Goal: Use online tool/utility: Utilize a website feature to perform a specific function

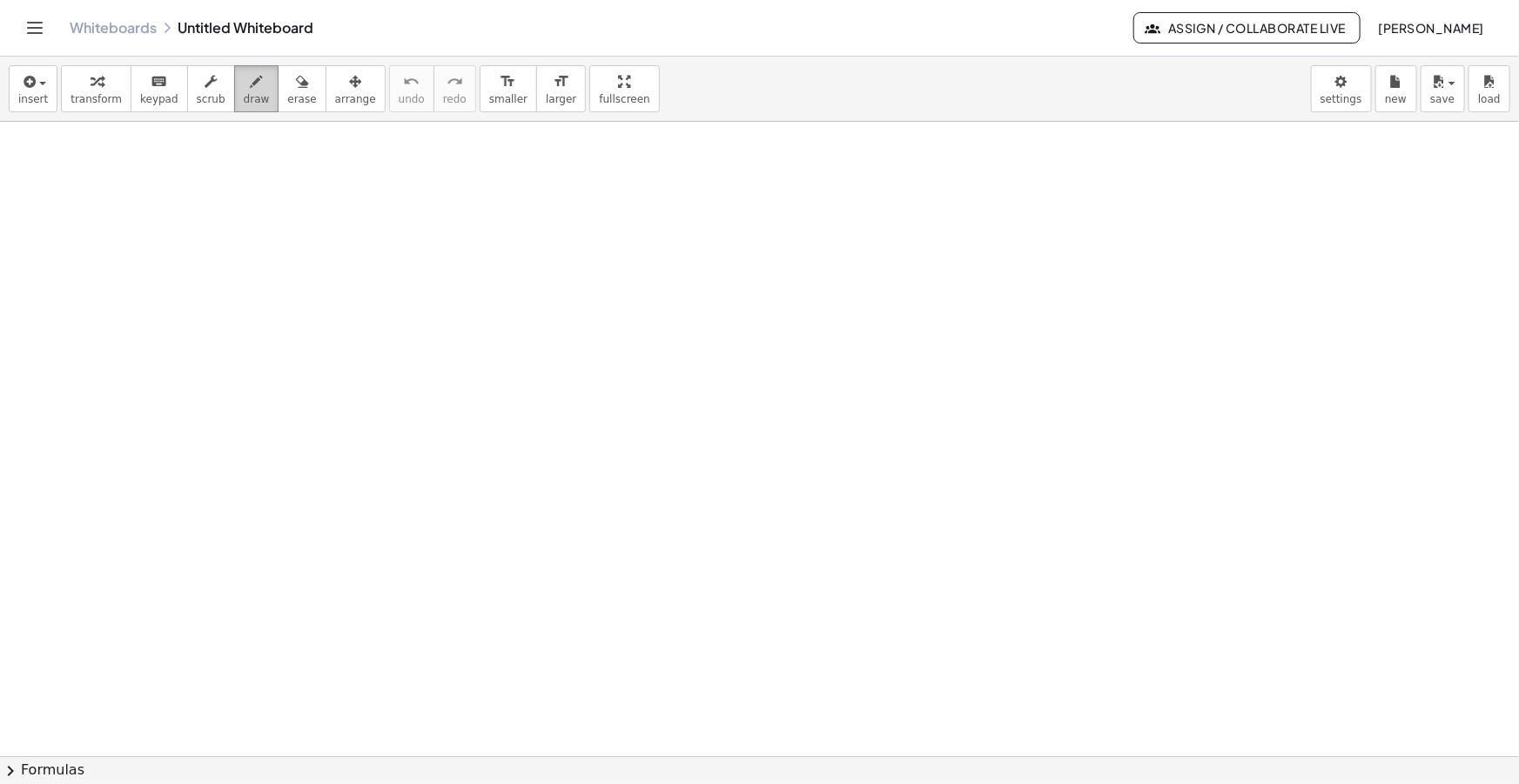
click at [250, 88] on icon "button" at bounding box center [256, 81] width 12 height 21
drag, startPoint x: 66, startPoint y: 162, endPoint x: 98, endPoint y: 207, distance: 55.2
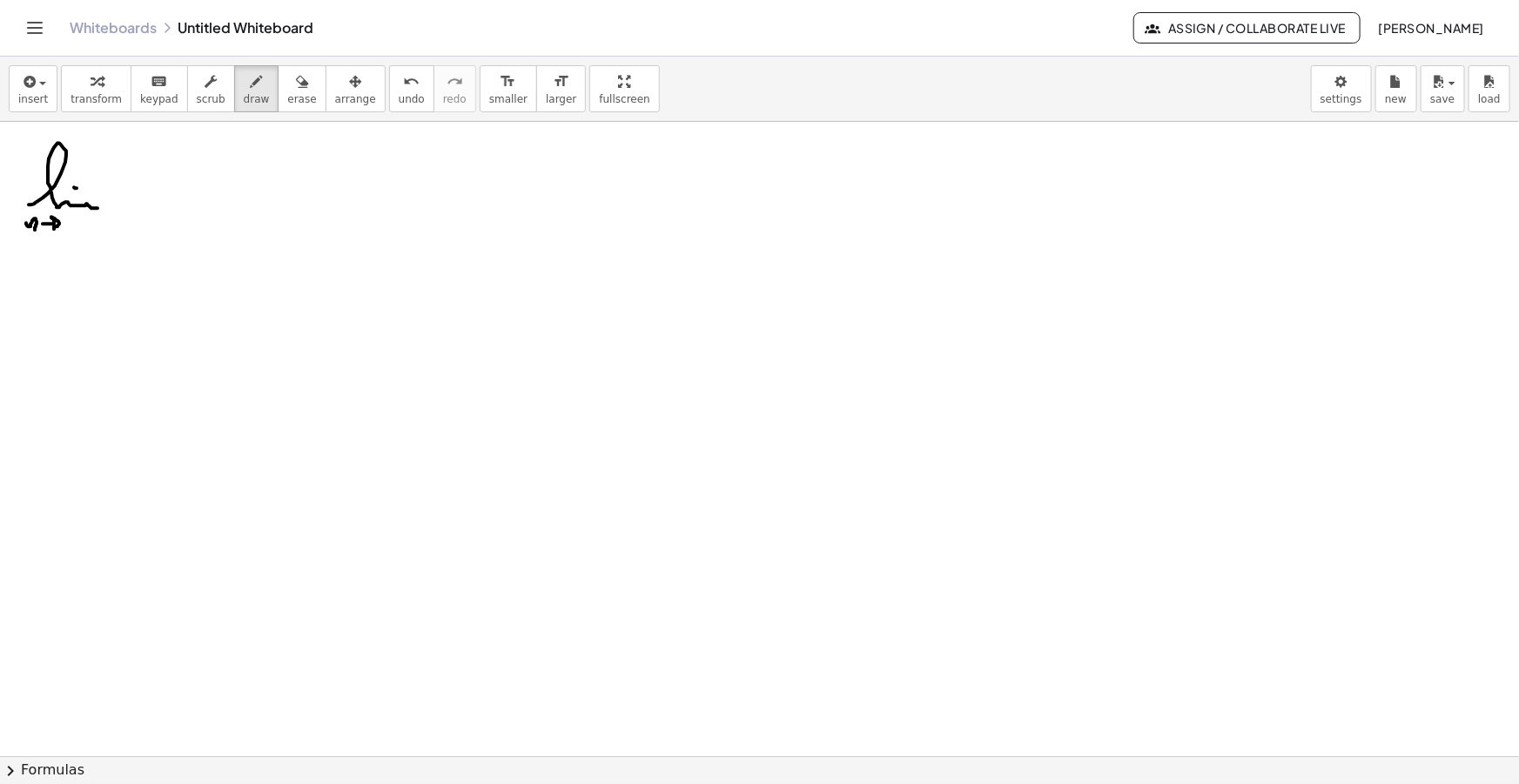
drag, startPoint x: 43, startPoint y: 224, endPoint x: 54, endPoint y: 229, distance: 12.1
click at [244, 90] on div "button" at bounding box center [256, 80] width 26 height 21
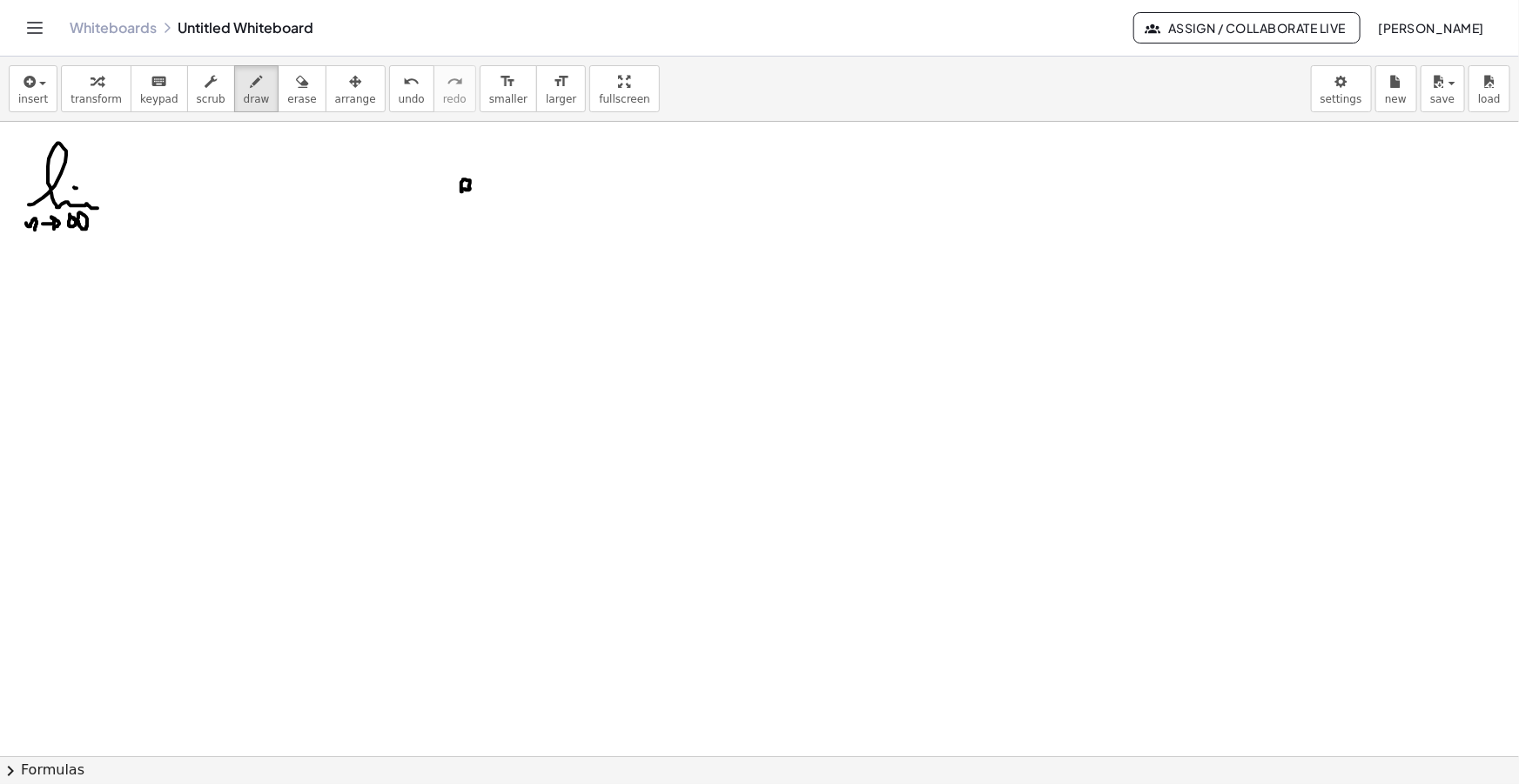
drag, startPoint x: 477, startPoint y: 188, endPoint x: 485, endPoint y: 196, distance: 11.3
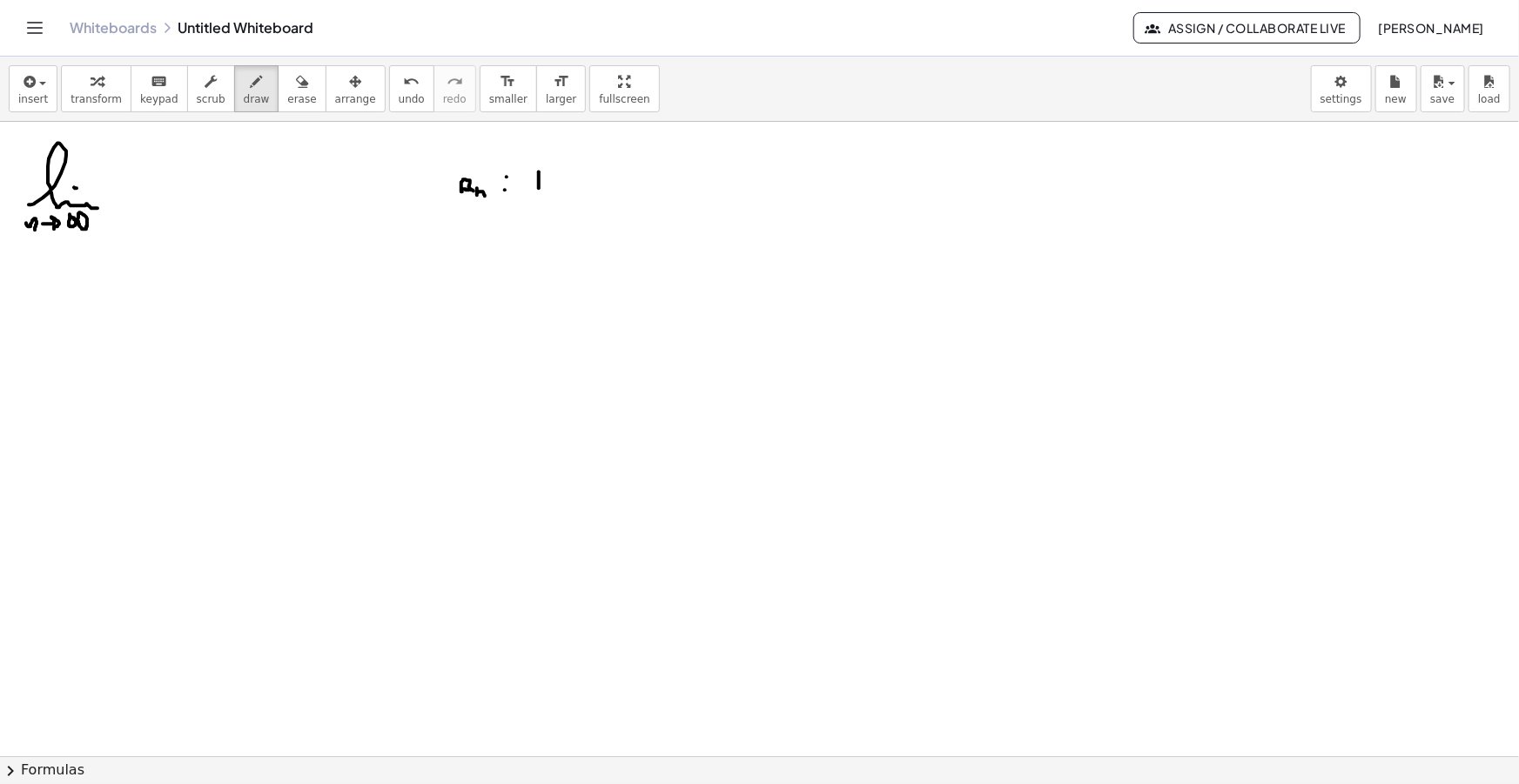
drag, startPoint x: 539, startPoint y: 171, endPoint x: 539, endPoint y: 191, distance: 20.0
drag, startPoint x: 530, startPoint y: 170, endPoint x: 531, endPoint y: 196, distance: 26.0
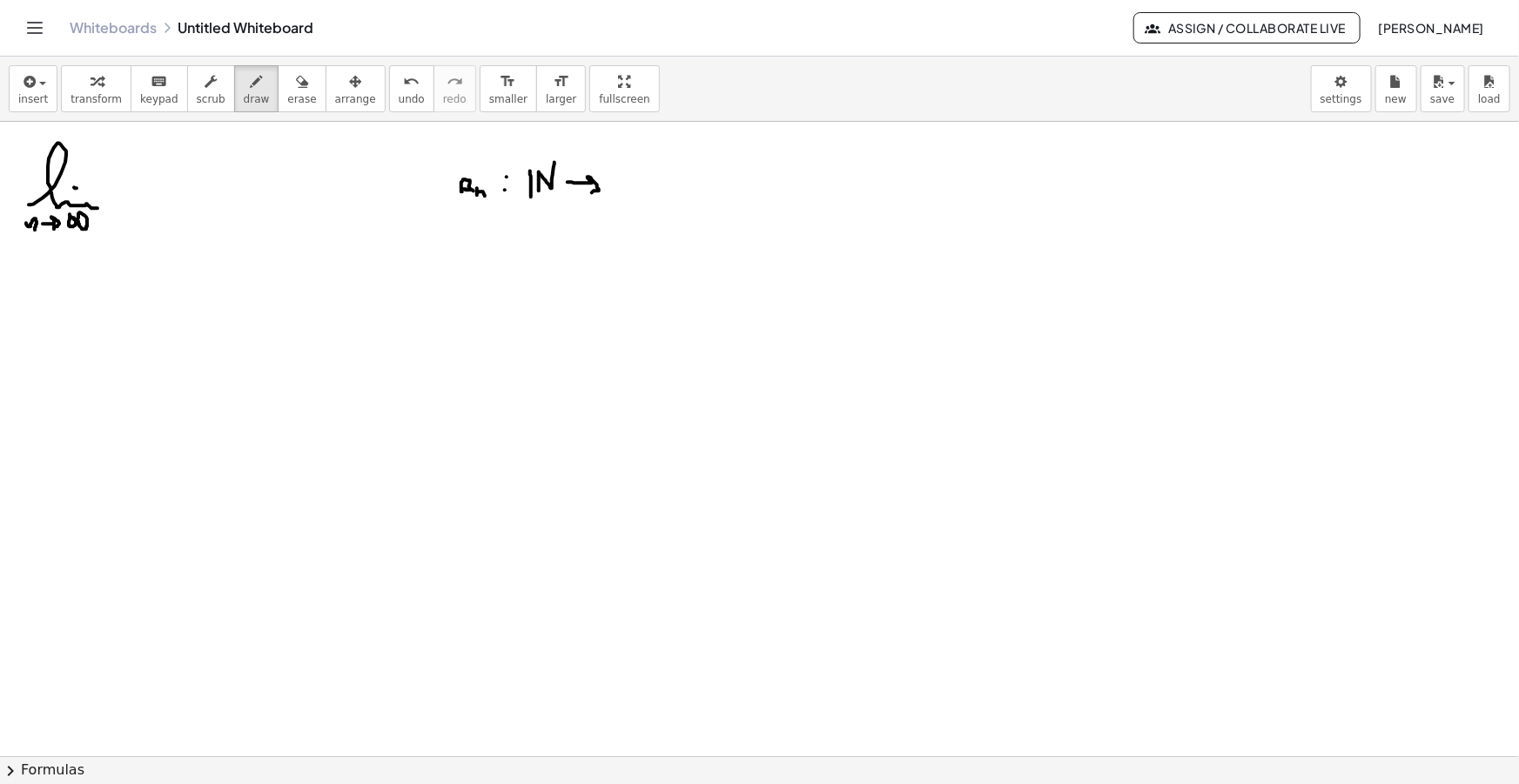
drag, startPoint x: 574, startPoint y: 183, endPoint x: 592, endPoint y: 193, distance: 20.6
drag, startPoint x: 617, startPoint y: 174, endPoint x: 617, endPoint y: 189, distance: 15.0
drag, startPoint x: 613, startPoint y: 171, endPoint x: 627, endPoint y: 194, distance: 26.9
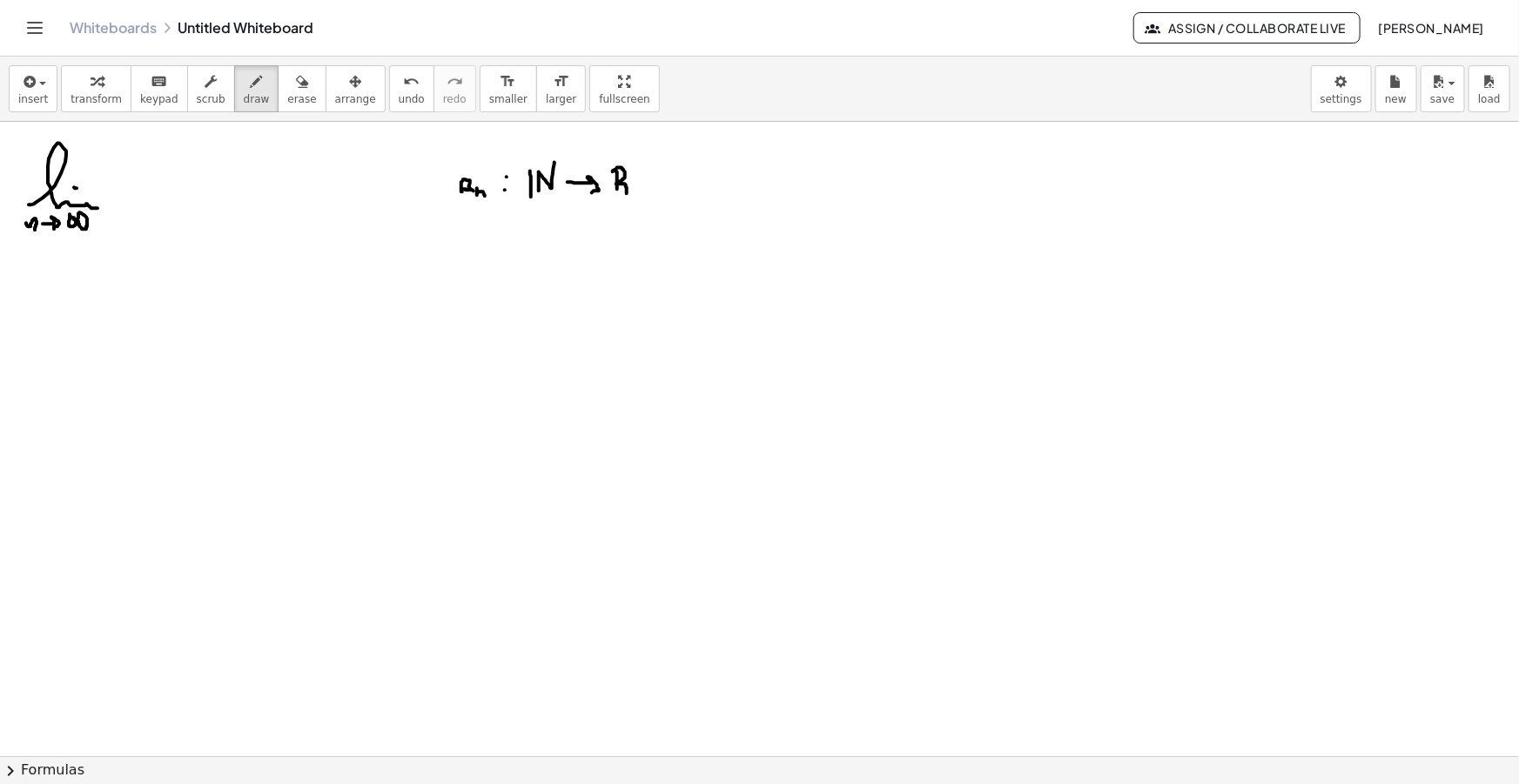
drag, startPoint x: 610, startPoint y: 174, endPoint x: 610, endPoint y: 194, distance: 20.0
click at [296, 78] on icon "button" at bounding box center [302, 81] width 12 height 21
drag, startPoint x: 672, startPoint y: 183, endPoint x: 462, endPoint y: 176, distance: 210.1
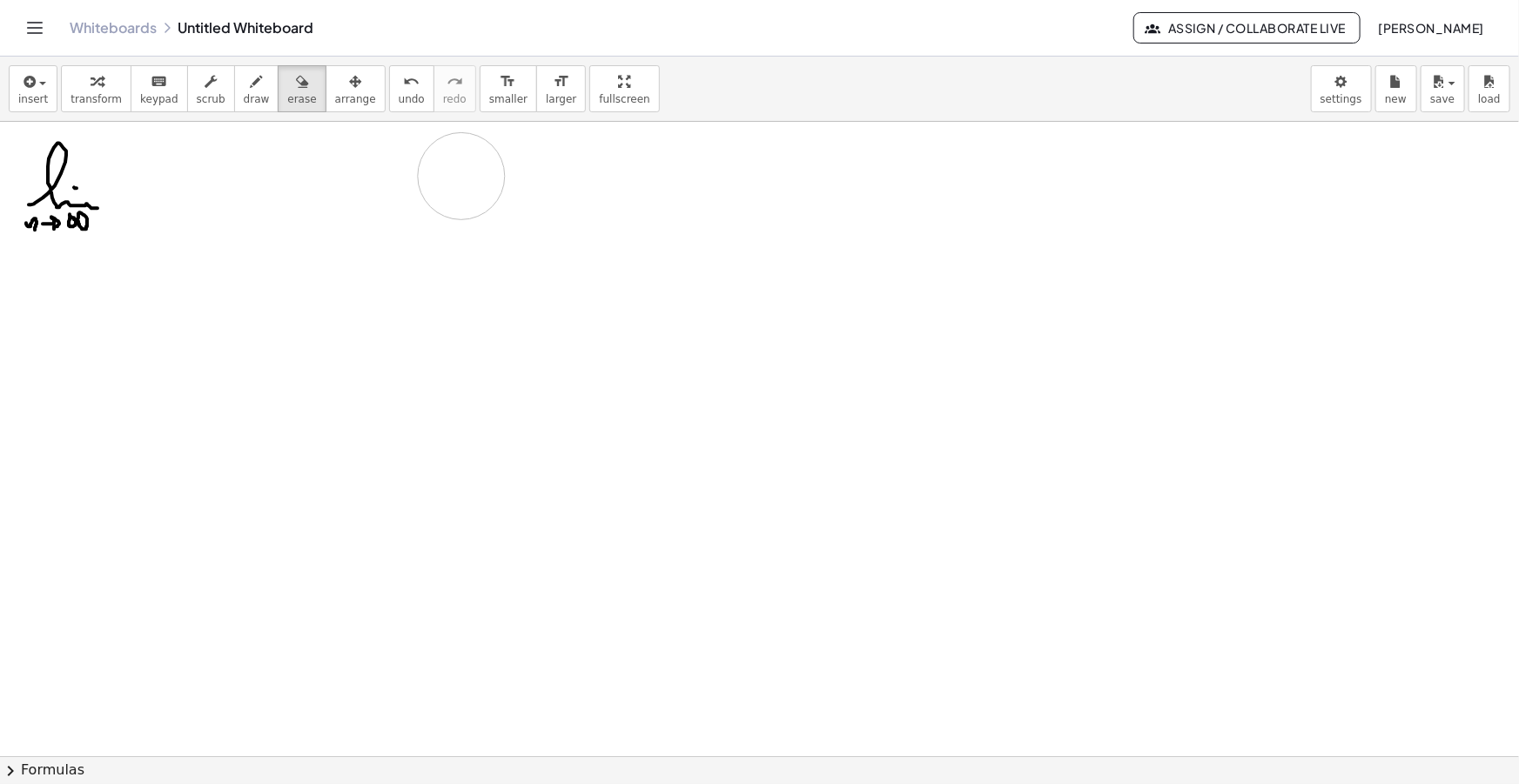
click at [35, 109] on button "insert" at bounding box center [33, 89] width 49 height 47
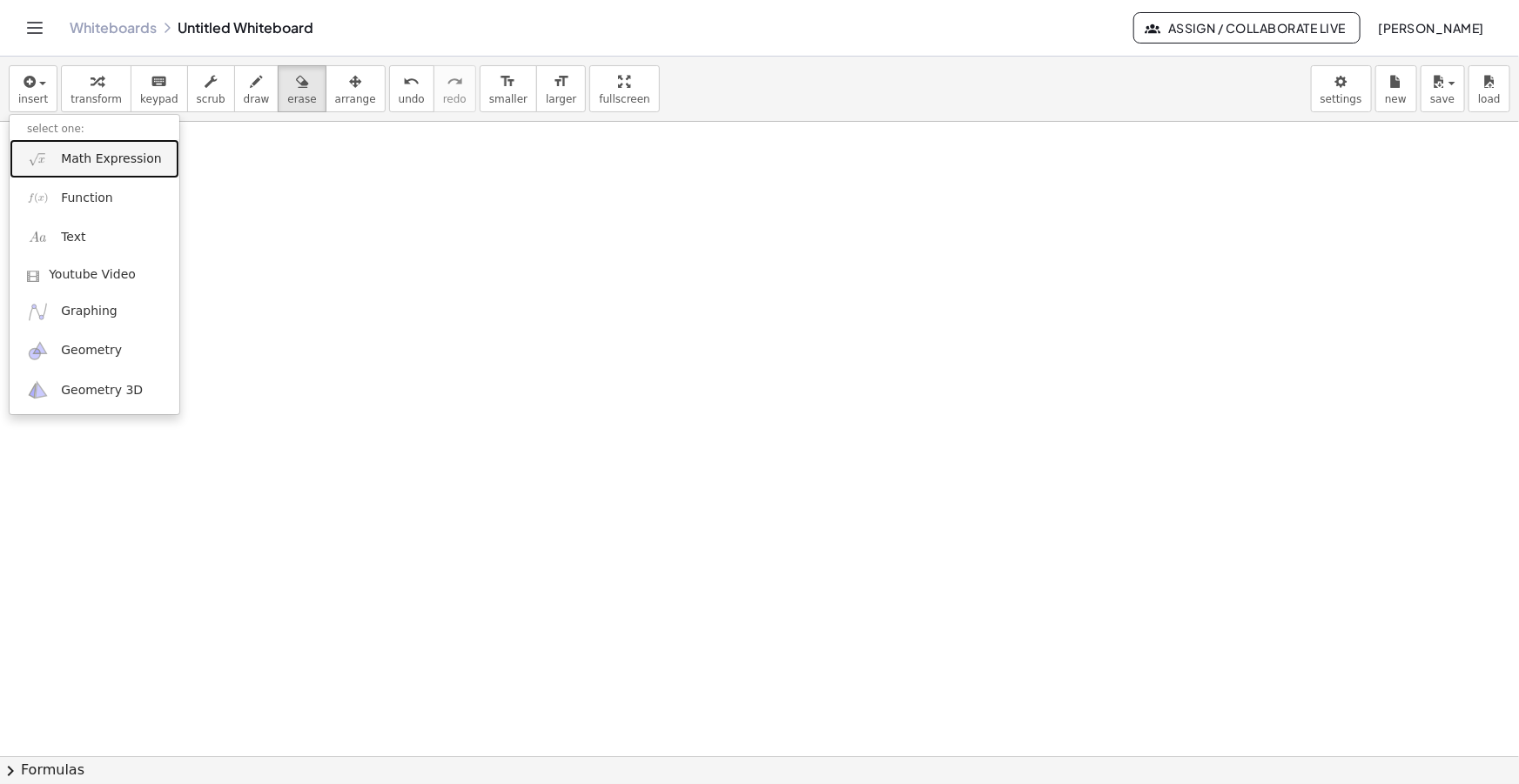
click at [104, 154] on span "Math Expression" at bounding box center [111, 159] width 100 height 18
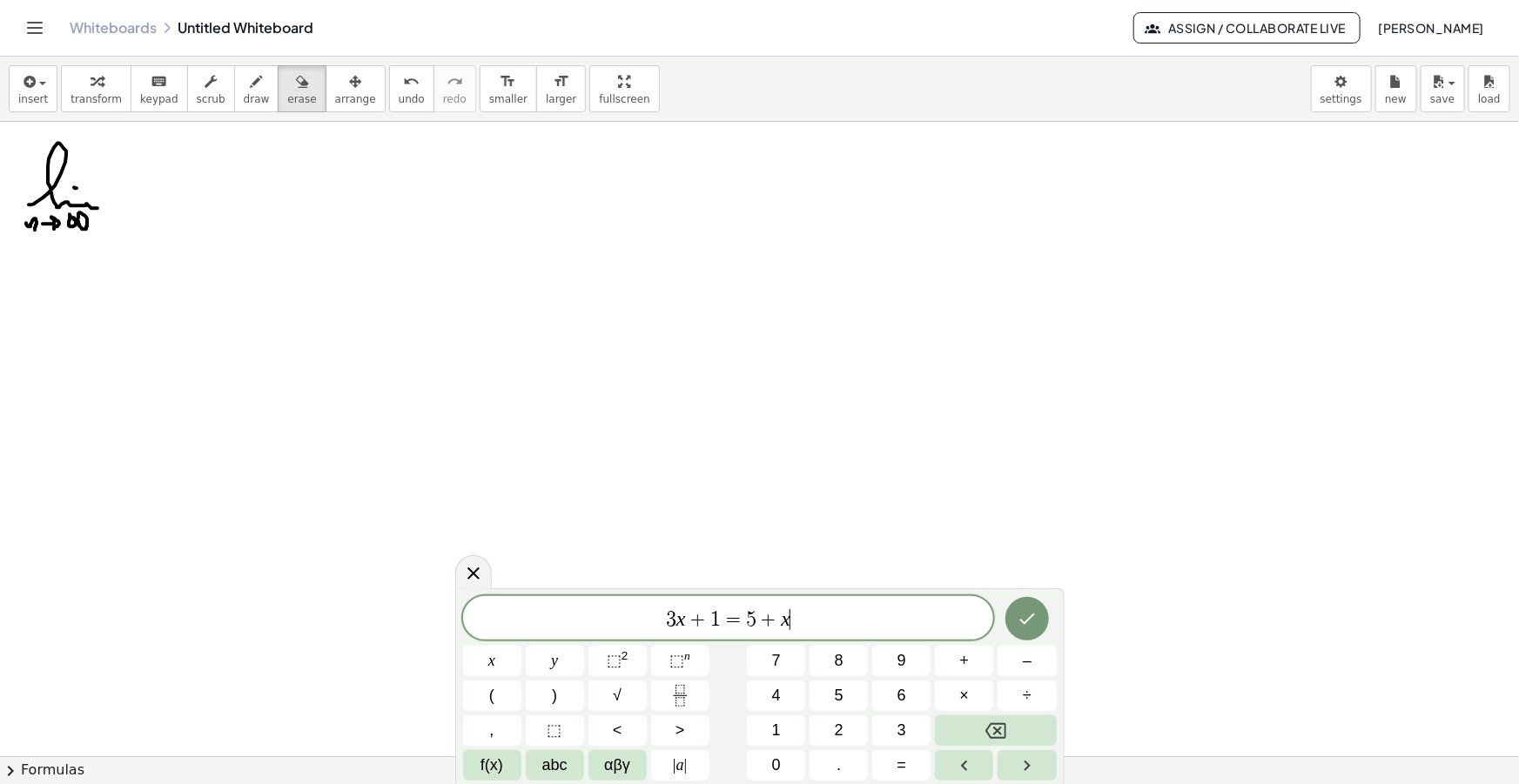
drag, startPoint x: 811, startPoint y: 615, endPoint x: 425, endPoint y: 622, distance: 386.1
click at [428, 619] on body "Graspable Math Activities Get Started Activity Bank Assigned Work Classes White…" at bounding box center [759, 392] width 1519 height 784
click at [492, 763] on span "f(x)" at bounding box center [491, 765] width 22 height 23
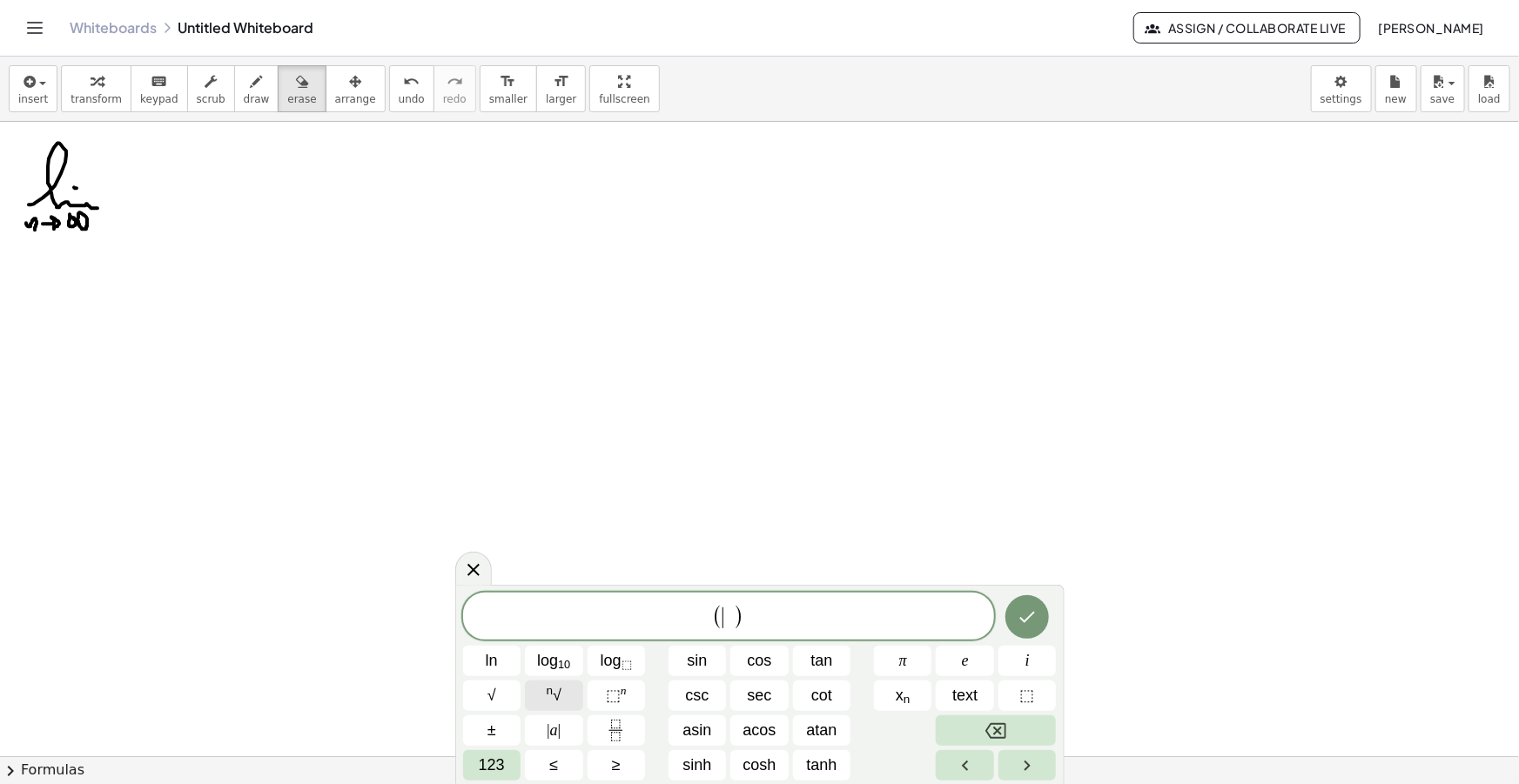
click at [553, 695] on span "n √" at bounding box center [554, 696] width 15 height 23
click at [739, 618] on span at bounding box center [737, 616] width 17 height 22
click at [616, 693] on span "⬚" at bounding box center [612, 695] width 15 height 18
click at [781, 614] on span "​" at bounding box center [782, 617] width 10 height 21
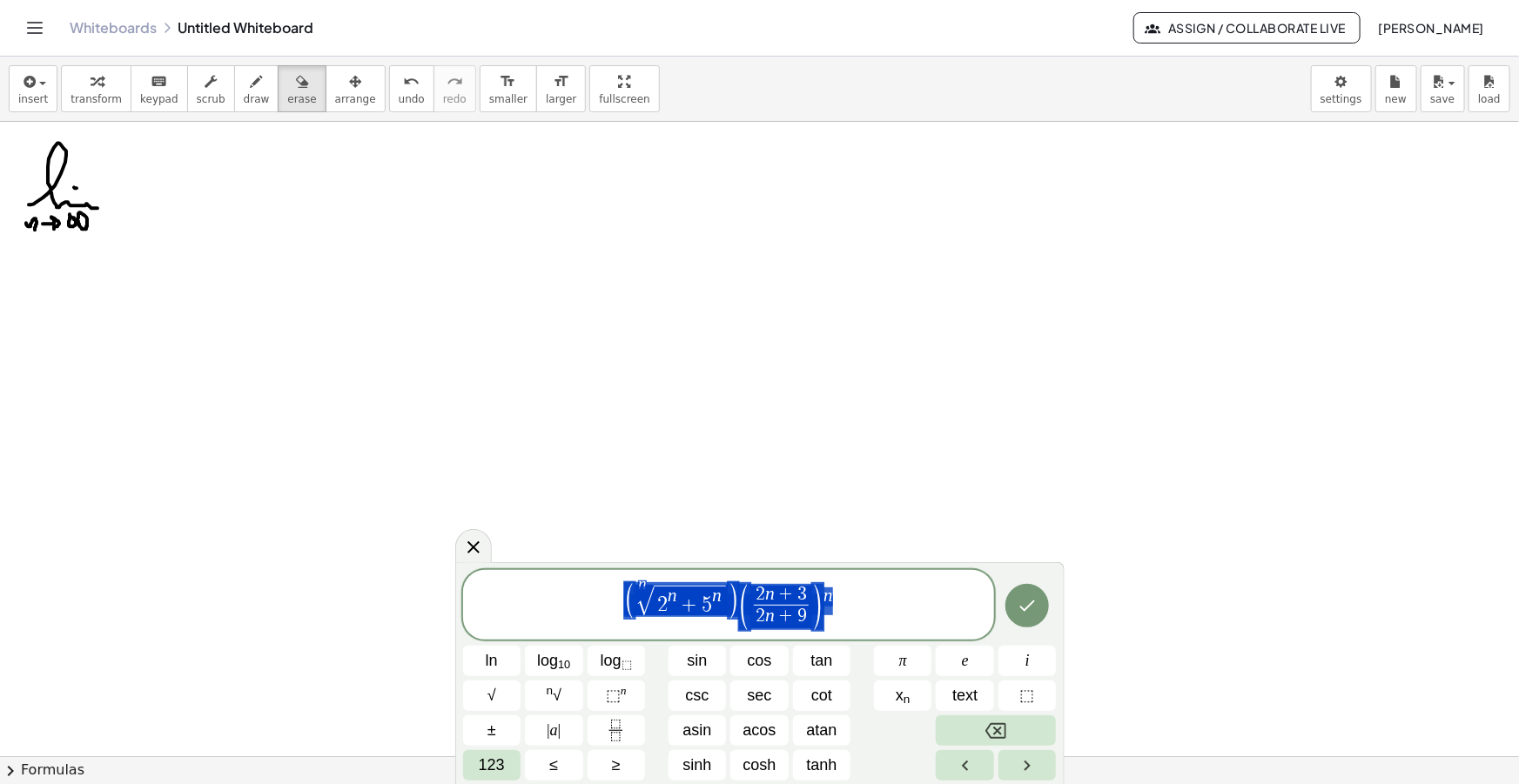
drag, startPoint x: 848, startPoint y: 611, endPoint x: 408, endPoint y: 597, distance: 440.2
click at [408, 597] on body "Graspable Math Activities Get Started Activity Bank Assigned Work Classes White…" at bounding box center [759, 392] width 1519 height 784
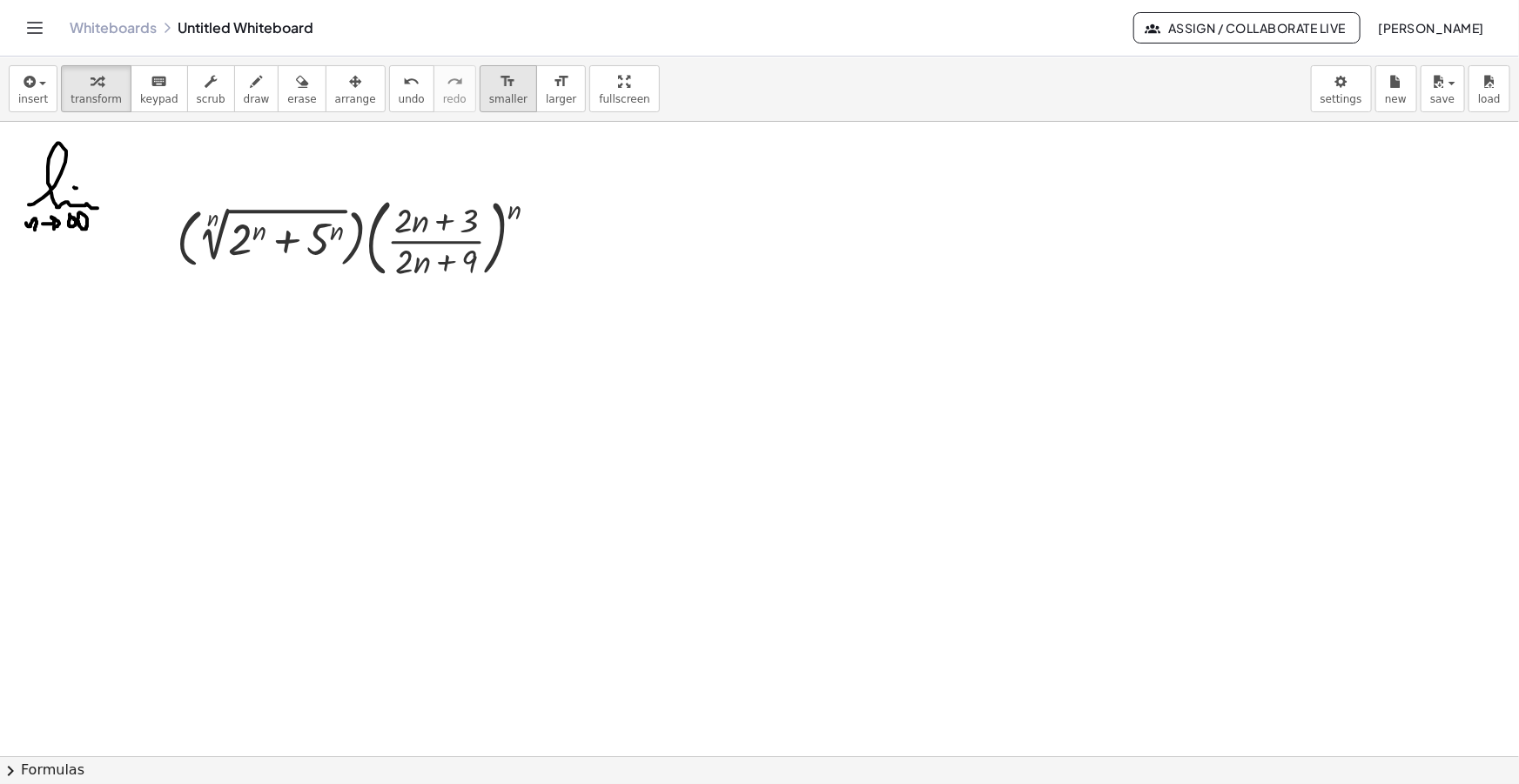
click at [489, 87] on div "format_size" at bounding box center [508, 80] width 38 height 21
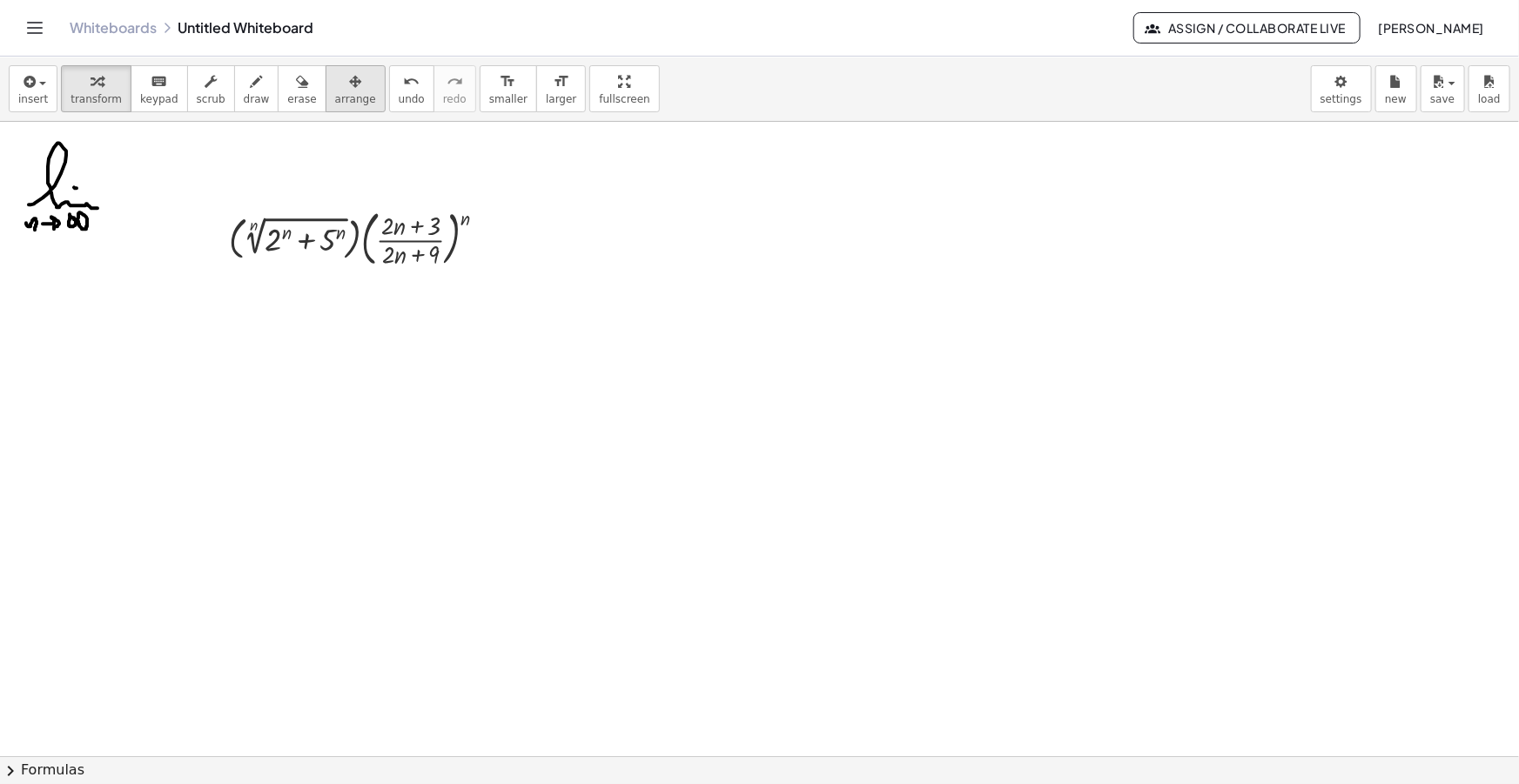
click at [326, 65] on button "arrange" at bounding box center [355, 89] width 60 height 47
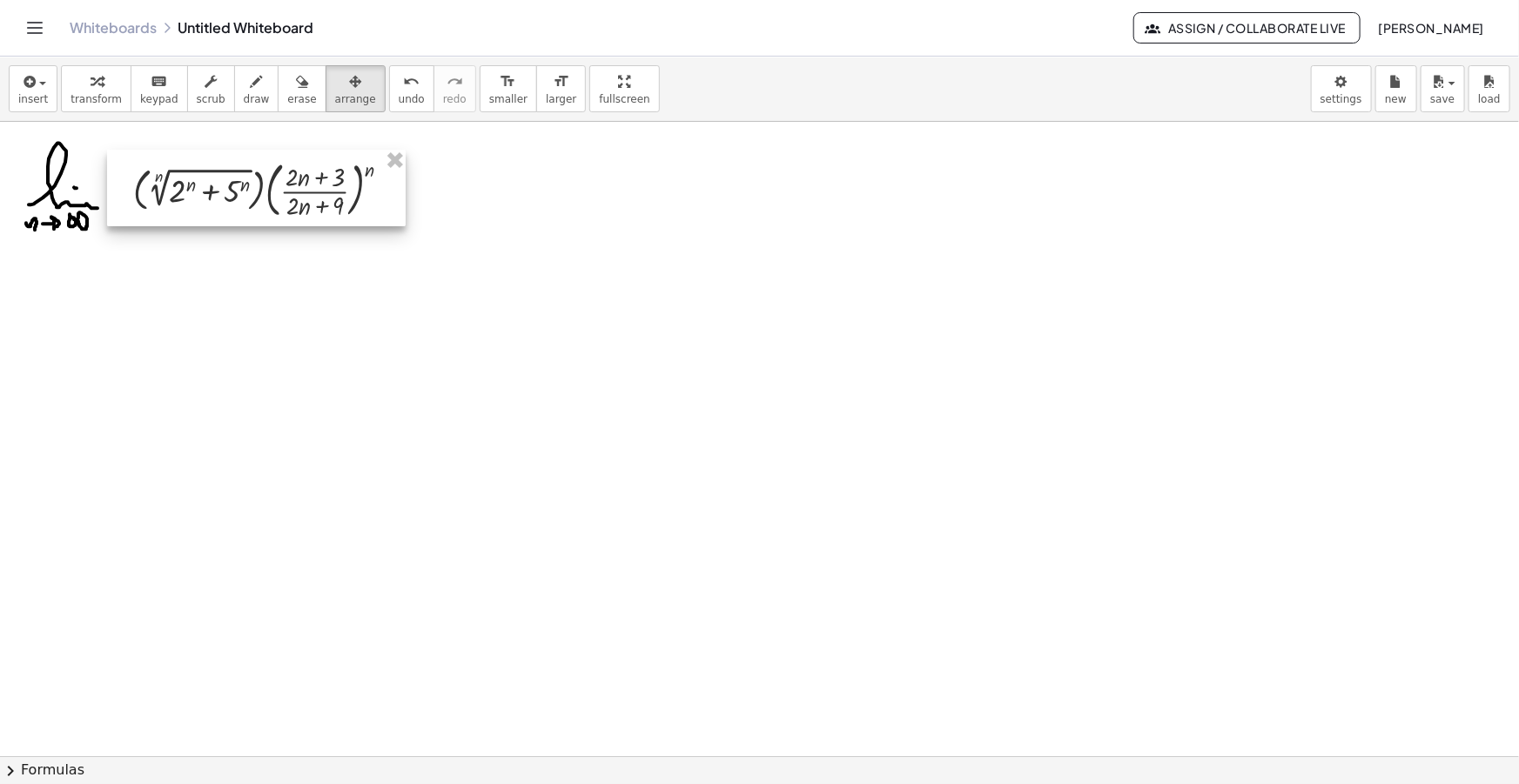
drag, startPoint x: 313, startPoint y: 247, endPoint x: 206, endPoint y: 199, distance: 117.3
click at [206, 199] on div at bounding box center [255, 188] width 298 height 76
click at [234, 82] on button "draw" at bounding box center [256, 89] width 45 height 47
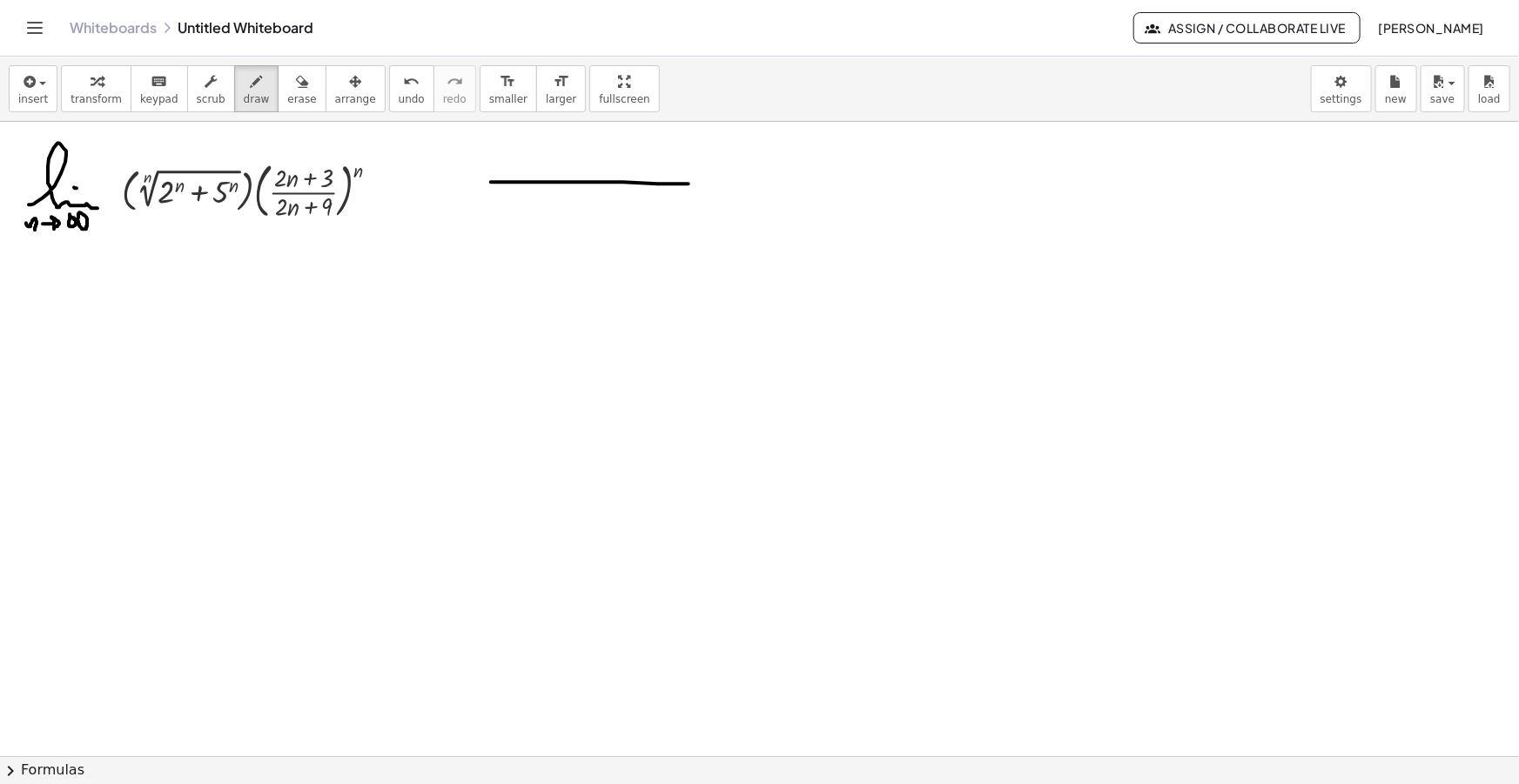
drag, startPoint x: 491, startPoint y: 182, endPoint x: 693, endPoint y: 186, distance: 202.0
drag, startPoint x: 493, startPoint y: 201, endPoint x: 687, endPoint y: 201, distance: 194.0
drag, startPoint x: 695, startPoint y: 179, endPoint x: 680, endPoint y: 222, distance: 45.5
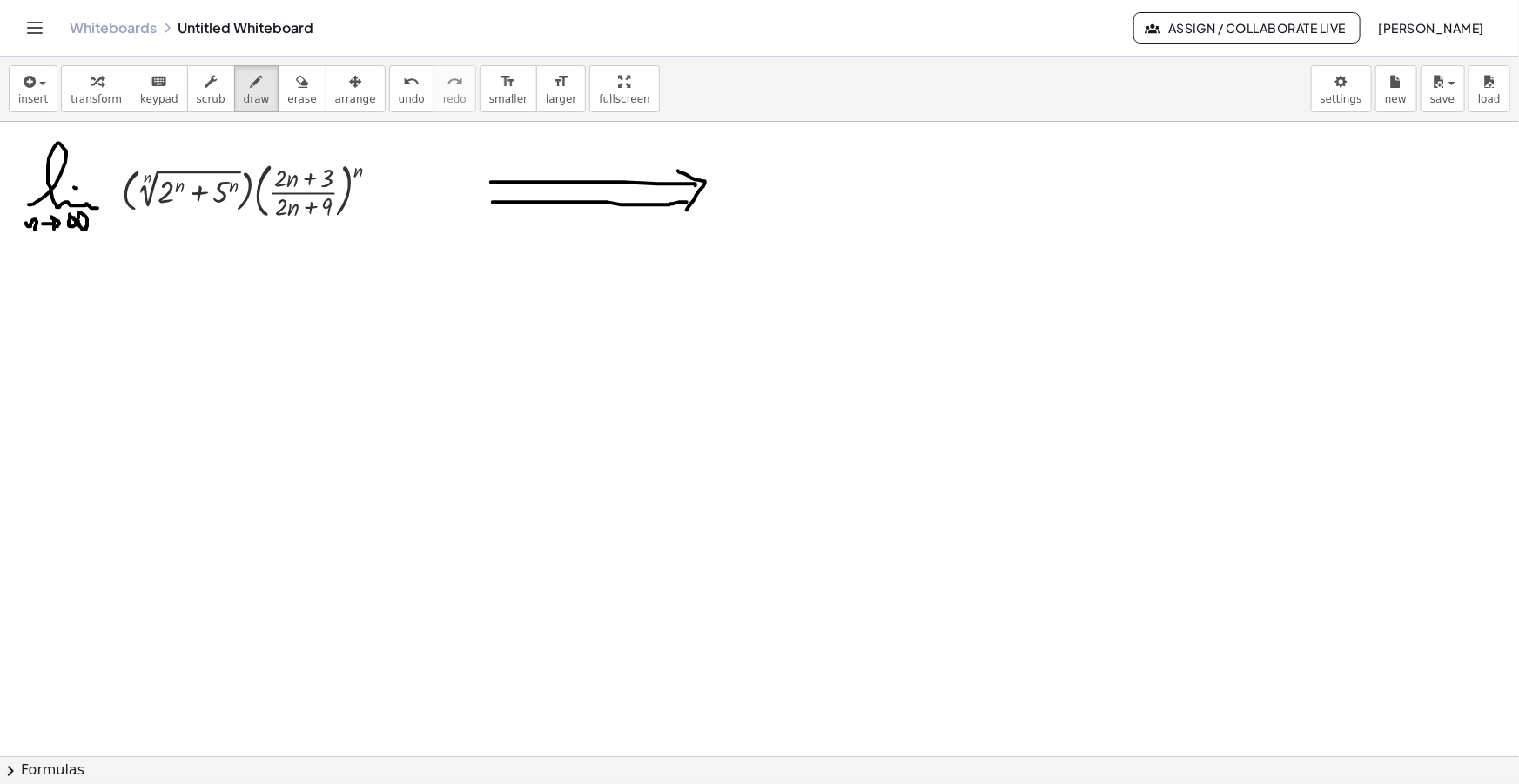
drag, startPoint x: 814, startPoint y: 179, endPoint x: 833, endPoint y: 194, distance: 24.2
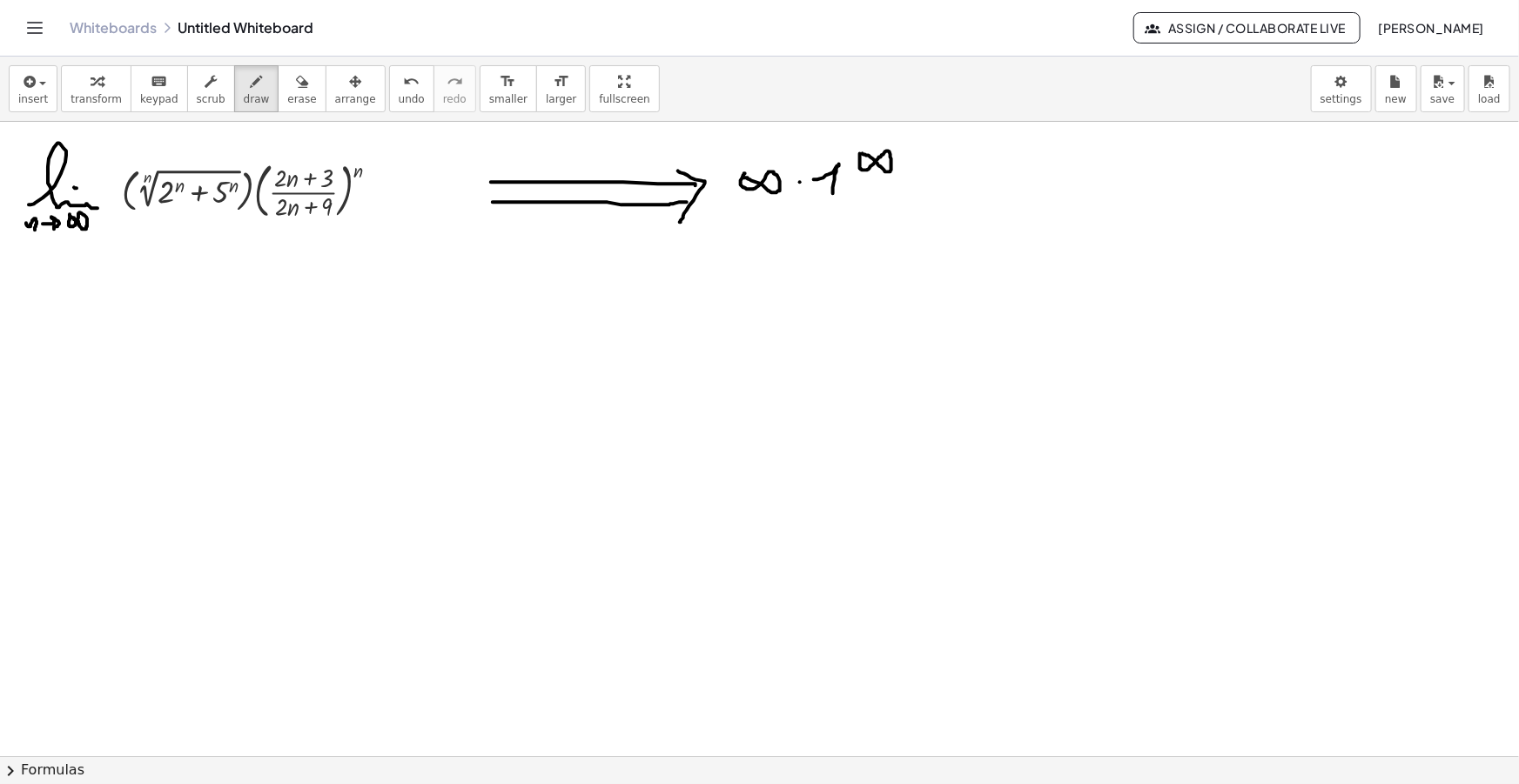
drag, startPoint x: 860, startPoint y: 154, endPoint x: 859, endPoint y: 201, distance: 47.0
click at [246, 99] on button "draw" at bounding box center [256, 89] width 45 height 47
click at [244, 97] on span "draw" at bounding box center [256, 99] width 26 height 12
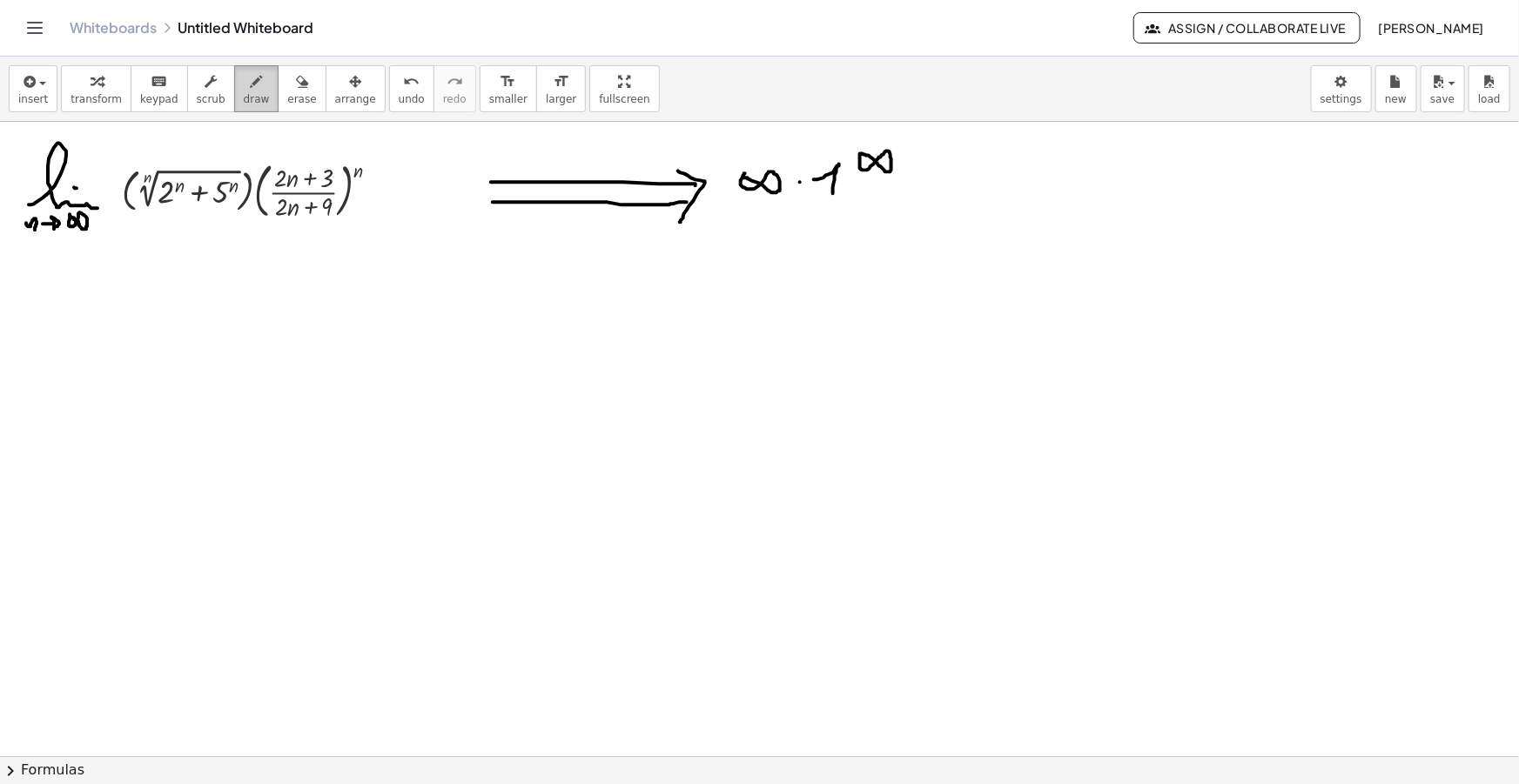
click at [244, 83] on div "button" at bounding box center [256, 80] width 26 height 21
click at [250, 75] on icon "button" at bounding box center [256, 81] width 12 height 21
click at [711, 80] on div "insert select one: Math Expression Function Text Youtube Video Graphing Geometr…" at bounding box center [759, 89] width 1519 height 65
click at [244, 99] on span "draw" at bounding box center [256, 99] width 26 height 12
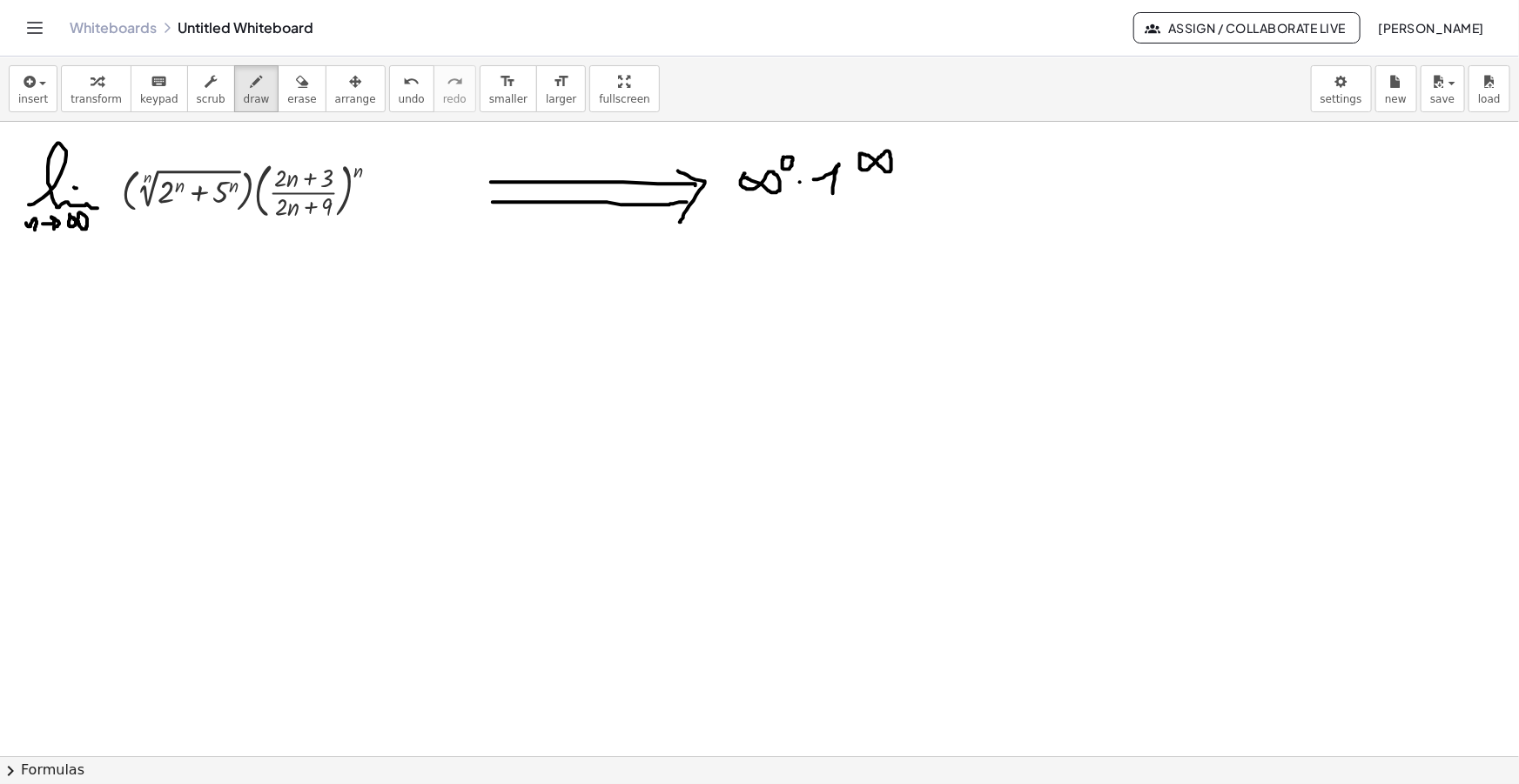
drag, startPoint x: 6, startPoint y: 356, endPoint x: 18, endPoint y: 356, distance: 12.0
drag, startPoint x: 48, startPoint y: 357, endPoint x: 113, endPoint y: 362, distance: 65.2
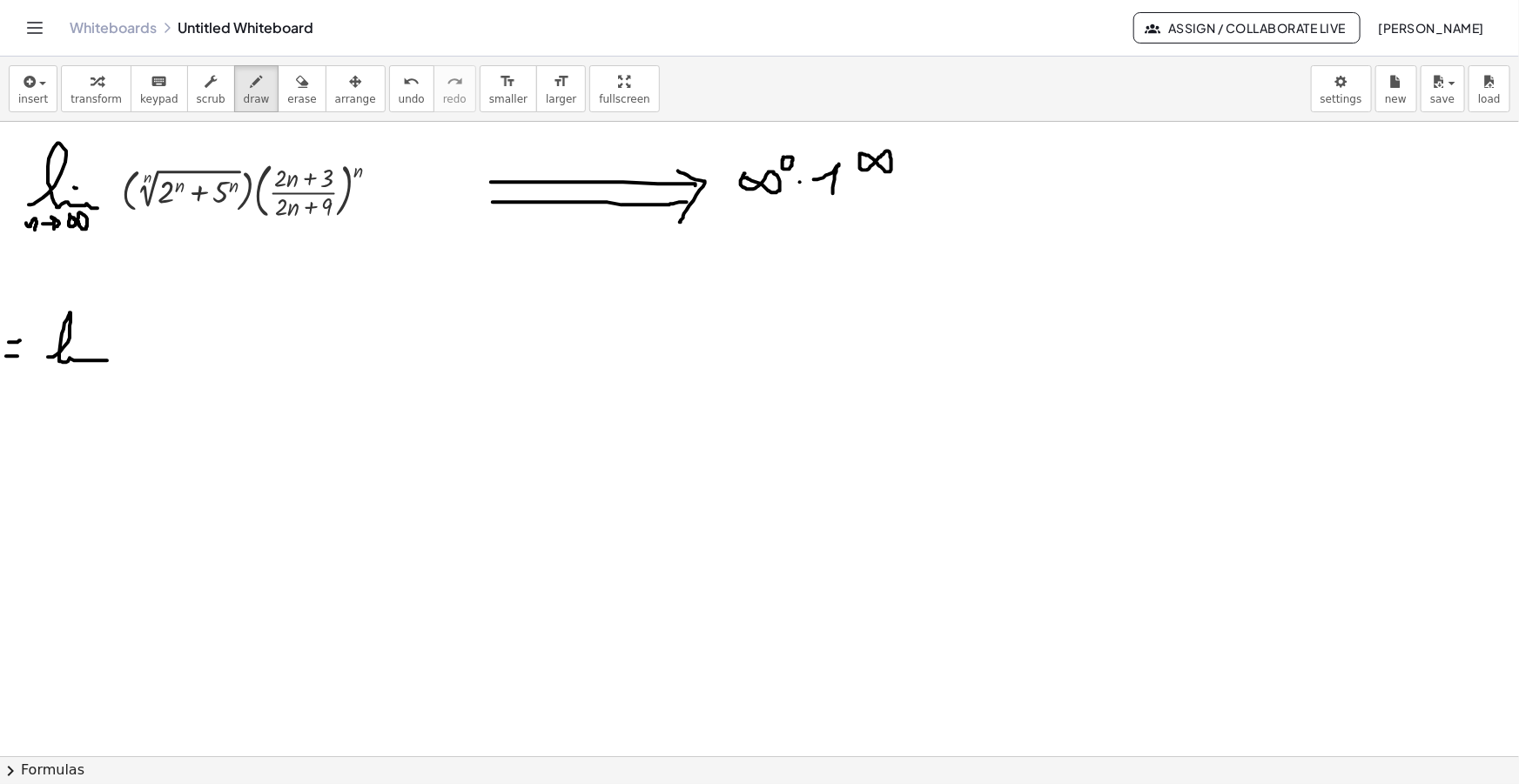
drag, startPoint x: 126, startPoint y: 160, endPoint x: 242, endPoint y: 153, distance: 116.2
drag, startPoint x: 260, startPoint y: 158, endPoint x: 366, endPoint y: 158, distance: 106.0
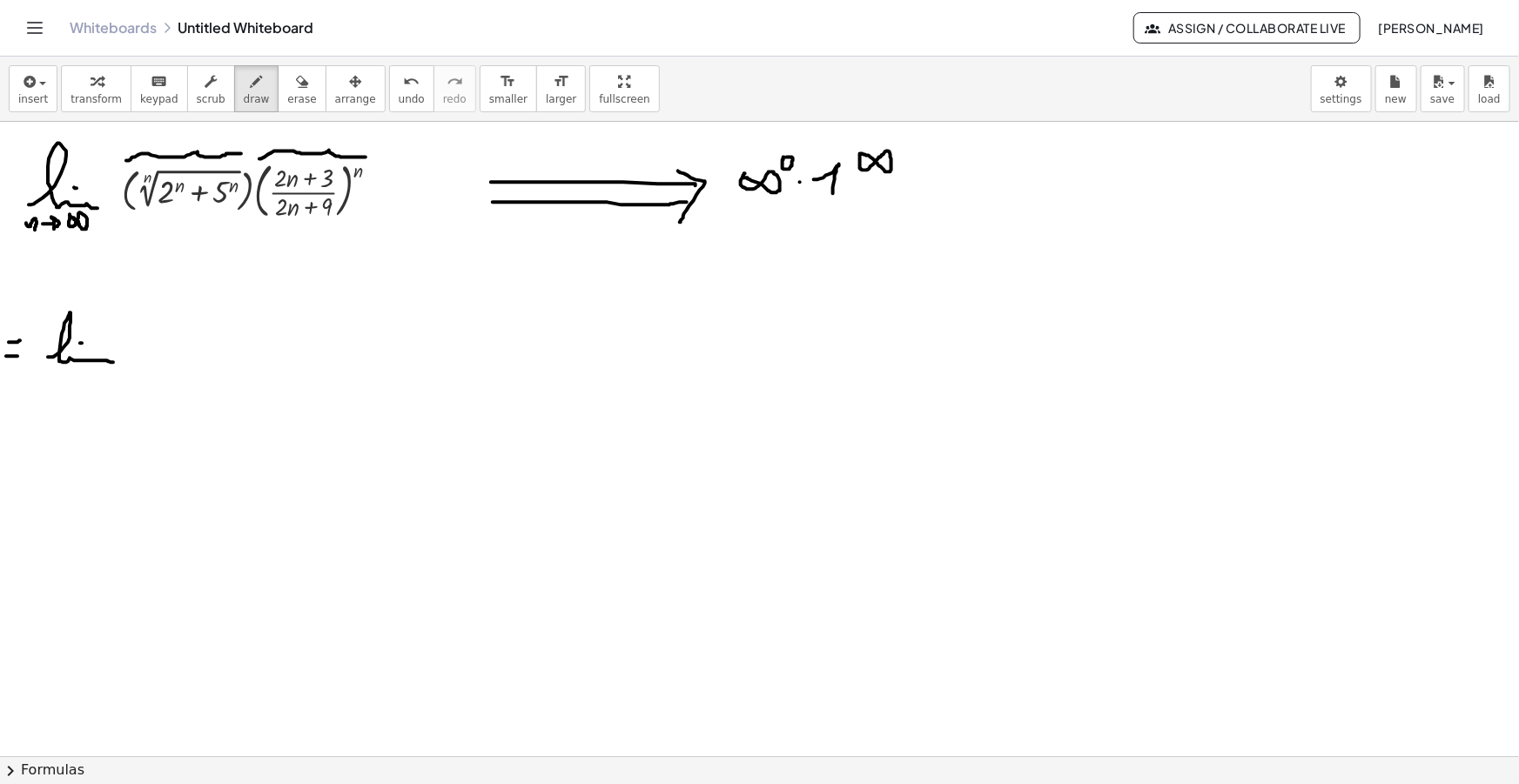
click at [14, 98] on button "insert" at bounding box center [33, 89] width 49 height 47
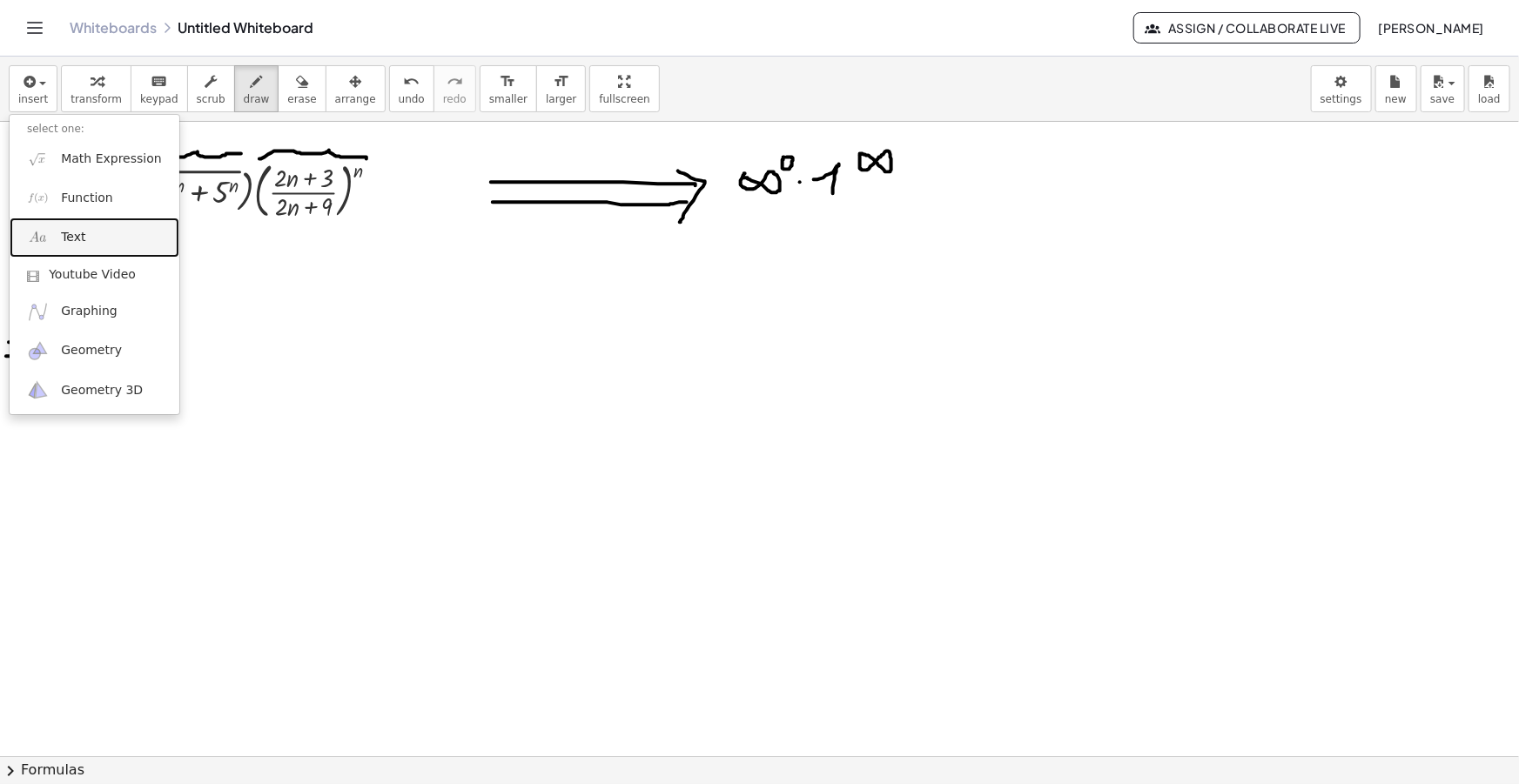
click at [50, 232] on link "Text" at bounding box center [95, 237] width 170 height 39
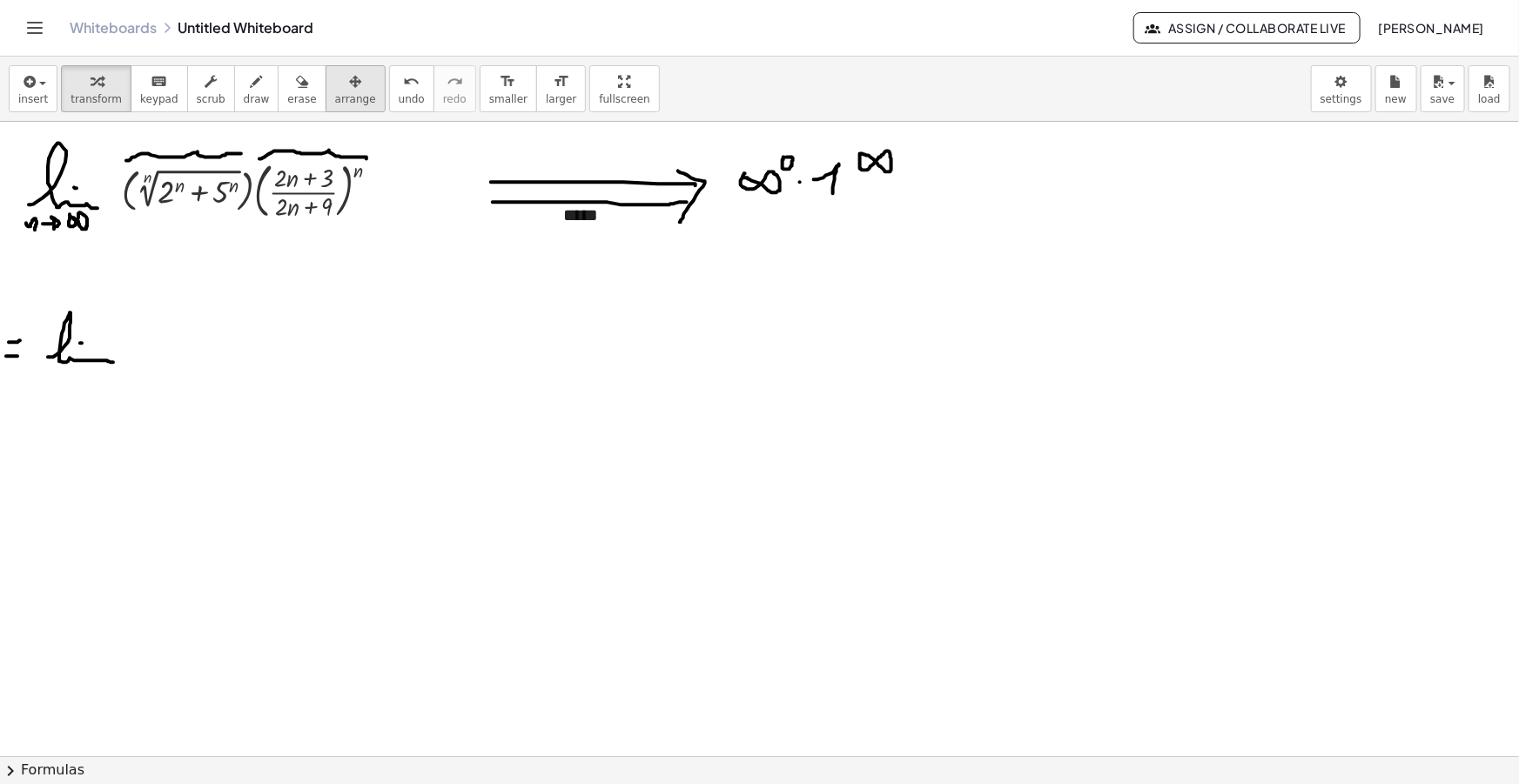
click at [349, 74] on icon "button" at bounding box center [355, 81] width 12 height 21
drag, startPoint x: 803, startPoint y: 236, endPoint x: 632, endPoint y: 252, distance: 171.7
drag, startPoint x: 599, startPoint y: 231, endPoint x: 198, endPoint y: 143, distance: 410.5
click at [198, 143] on div at bounding box center [189, 152] width 91 height 60
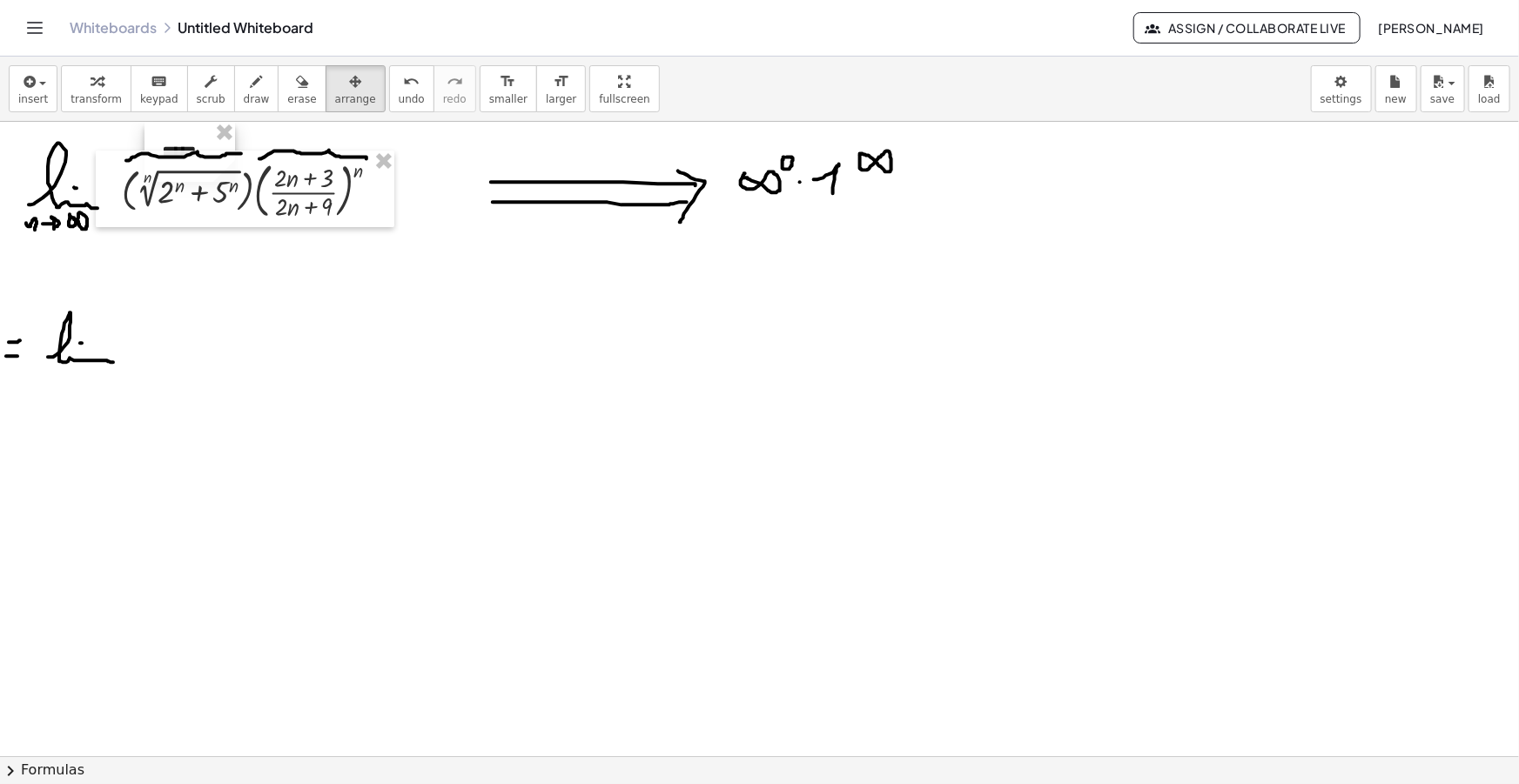
click at [192, 128] on div at bounding box center [190, 152] width 91 height 60
drag, startPoint x: 198, startPoint y: 136, endPoint x: 202, endPoint y: 249, distance: 113.1
click at [202, 249] on div at bounding box center [192, 261] width 91 height 60
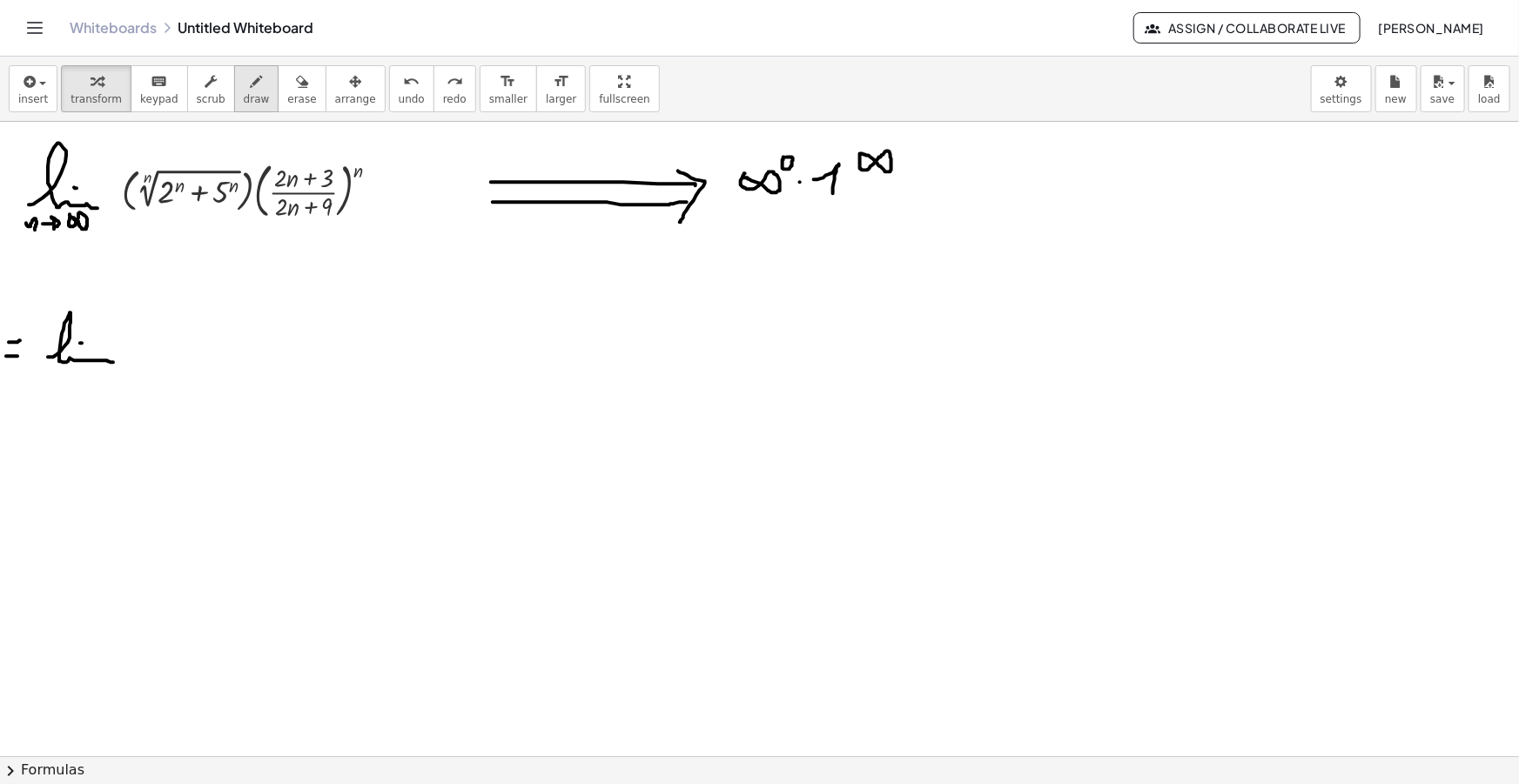
click at [244, 104] on span "draw" at bounding box center [256, 99] width 26 height 12
drag, startPoint x: 129, startPoint y: 225, endPoint x: 247, endPoint y: 218, distance: 118.2
drag, startPoint x: 257, startPoint y: 222, endPoint x: 352, endPoint y: 222, distance: 95.0
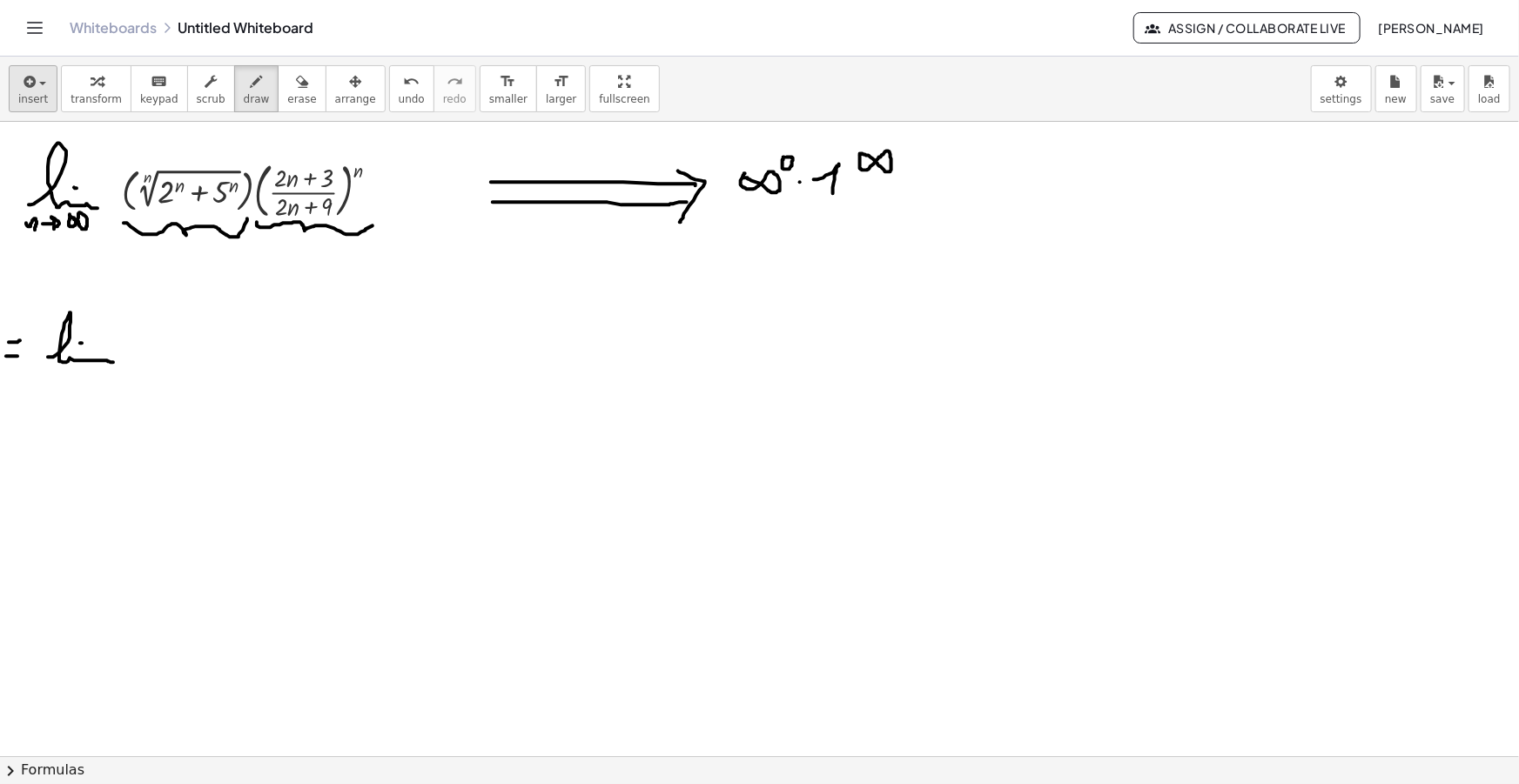
drag, startPoint x: 0, startPoint y: 90, endPoint x: 9, endPoint y: 89, distance: 9.1
click at [0, 90] on div "insert select one: Math Expression Function Text Youtube Video Graphing Geometr…" at bounding box center [759, 89] width 1519 height 65
click at [23, 86] on icon "button" at bounding box center [27, 81] width 16 height 21
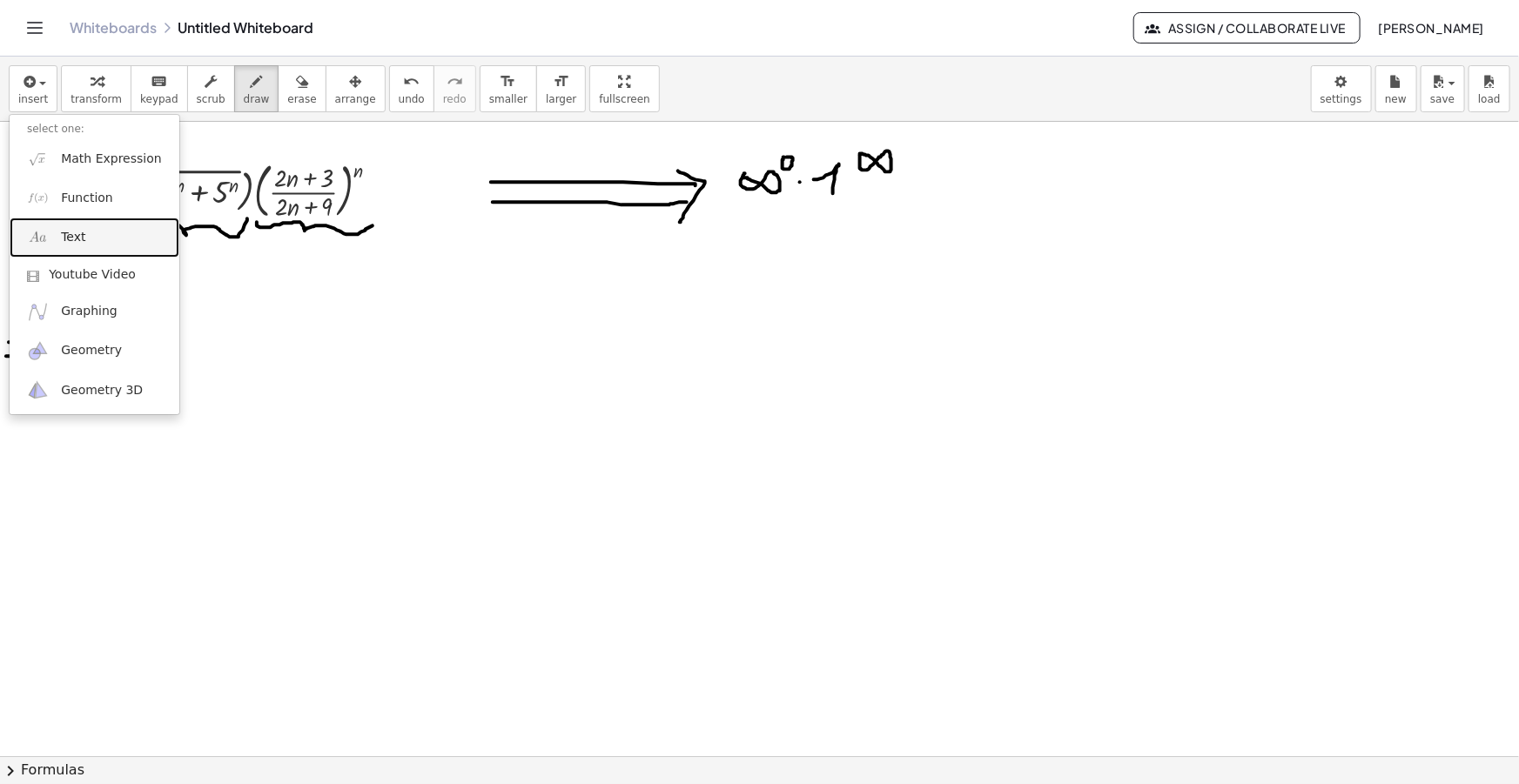
click at [90, 245] on link "Text" at bounding box center [95, 237] width 170 height 39
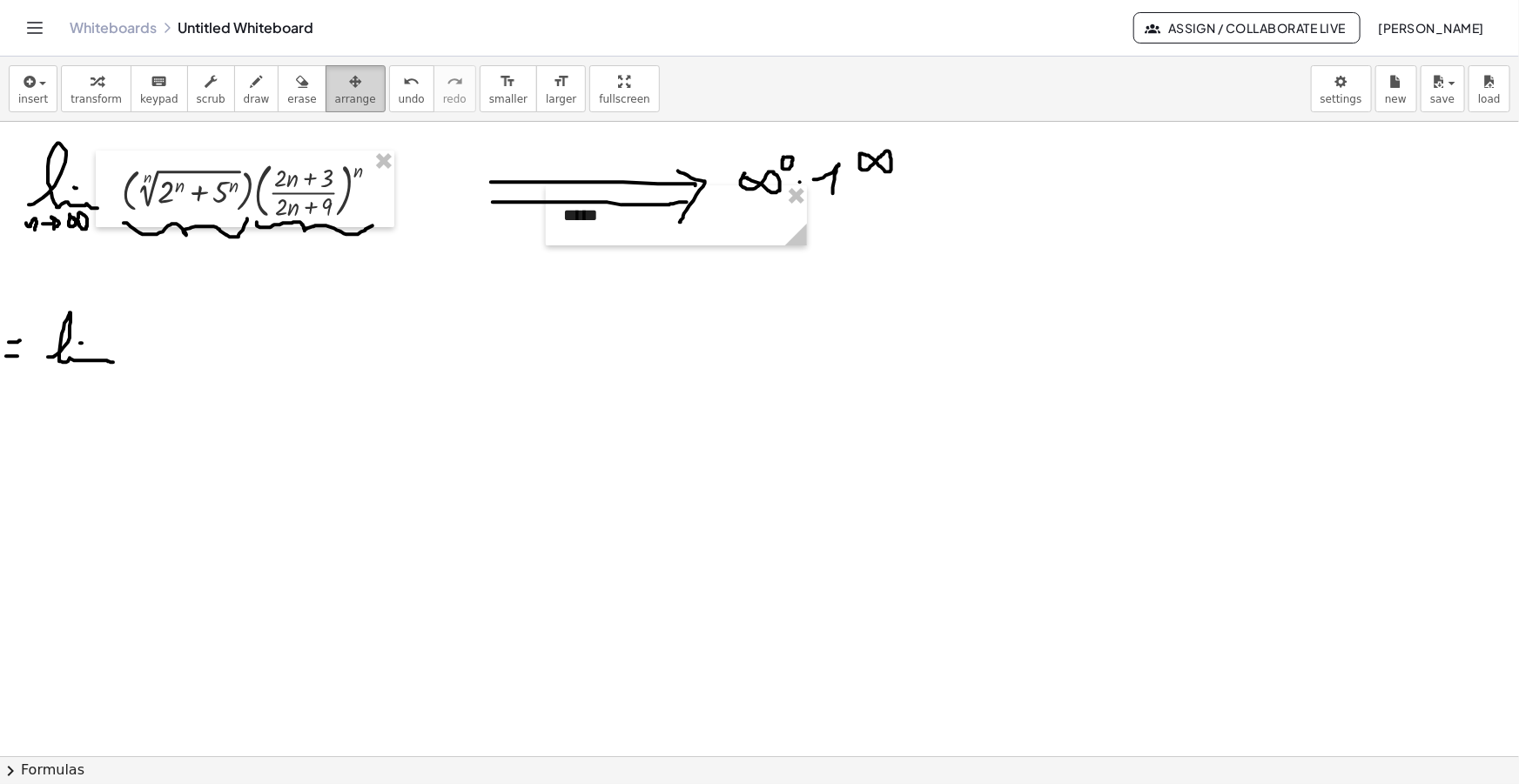
click at [335, 88] on div "button" at bounding box center [356, 80] width 41 height 21
drag, startPoint x: 796, startPoint y: 233, endPoint x: 616, endPoint y: 240, distance: 180.1
click at [616, 241] on g at bounding box center [626, 238] width 30 height 30
drag, startPoint x: 545, startPoint y: 249, endPoint x: 191, endPoint y: 279, distance: 355.3
click at [191, 279] on div at bounding box center [182, 269] width 81 height 60
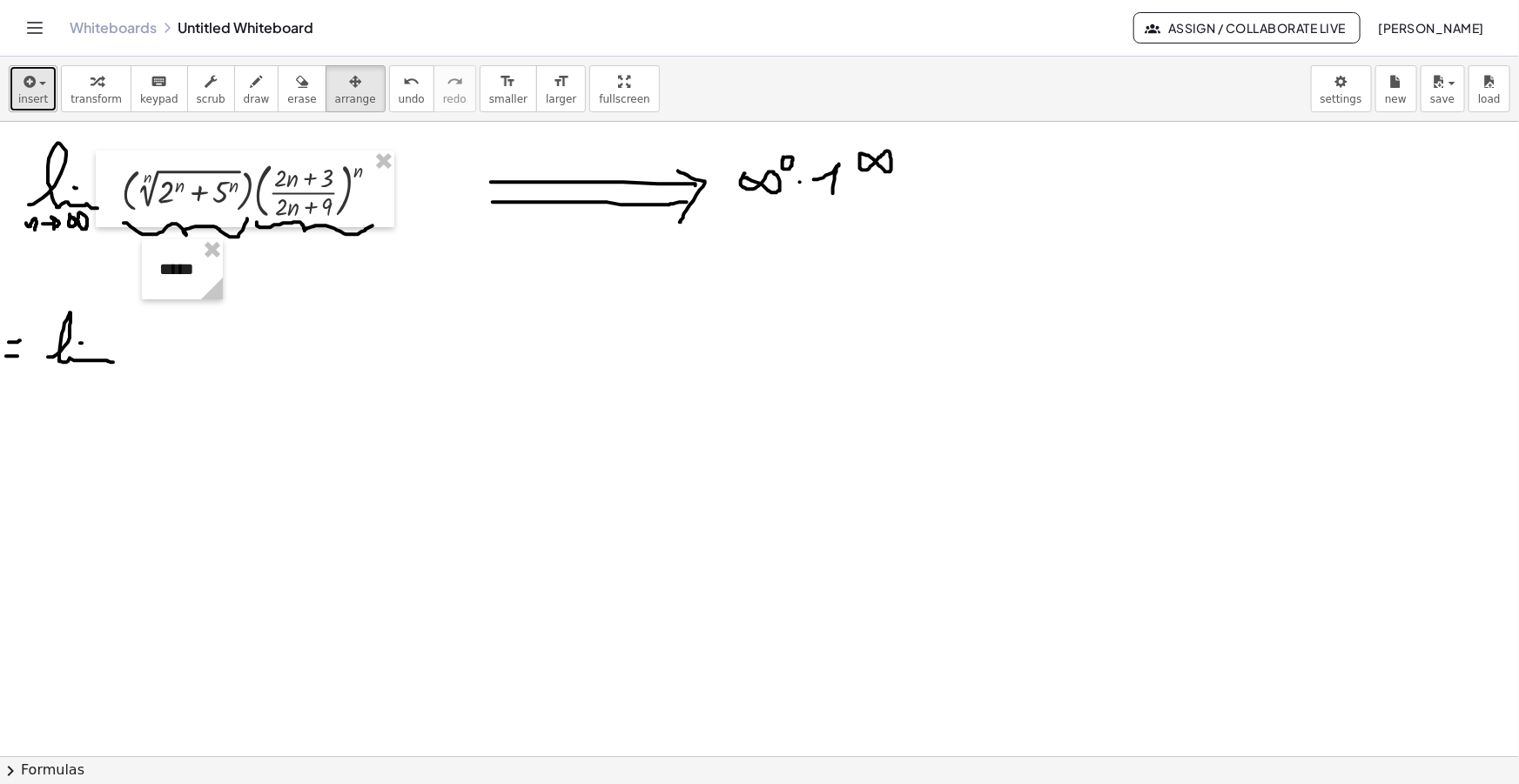
click at [16, 87] on button "insert" at bounding box center [33, 89] width 49 height 47
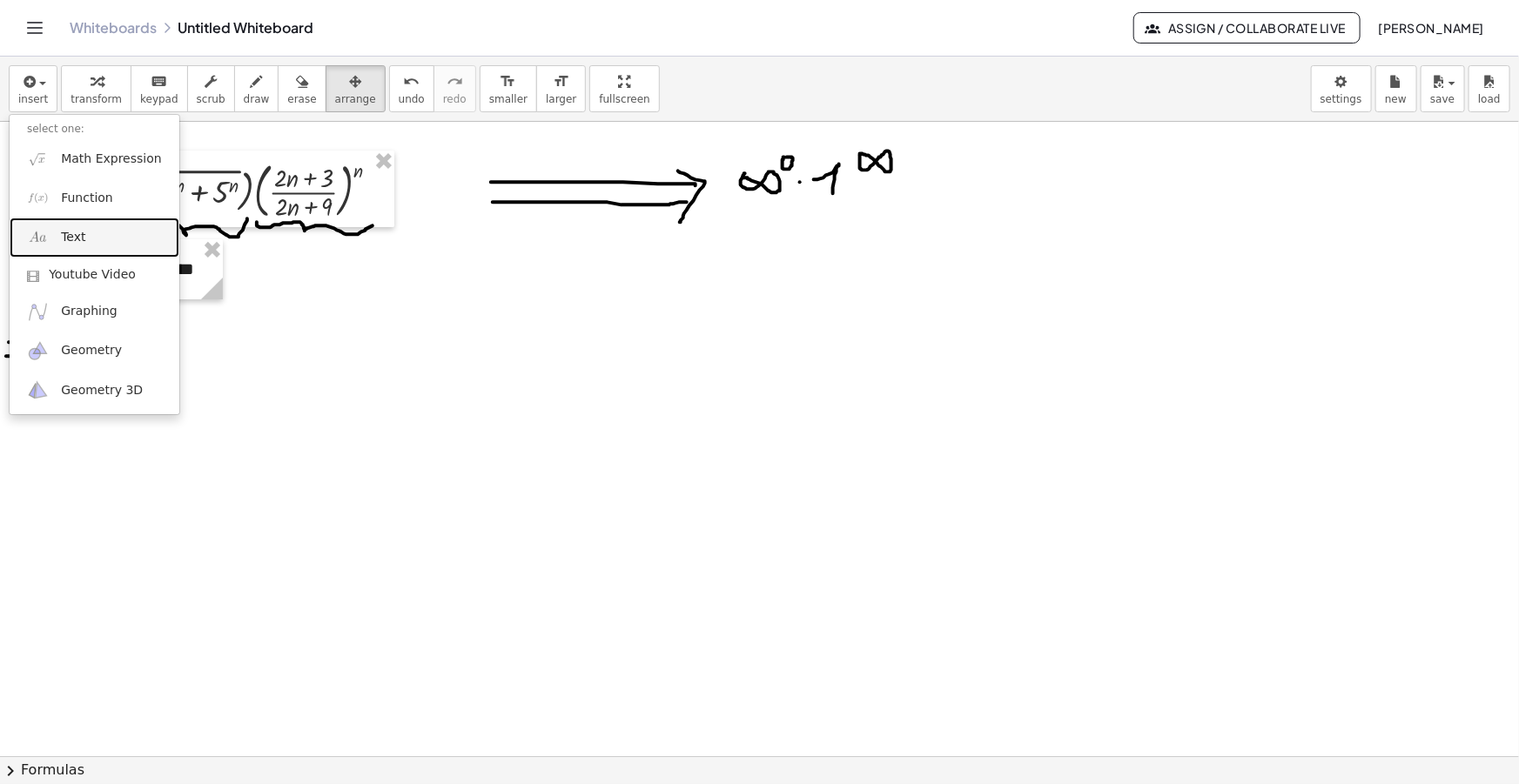
click at [73, 234] on span "Text" at bounding box center [72, 238] width 24 height 18
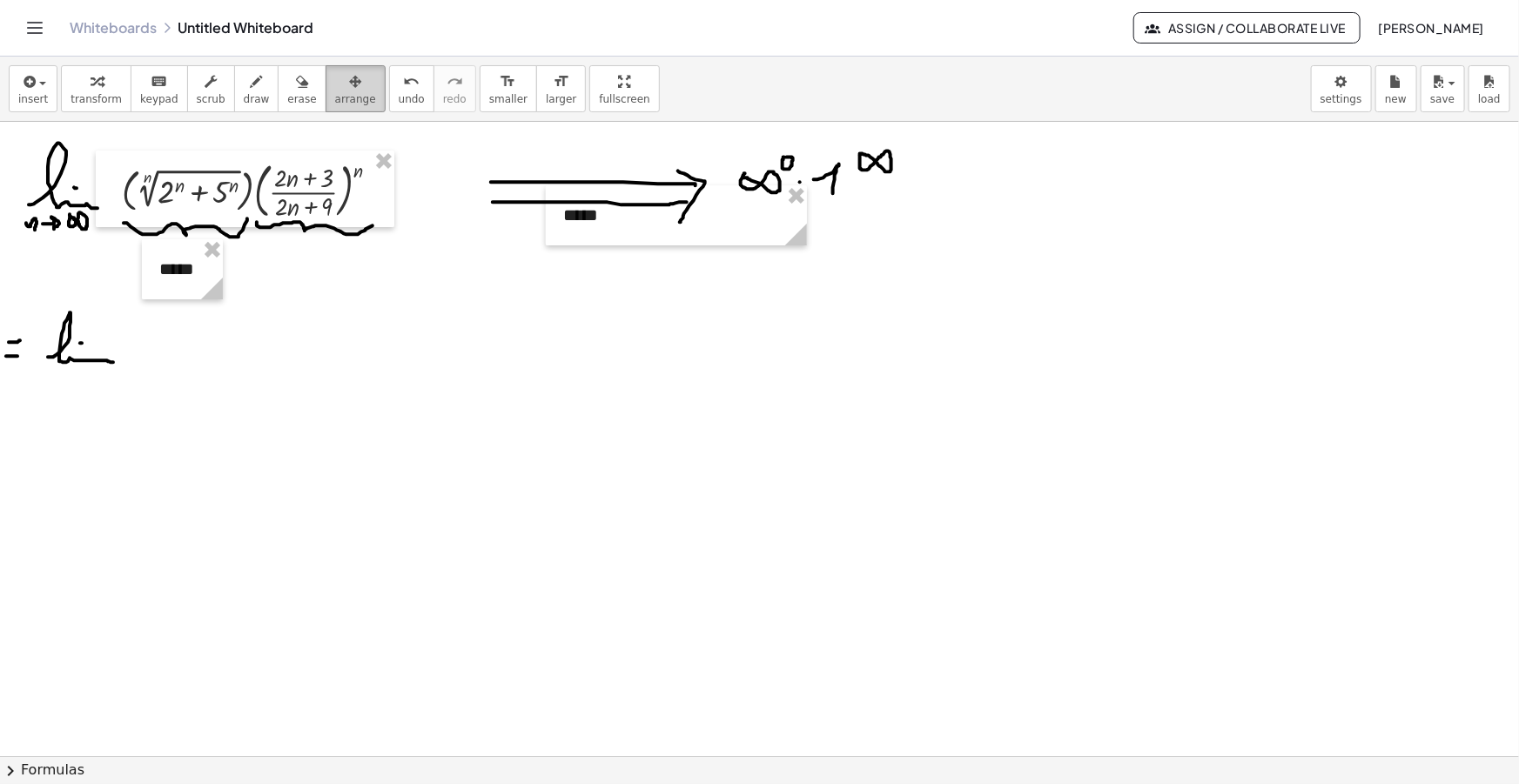
click at [349, 87] on icon "button" at bounding box center [355, 81] width 12 height 21
drag, startPoint x: 796, startPoint y: 239, endPoint x: 618, endPoint y: 246, distance: 178.1
click at [618, 246] on g at bounding box center [633, 238] width 30 height 30
drag, startPoint x: 603, startPoint y: 224, endPoint x: 298, endPoint y: 286, distance: 311.2
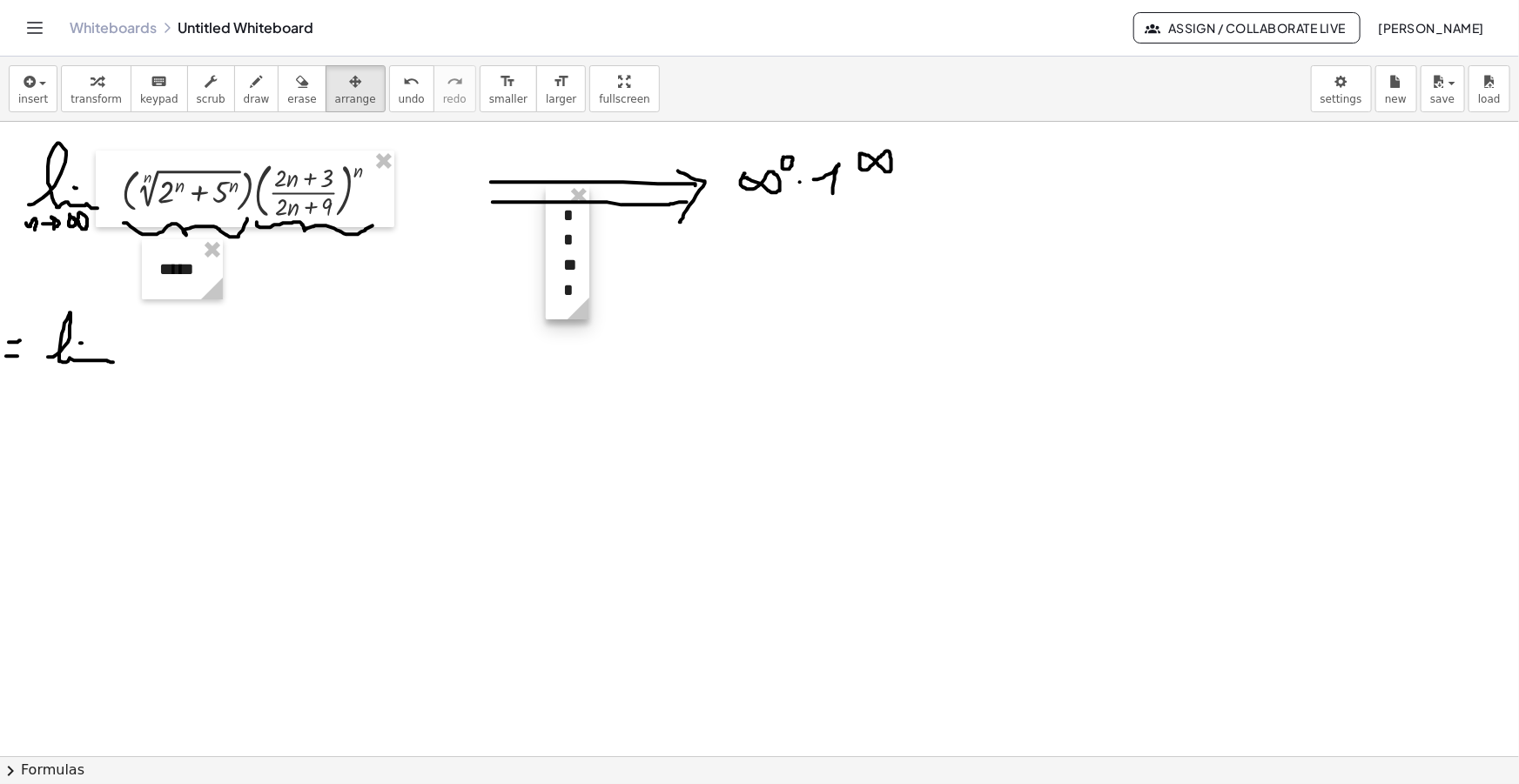
drag, startPoint x: 585, startPoint y: 294, endPoint x: 598, endPoint y: 298, distance: 13.6
drag, startPoint x: 600, startPoint y: 281, endPoint x: 590, endPoint y: 237, distance: 45.1
drag, startPoint x: 584, startPoint y: 228, endPoint x: 254, endPoint y: 295, distance: 336.7
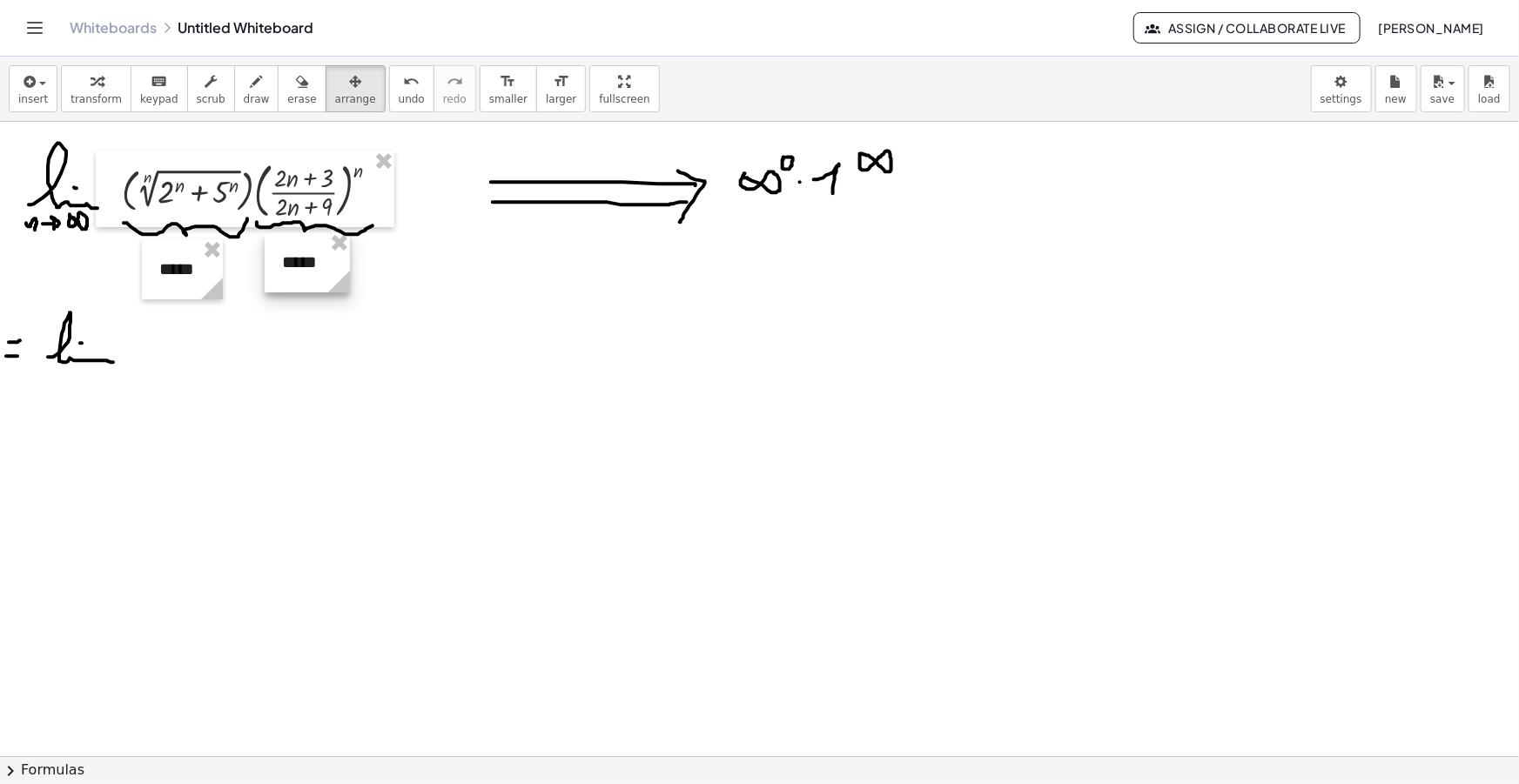
click at [301, 275] on div at bounding box center [307, 262] width 85 height 60
click at [288, 84] on div "button" at bounding box center [301, 80] width 28 height 21
drag, startPoint x: 95, startPoint y: 400, endPoint x: 34, endPoint y: 338, distance: 87.0
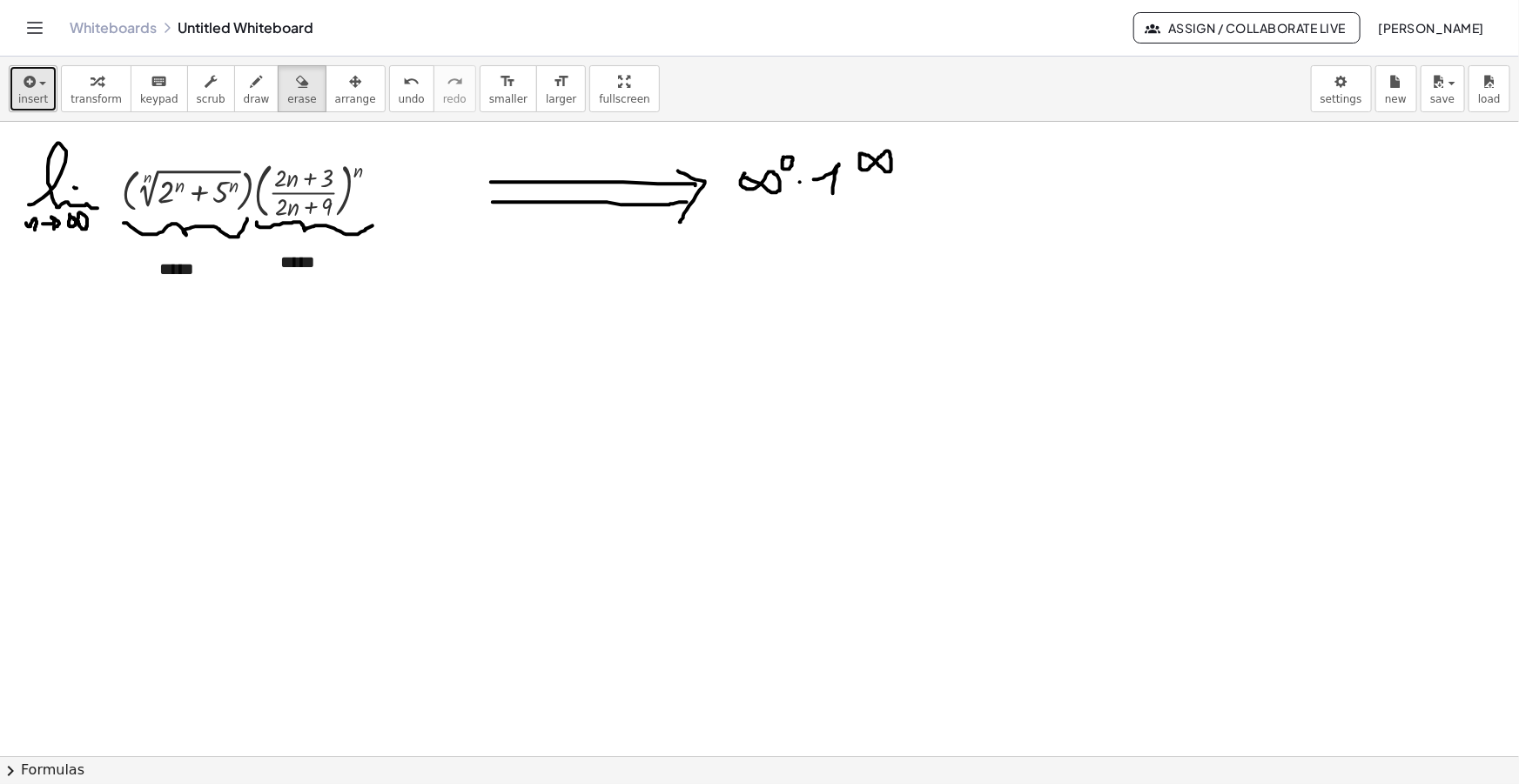
click at [39, 96] on span "insert" at bounding box center [33, 99] width 29 height 12
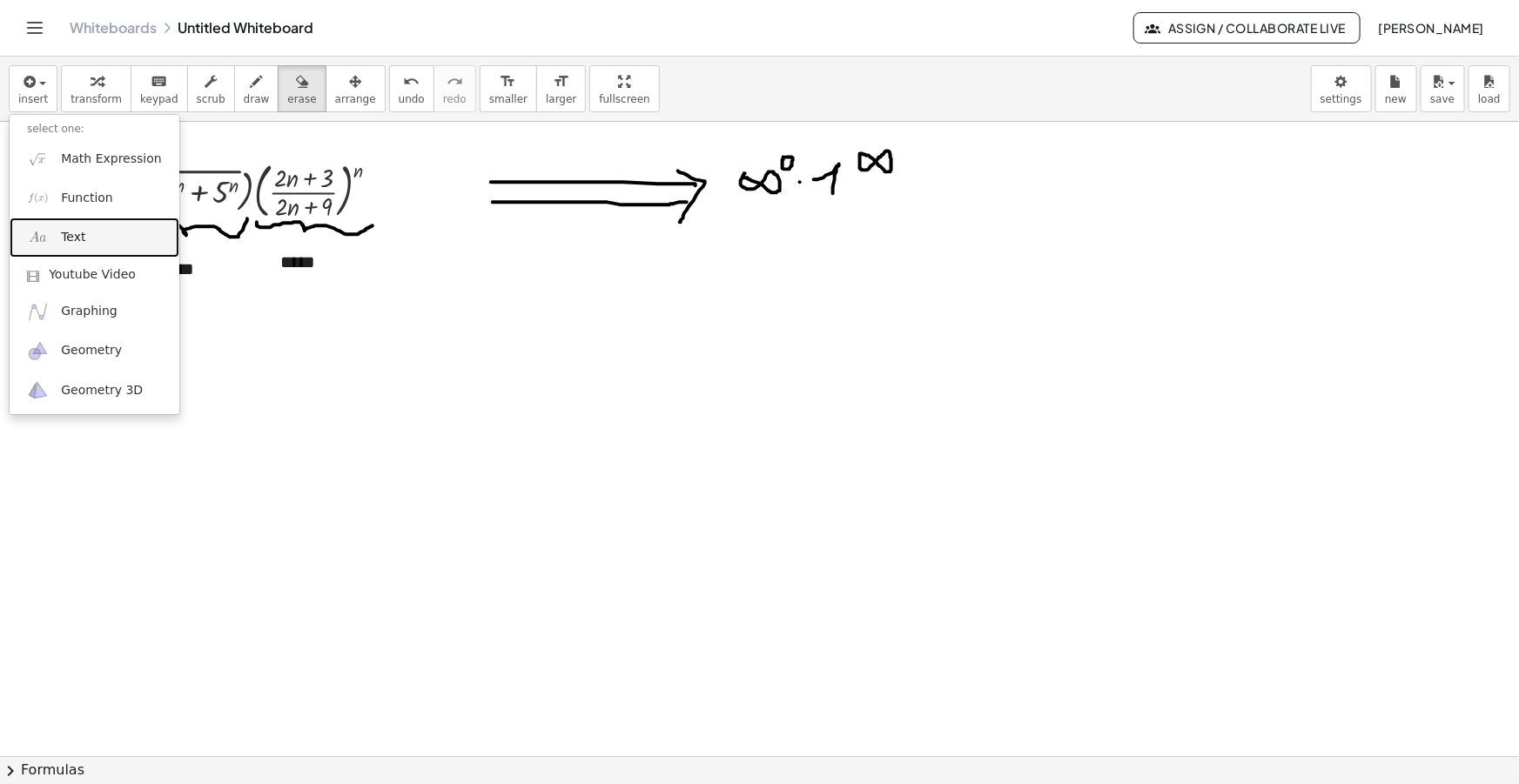
click at [98, 234] on link "Text" at bounding box center [95, 237] width 170 height 39
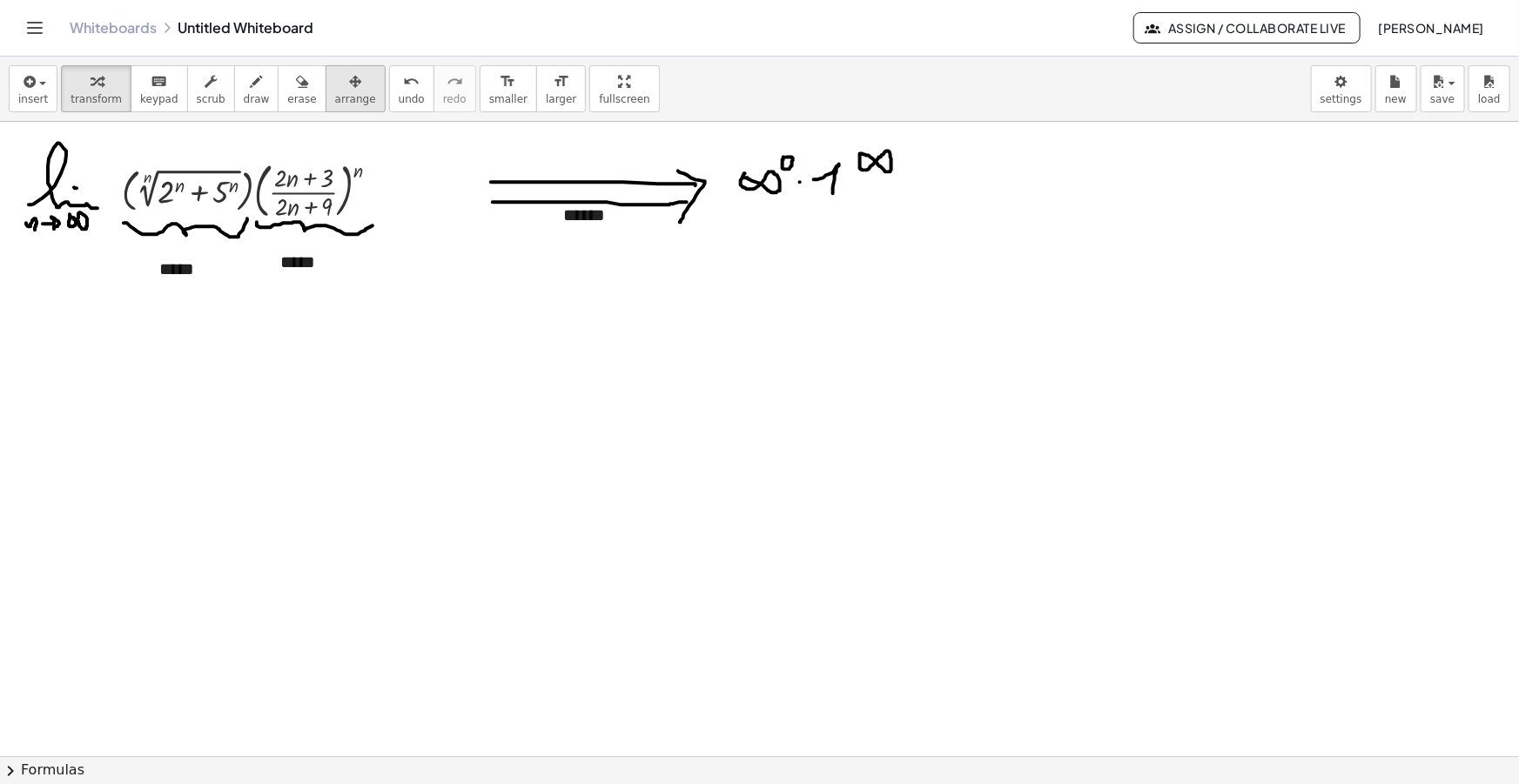
click at [335, 93] on span "arrange" at bounding box center [356, 99] width 41 height 12
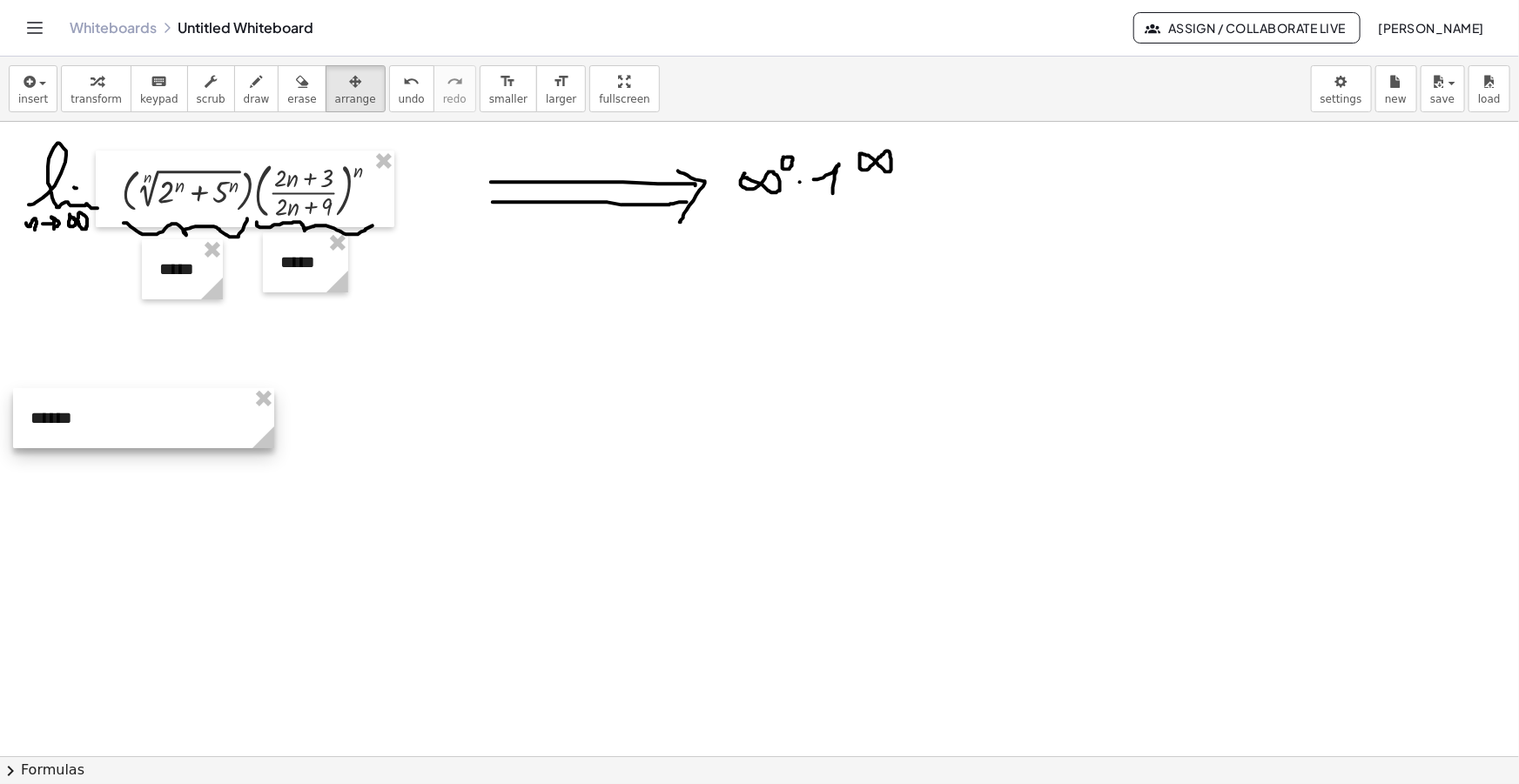
drag, startPoint x: 596, startPoint y: 226, endPoint x: 75, endPoint y: 412, distance: 553.2
click at [75, 412] on div at bounding box center [143, 417] width 261 height 60
drag, startPoint x: 266, startPoint y: 447, endPoint x: 137, endPoint y: 445, distance: 129.0
click at [146, 446] on icon at bounding box center [156, 437] width 22 height 22
click at [249, 83] on button "draw" at bounding box center [256, 89] width 45 height 47
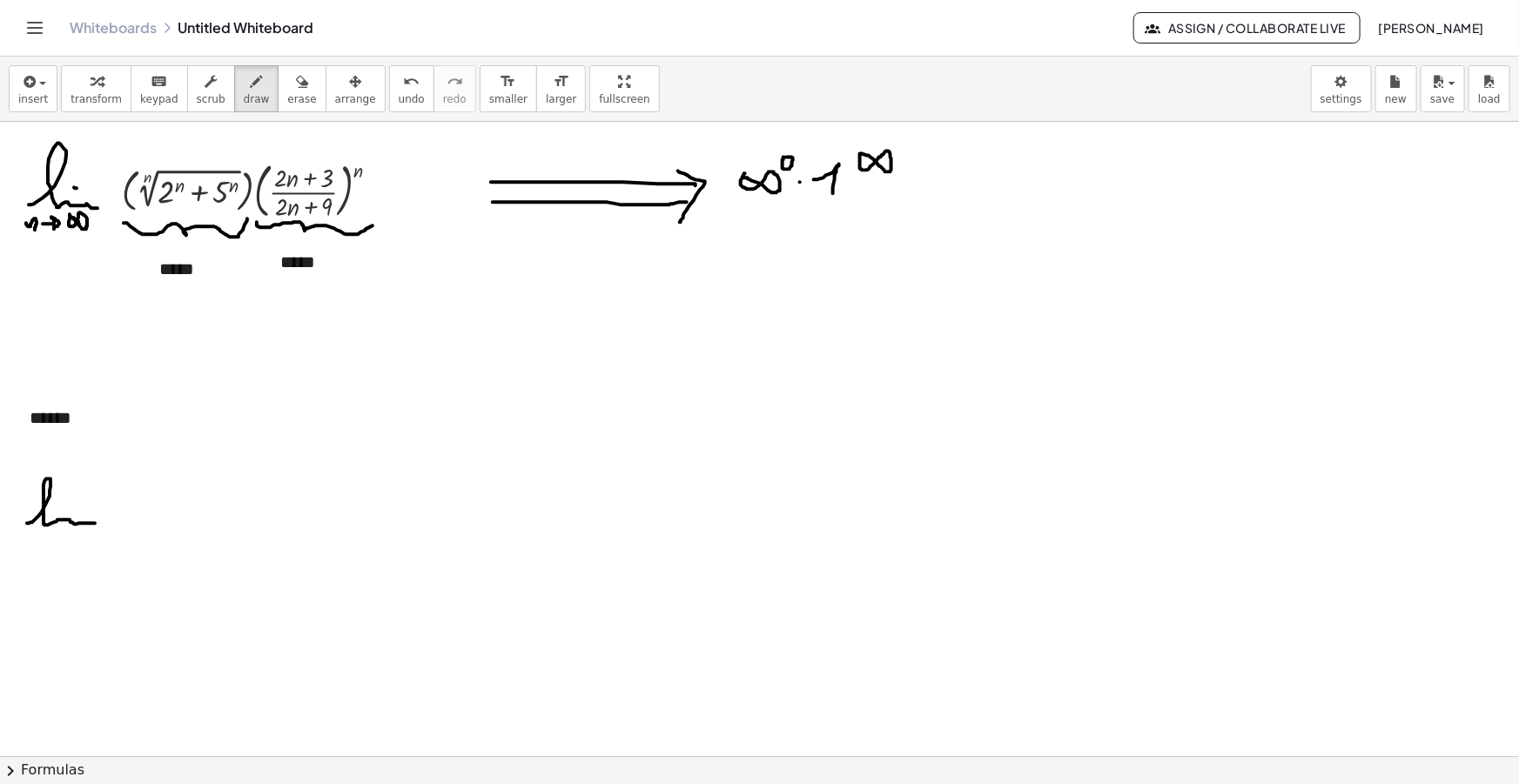
drag, startPoint x: 28, startPoint y: 523, endPoint x: 93, endPoint y: 523, distance: 65.0
drag, startPoint x: 20, startPoint y: 537, endPoint x: 35, endPoint y: 542, distance: 15.8
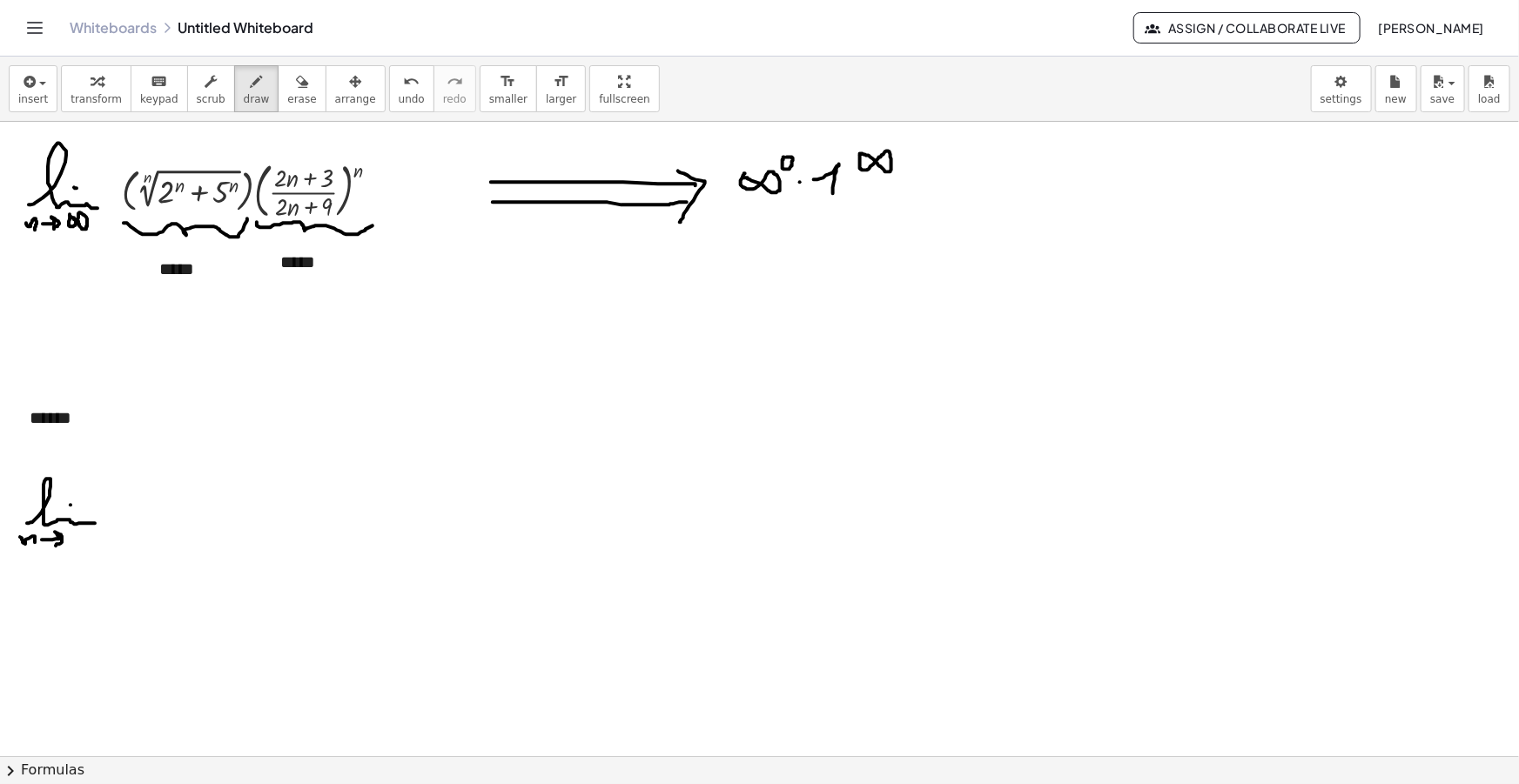
drag, startPoint x: 42, startPoint y: 540, endPoint x: 56, endPoint y: 545, distance: 14.9
click at [32, 80] on icon "button" at bounding box center [27, 81] width 16 height 21
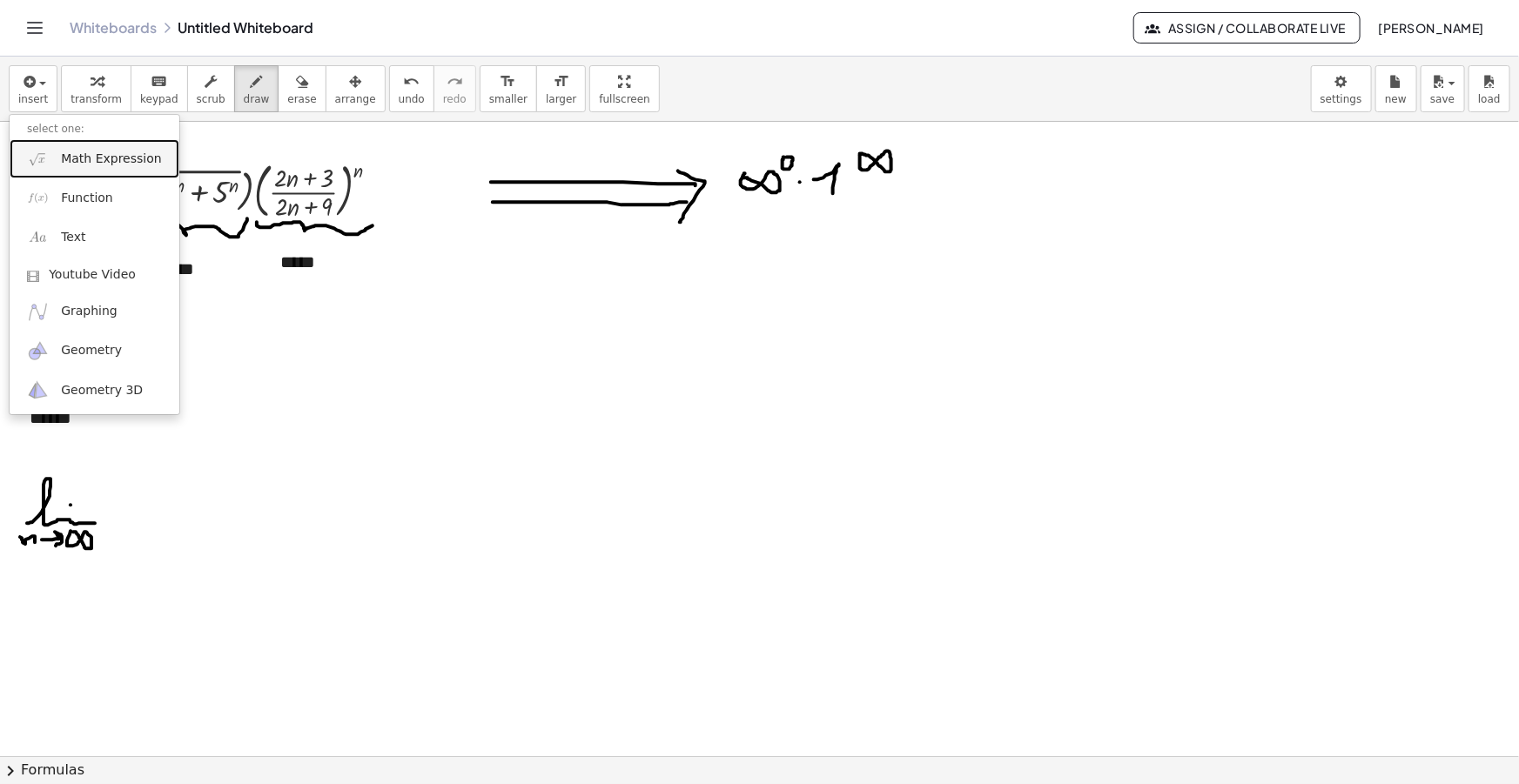
click at [75, 159] on span "Math Expression" at bounding box center [111, 159] width 100 height 18
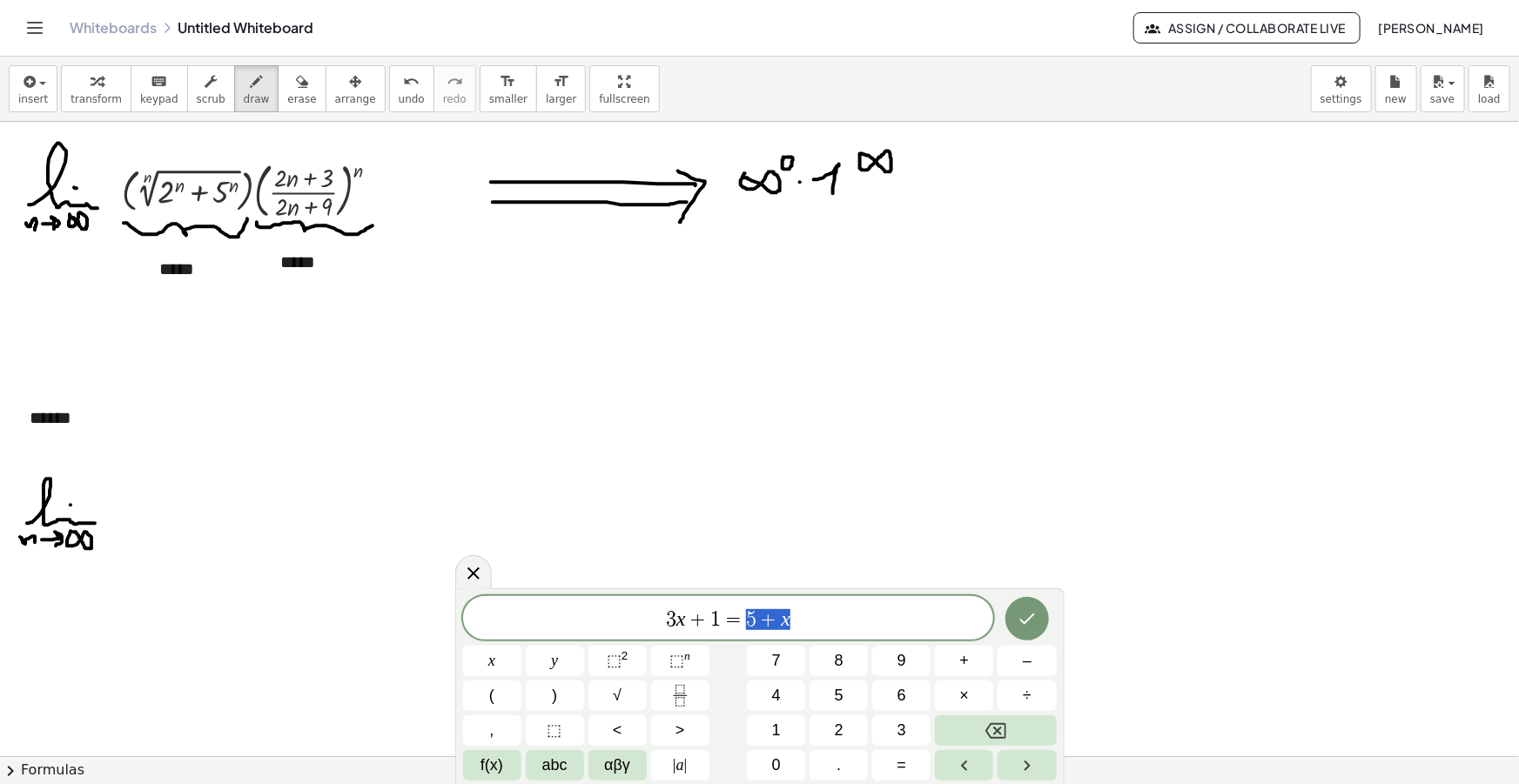
drag, startPoint x: 808, startPoint y: 615, endPoint x: 283, endPoint y: 658, distance: 526.8
click at [280, 658] on body "Graspable Math Activities Get Started Activity Bank Assigned Work Classes White…" at bounding box center [759, 392] width 1519 height 784
click at [498, 763] on span "f(x)" at bounding box center [491, 765] width 22 height 23
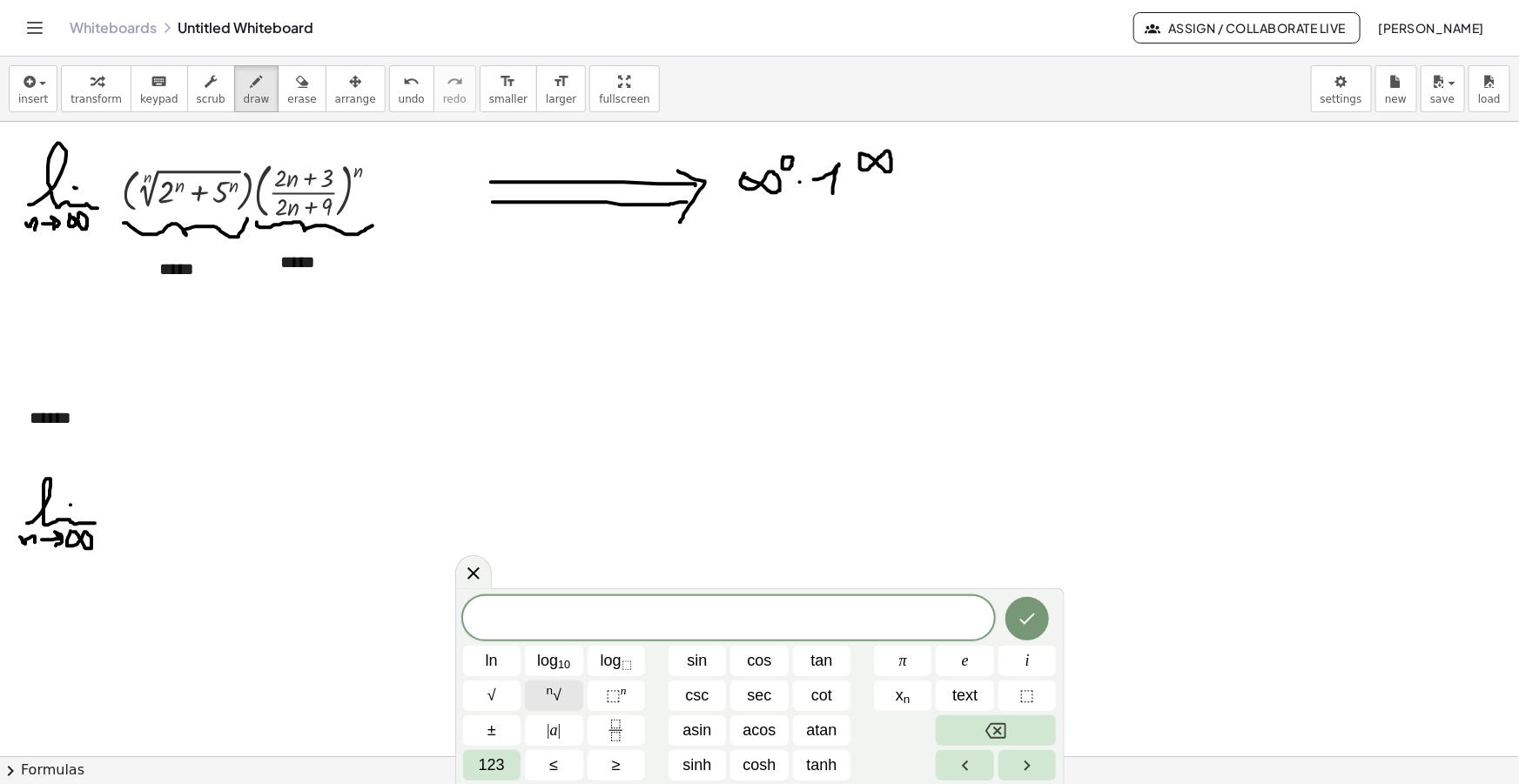
click at [548, 682] on button "n √" at bounding box center [555, 695] width 59 height 30
drag, startPoint x: 784, startPoint y: 618, endPoint x: 550, endPoint y: 652, distance: 236.5
click at [550, 652] on div "**********" at bounding box center [759, 684] width 594 height 194
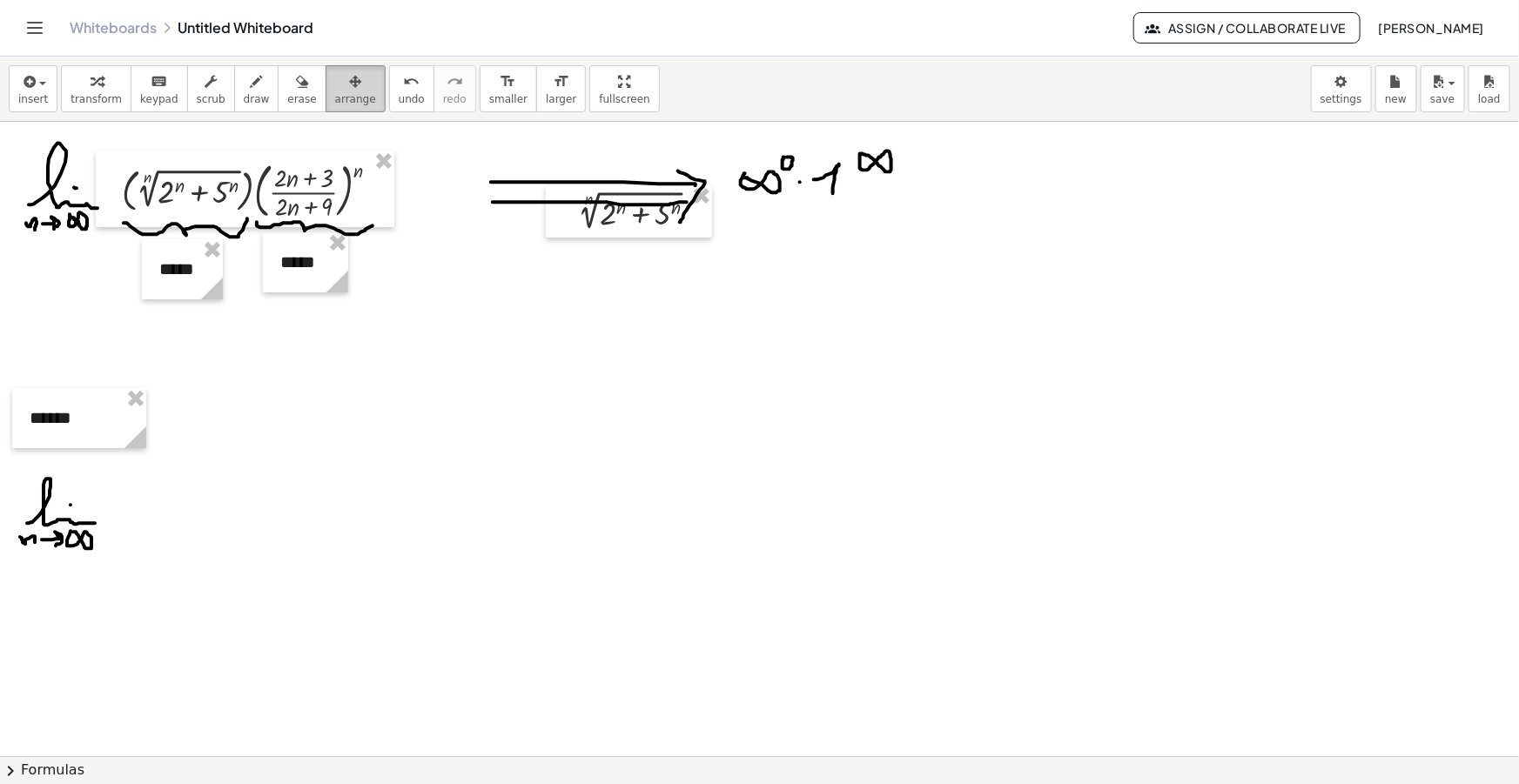
click at [335, 93] on span "arrange" at bounding box center [356, 99] width 41 height 12
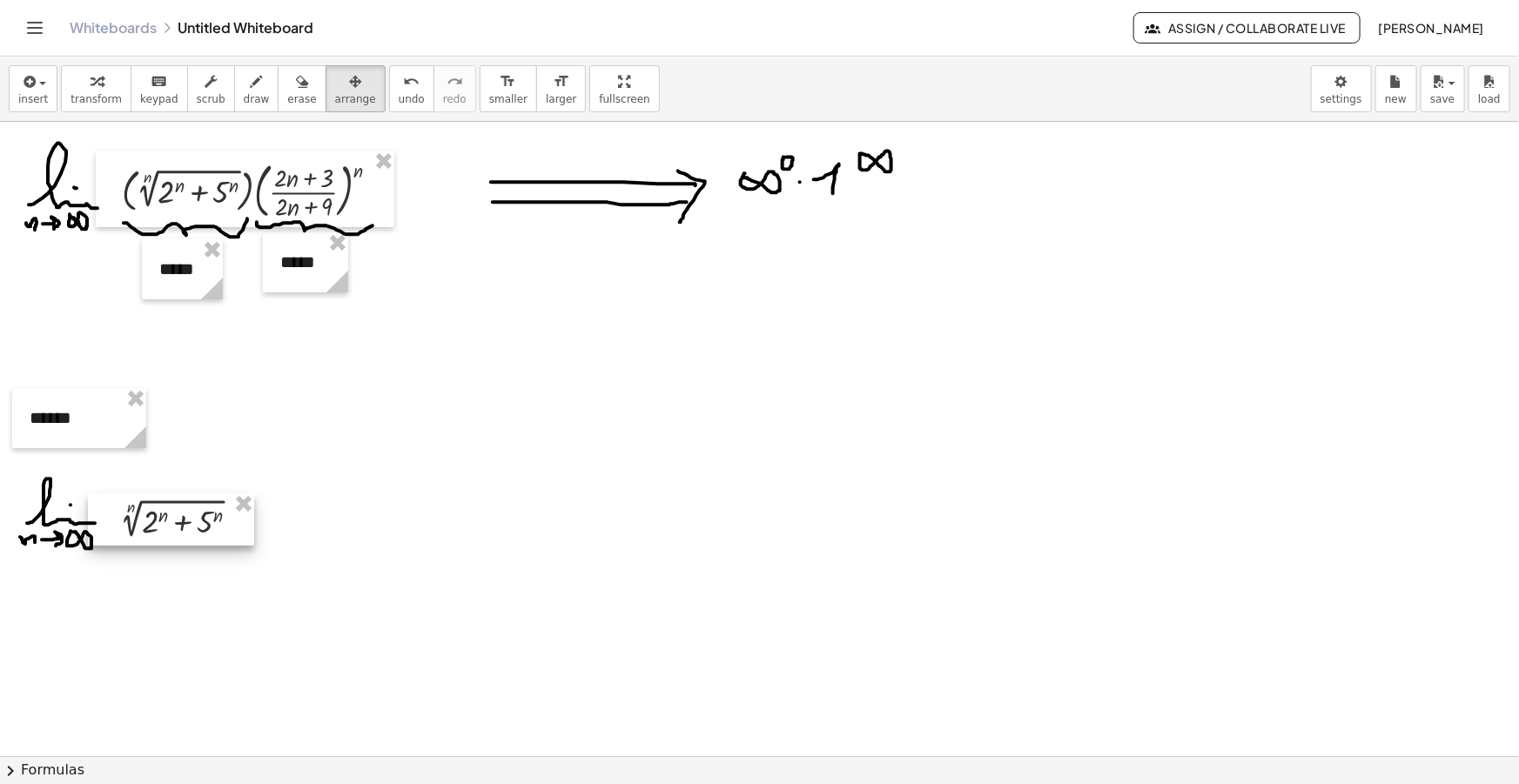
drag, startPoint x: 617, startPoint y: 215, endPoint x: 177, endPoint y: 401, distance: 477.7
click at [156, 523] on div at bounding box center [171, 520] width 166 height 53
click at [244, 99] on span "draw" at bounding box center [256, 99] width 26 height 12
drag, startPoint x: 246, startPoint y: 516, endPoint x: 257, endPoint y: 514, distance: 11.2
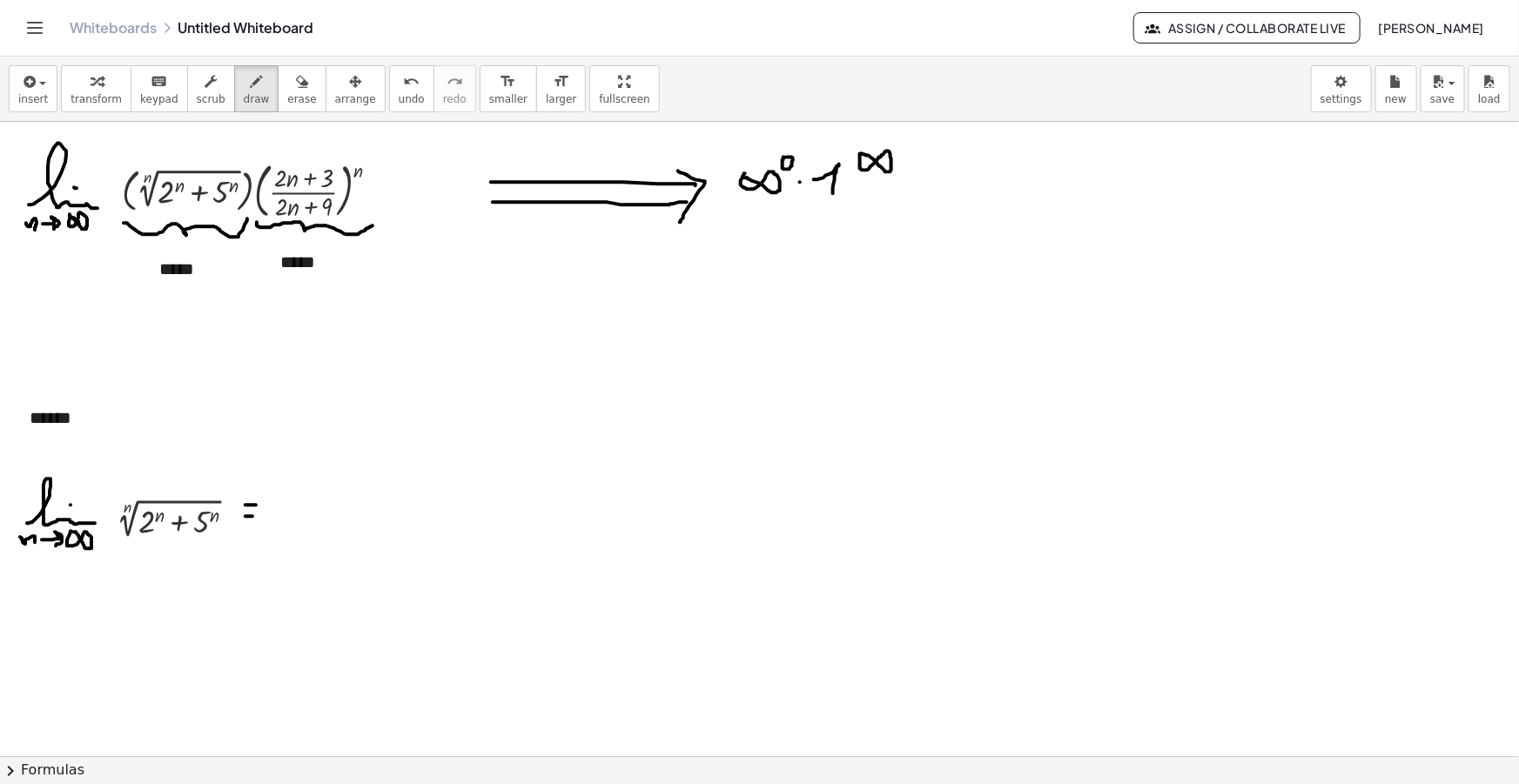
drag, startPoint x: 277, startPoint y: 538, endPoint x: 331, endPoint y: 528, distance: 54.9
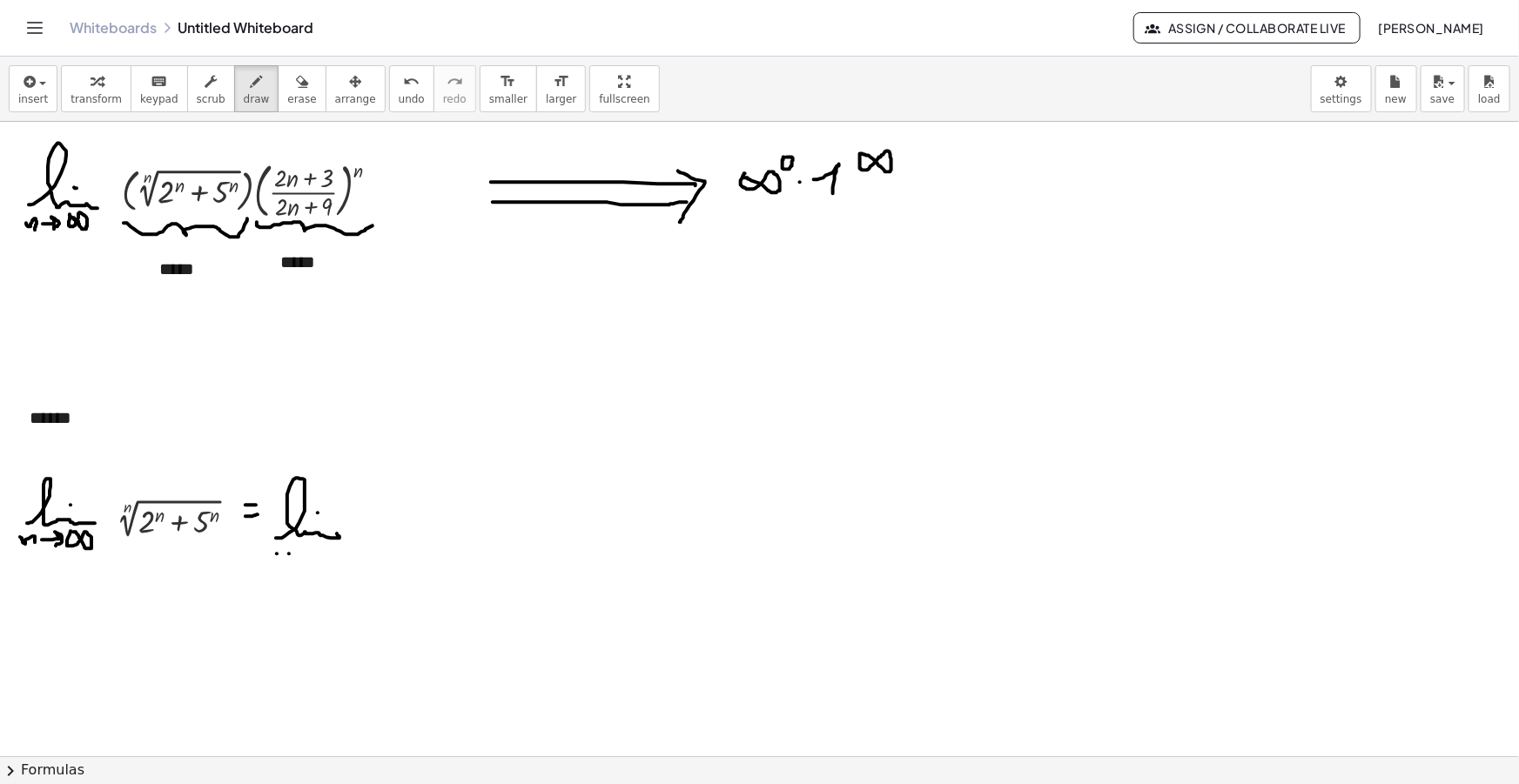
click at [28, 90] on icon "button" at bounding box center [27, 81] width 16 height 21
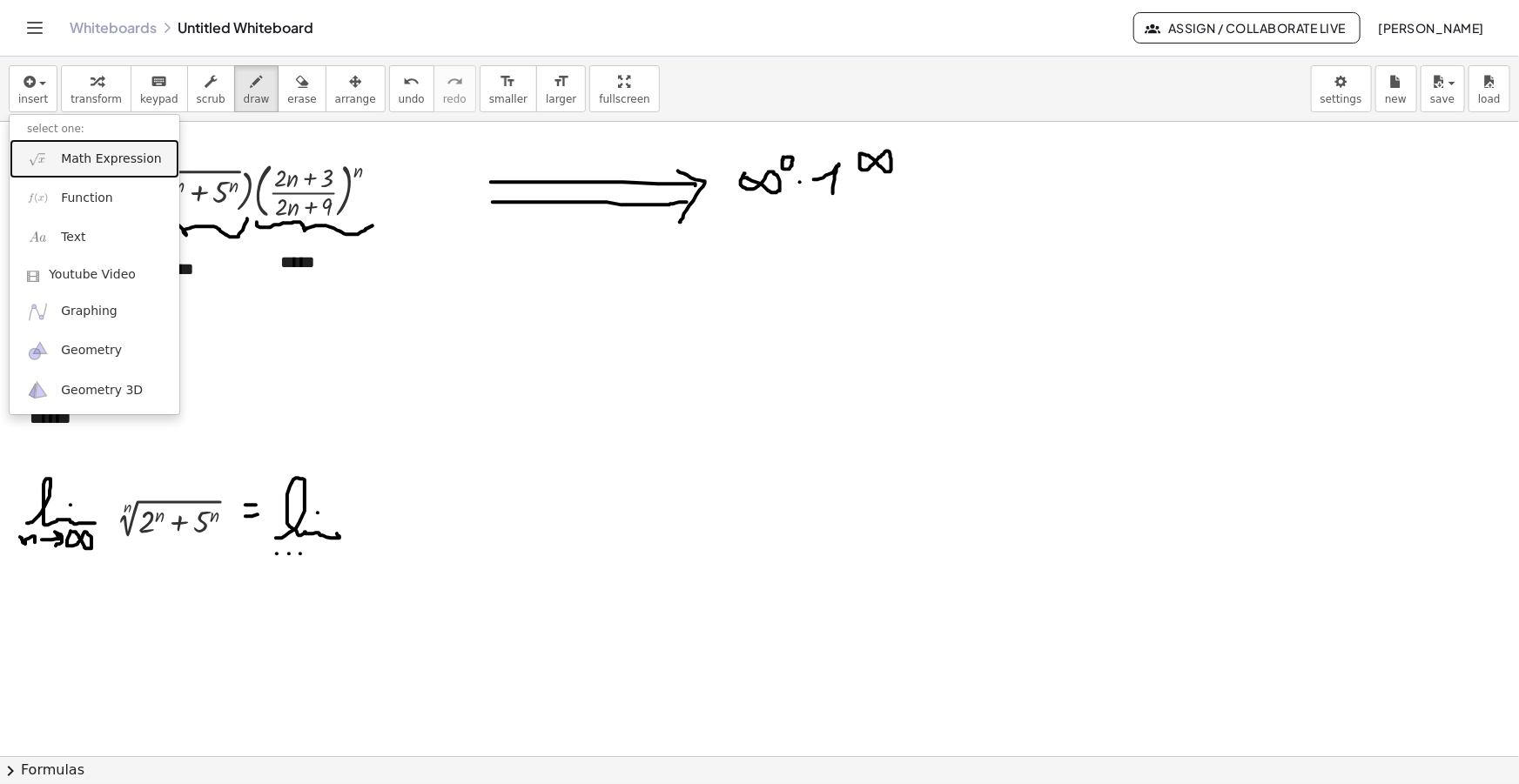
click at [91, 154] on span "Math Expression" at bounding box center [111, 159] width 100 height 18
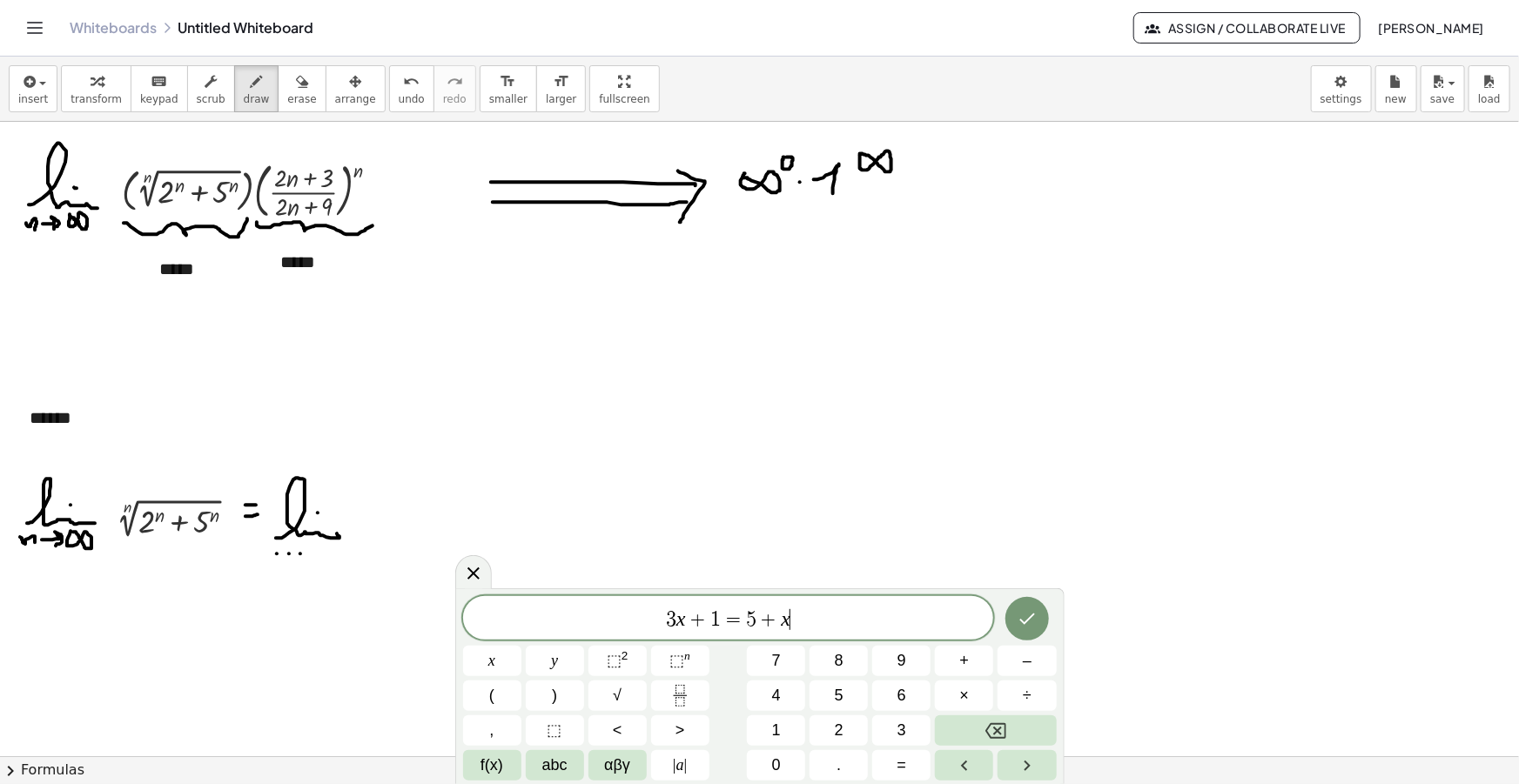
drag, startPoint x: 819, startPoint y: 614, endPoint x: 379, endPoint y: 614, distance: 440.0
click at [379, 614] on body "Graspable Math Activities Get Started Activity Bank Assigned Work Classes White…" at bounding box center [759, 392] width 1519 height 784
click at [702, 613] on span "2 n + 5 n" at bounding box center [737, 615] width 72 height 29
click at [784, 615] on span ")" at bounding box center [784, 615] width 12 height 35
click at [737, 622] on span "2 n + 1 ​" at bounding box center [745, 613] width 55 height 27
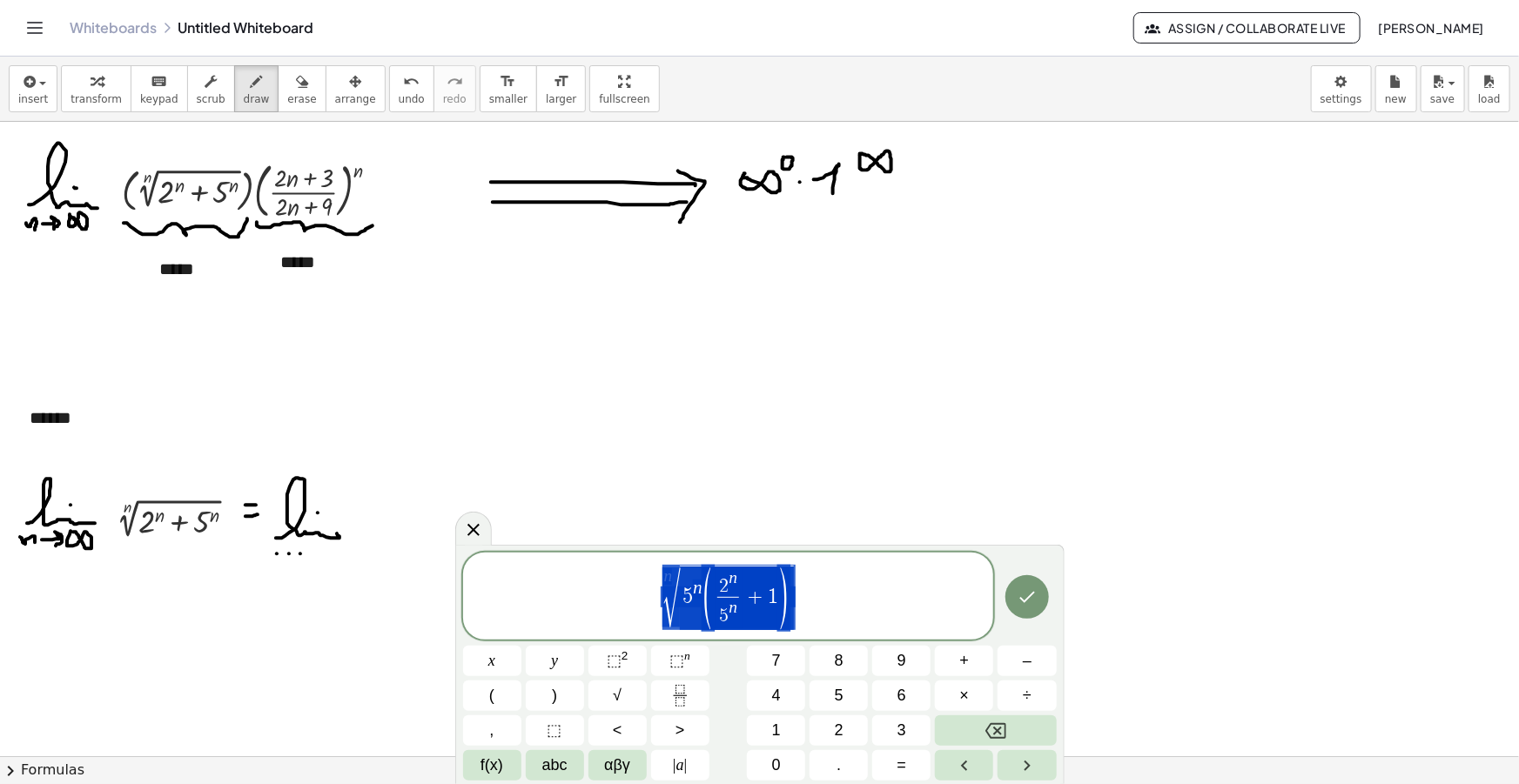
drag, startPoint x: 800, startPoint y: 613, endPoint x: 413, endPoint y: 569, distance: 389.5
click at [413, 569] on body "Graspable Math Activities Get Started Activity Bank Assigned Work Classes White…" at bounding box center [759, 392] width 1519 height 784
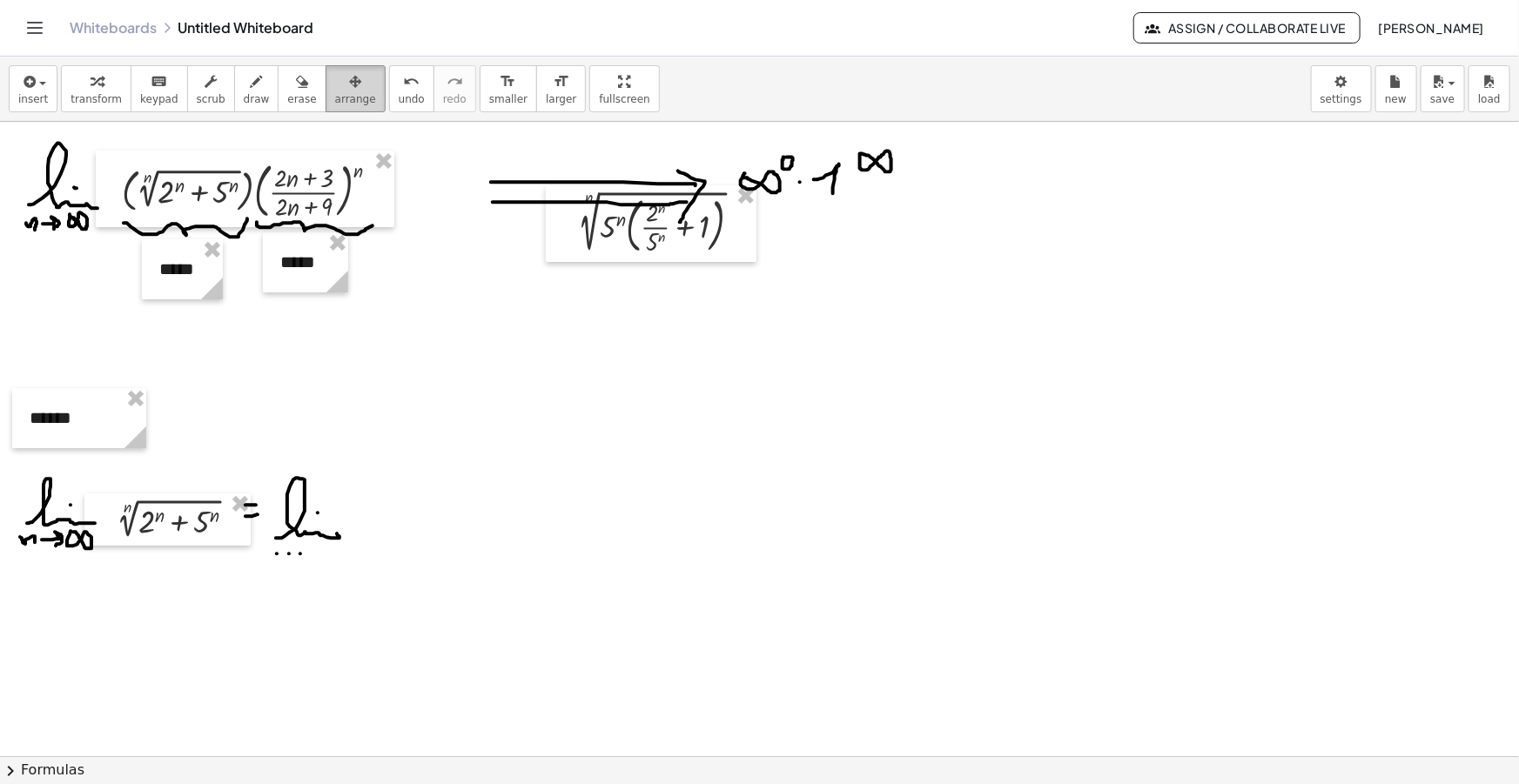
click at [335, 97] on span "arrange" at bounding box center [356, 99] width 41 height 12
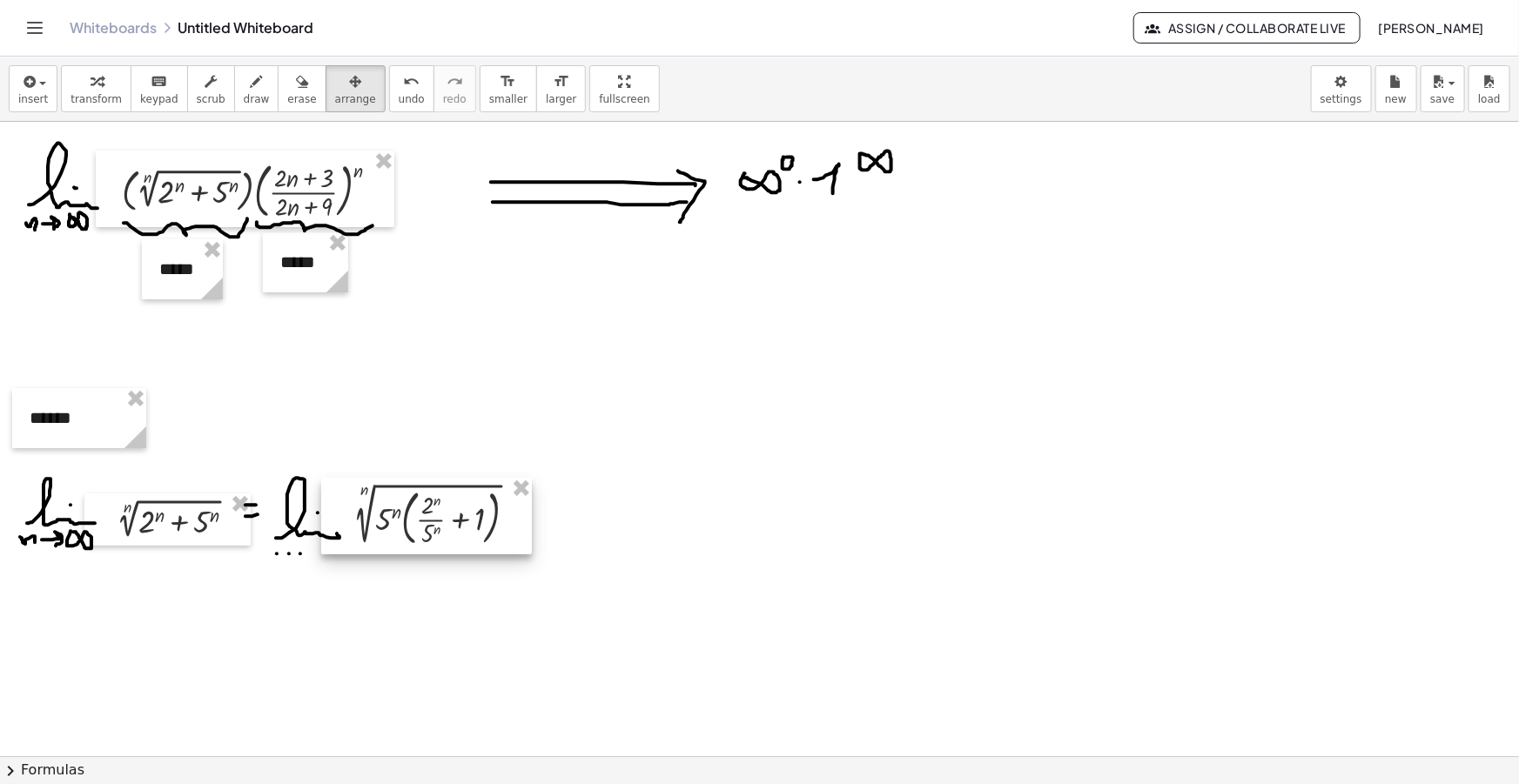
drag, startPoint x: 633, startPoint y: 251, endPoint x: 408, endPoint y: 543, distance: 368.6
click at [408, 543] on div at bounding box center [425, 516] width 210 height 76
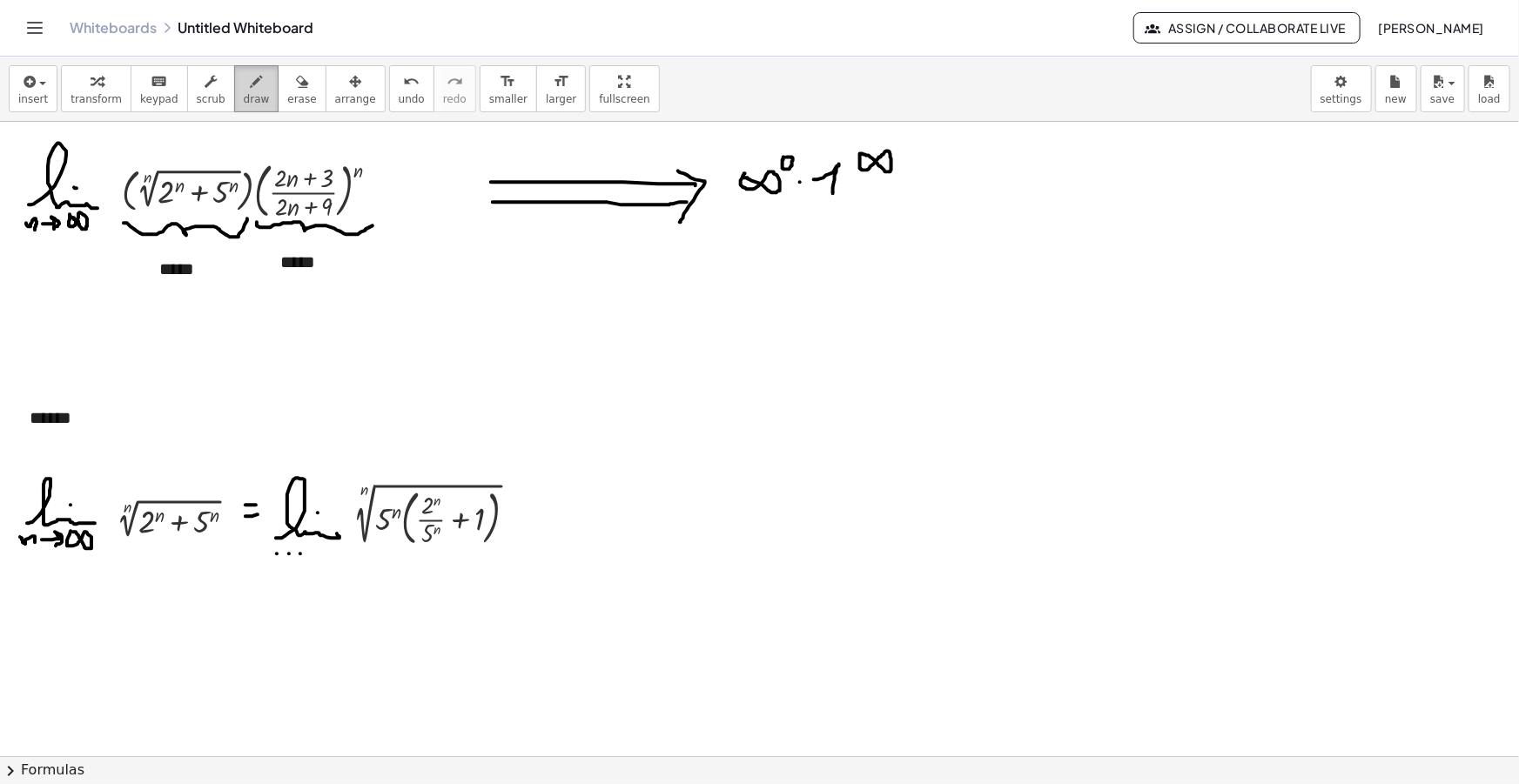
click at [244, 105] on span "draw" at bounding box center [256, 99] width 26 height 12
click at [250, 87] on icon "button" at bounding box center [256, 81] width 12 height 21
drag, startPoint x: 525, startPoint y: 503, endPoint x: 531, endPoint y: 515, distance: 13.4
drag, startPoint x: 526, startPoint y: 517, endPoint x: 537, endPoint y: 517, distance: 11.0
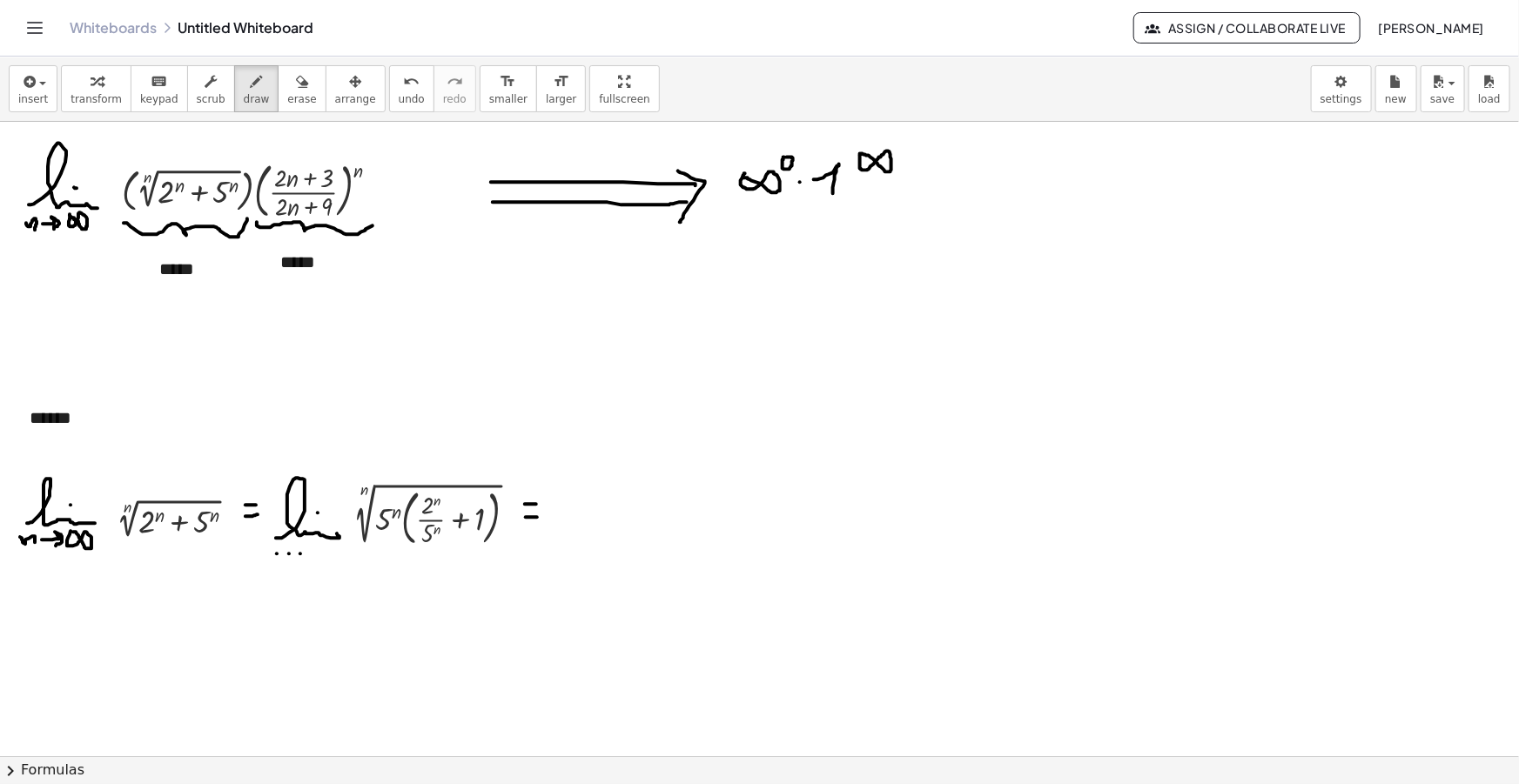
drag, startPoint x: 550, startPoint y: 521, endPoint x: 604, endPoint y: 533, distance: 55.3
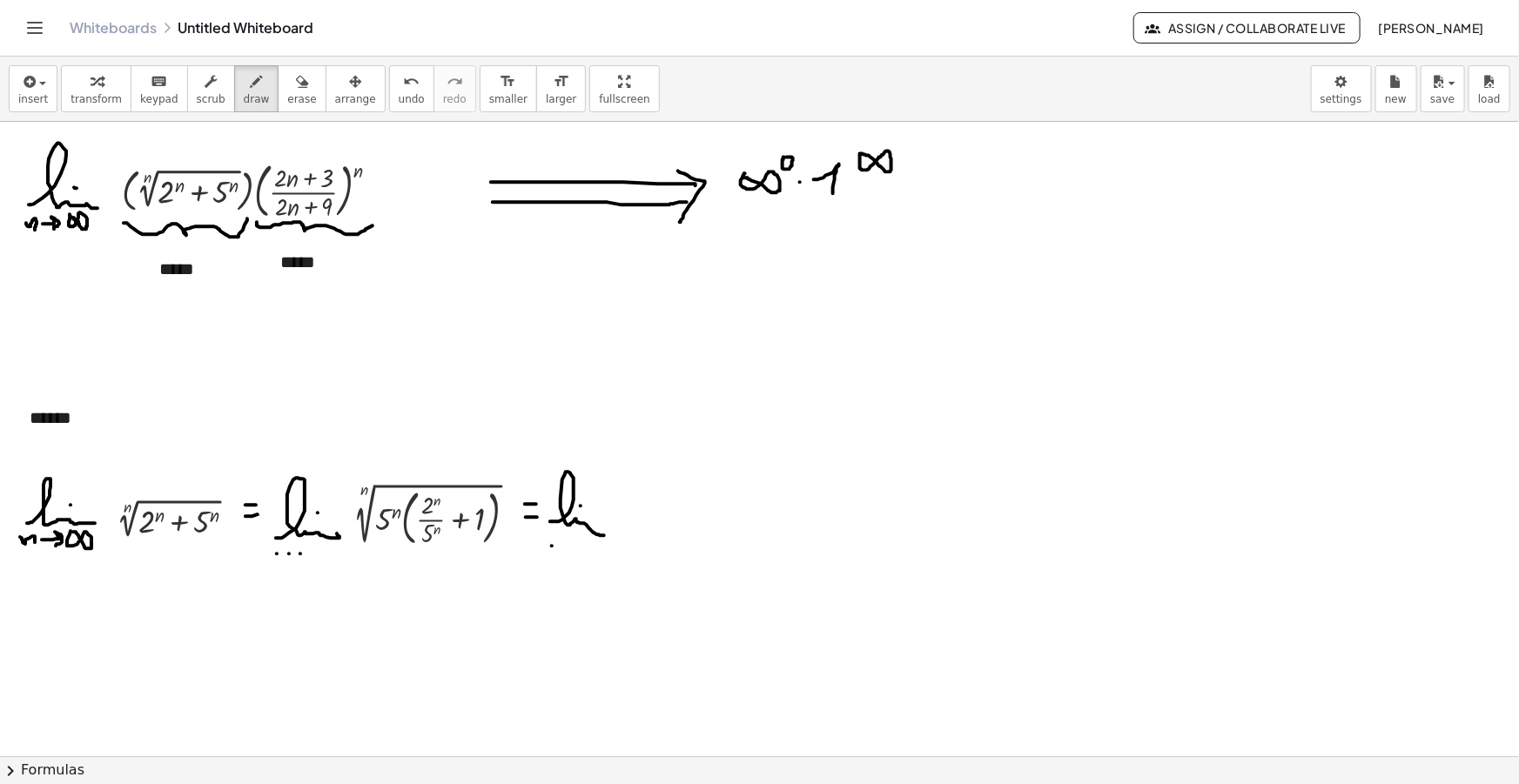
click at [41, 82] on span "button" at bounding box center [42, 84] width 7 height 4
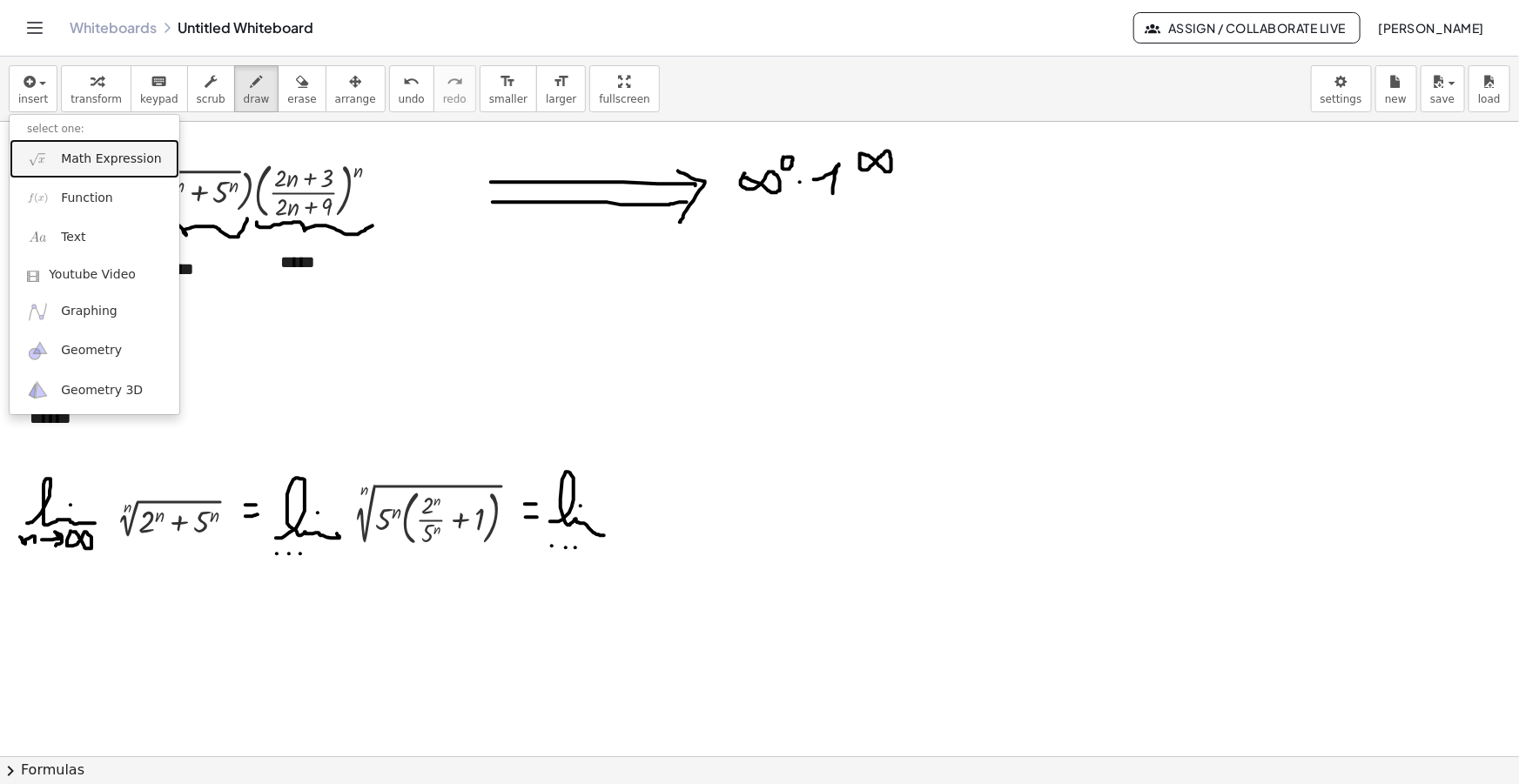
click at [99, 154] on span "Math Expression" at bounding box center [111, 159] width 100 height 18
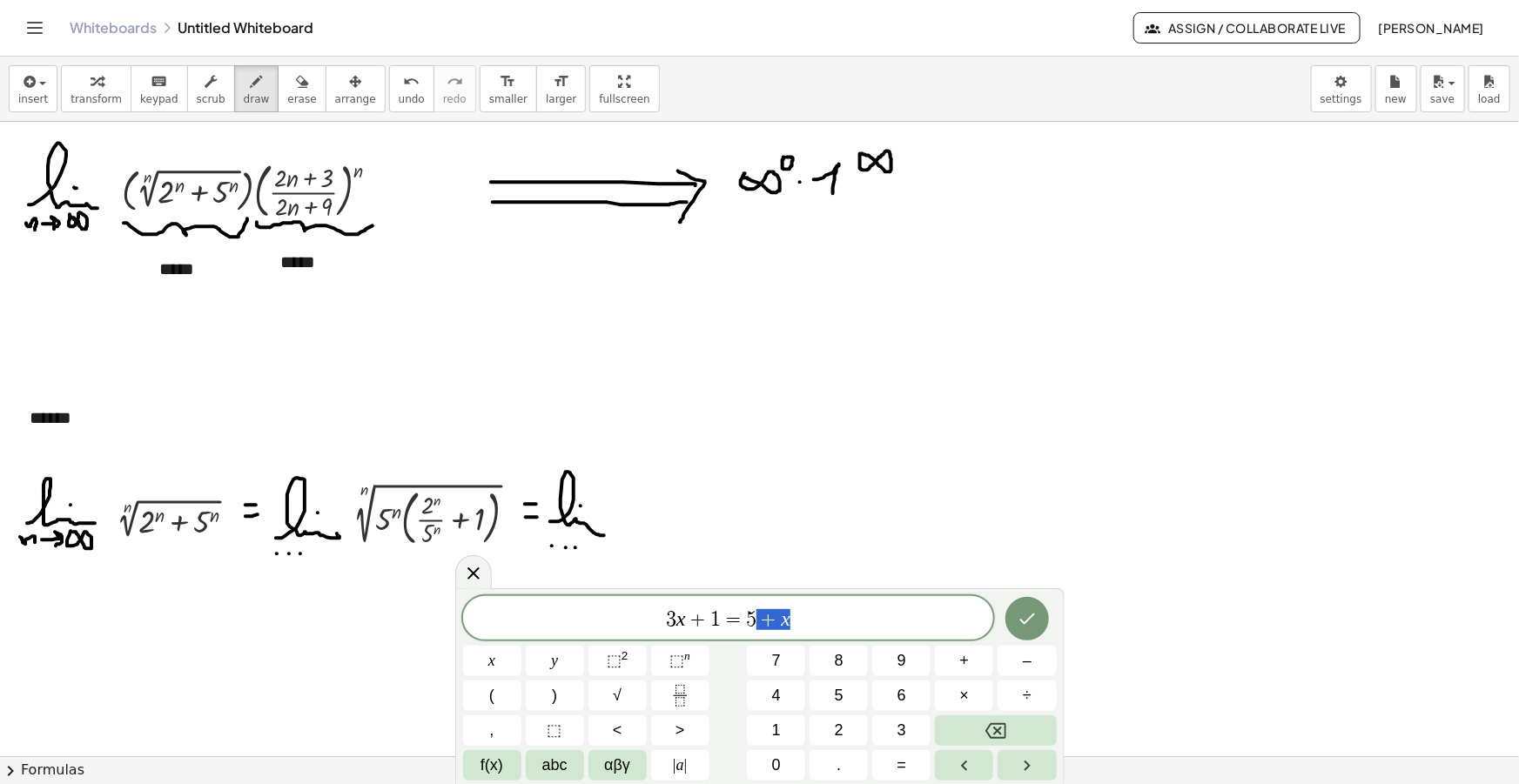
drag, startPoint x: 804, startPoint y: 622, endPoint x: 531, endPoint y: 618, distance: 273.0
click at [531, 618] on span "3 x + 1 = 5 + x" at bounding box center [728, 619] width 531 height 24
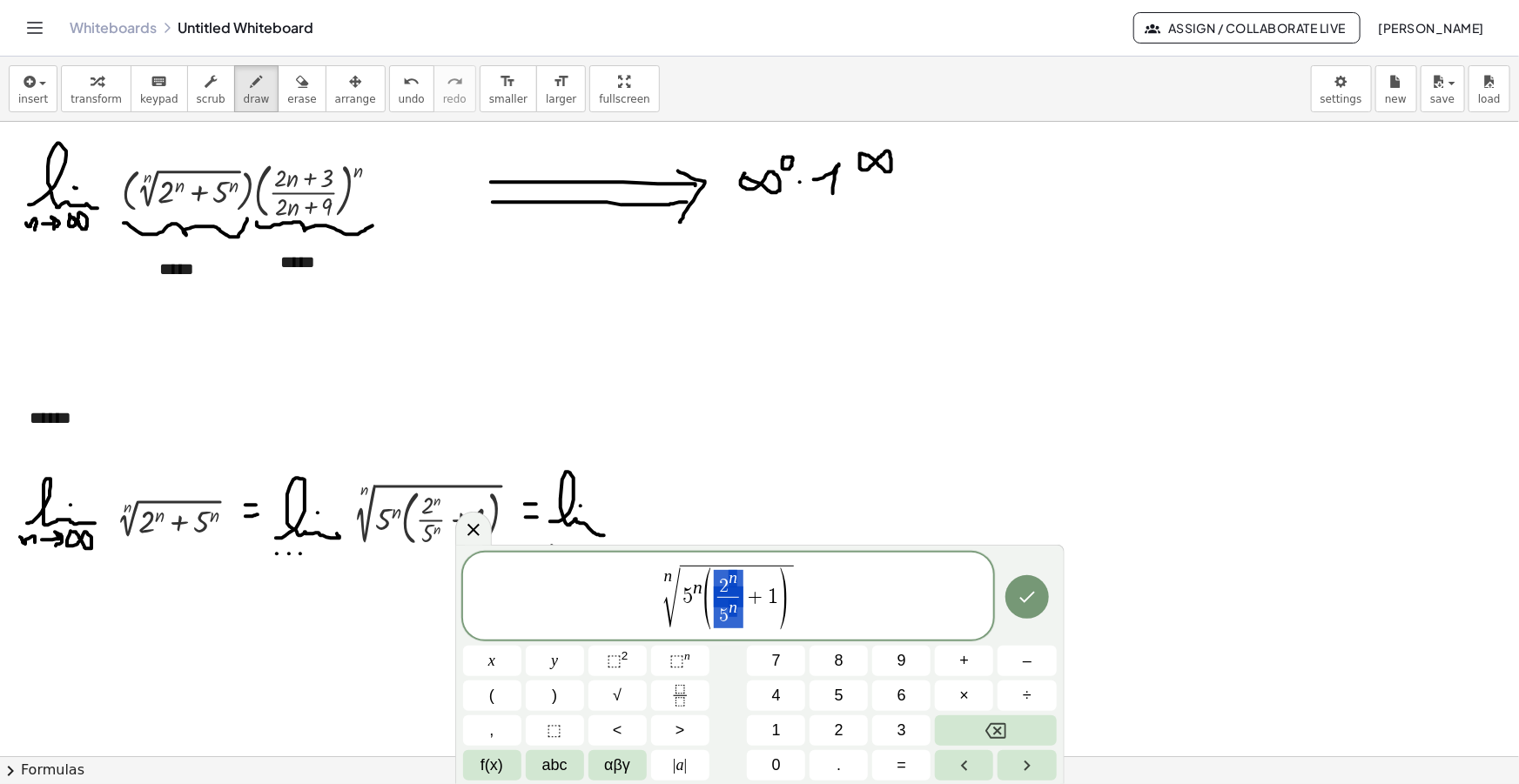
drag, startPoint x: 739, startPoint y: 599, endPoint x: 720, endPoint y: 591, distance: 20.6
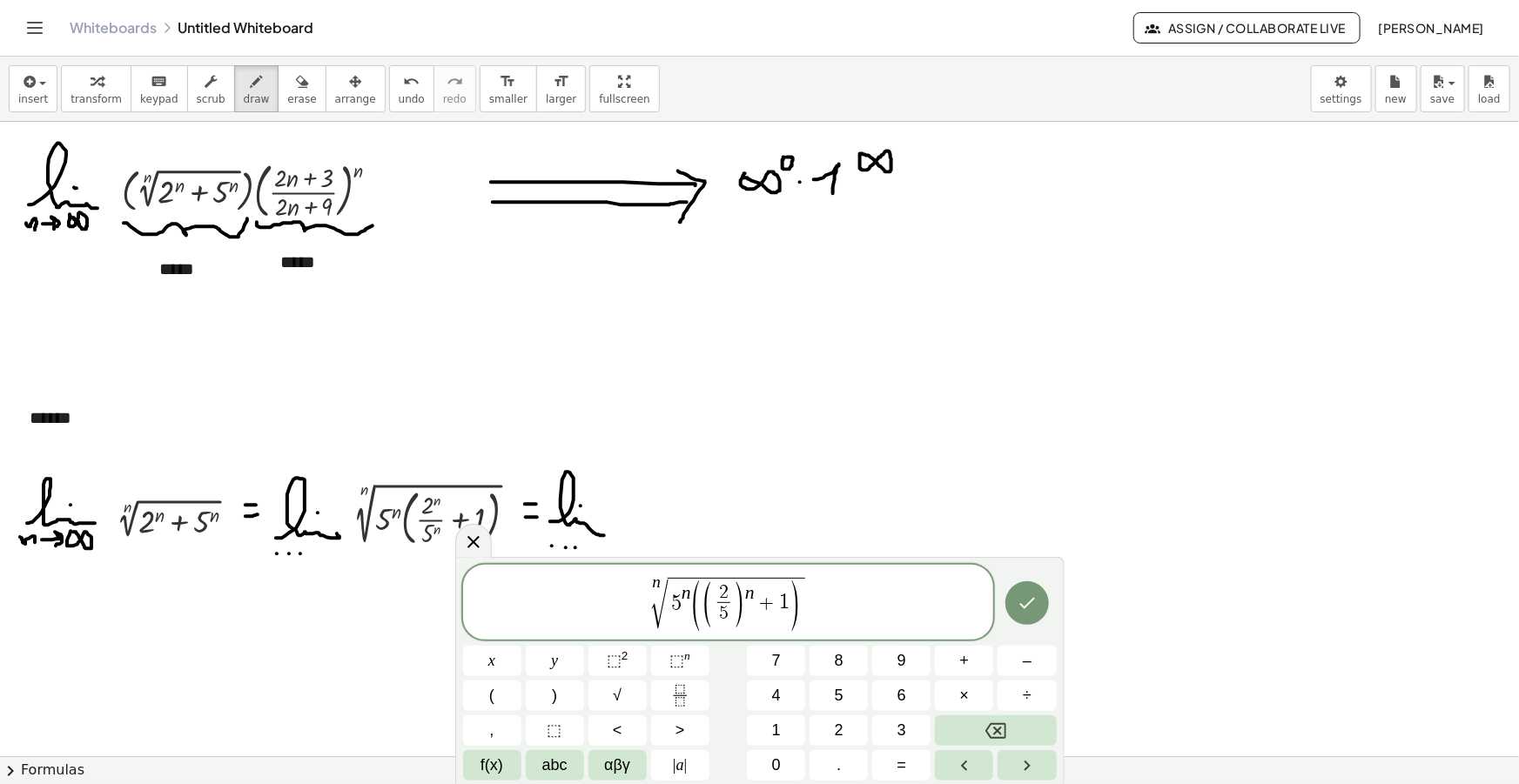
click at [698, 605] on span "(" at bounding box center [696, 605] width 13 height 56
click at [801, 609] on span ")" at bounding box center [794, 605] width 13 height 56
drag, startPoint x: 791, startPoint y: 603, endPoint x: 713, endPoint y: 603, distance: 78.0
click at [713, 603] on span "( ( 2 5 ​ ) n + 1 )" at bounding box center [746, 605] width 110 height 51
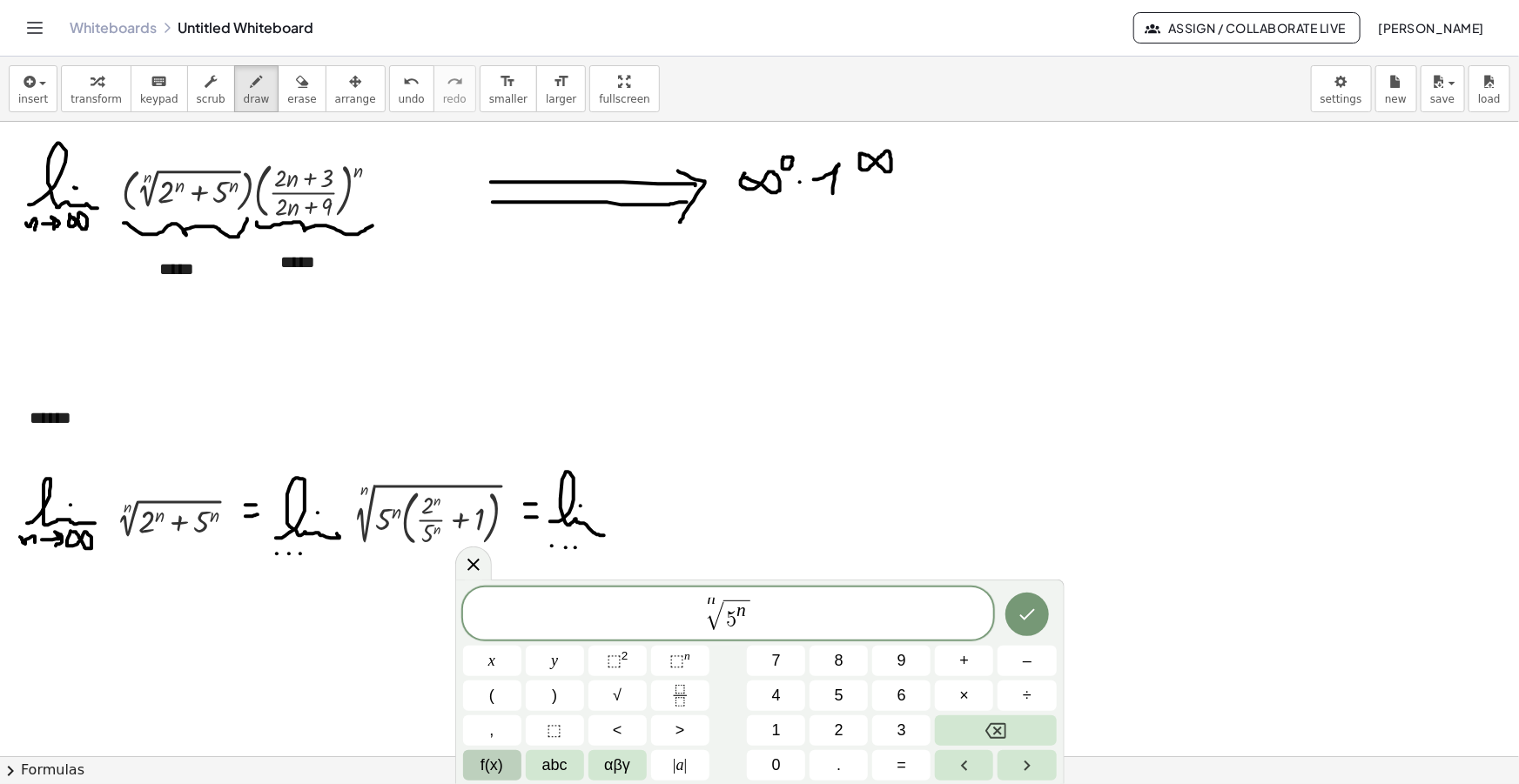
click at [502, 756] on span "f(x)" at bounding box center [491, 765] width 22 height 23
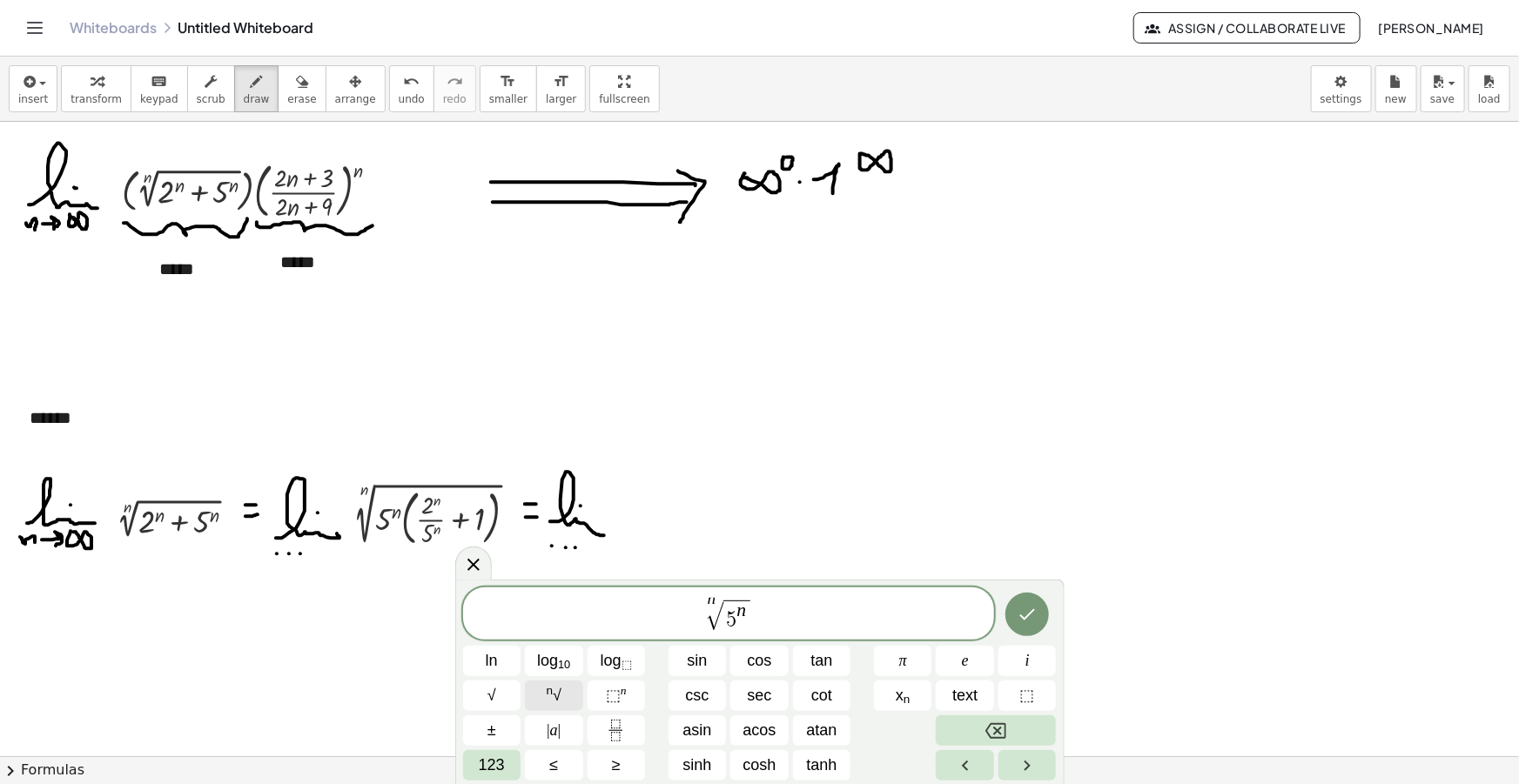
click at [562, 700] on button "n √" at bounding box center [555, 695] width 59 height 30
click at [765, 614] on span at bounding box center [761, 618] width 17 height 22
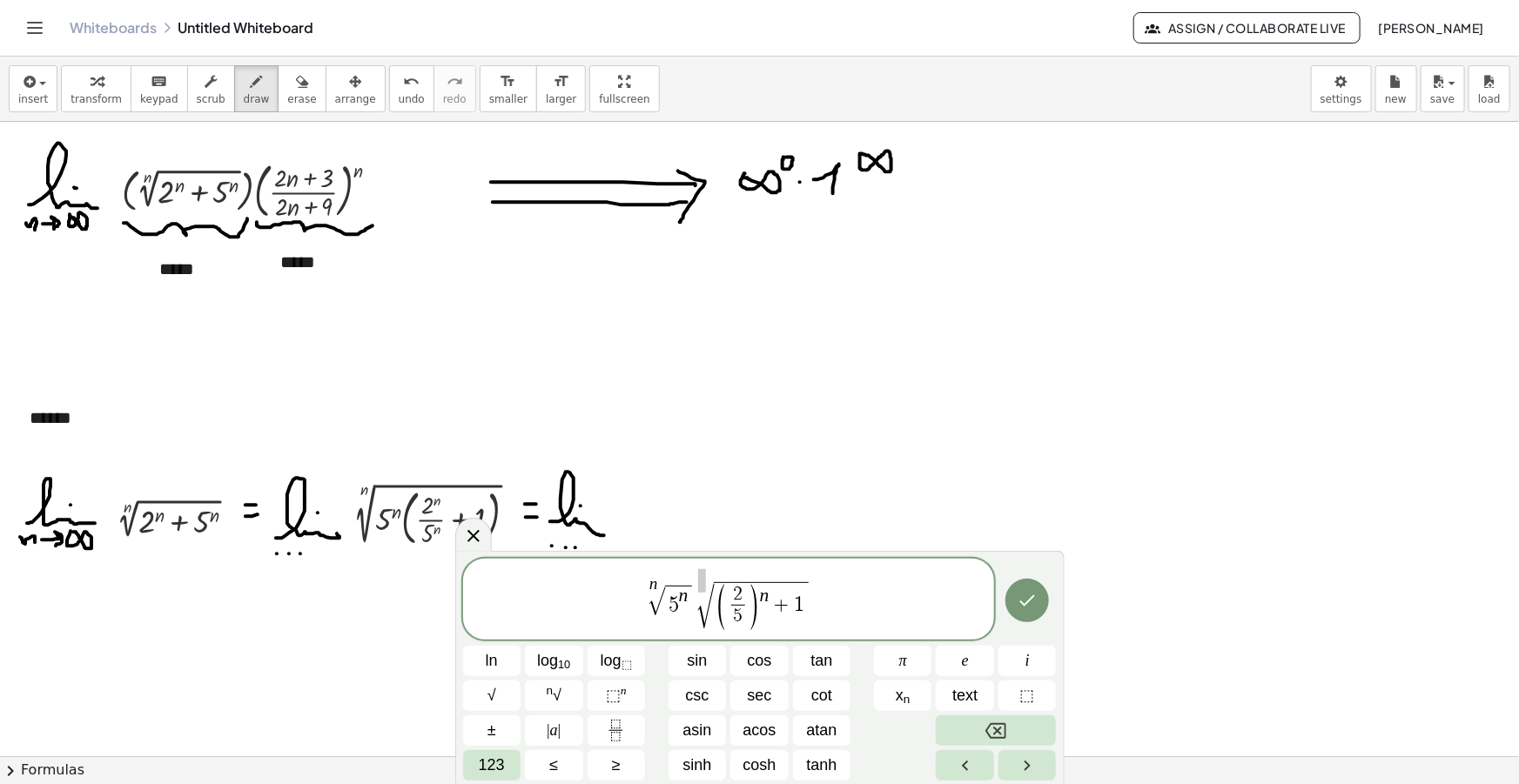
click at [705, 576] on div "n √ 5 n √ ( 2 5 ​ ) n + 1 ​" at bounding box center [728, 598] width 531 height 81
click at [774, 591] on span "( 2 5 ​ ) n ​ + 1" at bounding box center [761, 605] width 95 height 48
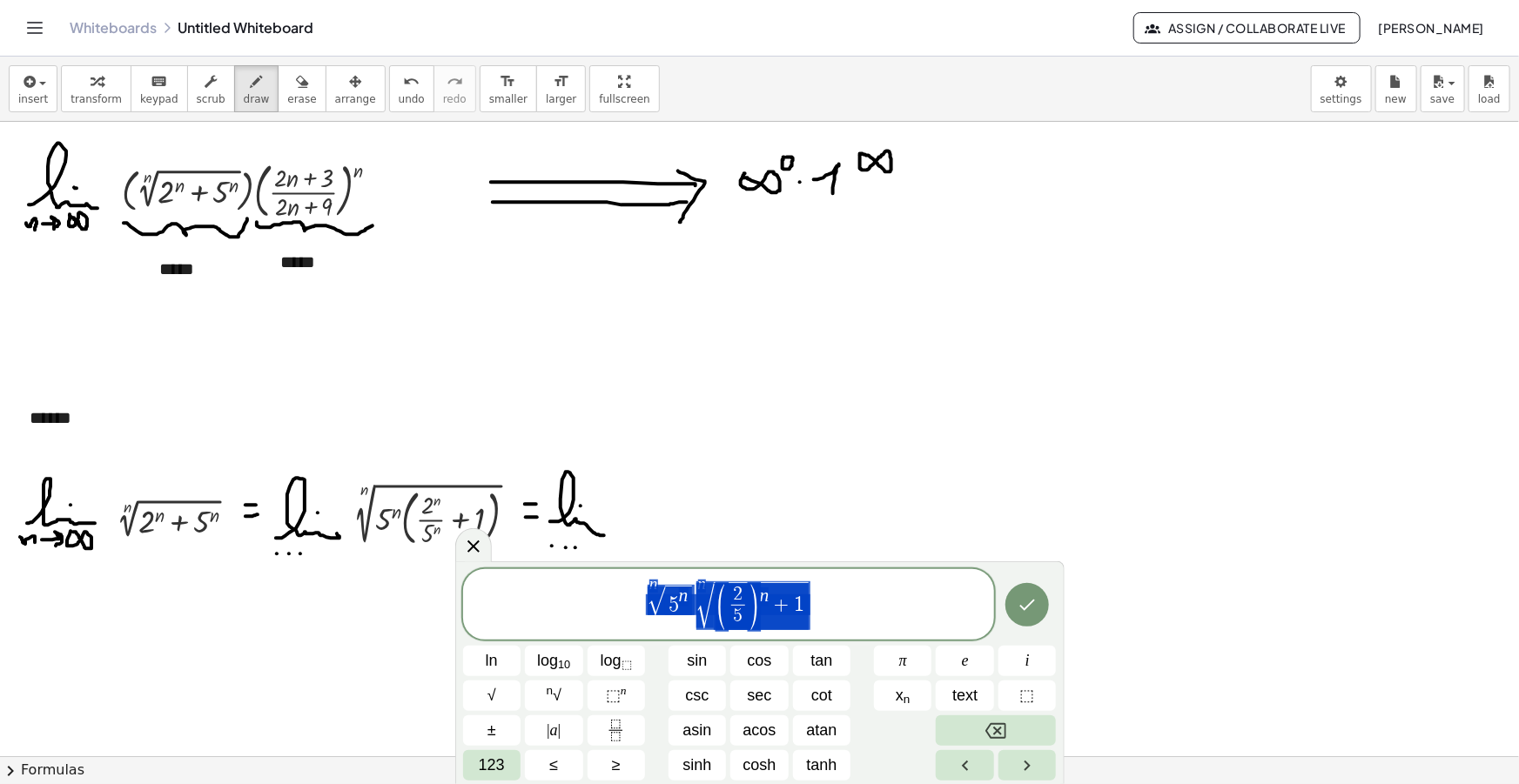
drag, startPoint x: 831, startPoint y: 606, endPoint x: 528, endPoint y: 600, distance: 303.1
click at [540, 601] on span "n √ 5 n n √ ( 2 5 ​ ) n + 1" at bounding box center [728, 605] width 531 height 52
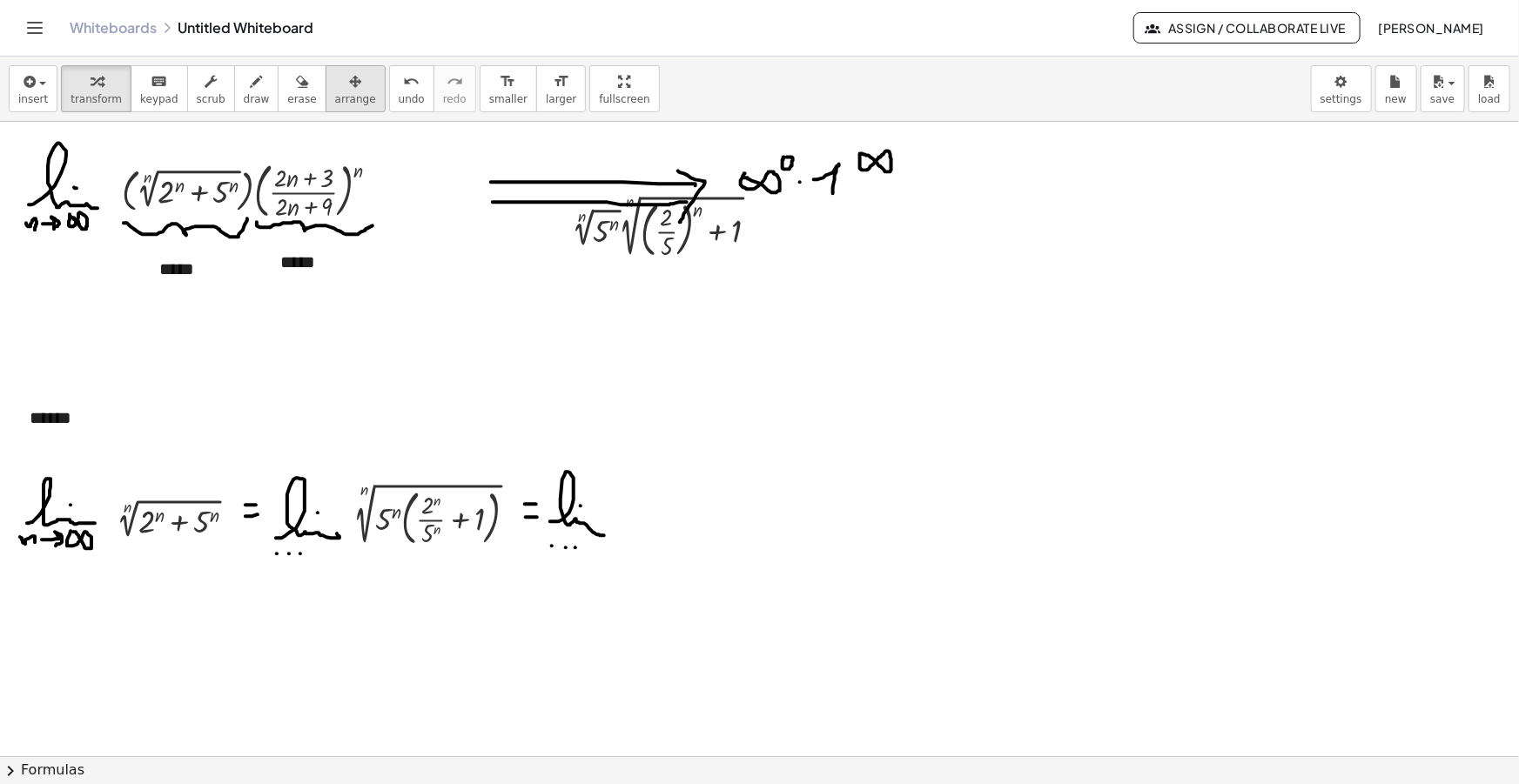
click at [343, 95] on button "arrange" at bounding box center [355, 89] width 60 height 47
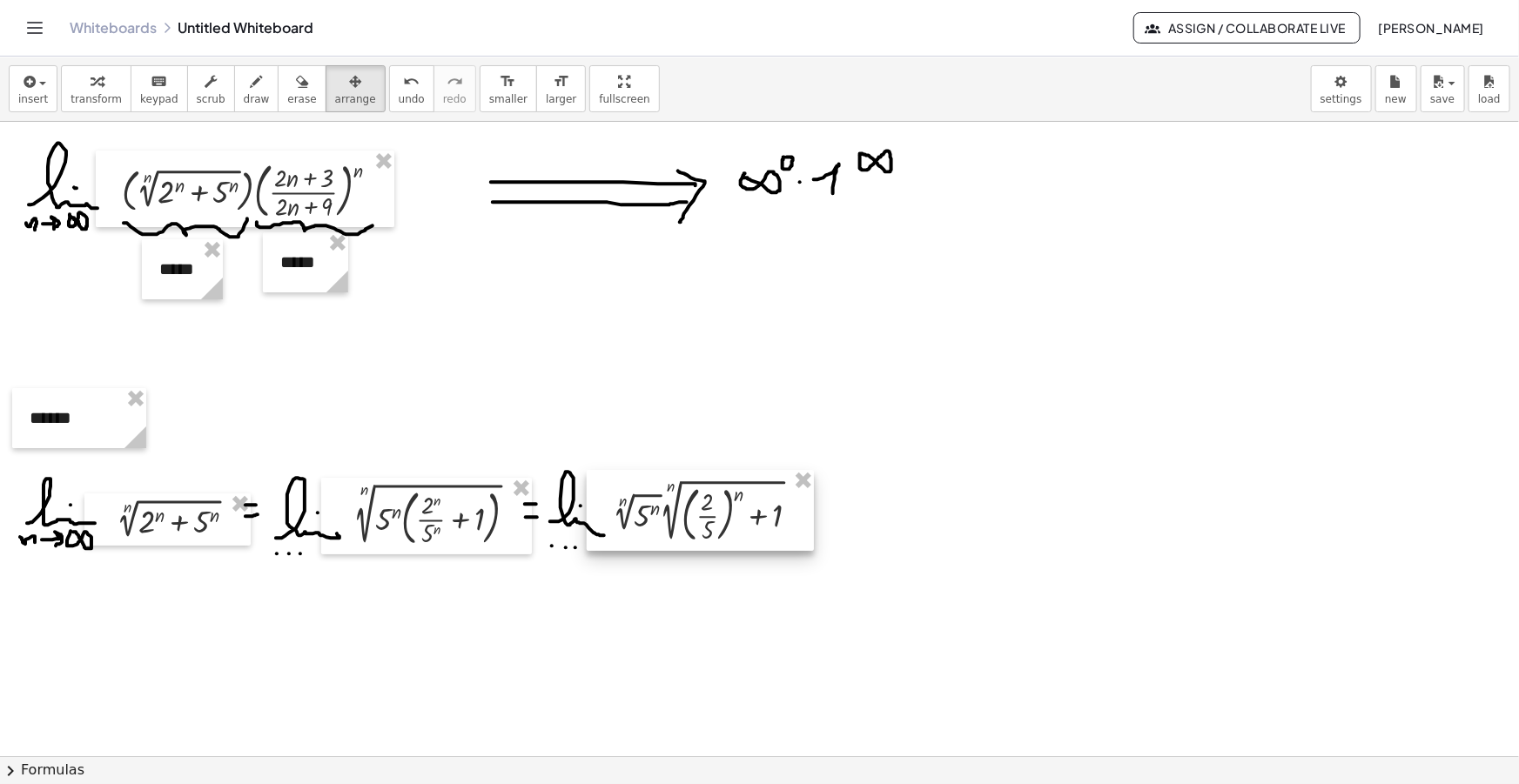
drag, startPoint x: 681, startPoint y: 403, endPoint x: 651, endPoint y: 537, distance: 137.3
click at [651, 537] on div at bounding box center [700, 510] width 227 height 81
click at [244, 95] on span "draw" at bounding box center [256, 99] width 26 height 12
drag, startPoint x: 817, startPoint y: 532, endPoint x: 826, endPoint y: 530, distance: 9.2
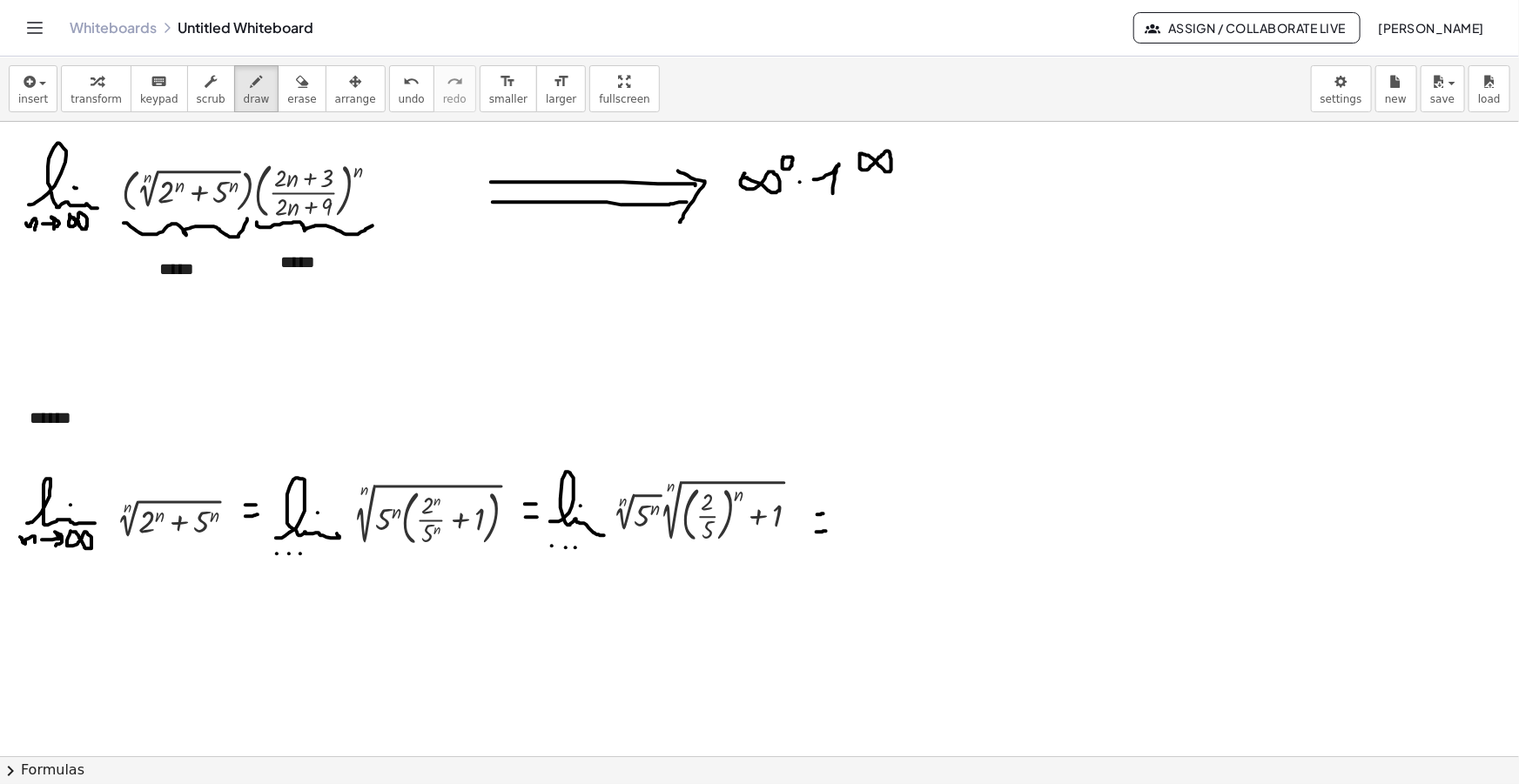
drag, startPoint x: 692, startPoint y: 557, endPoint x: 711, endPoint y: 562, distance: 19.6
drag, startPoint x: 719, startPoint y: 561, endPoint x: 721, endPoint y: 552, distance: 9.2
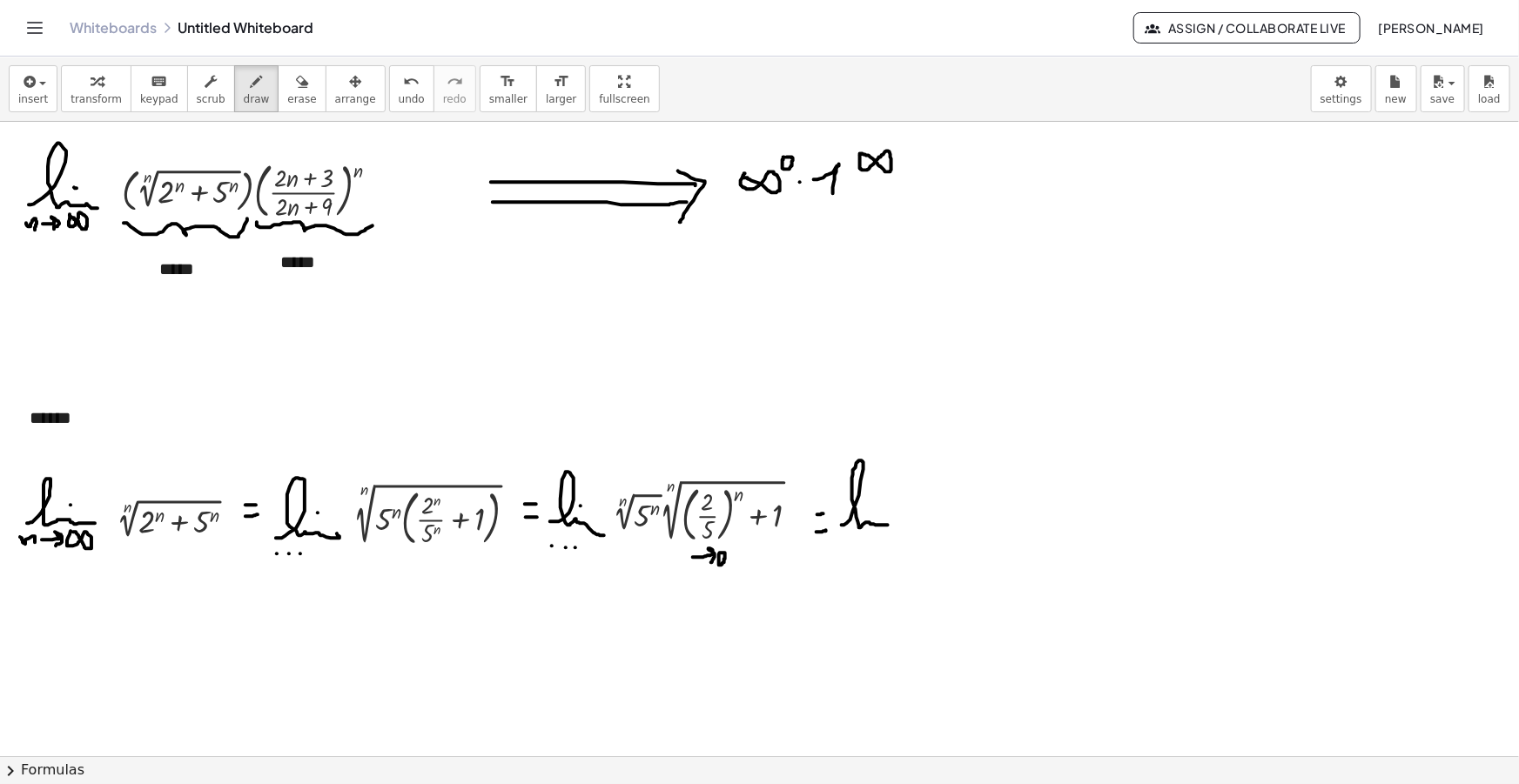
drag, startPoint x: 842, startPoint y: 525, endPoint x: 888, endPoint y: 525, distance: 46.0
click at [43, 88] on button "insert" at bounding box center [33, 89] width 49 height 47
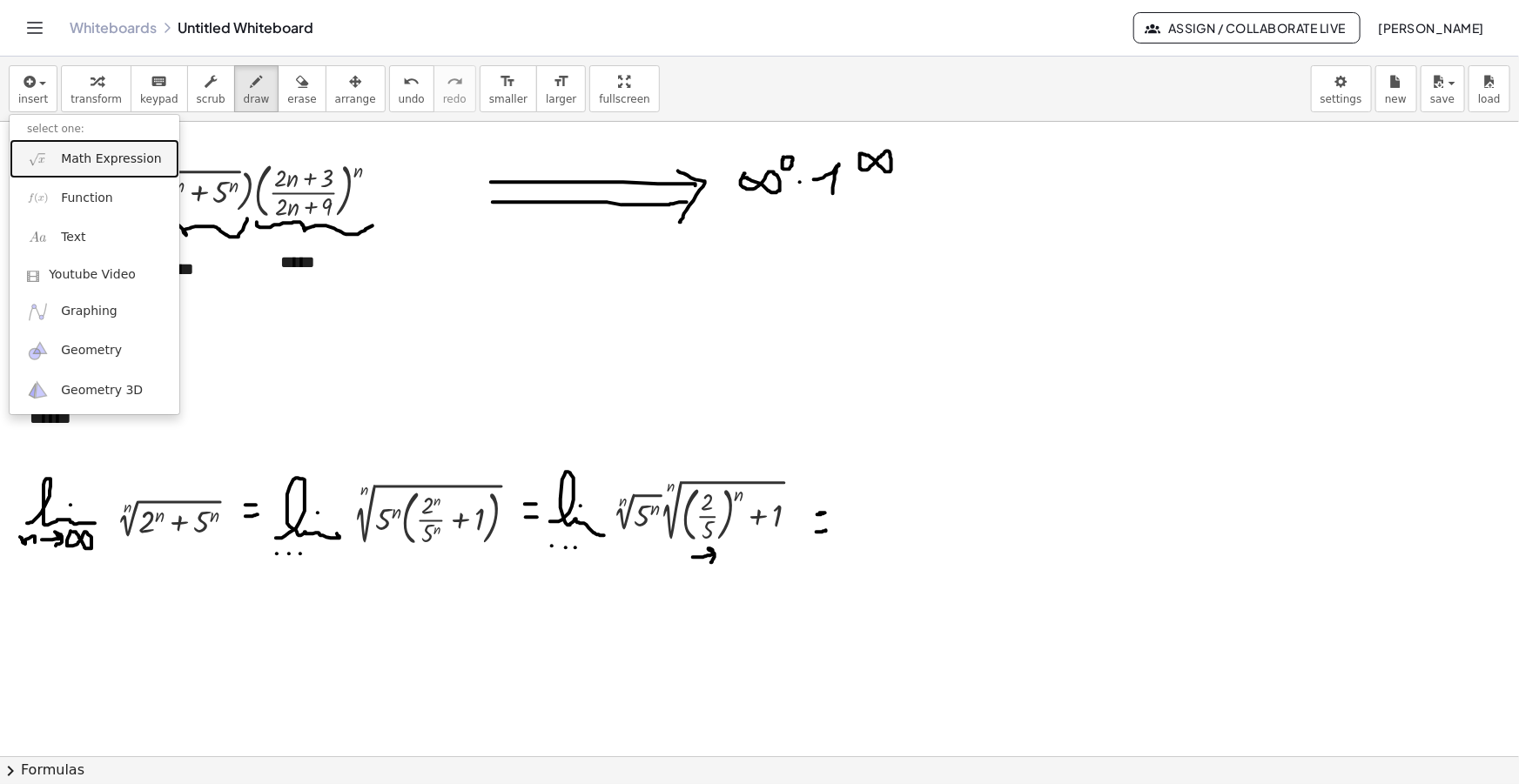
click at [89, 156] on span "Math Expression" at bounding box center [111, 159] width 100 height 18
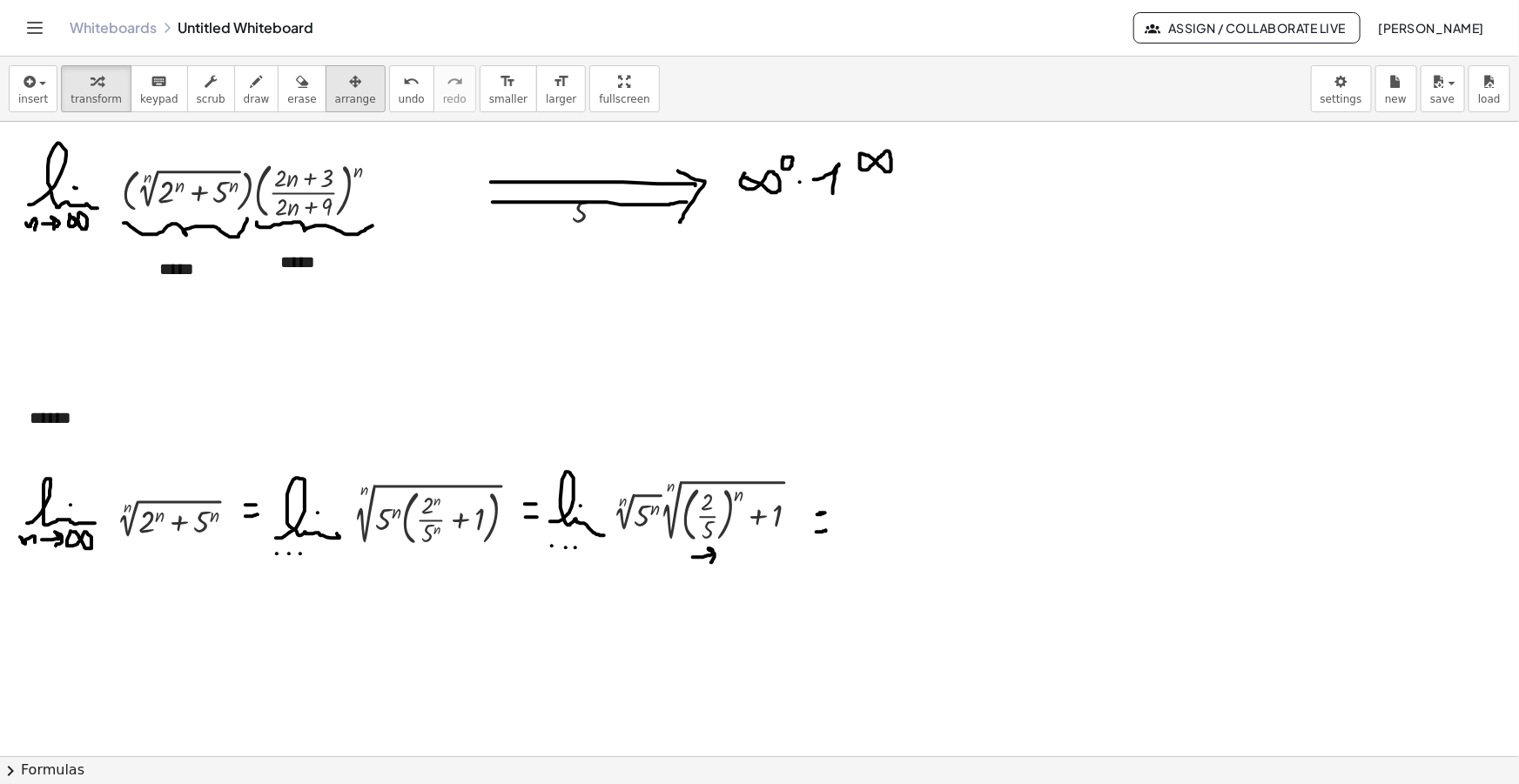
click at [335, 89] on div "button" at bounding box center [356, 80] width 41 height 21
drag, startPoint x: 819, startPoint y: 444, endPoint x: 852, endPoint y: 526, distance: 88.4
click at [852, 526] on div at bounding box center [858, 521] width 74 height 52
click at [35, 87] on div "button" at bounding box center [33, 80] width 29 height 21
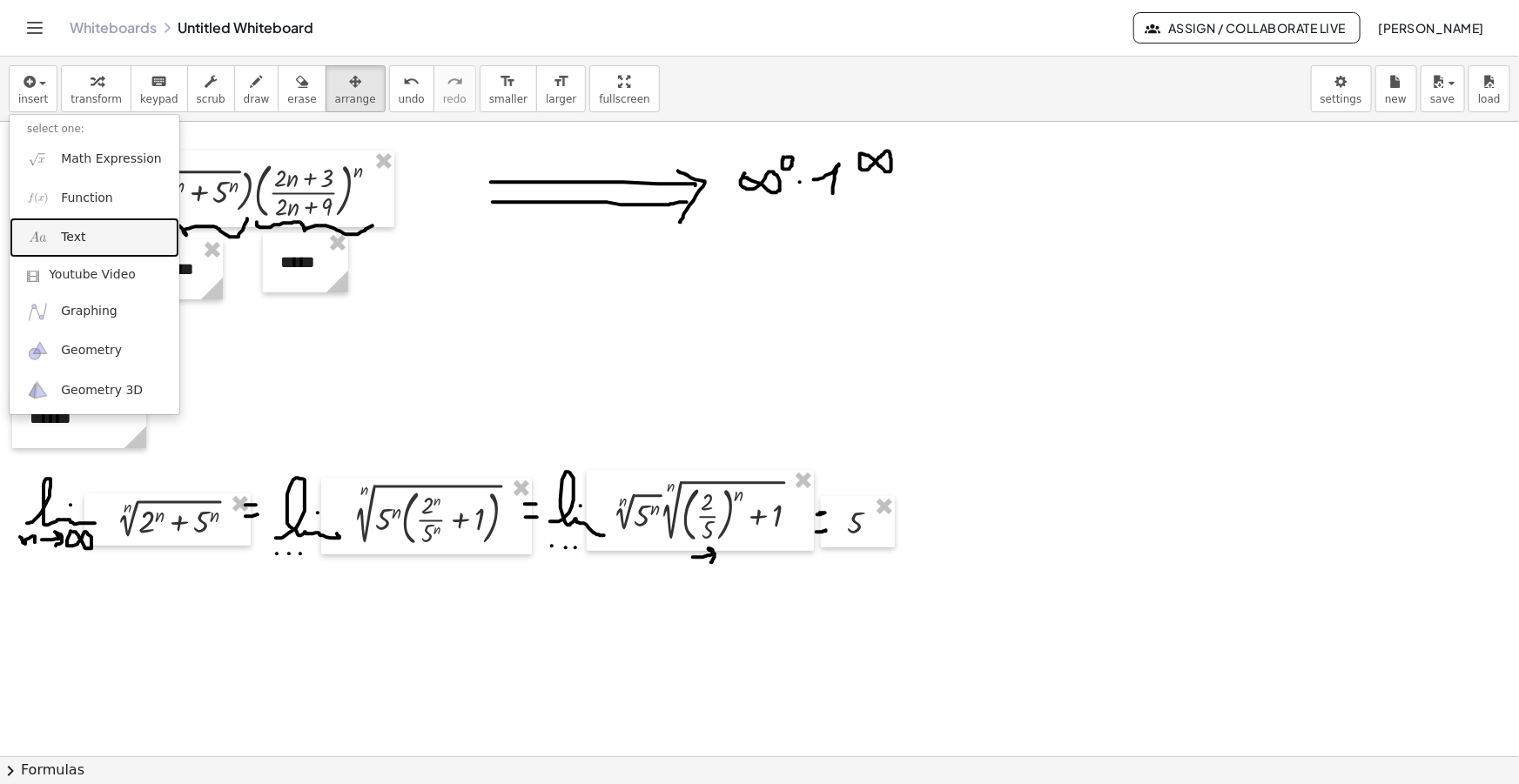
click at [69, 218] on link "Text" at bounding box center [95, 237] width 170 height 39
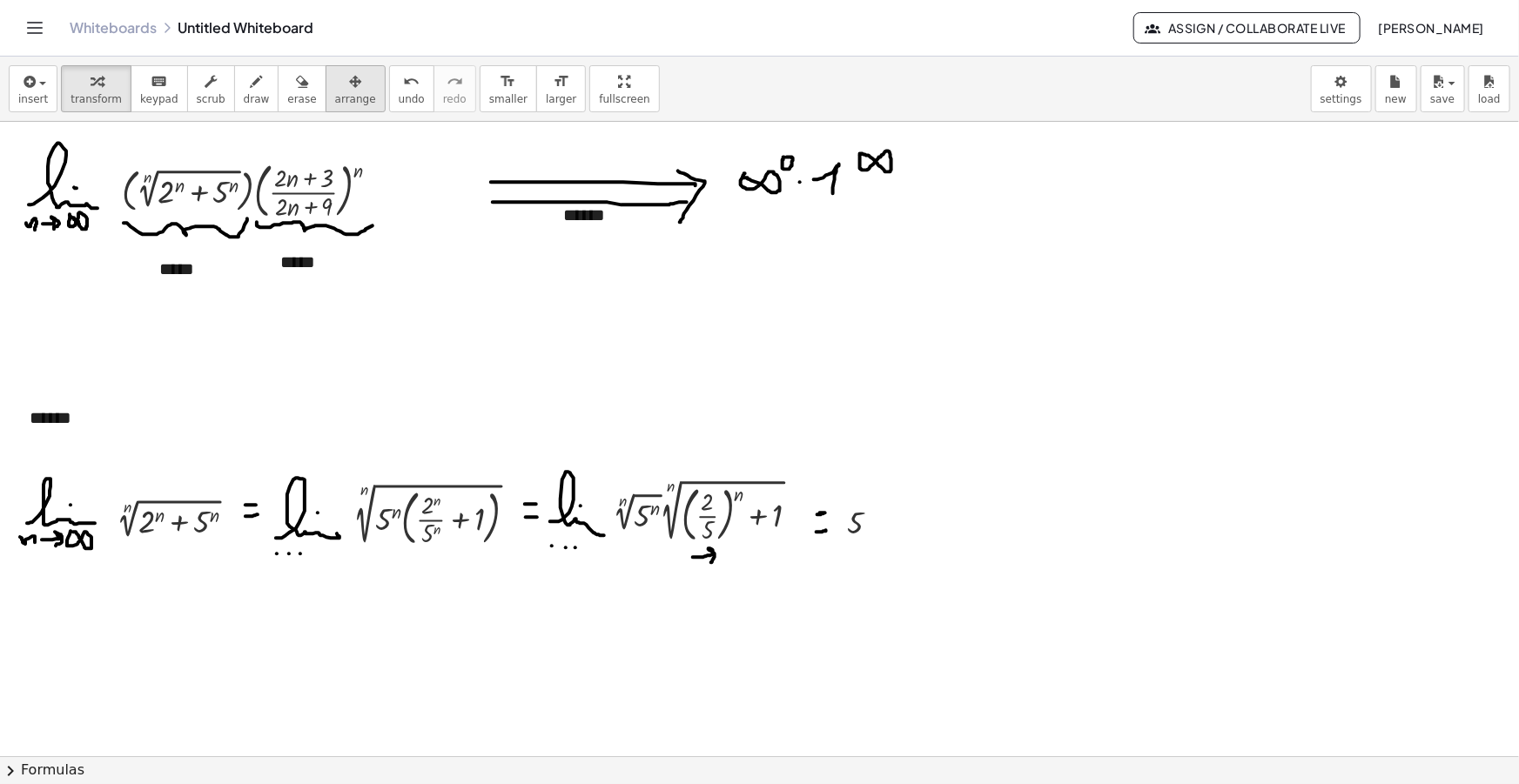
click at [349, 86] on icon "button" at bounding box center [355, 81] width 12 height 21
drag, startPoint x: 793, startPoint y: 236, endPoint x: 616, endPoint y: 224, distance: 177.4
click at [654, 242] on icon at bounding box center [665, 235] width 22 height 22
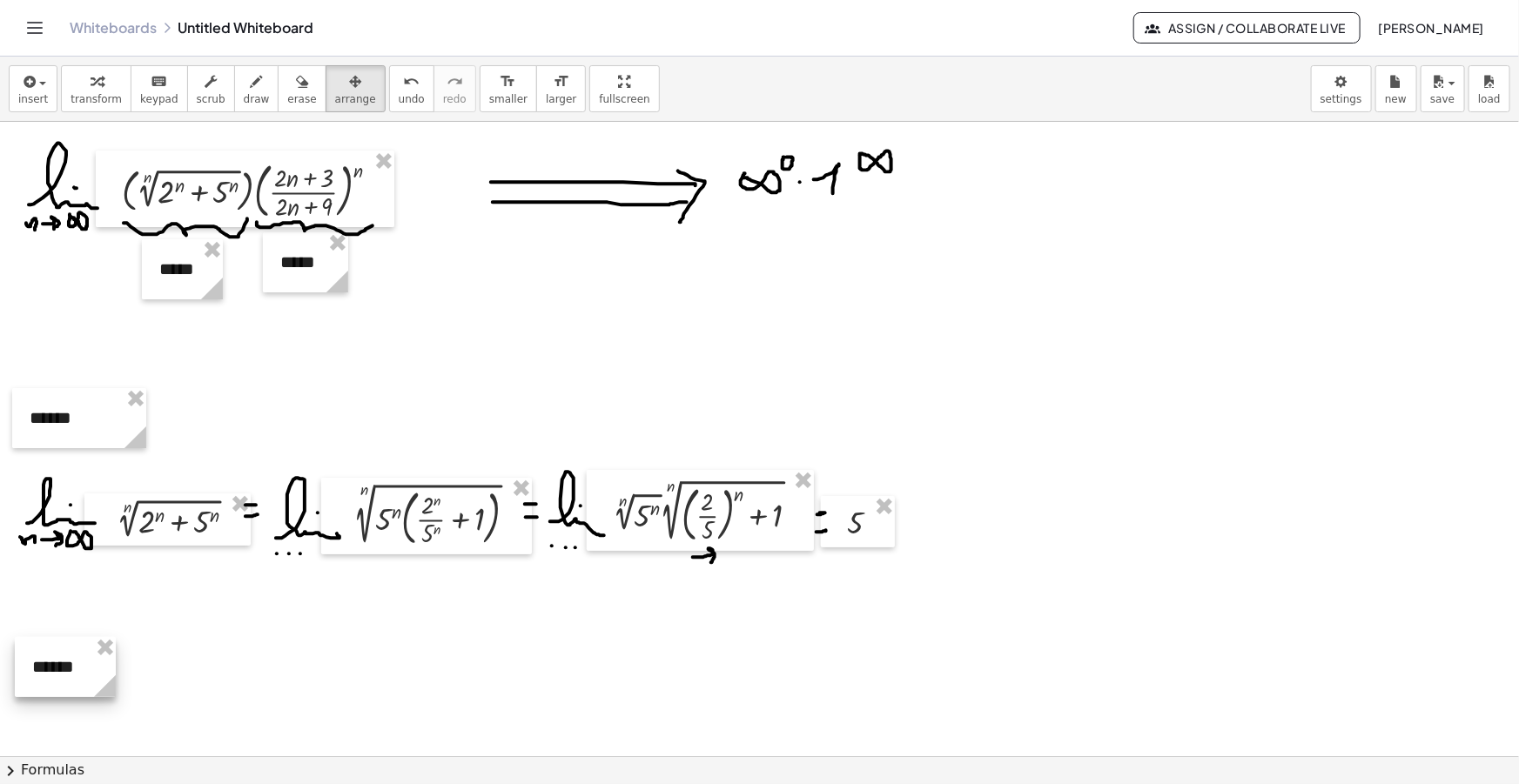
drag, startPoint x: 606, startPoint y: 215, endPoint x: 78, endPoint y: 662, distance: 691.8
click at [78, 662] on div at bounding box center [65, 666] width 101 height 60
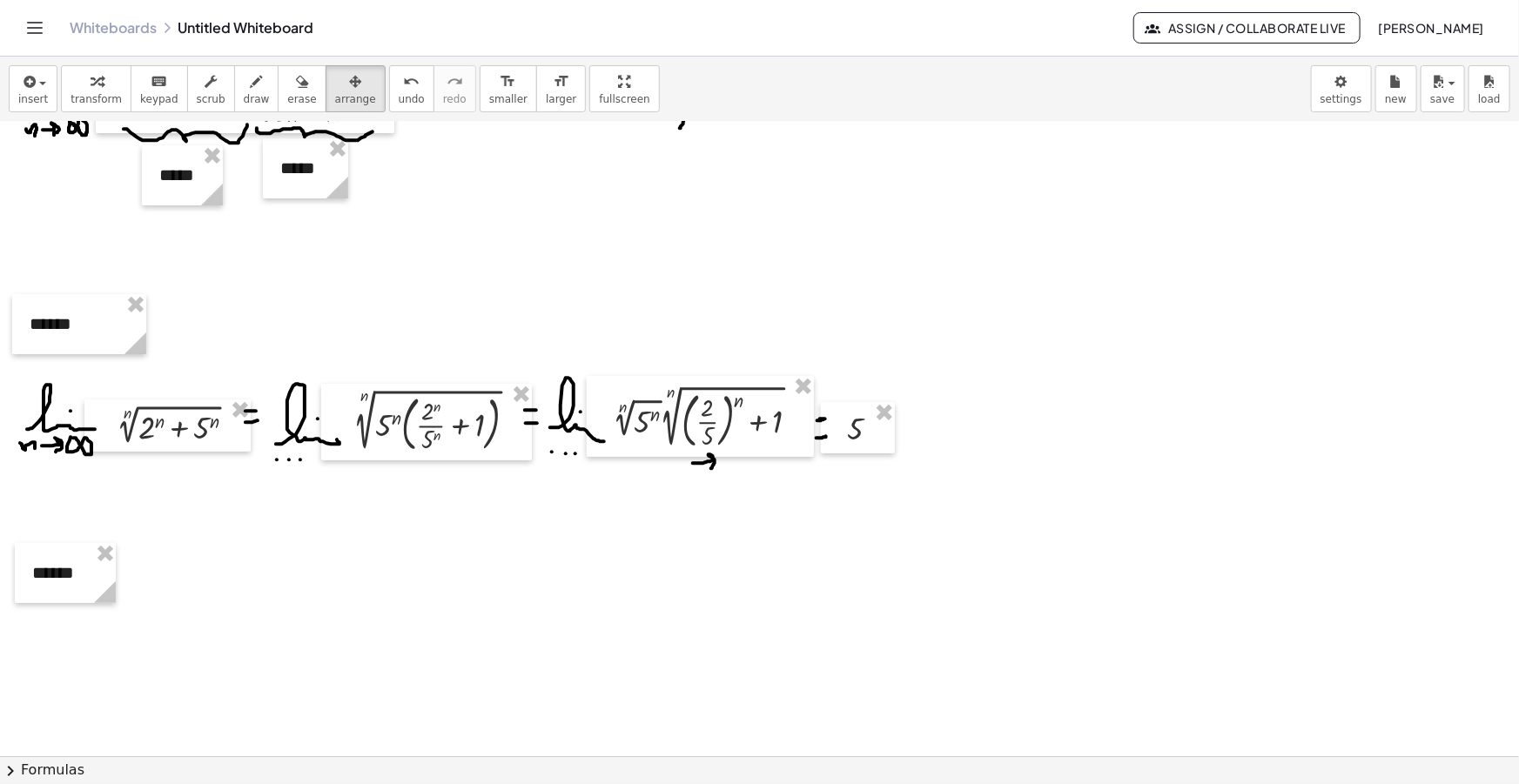
scroll to position [237, 0]
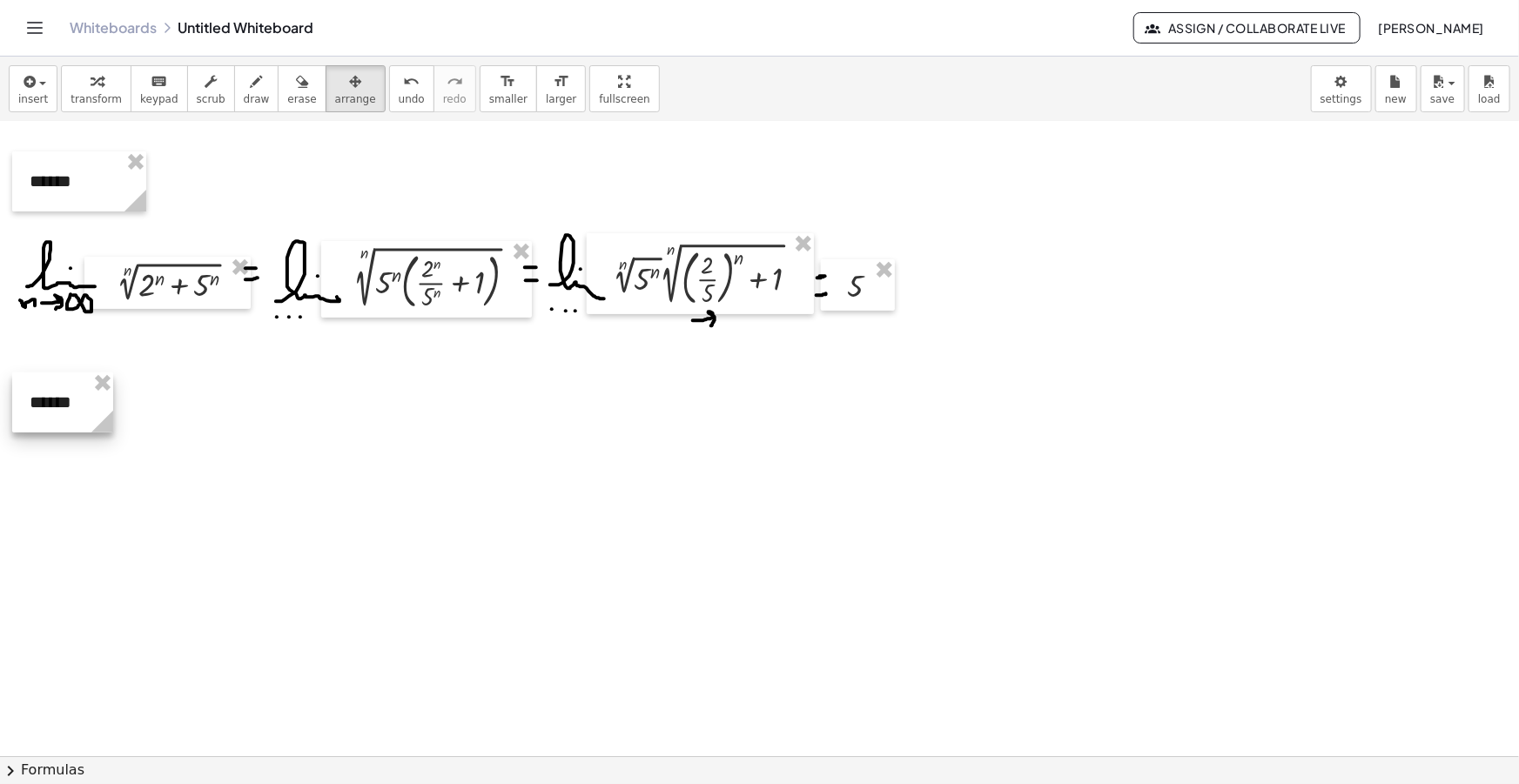
drag, startPoint x: 79, startPoint y: 421, endPoint x: 74, endPoint y: 400, distance: 21.6
click at [74, 400] on div at bounding box center [62, 402] width 101 height 60
click at [234, 102] on button "draw" at bounding box center [256, 89] width 45 height 47
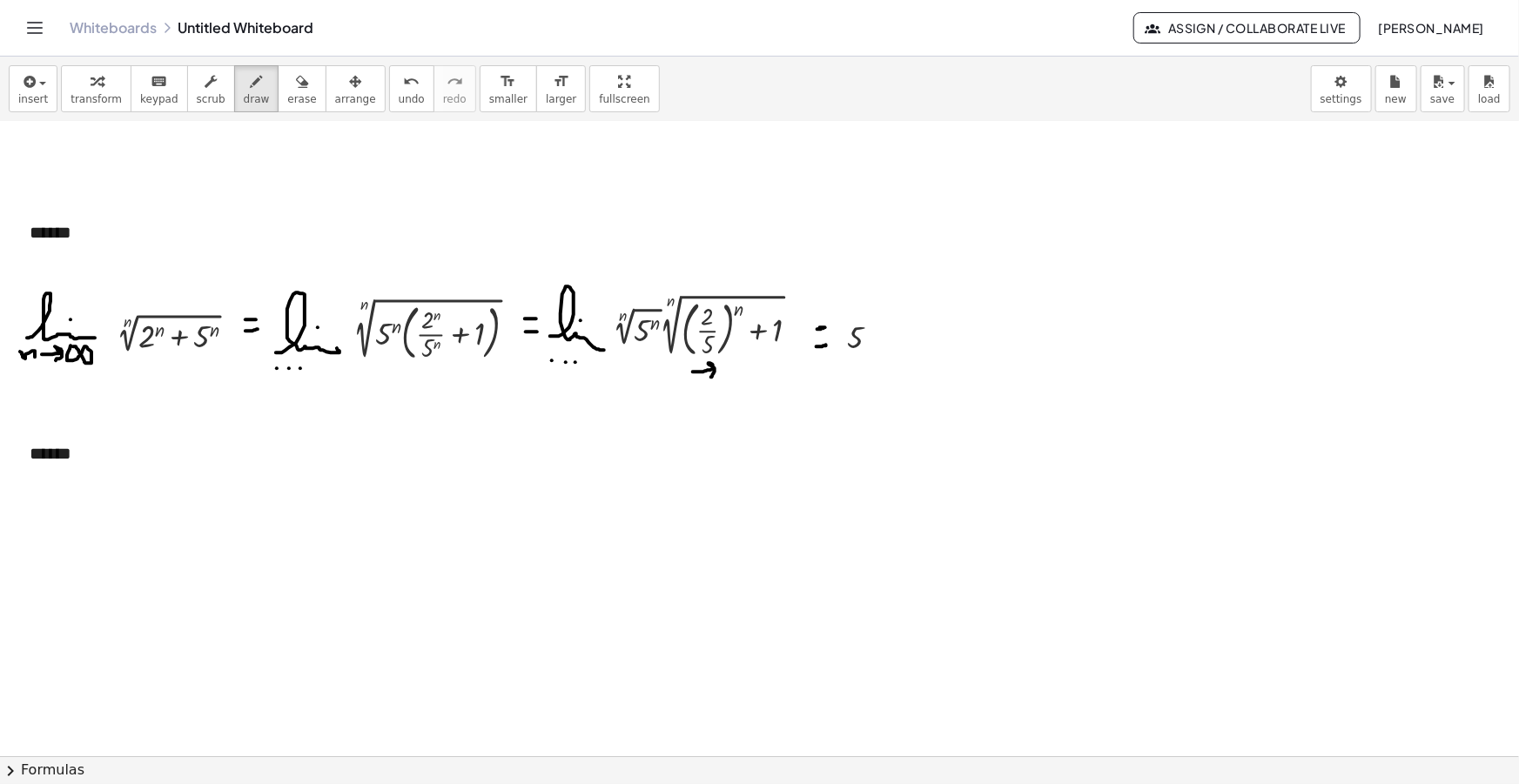
scroll to position [157, 0]
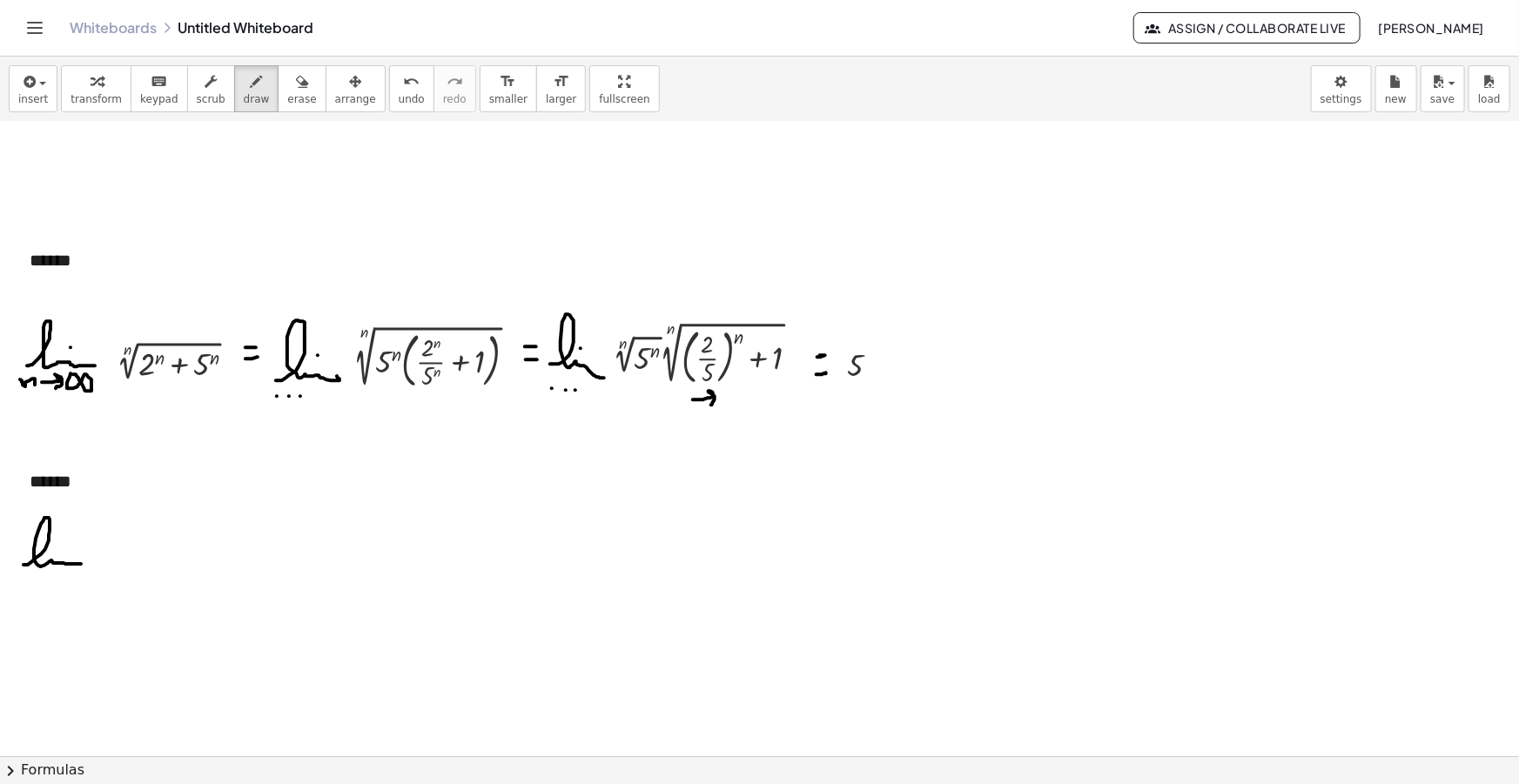
drag, startPoint x: 26, startPoint y: 564, endPoint x: 81, endPoint y: 563, distance: 55.0
click at [81, 563] on div at bounding box center [759, 655] width 1519 height 1381
click at [66, 540] on div at bounding box center [759, 655] width 1519 height 1381
drag, startPoint x: 21, startPoint y: 579, endPoint x: 31, endPoint y: 591, distance: 15.6
click at [31, 591] on div at bounding box center [759, 655] width 1519 height 1381
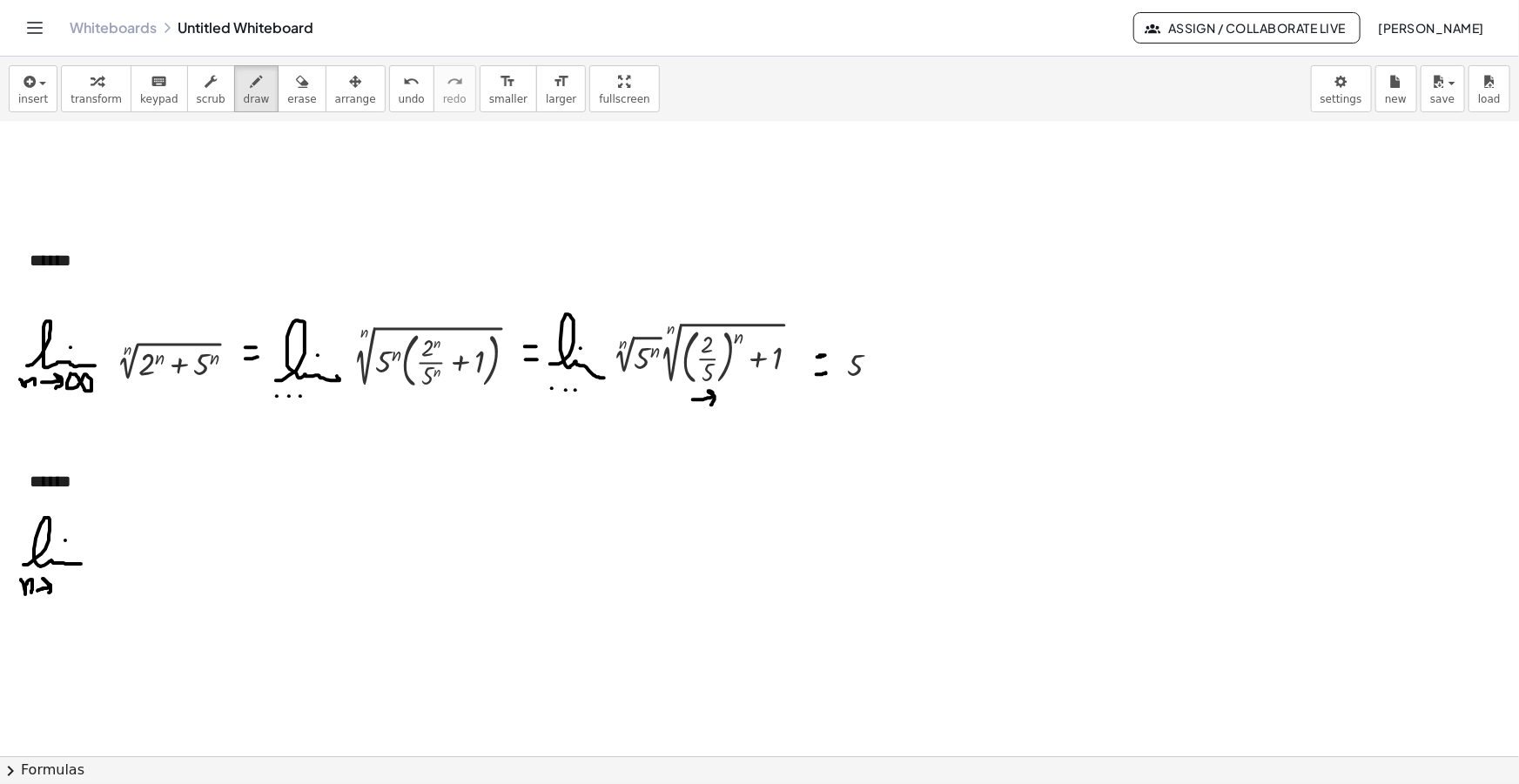
drag, startPoint x: 37, startPoint y: 589, endPoint x: 49, endPoint y: 591, distance: 12.2
click at [49, 591] on div at bounding box center [759, 655] width 1519 height 1381
click at [60, 580] on div at bounding box center [759, 655] width 1519 height 1381
click at [19, 72] on div "button" at bounding box center [33, 80] width 29 height 21
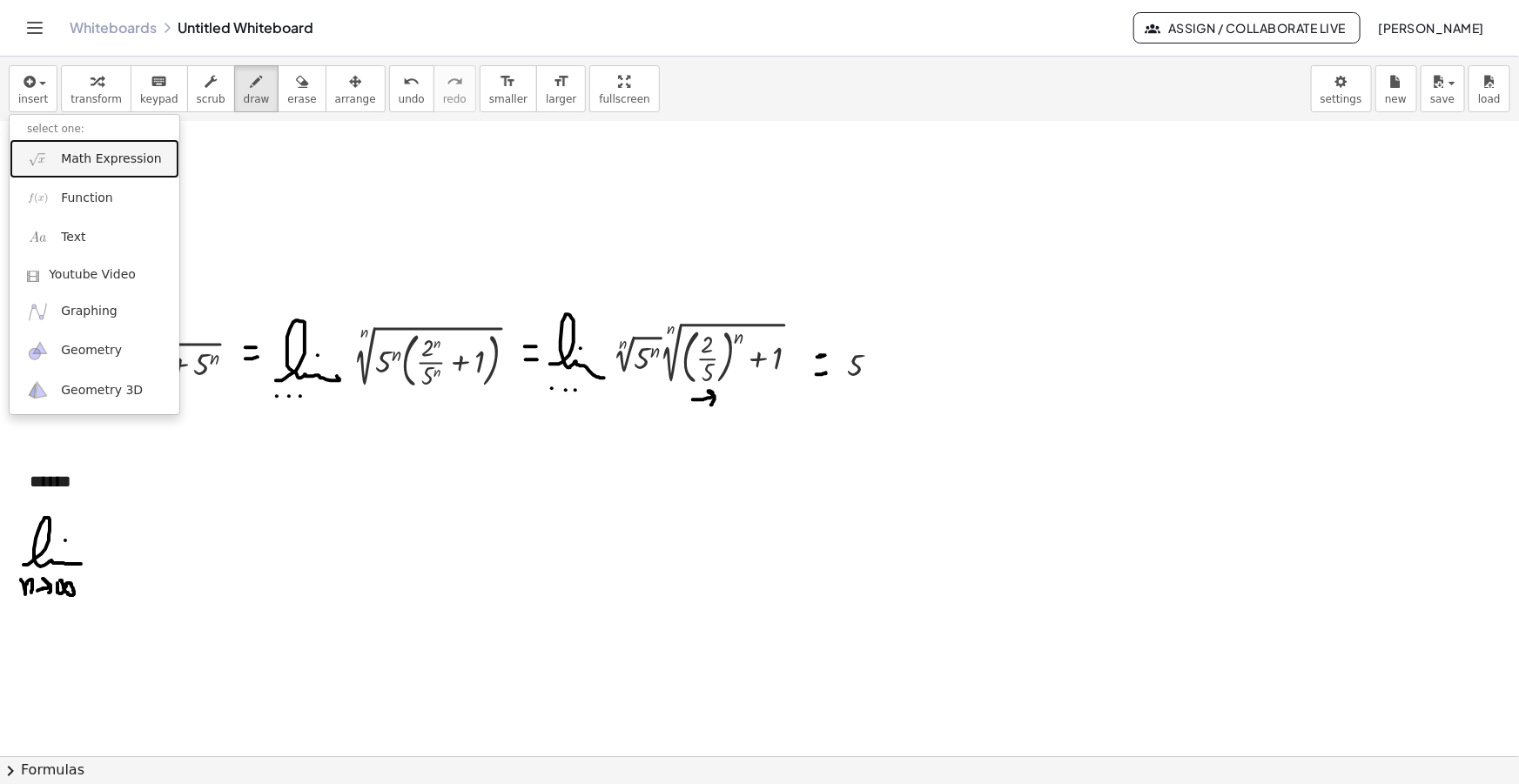
click at [122, 161] on span "Math Expression" at bounding box center [111, 159] width 100 height 18
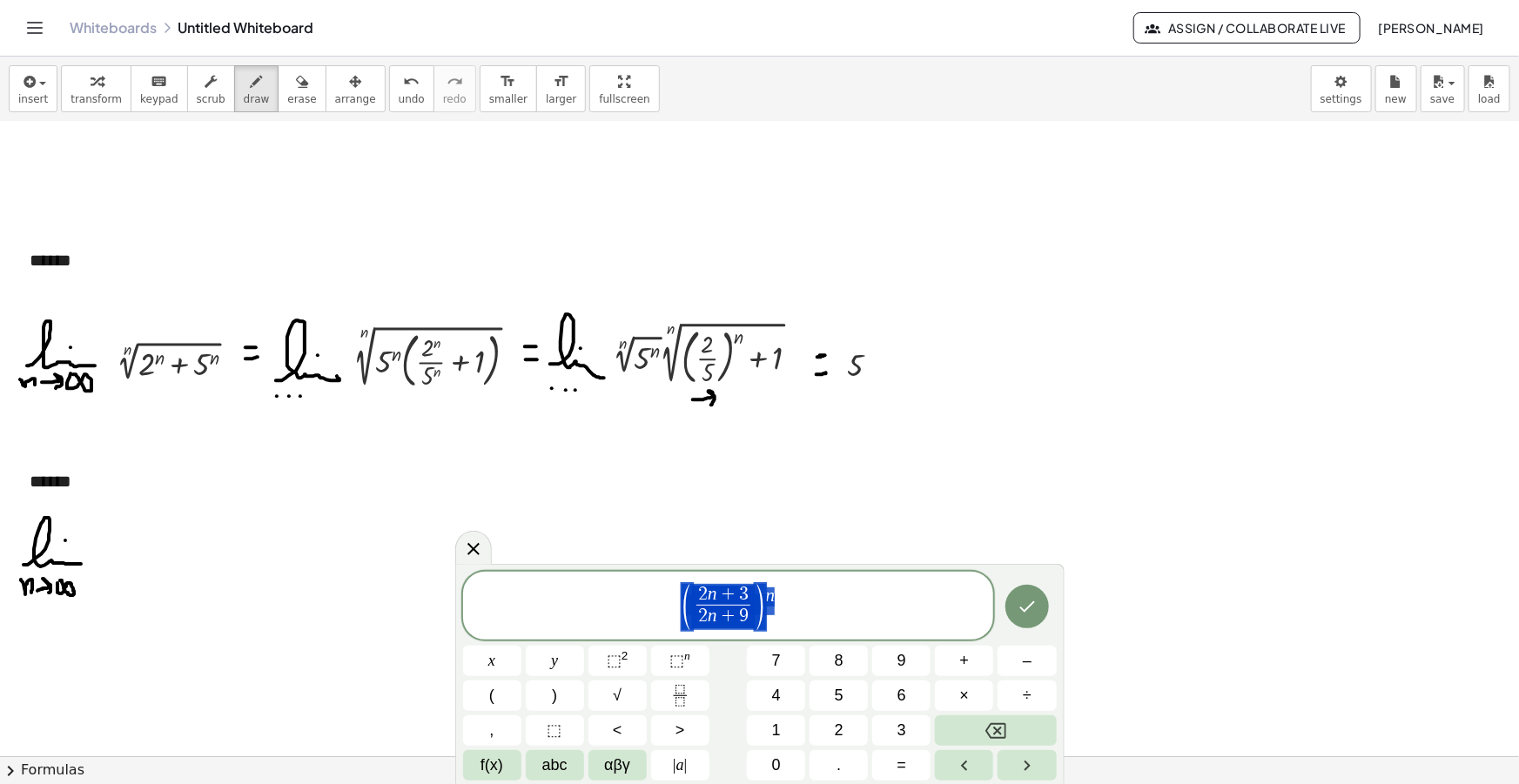
drag, startPoint x: 771, startPoint y: 612, endPoint x: 549, endPoint y: 597, distance: 222.5
click at [549, 597] on span "( 2 n + 3 2 n + 9 ​ ) n" at bounding box center [728, 606] width 531 height 50
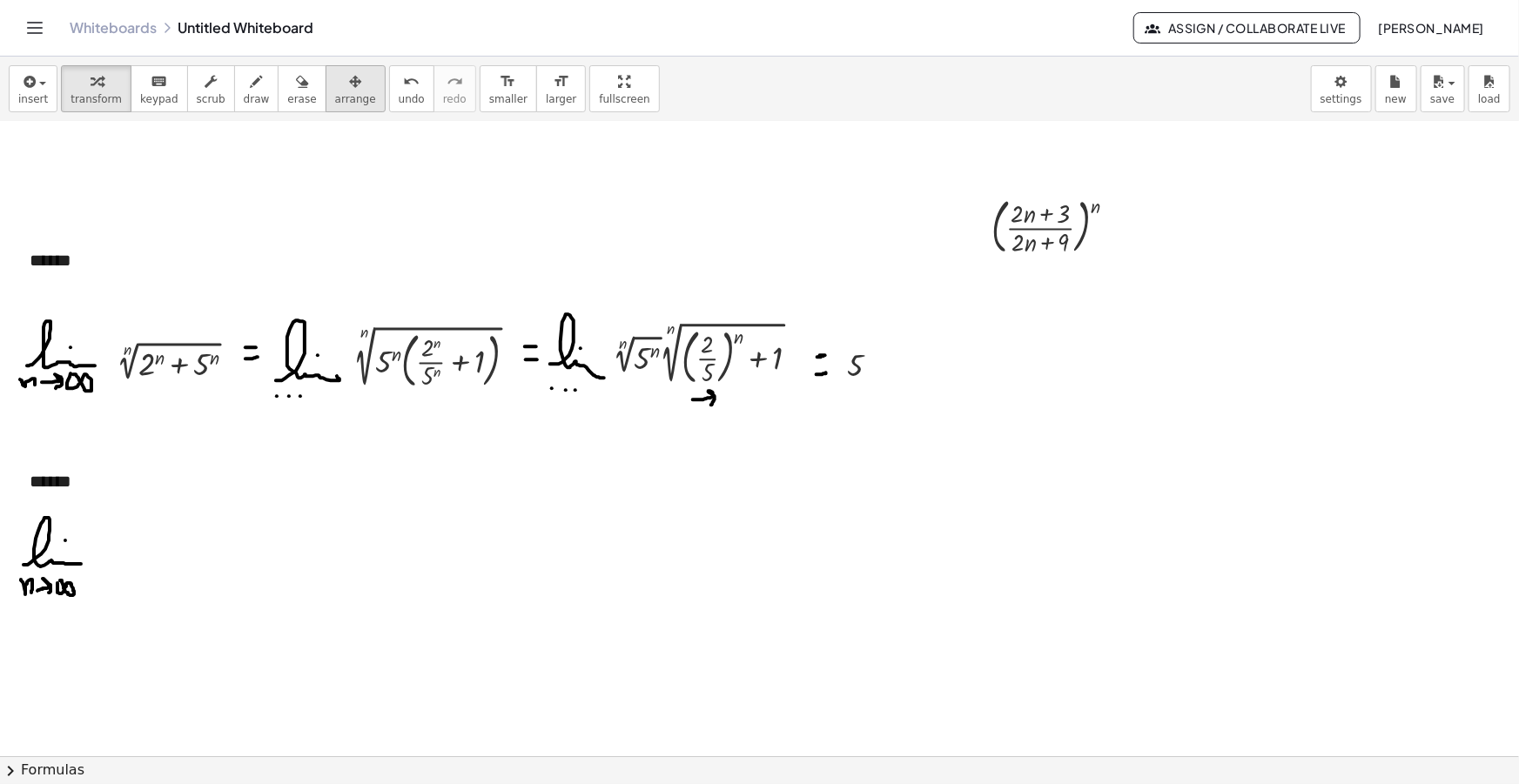
click at [335, 95] on span "arrange" at bounding box center [356, 99] width 41 height 12
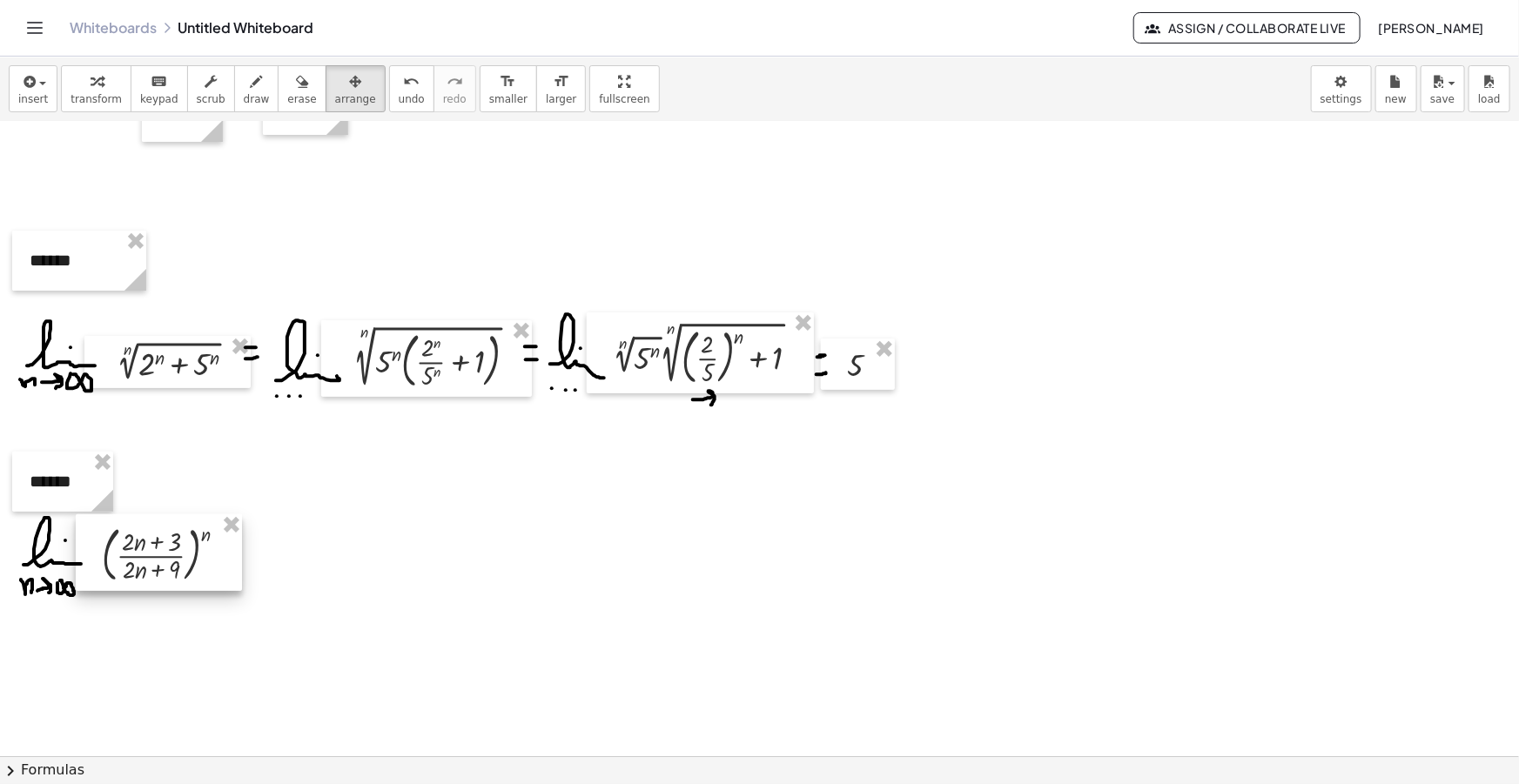
drag, startPoint x: 1025, startPoint y: 225, endPoint x: 135, endPoint y: 552, distance: 948.2
click at [135, 552] on div at bounding box center [158, 552] width 166 height 76
click at [244, 81] on div "button" at bounding box center [256, 80] width 26 height 21
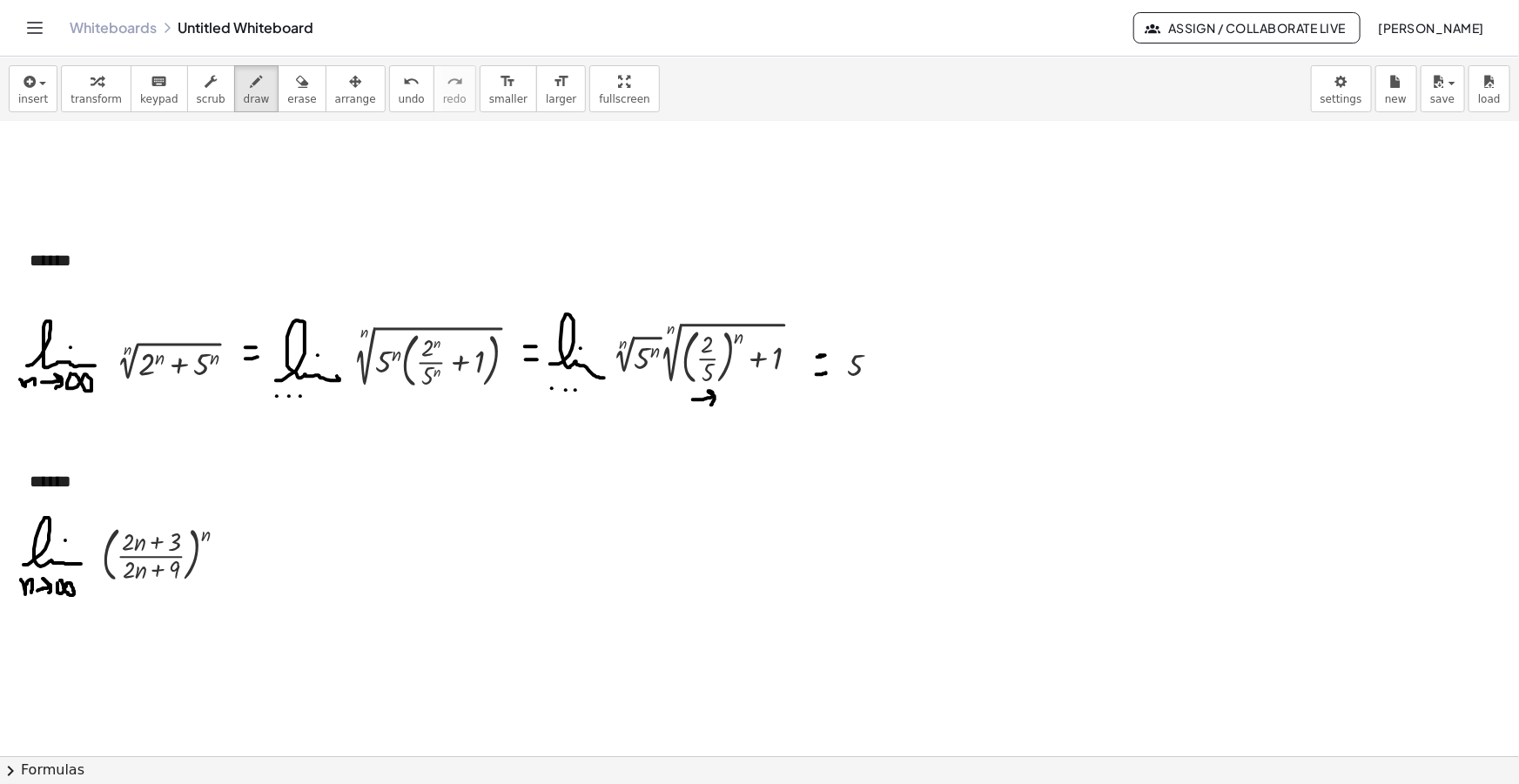
click at [232, 554] on div at bounding box center [759, 655] width 1519 height 1381
drag, startPoint x: 222, startPoint y: 564, endPoint x: 232, endPoint y: 565, distance: 10.0
click at [232, 565] on div at bounding box center [759, 655] width 1519 height 1381
drag, startPoint x: 244, startPoint y: 561, endPoint x: 281, endPoint y: 565, distance: 37.2
click at [281, 565] on div at bounding box center [759, 655] width 1519 height 1381
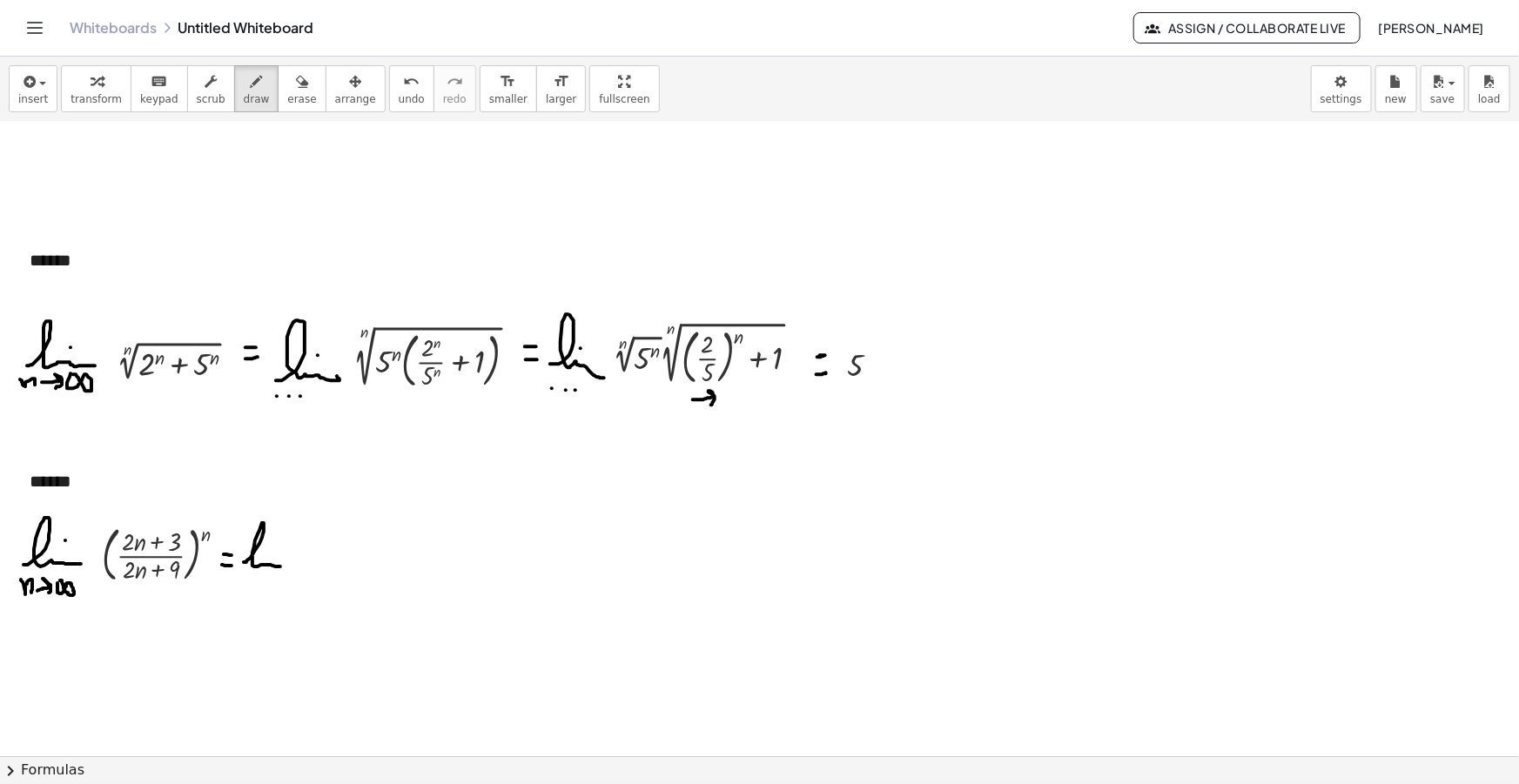
click at [272, 550] on div at bounding box center [759, 655] width 1519 height 1381
click at [244, 580] on div at bounding box center [759, 655] width 1519 height 1381
click at [260, 579] on div at bounding box center [759, 655] width 1519 height 1381
click at [268, 578] on div at bounding box center [759, 655] width 1519 height 1381
drag, startPoint x: 34, startPoint y: 91, endPoint x: 67, endPoint y: 132, distance: 52.6
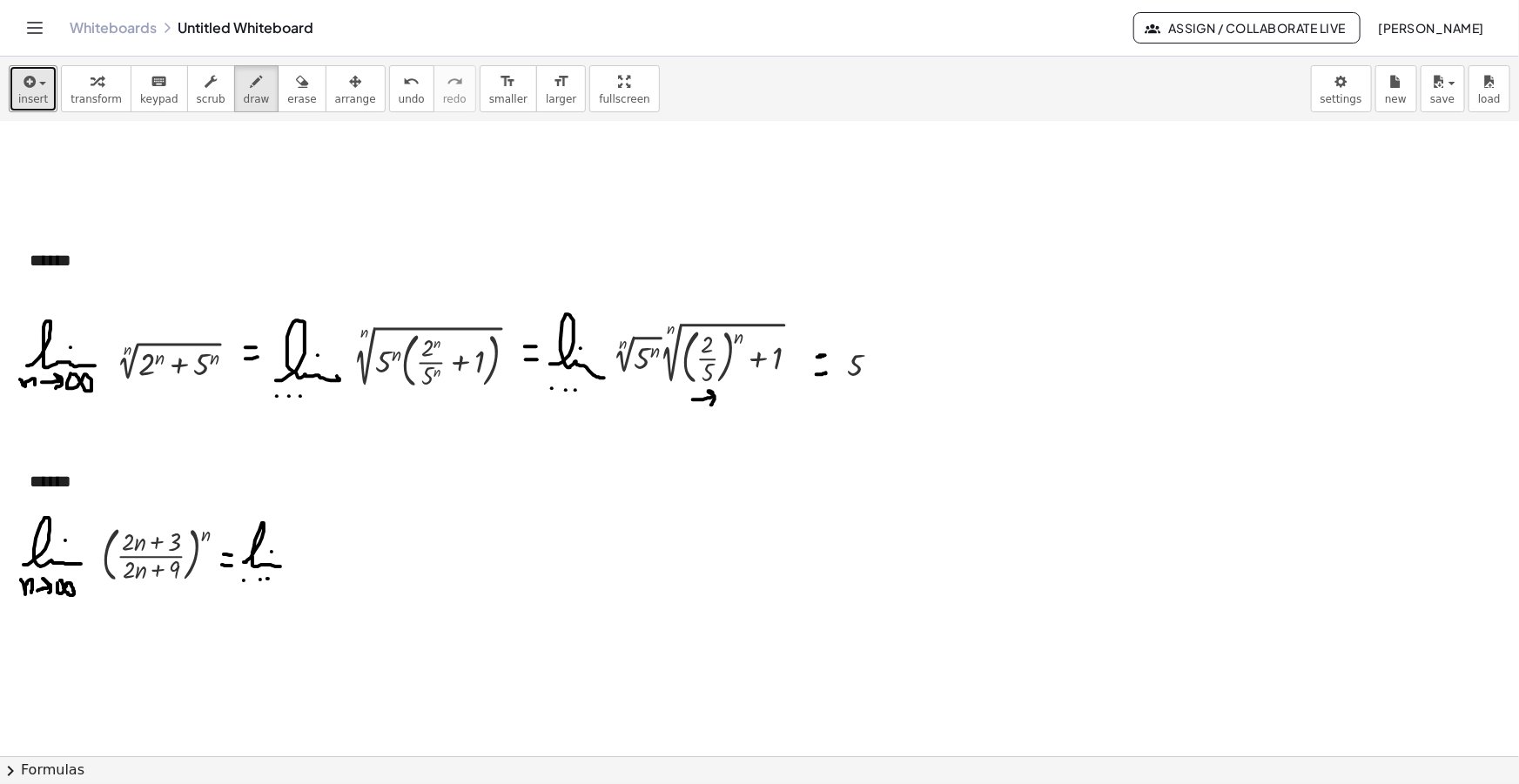
click at [34, 91] on icon "button" at bounding box center [27, 81] width 16 height 21
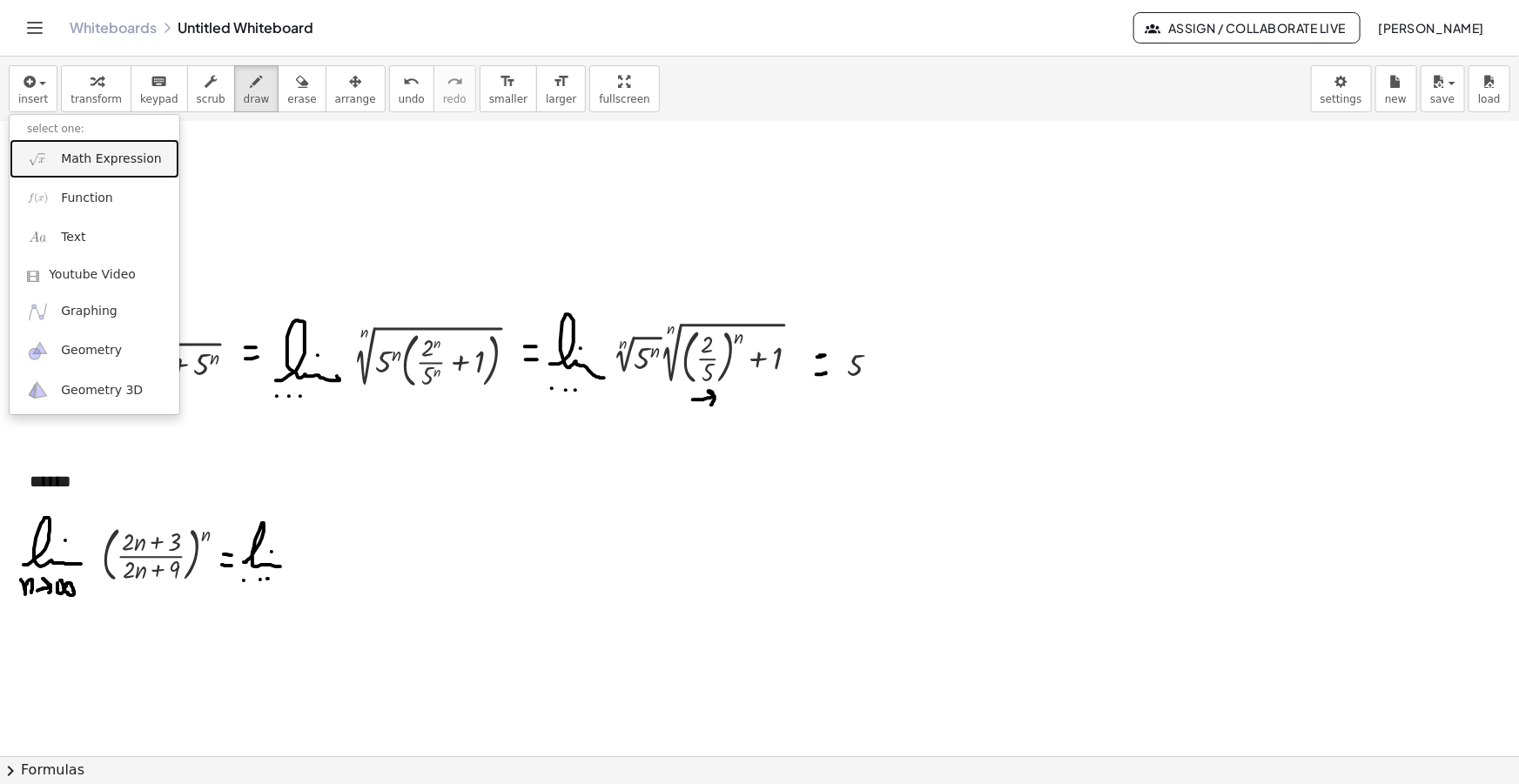
click at [91, 156] on span "Math Expression" at bounding box center [111, 159] width 100 height 18
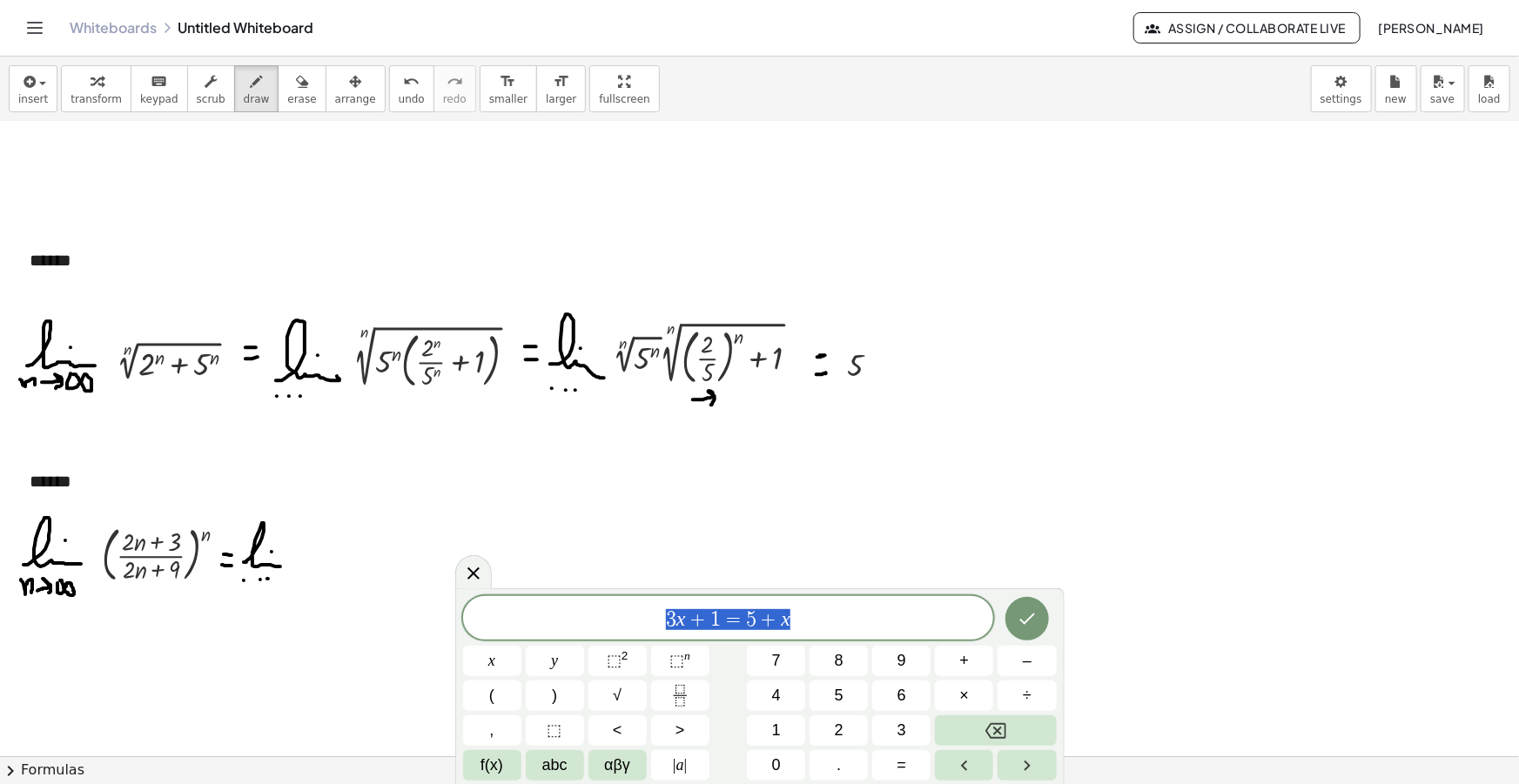
drag, startPoint x: 825, startPoint y: 622, endPoint x: 554, endPoint y: 615, distance: 271.1
click at [554, 615] on span "3 x + 1 = 5 + x" at bounding box center [728, 619] width 531 height 24
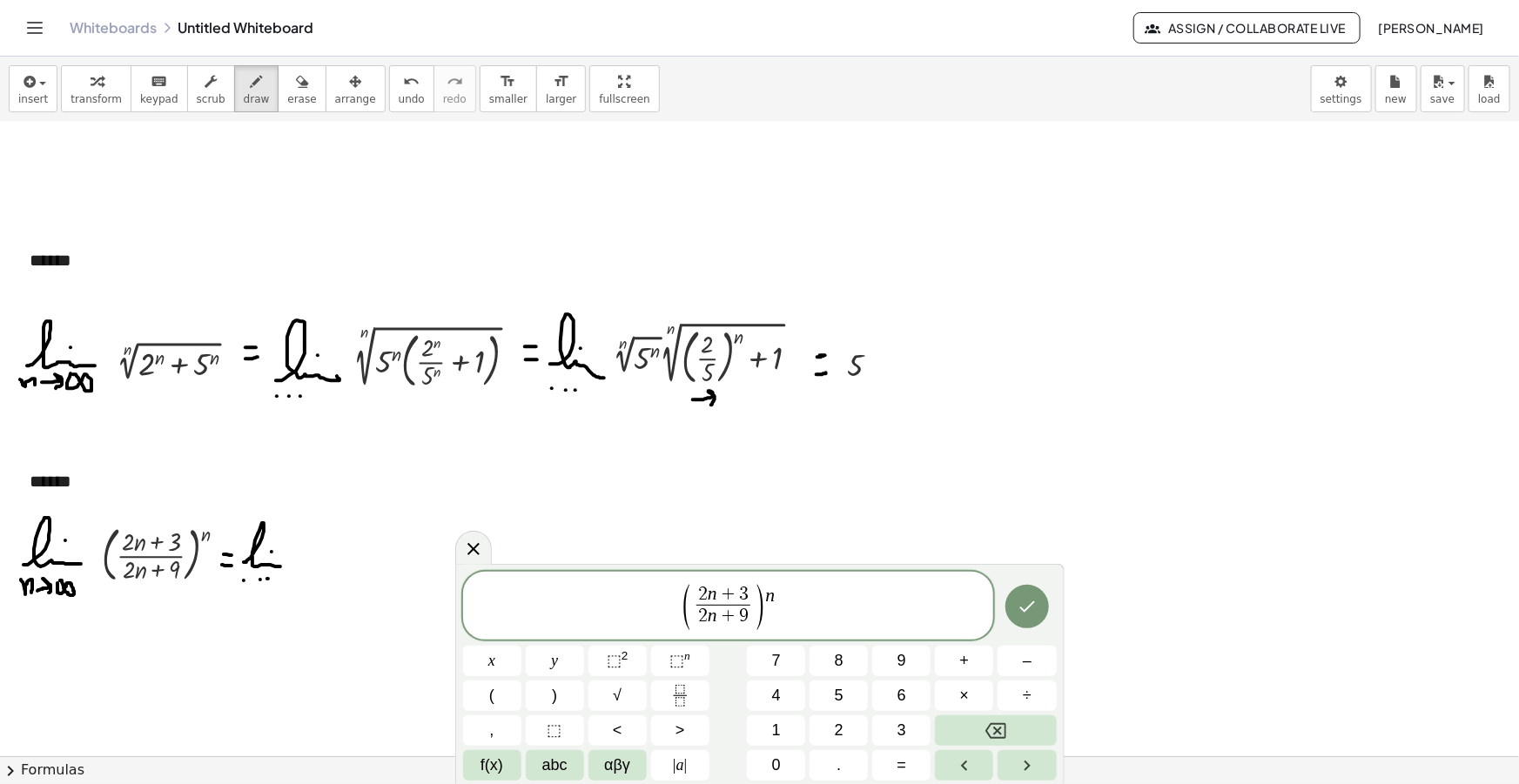
click at [692, 603] on span "(" at bounding box center [686, 607] width 13 height 51
click at [775, 603] on span ")" at bounding box center [778, 607] width 13 height 51
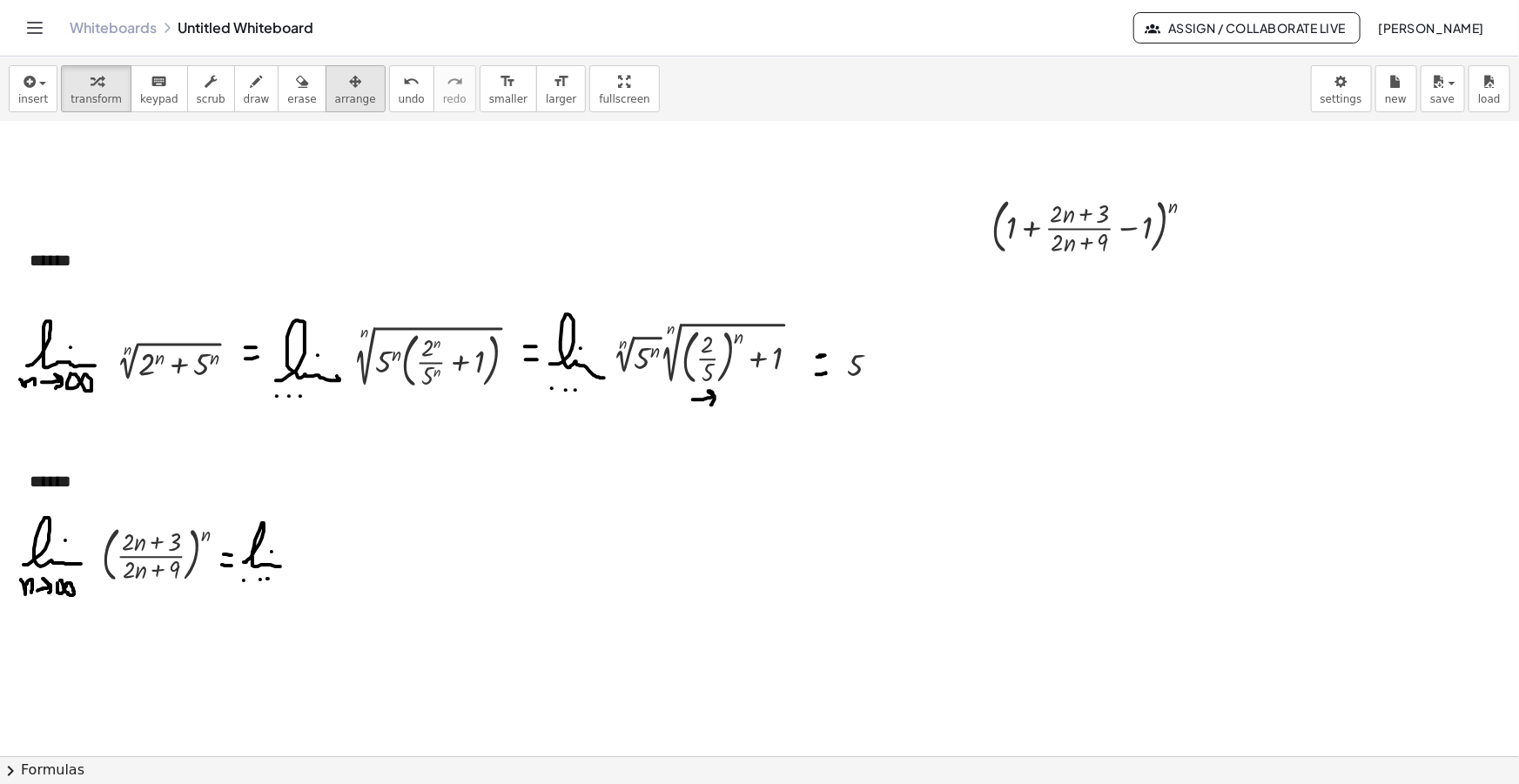
click at [328, 67] on button "arrange" at bounding box center [355, 89] width 60 height 47
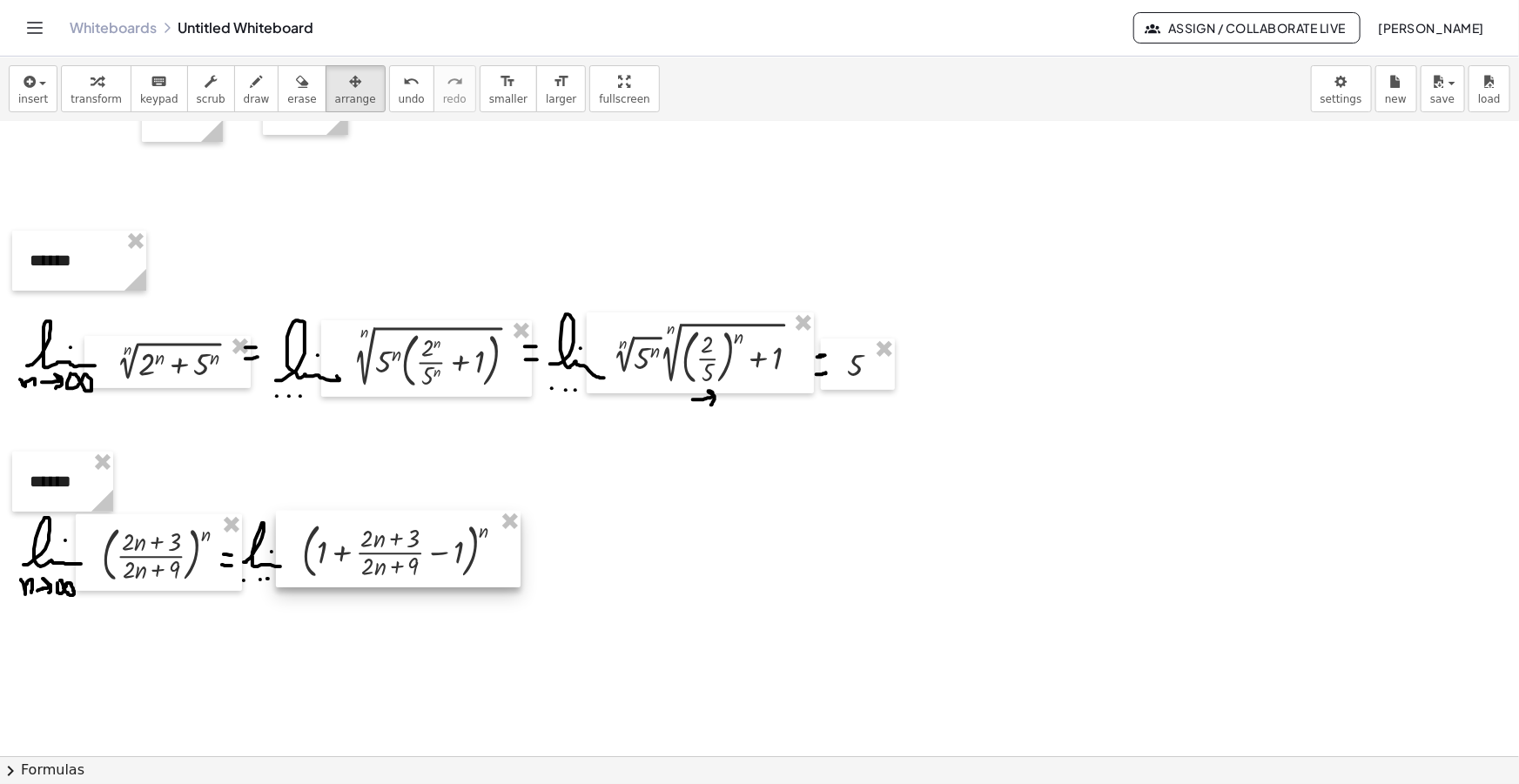
drag, startPoint x: 1088, startPoint y: 234, endPoint x: 270, endPoint y: 189, distance: 819.2
click at [398, 557] on div at bounding box center [398, 548] width 245 height 76
drag, startPoint x: 231, startPoint y: 80, endPoint x: 571, endPoint y: 458, distance: 508.4
click at [250, 81] on icon "button" at bounding box center [256, 81] width 12 height 21
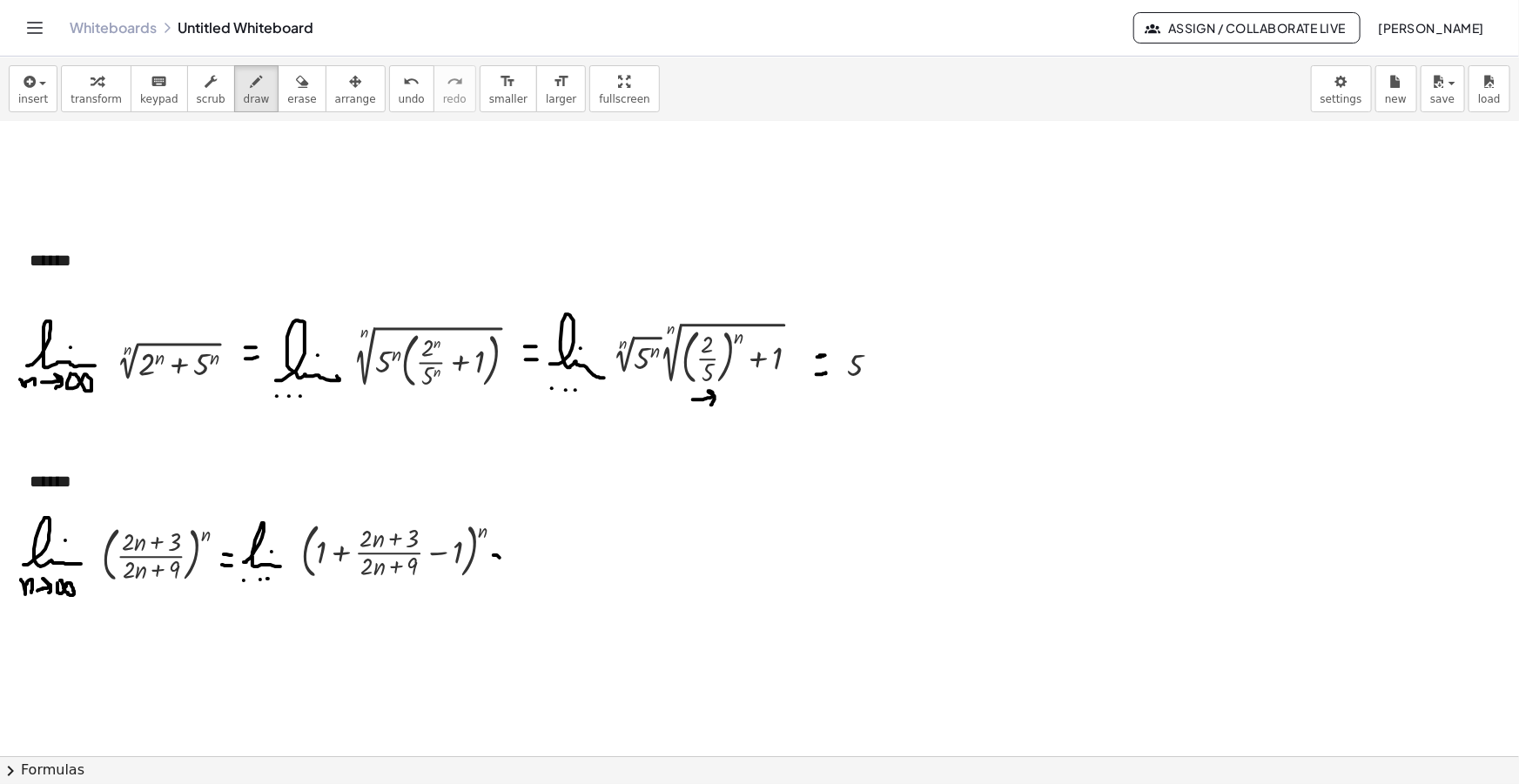
click at [503, 557] on div at bounding box center [759, 655] width 1519 height 1381
drag, startPoint x: 493, startPoint y: 566, endPoint x: 503, endPoint y: 566, distance: 10.0
click at [503, 566] on div at bounding box center [759, 655] width 1519 height 1381
drag, startPoint x: 525, startPoint y: 576, endPoint x: 589, endPoint y: 572, distance: 64.1
click at [589, 578] on div at bounding box center [759, 655] width 1519 height 1381
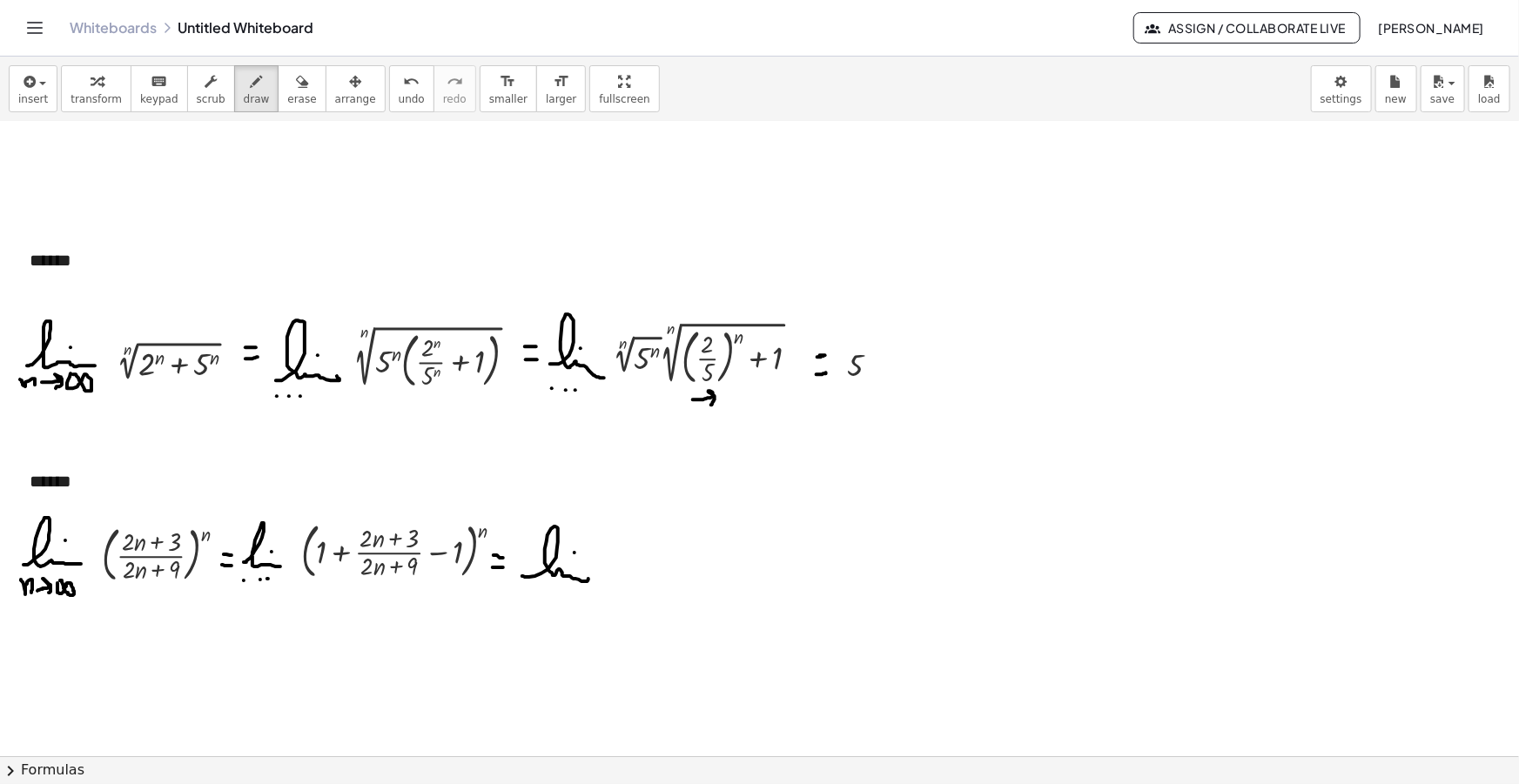
click at [574, 551] on div at bounding box center [759, 655] width 1519 height 1381
click at [535, 589] on div at bounding box center [759, 655] width 1519 height 1381
click at [548, 590] on div at bounding box center [759, 655] width 1519 height 1381
click at [558, 590] on div at bounding box center [759, 655] width 1519 height 1381
click at [49, 74] on button "insert" at bounding box center [33, 89] width 49 height 47
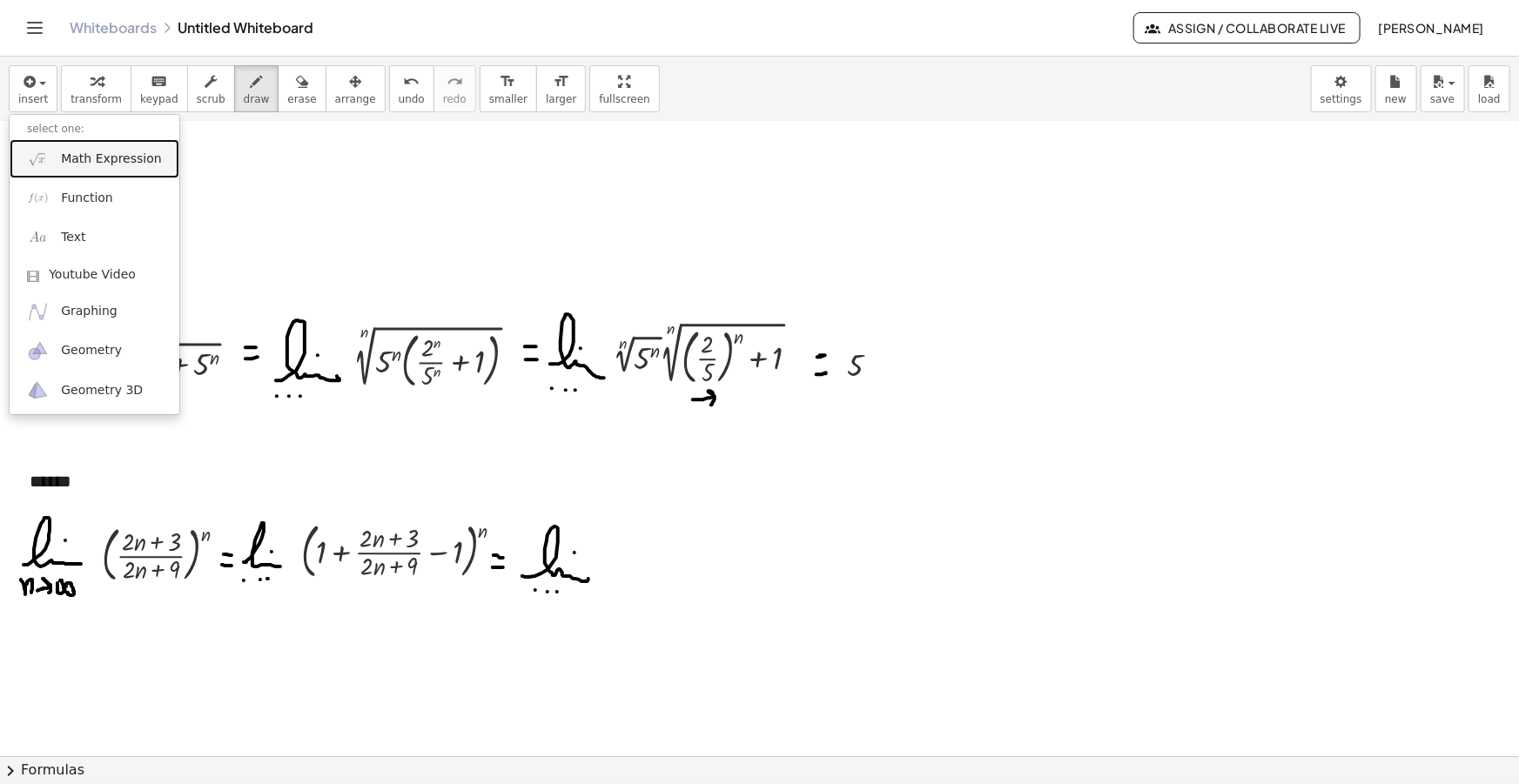
click at [86, 154] on span "Math Expression" at bounding box center [111, 159] width 100 height 18
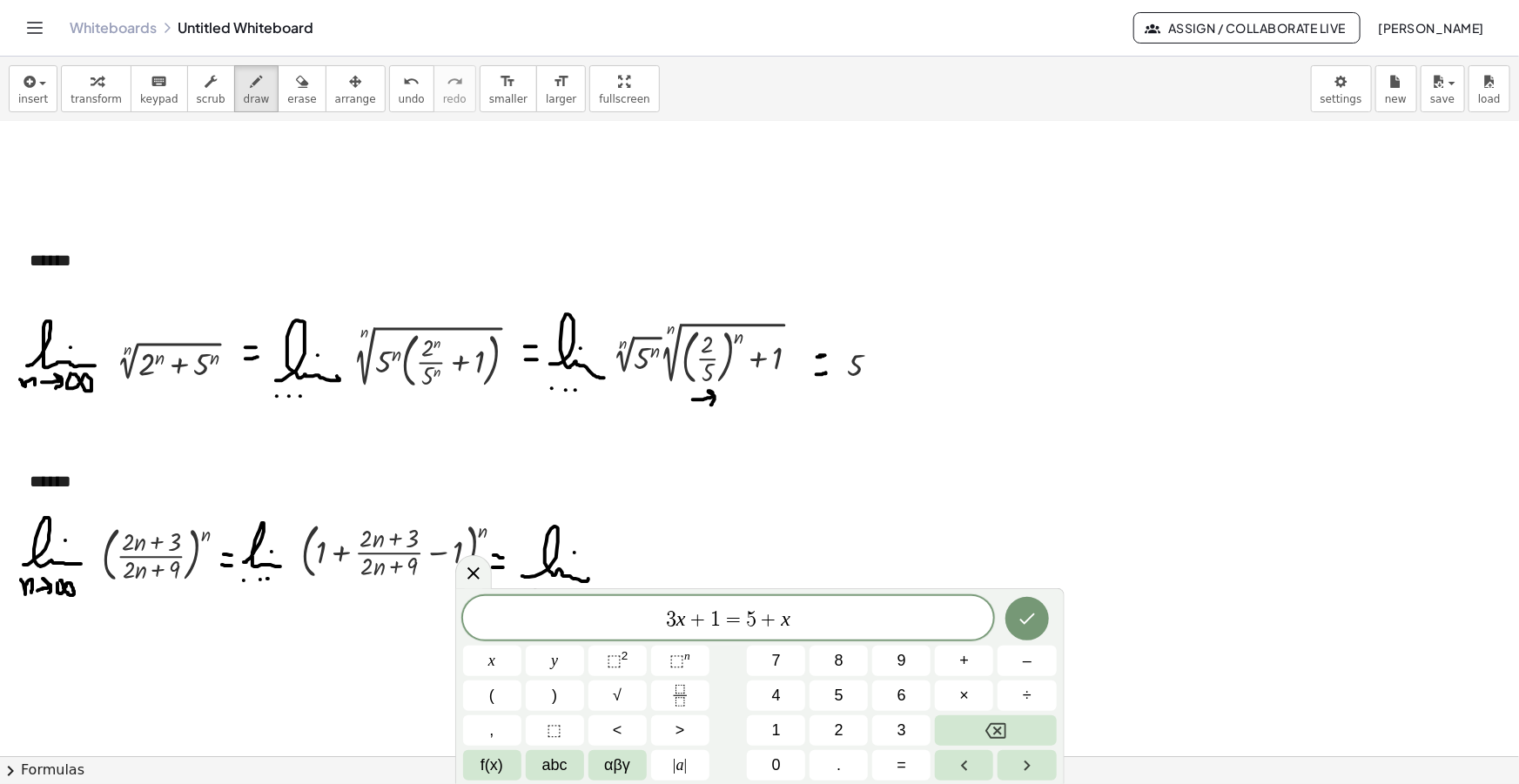
drag, startPoint x: 825, startPoint y: 619, endPoint x: 367, endPoint y: 586, distance: 459.2
click at [367, 586] on body "Graspable Math Activities Get Started Activity Bank Assigned Work Classes White…" at bounding box center [759, 392] width 1519 height 784
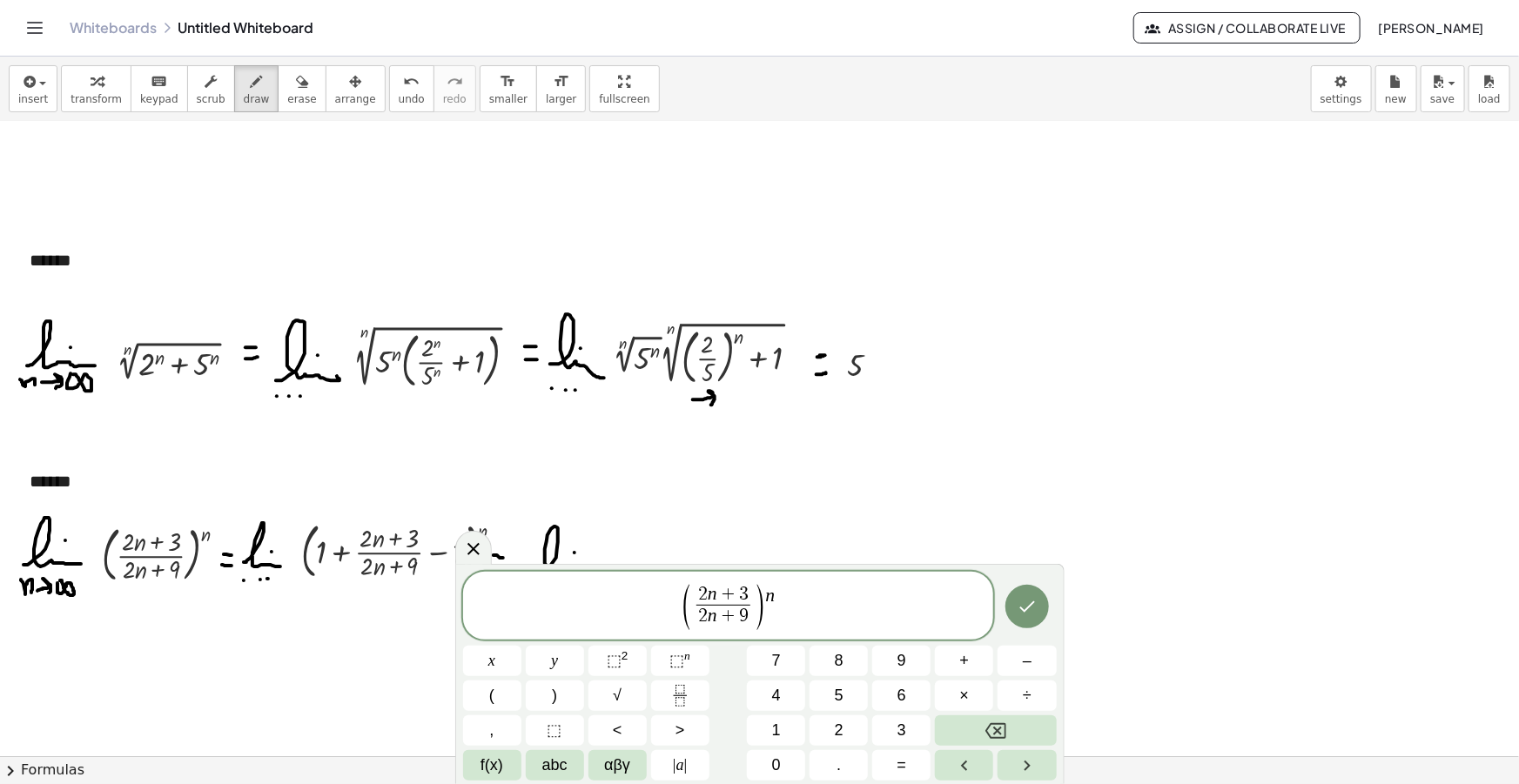
click at [697, 601] on span "2 n + 3" at bounding box center [724, 595] width 55 height 20
click at [772, 606] on span "( 1 + ​ 2 n + 3 2 n + 9 ​ )" at bounding box center [723, 606] width 120 height 46
drag, startPoint x: 748, startPoint y: 591, endPoint x: 700, endPoint y: 589, distance: 48.0
click at [790, 602] on span ")" at bounding box center [794, 607] width 13 height 51
drag, startPoint x: 795, startPoint y: 620, endPoint x: 601, endPoint y: 595, distance: 195.6
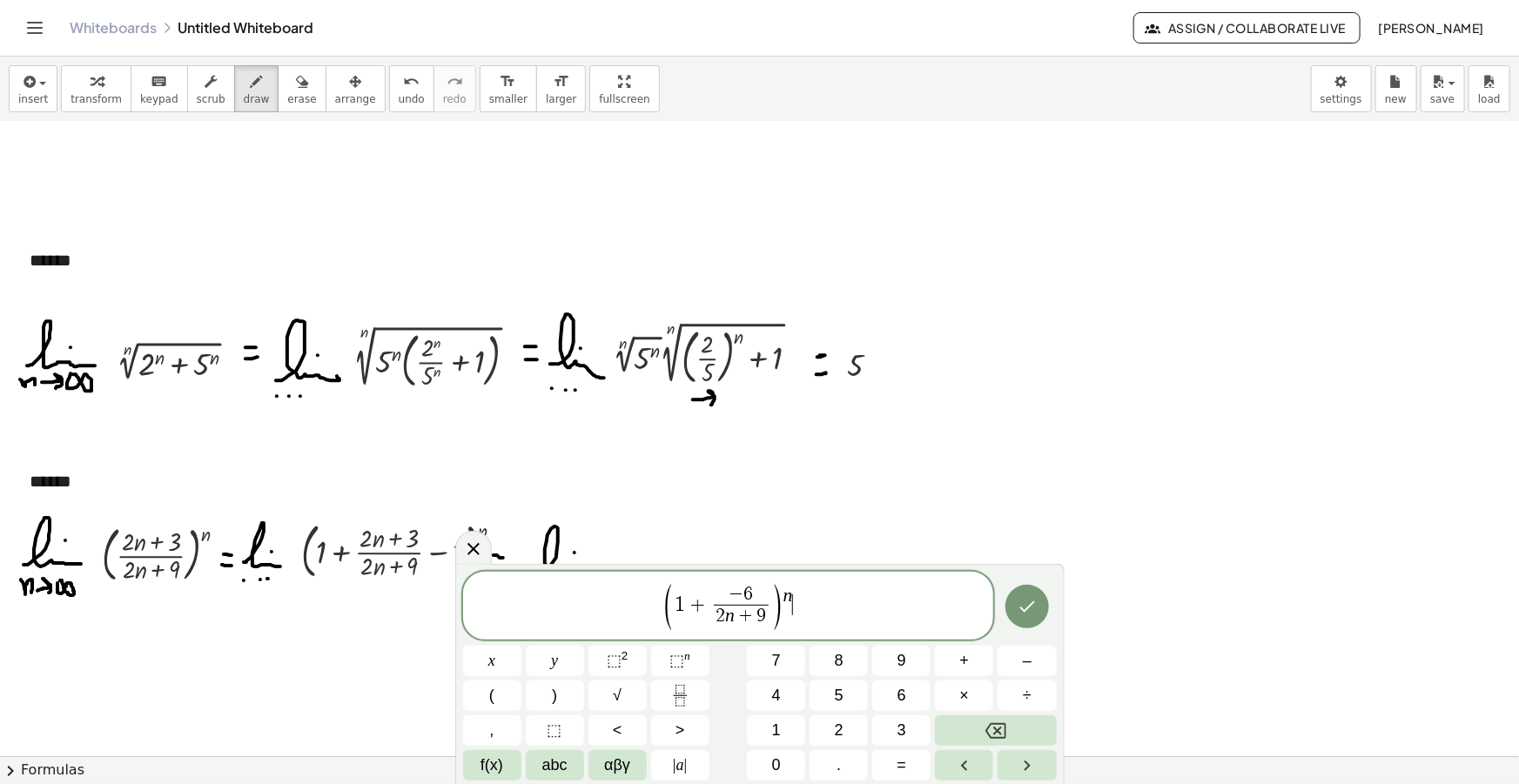
click at [601, 595] on span "( 1 + − 6 2 n + 9 ​ ) n ​" at bounding box center [728, 606] width 531 height 50
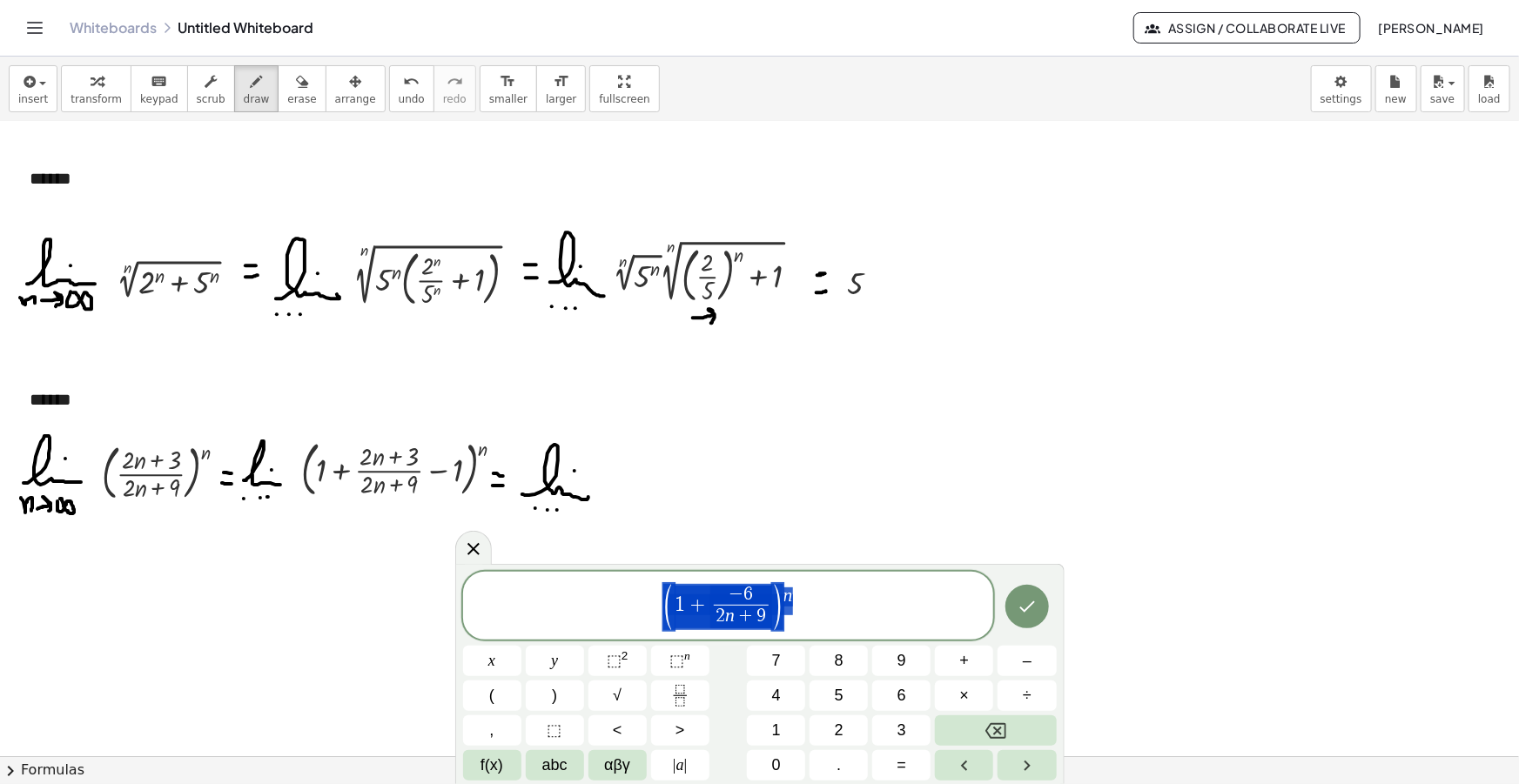
scroll to position [316, 0]
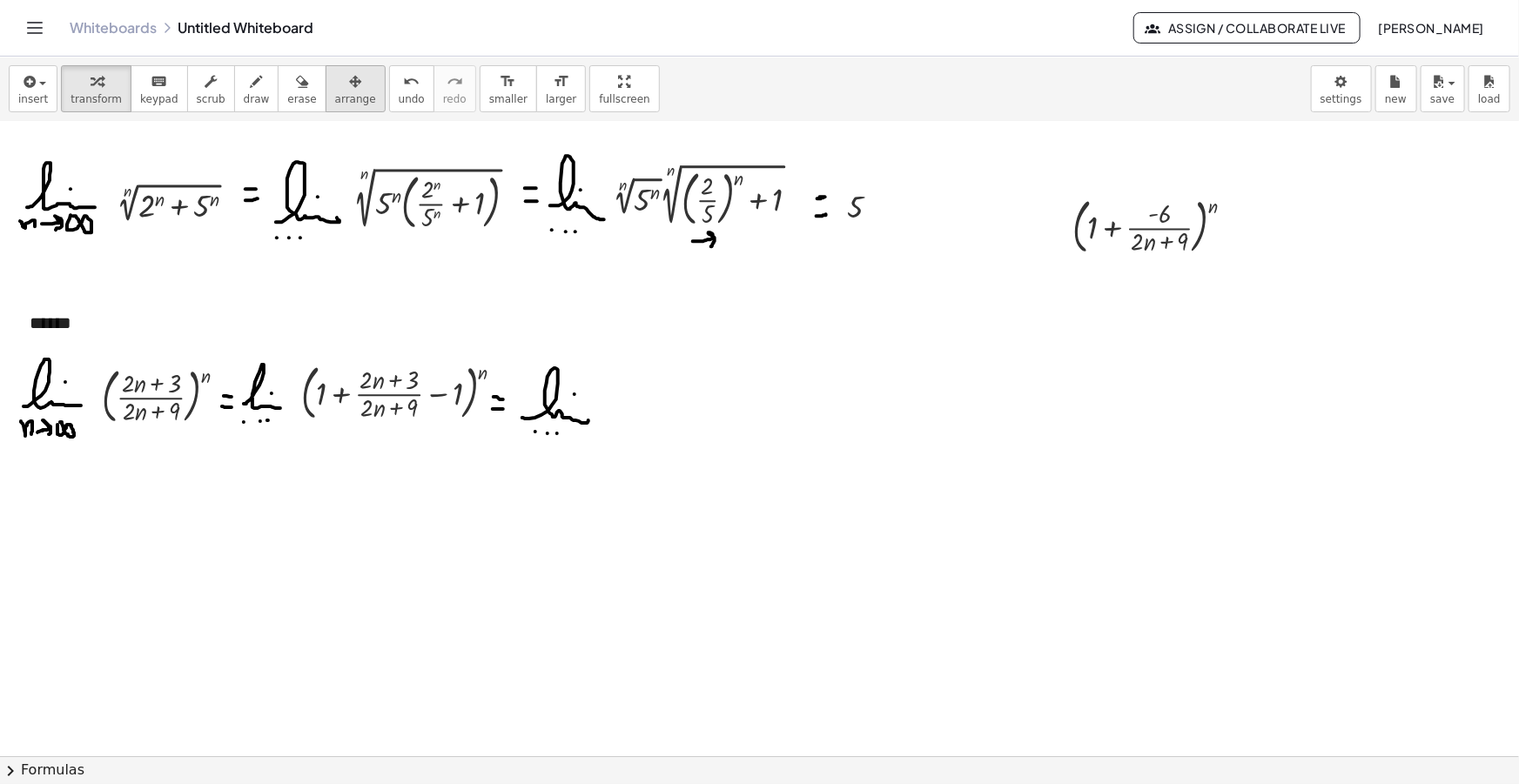
click at [335, 98] on span "arrange" at bounding box center [356, 99] width 41 height 12
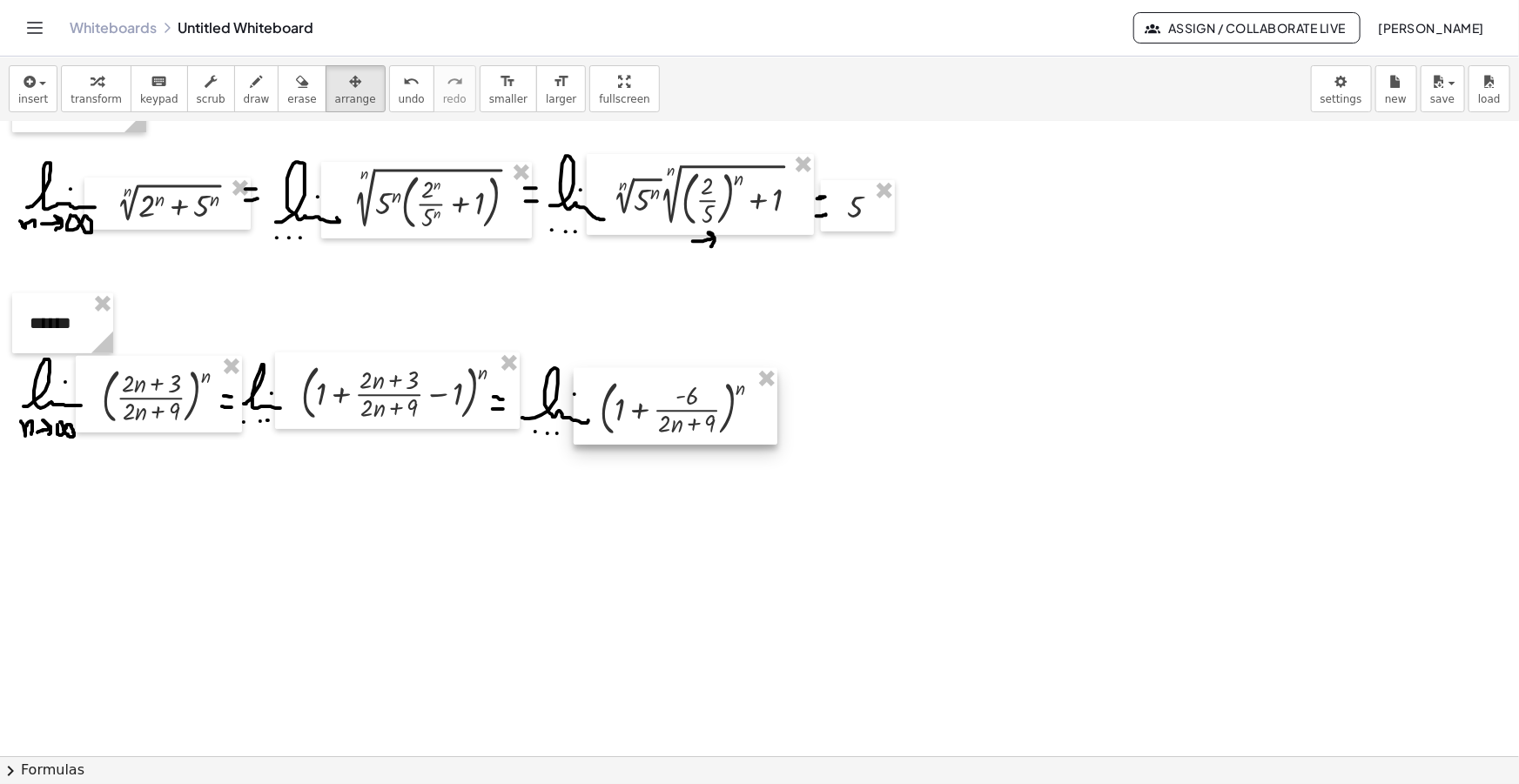
drag, startPoint x: 1160, startPoint y: 234, endPoint x: 698, endPoint y: 410, distance: 494.4
click at [698, 410] on div at bounding box center [676, 406] width 203 height 76
click at [250, 77] on icon "button" at bounding box center [256, 81] width 12 height 21
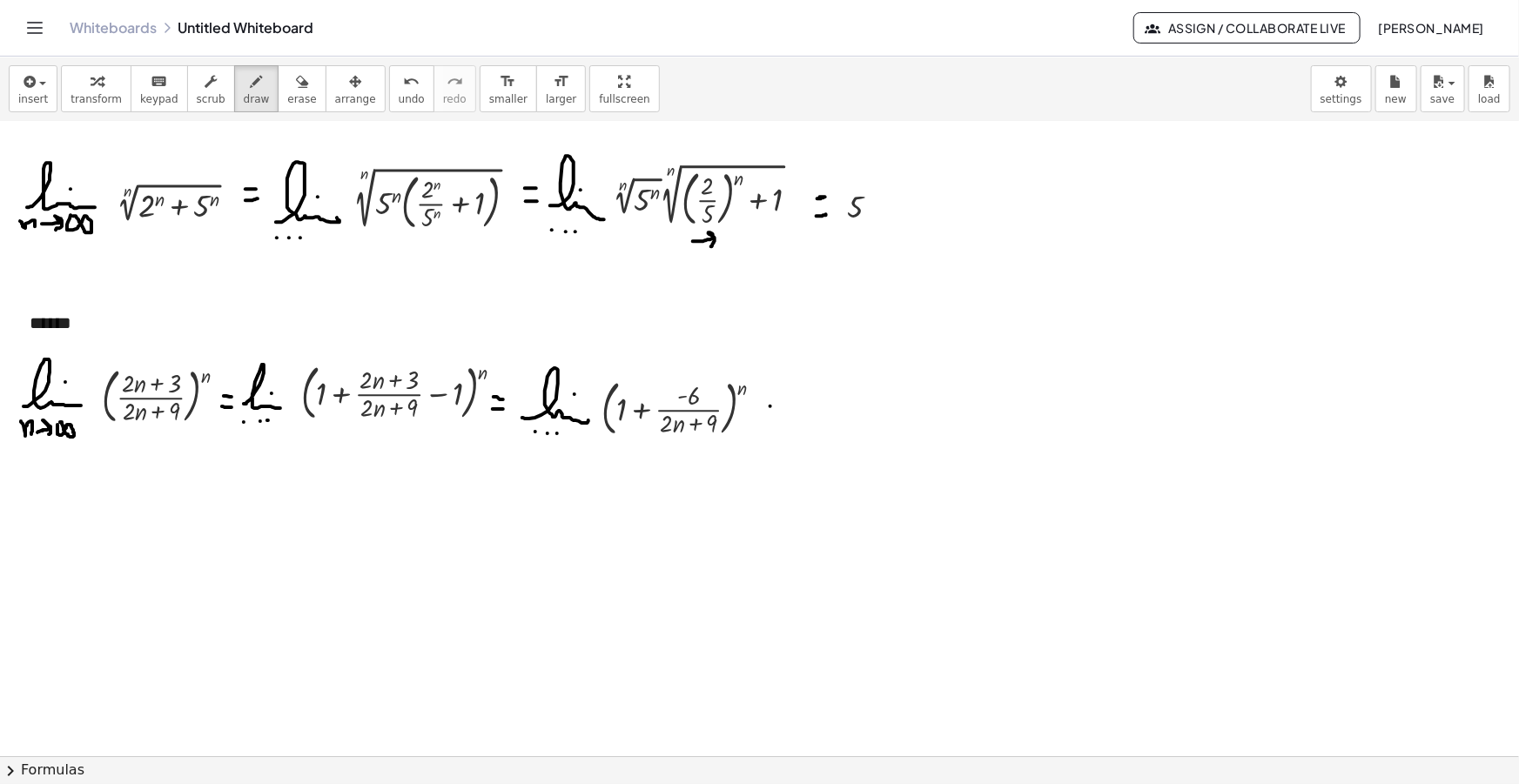
drag, startPoint x: 771, startPoint y: 406, endPoint x: 780, endPoint y: 406, distance: 9.0
click at [780, 406] on div at bounding box center [759, 497] width 1519 height 1381
drag, startPoint x: 772, startPoint y: 415, endPoint x: 782, endPoint y: 416, distance: 10.0
click at [782, 416] on div at bounding box center [759, 497] width 1519 height 1381
drag, startPoint x: 795, startPoint y: 416, endPoint x: 852, endPoint y: 420, distance: 57.1
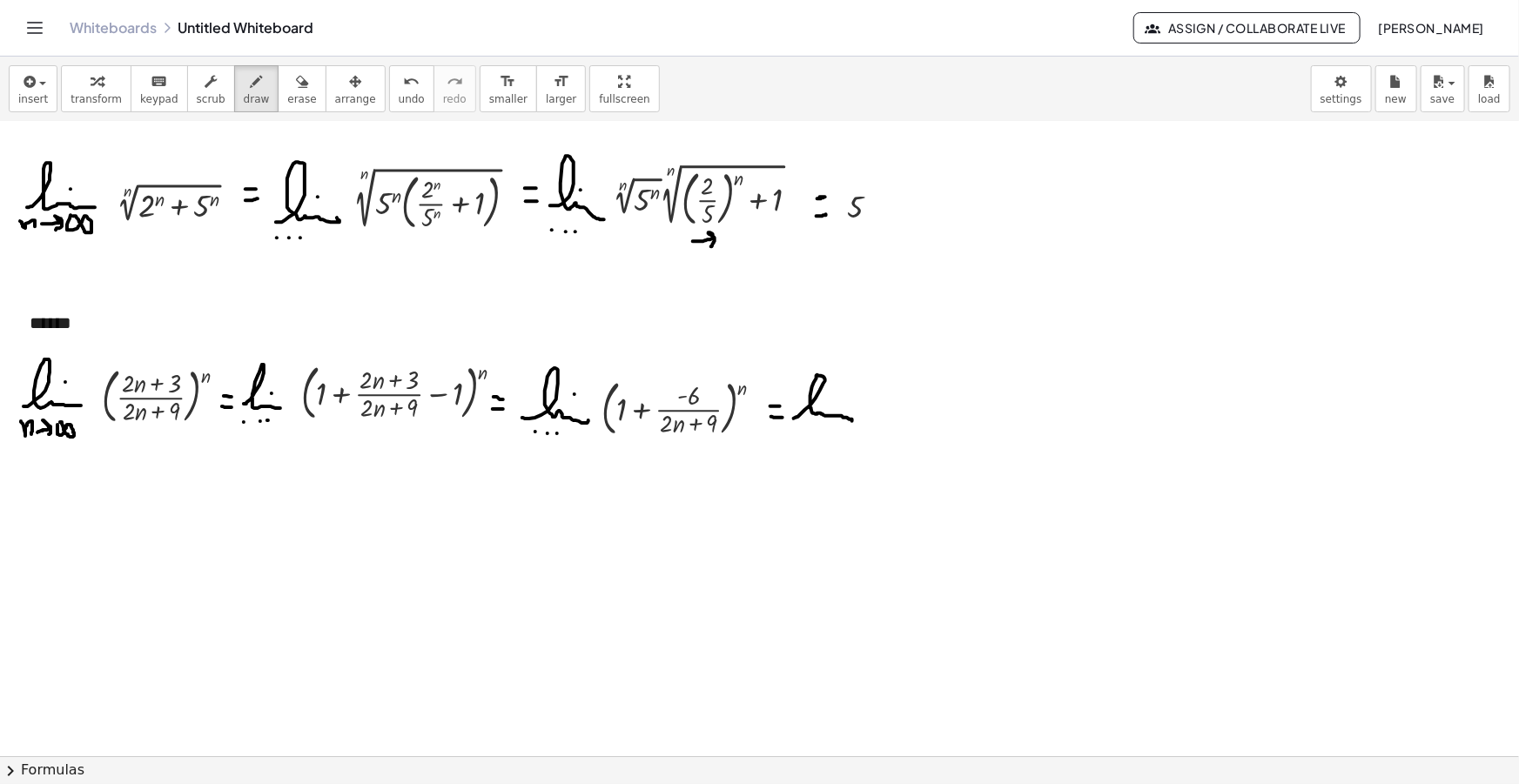
click at [852, 420] on div at bounding box center [759, 497] width 1519 height 1381
click at [835, 401] on div at bounding box center [759, 497] width 1519 height 1381
click at [805, 425] on div at bounding box center [759, 497] width 1519 height 1381
click at [812, 425] on div at bounding box center [759, 497] width 1519 height 1381
click at [823, 425] on div at bounding box center [759, 497] width 1519 height 1381
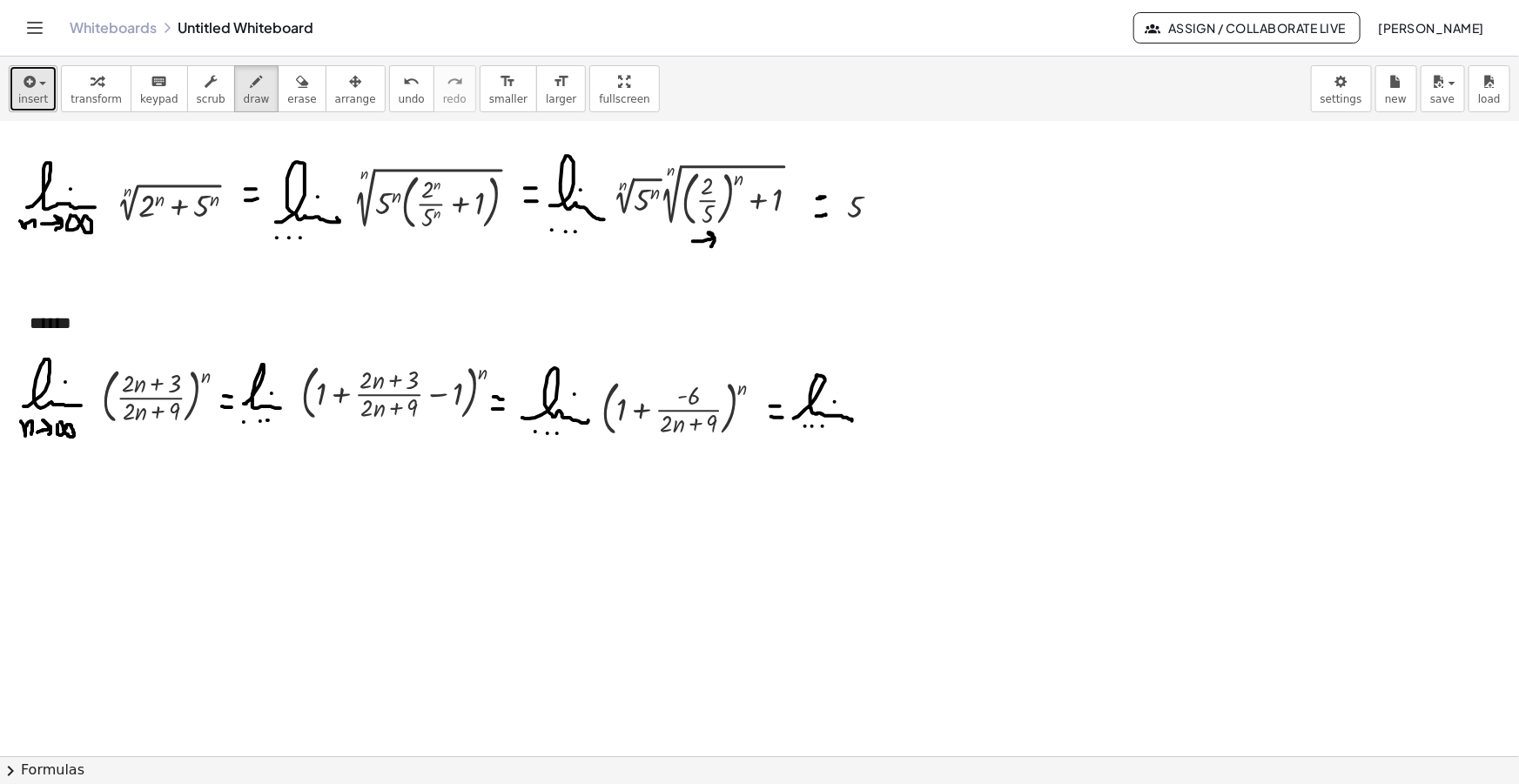
click at [40, 93] on span "insert" at bounding box center [33, 99] width 29 height 12
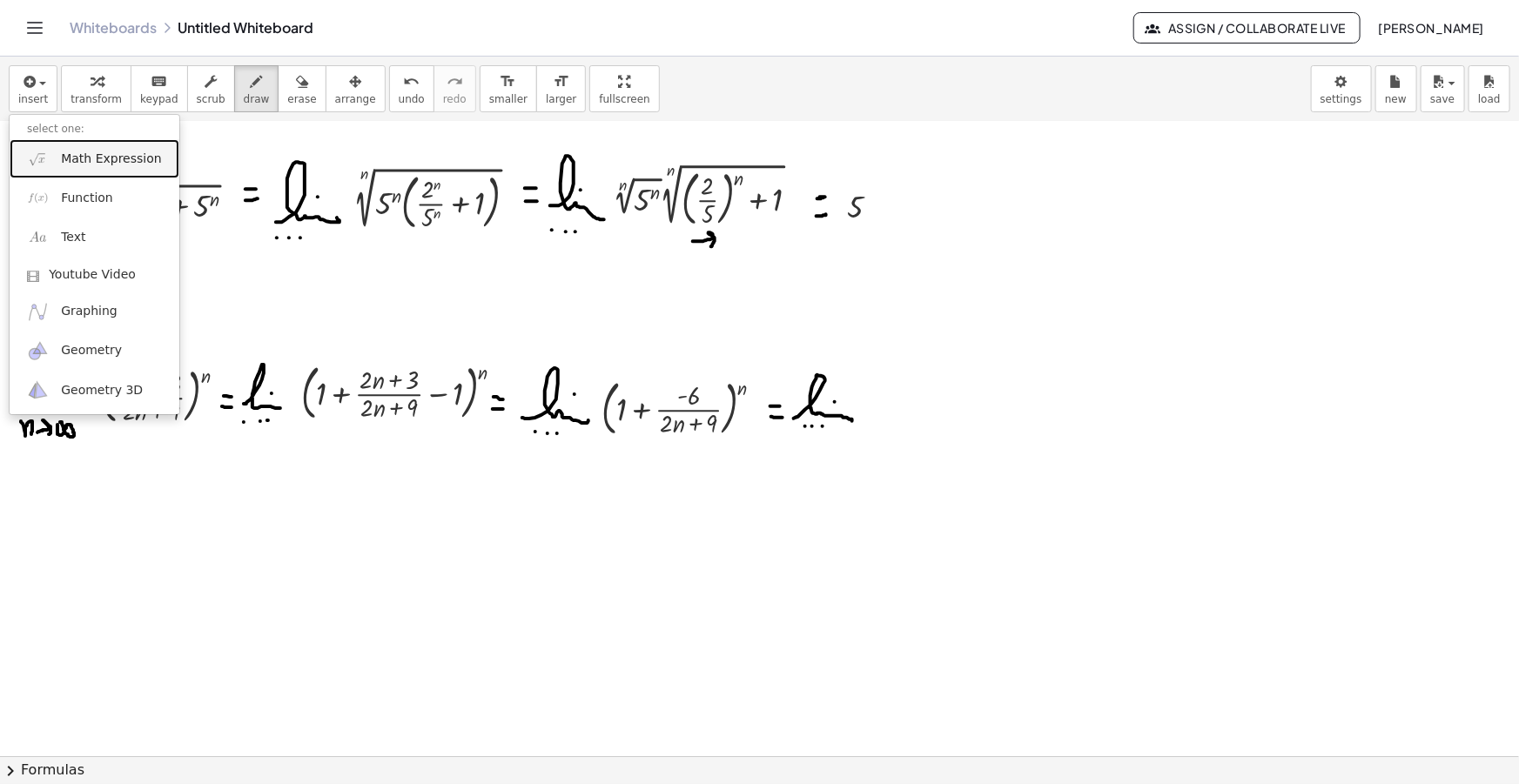
click at [76, 162] on span "Math Expression" at bounding box center [111, 159] width 100 height 18
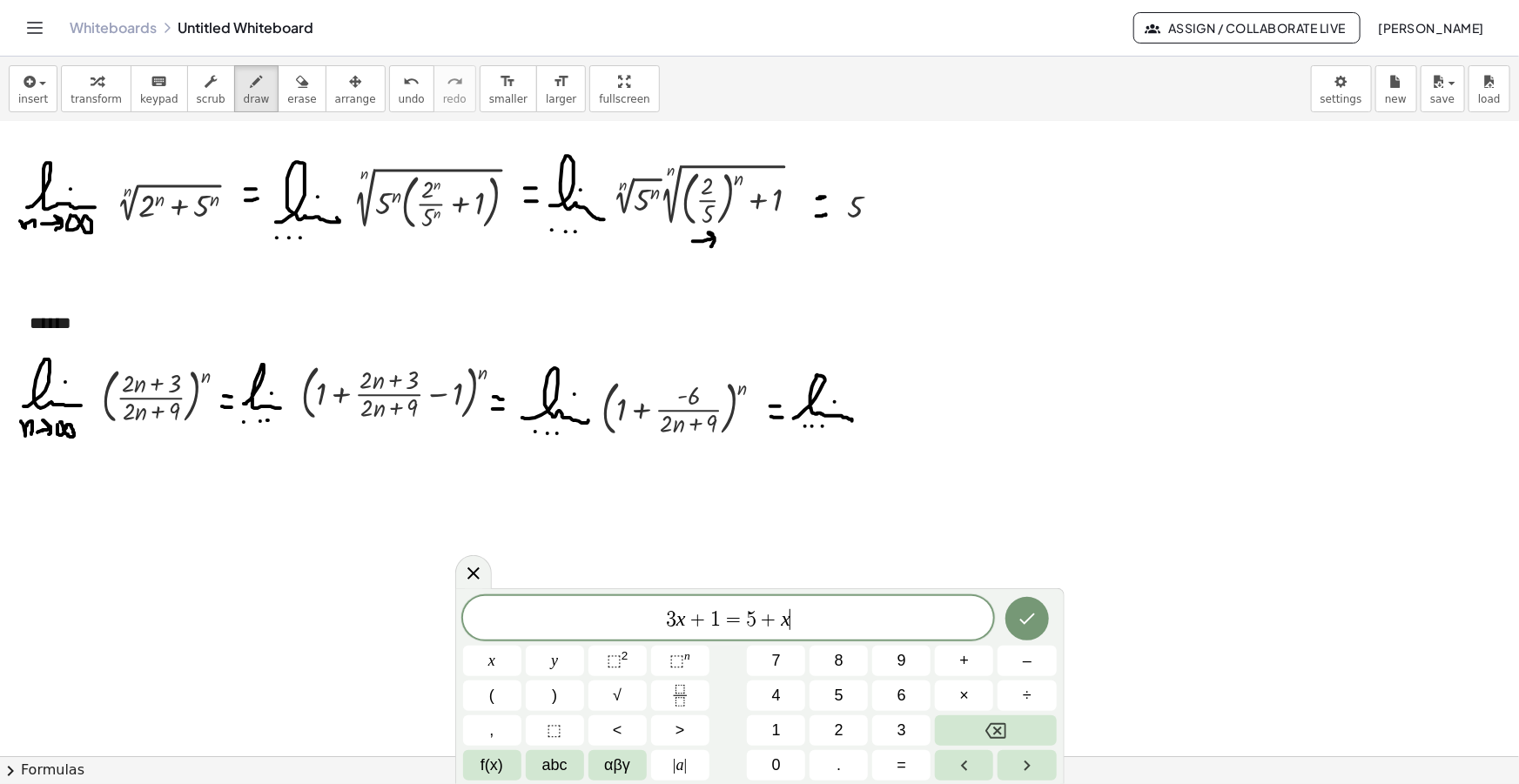
drag, startPoint x: 818, startPoint y: 623, endPoint x: 443, endPoint y: 613, distance: 375.1
click at [443, 613] on body "Graspable Math Activities Get Started Activity Bank Assigned Work Classes White…" at bounding box center [759, 392] width 1519 height 784
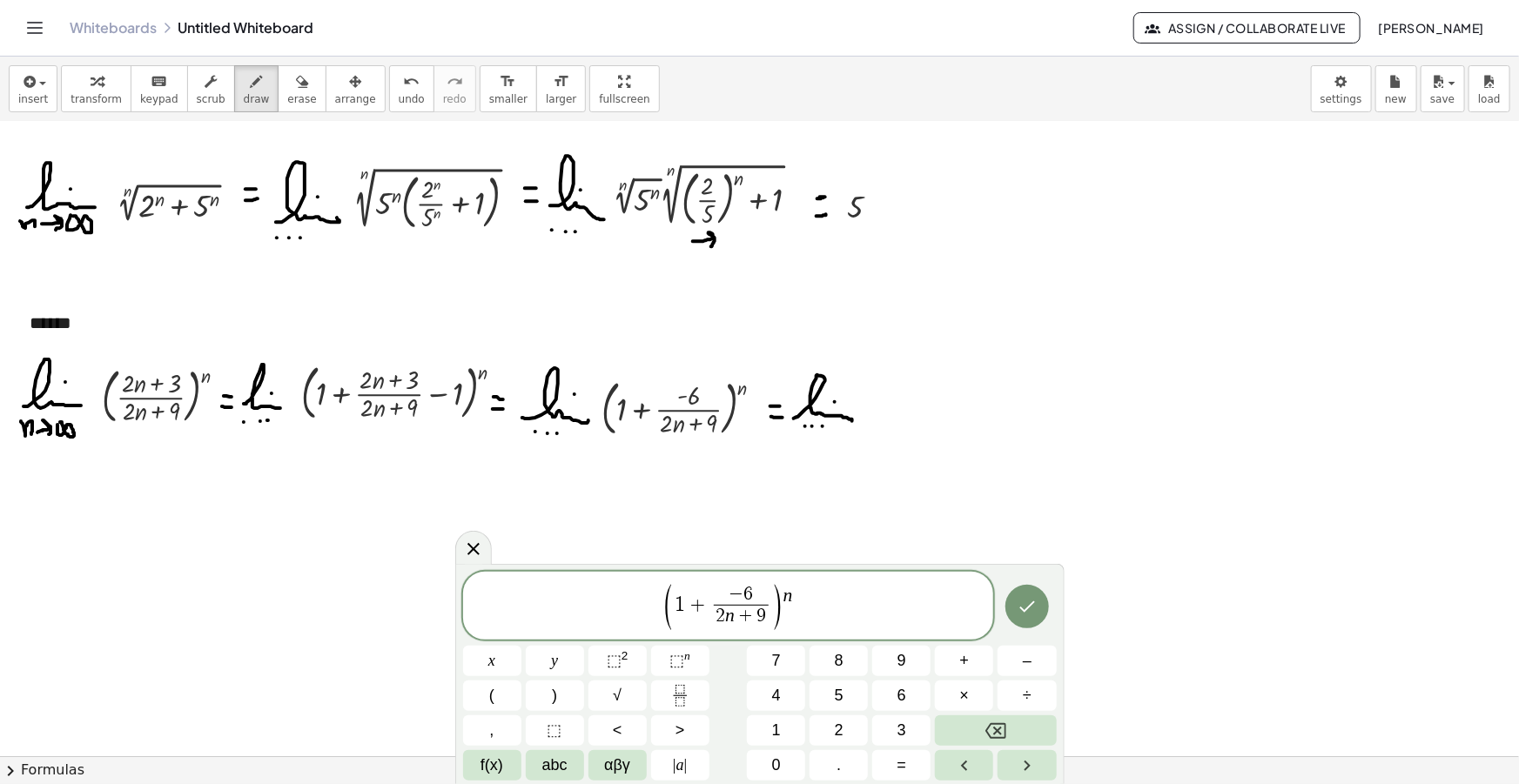
click at [715, 603] on span "− 6" at bounding box center [741, 595] width 55 height 20
click at [699, 607] on span "(" at bounding box center [704, 605] width 13 height 51
drag, startPoint x: 793, startPoint y: 600, endPoint x: 713, endPoint y: 614, distance: 81.2
click at [713, 614] on span "( 1 + 1 ​ ( − 6 2 n + 9 ​ ) )" at bounding box center [724, 605] width 162 height 51
click at [739, 615] on span at bounding box center [740, 617] width 13 height 23
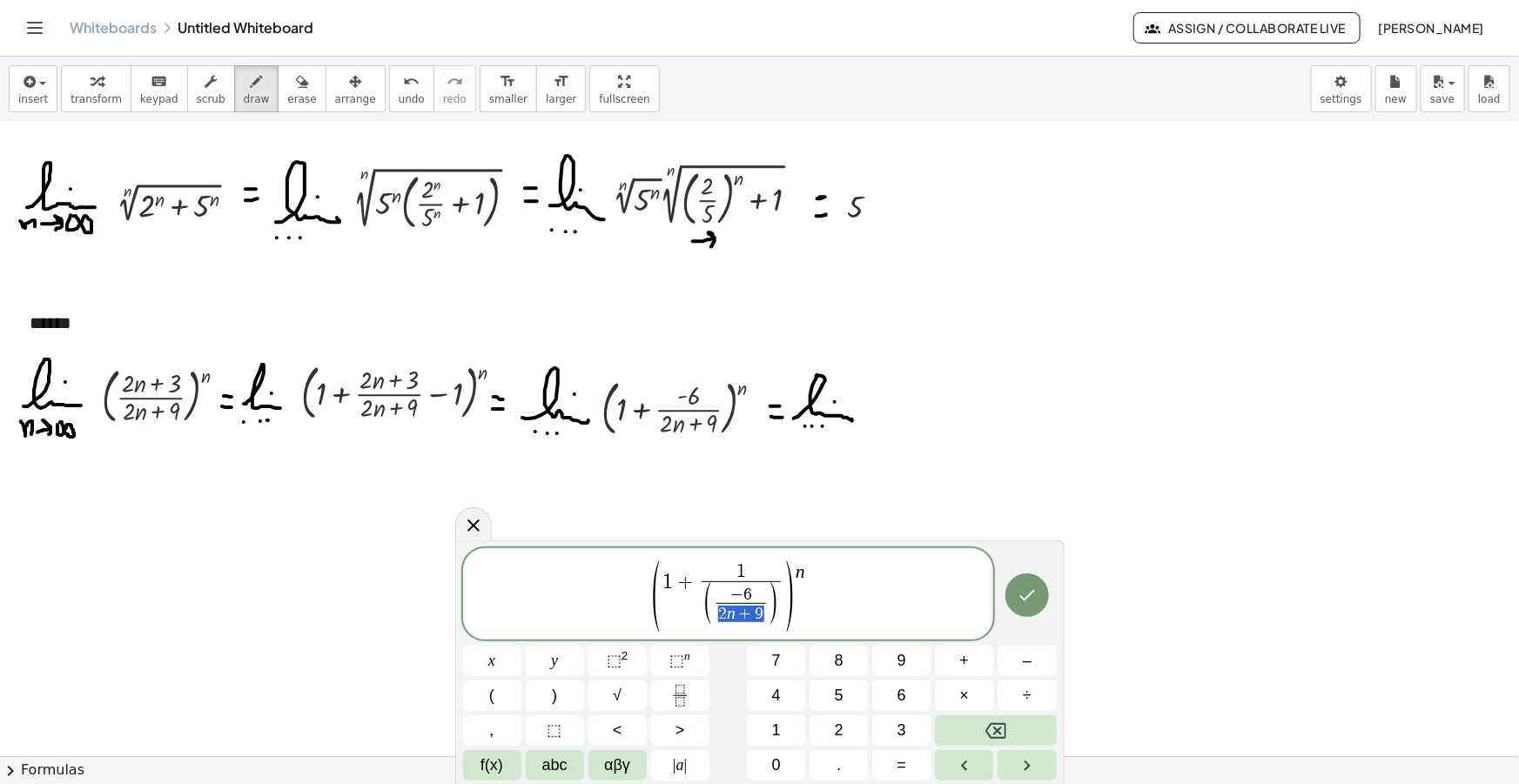
drag, startPoint x: 761, startPoint y: 612, endPoint x: 717, endPoint y: 615, distance: 44.1
drag, startPoint x: 748, startPoint y: 592, endPoint x: 732, endPoint y: 592, distance: 16.0
click at [740, 615] on span "​" at bounding box center [740, 613] width 49 height 21
click at [795, 568] on span ")" at bounding box center [789, 596] width 13 height 78
drag, startPoint x: 769, startPoint y: 603, endPoint x: 722, endPoint y: 603, distance: 47.0
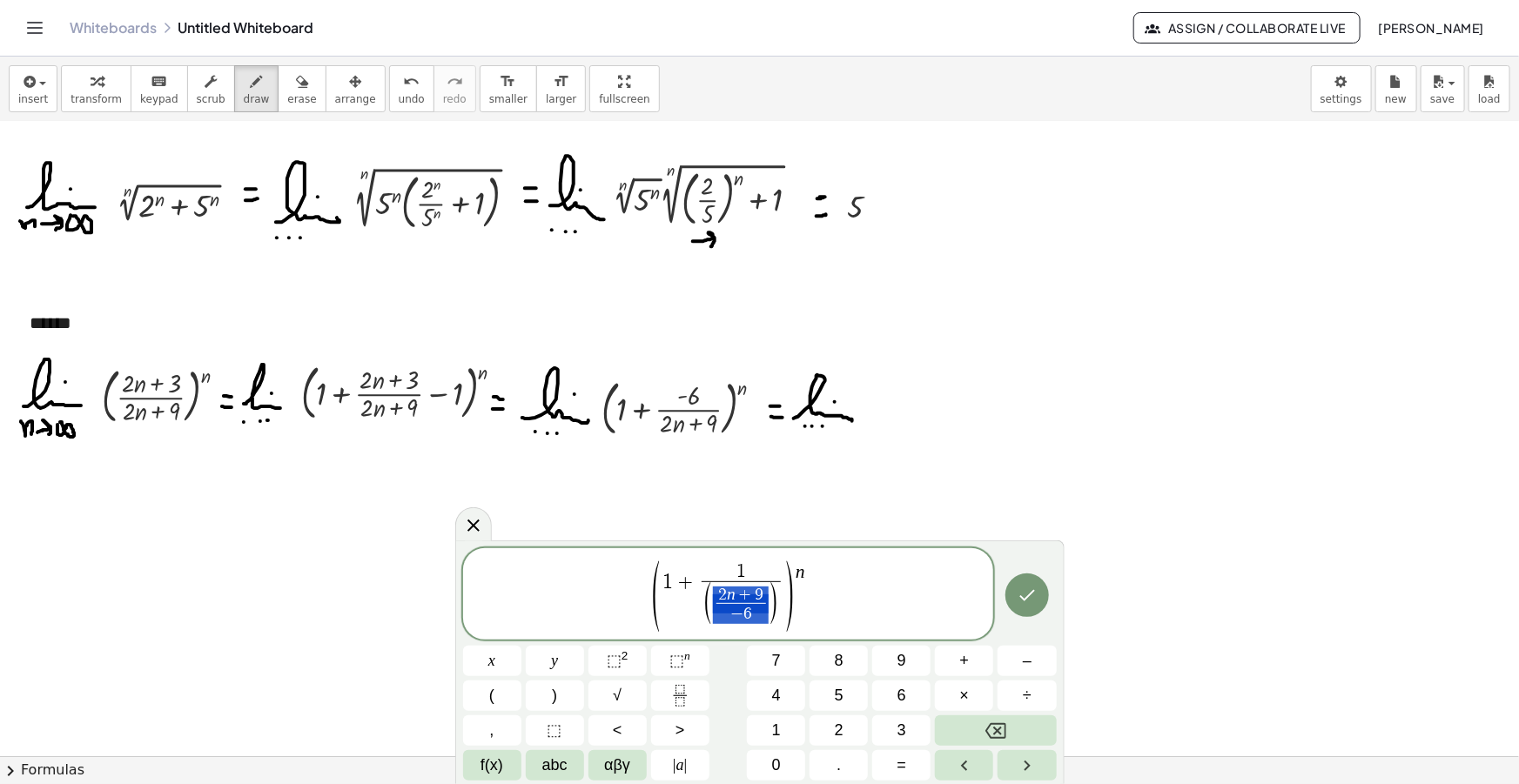
click at [722, 603] on span "( 2 n + 9 − 6 ​ )" at bounding box center [740, 604] width 75 height 42
click at [797, 572] on var "n" at bounding box center [800, 571] width 10 height 21
click at [836, 563] on span "( 1 + 1 ( 2 n + 9 − 6 ​ ) ​ ) 2 n + 9 − 6 ​ · n ​" at bounding box center [728, 591] width 531 height 80
drag, startPoint x: 846, startPoint y: 556, endPoint x: 816, endPoint y: 557, distance: 30.0
drag, startPoint x: 835, startPoint y: 574, endPoint x: 827, endPoint y: 574, distance: 8.0
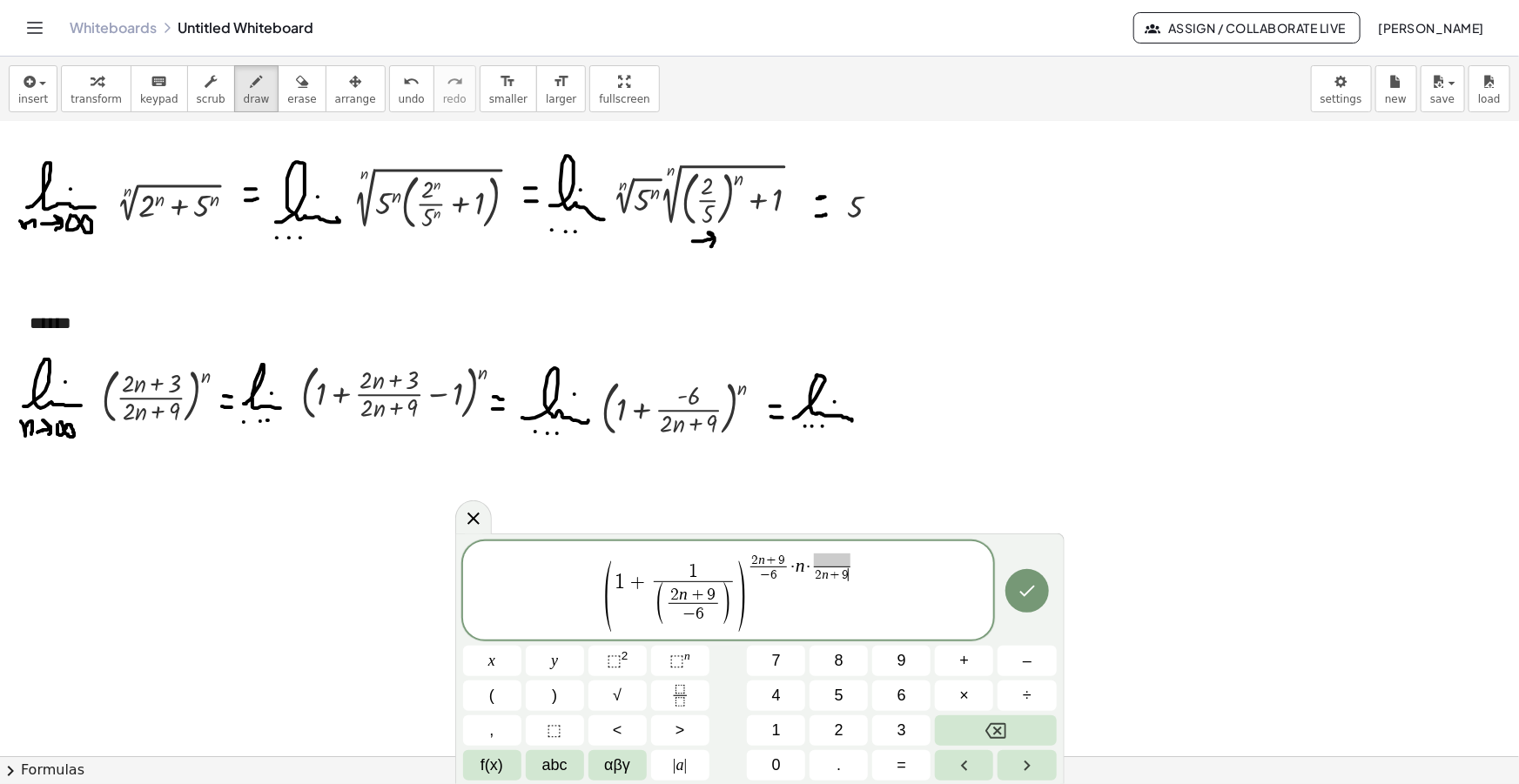
click at [834, 559] on span at bounding box center [831, 559] width 36 height 13
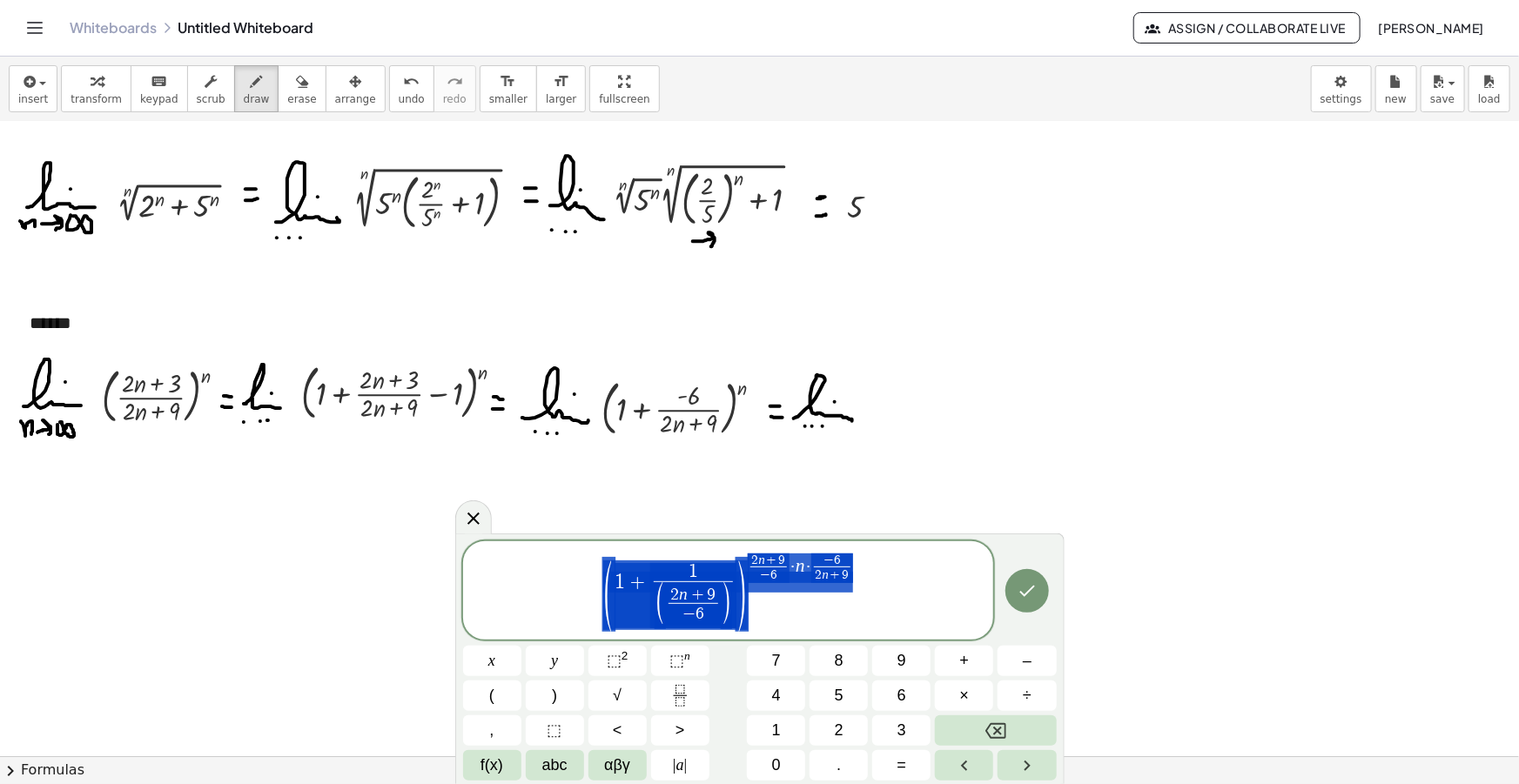
drag, startPoint x: 864, startPoint y: 583, endPoint x: 552, endPoint y: 600, distance: 312.5
click at [573, 596] on span "( 1 + 1 ( 2 n + 9 − 6 ​ ) ​ ) 2 n + 9 − 6 ​ · n · − 6 2 n + 9 ​" at bounding box center [728, 591] width 531 height 80
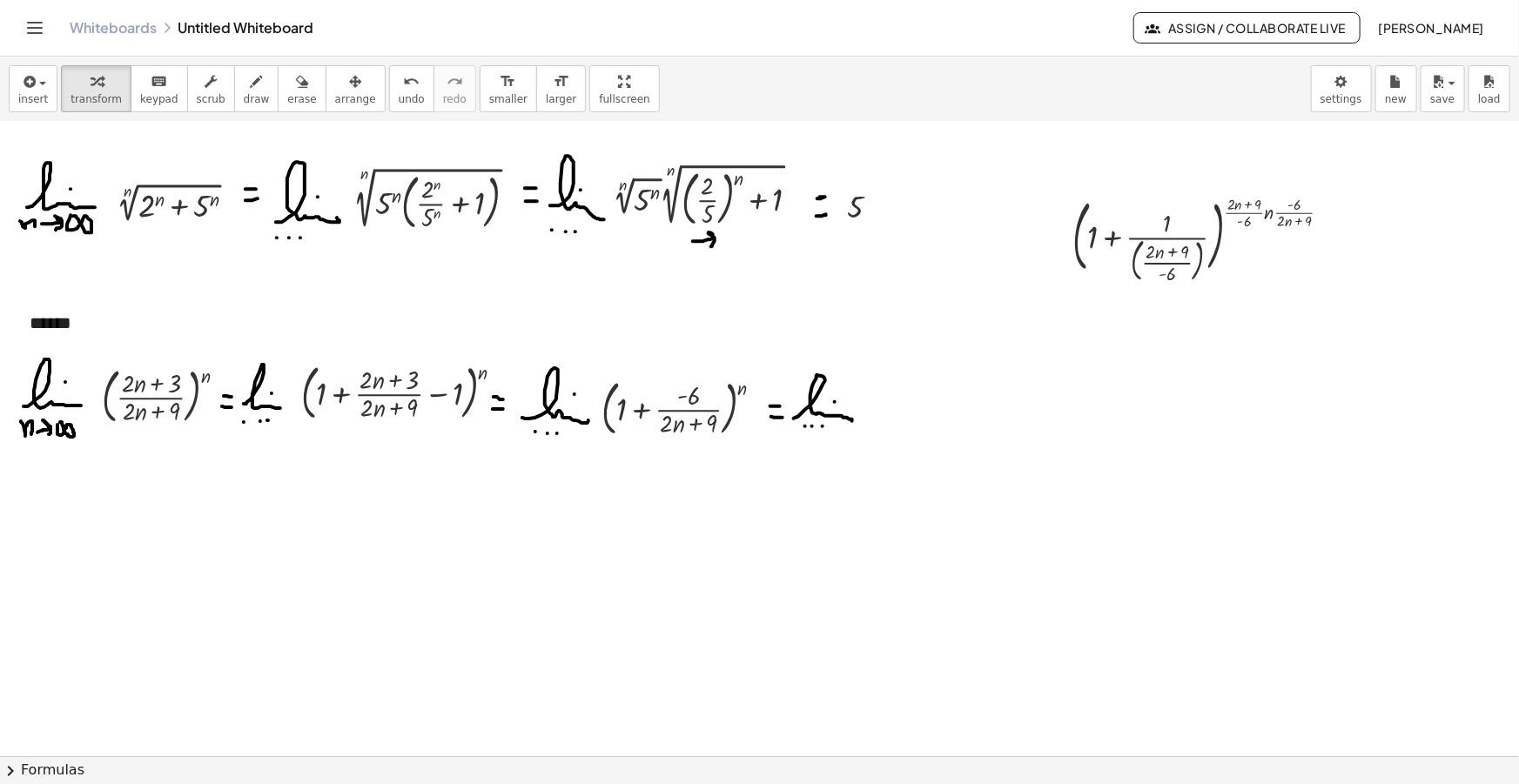
drag, startPoint x: 322, startPoint y: 85, endPoint x: 619, endPoint y: 128, distance: 300.1
click at [349, 85] on icon "button" at bounding box center [355, 81] width 12 height 21
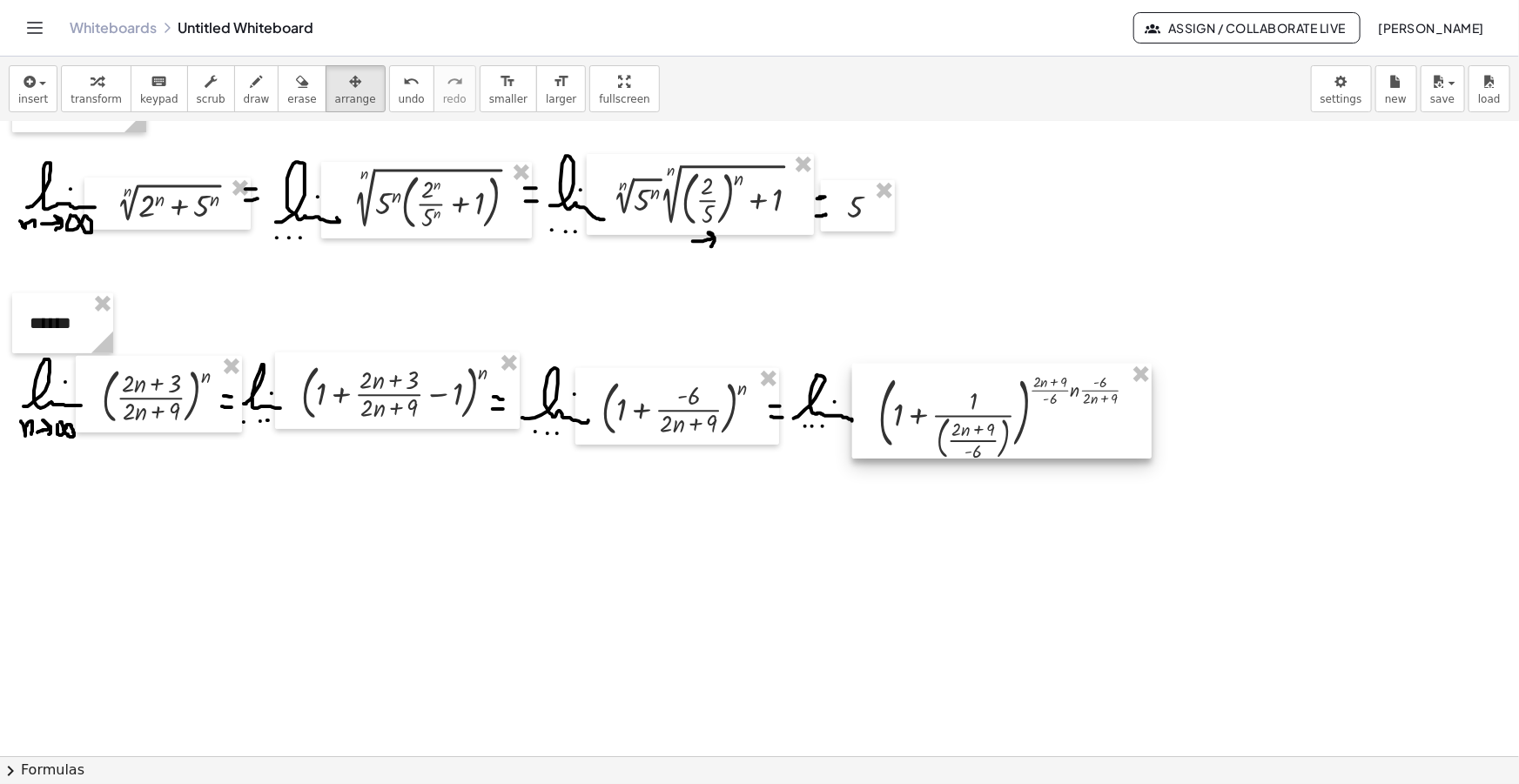
drag, startPoint x: 1135, startPoint y: 228, endPoint x: 933, endPoint y: 410, distance: 271.9
click at [935, 410] on div at bounding box center [1002, 411] width 299 height 95
click at [247, 89] on button "draw" at bounding box center [256, 89] width 45 height 47
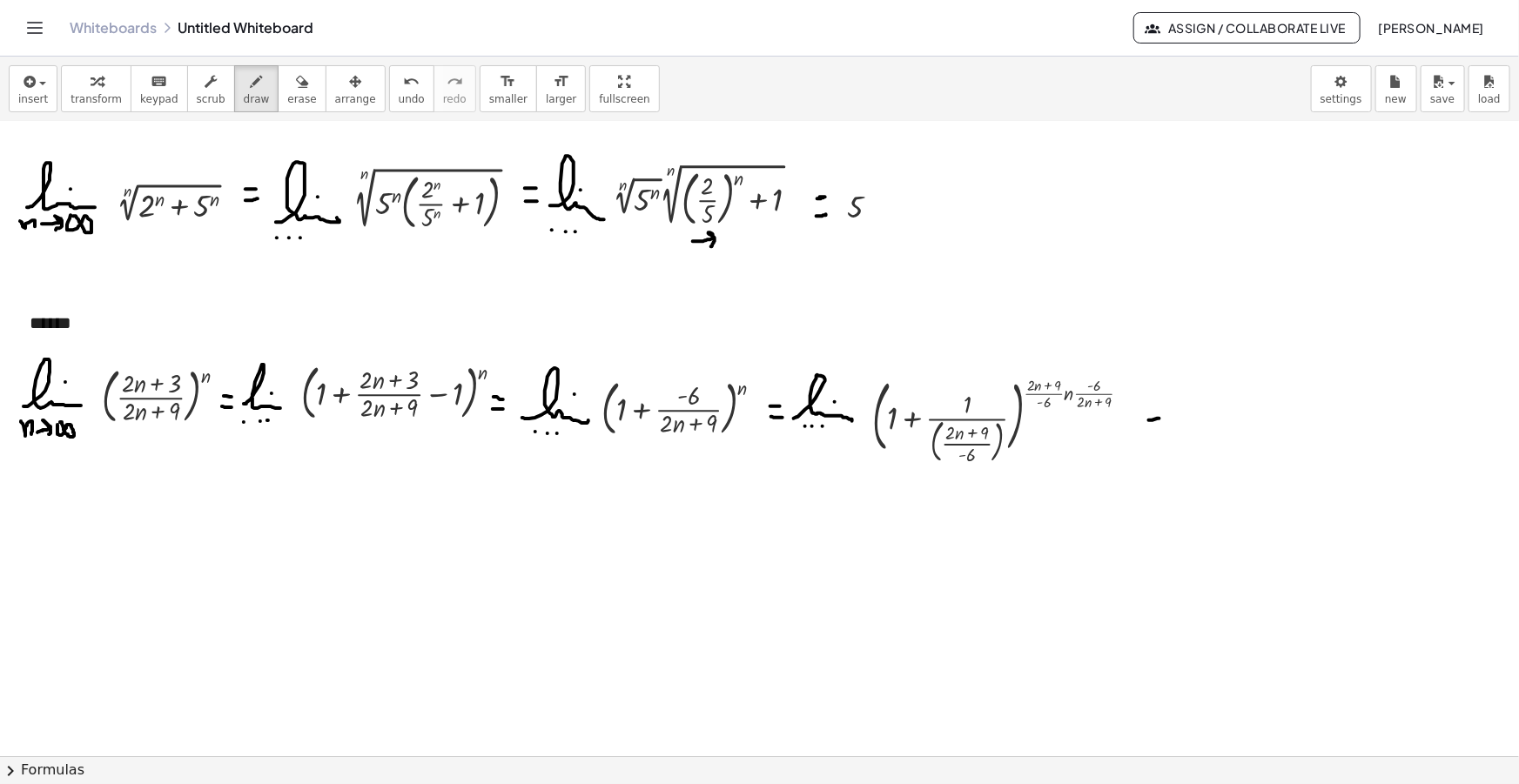
drag, startPoint x: 1149, startPoint y: 419, endPoint x: 1159, endPoint y: 417, distance: 10.2
click at [1159, 417] on div at bounding box center [759, 497] width 1519 height 1381
click at [1160, 425] on div at bounding box center [759, 497] width 1519 height 1381
drag, startPoint x: 20, startPoint y: 514, endPoint x: 35, endPoint y: 515, distance: 15.0
click at [35, 515] on div at bounding box center [759, 497] width 1519 height 1381
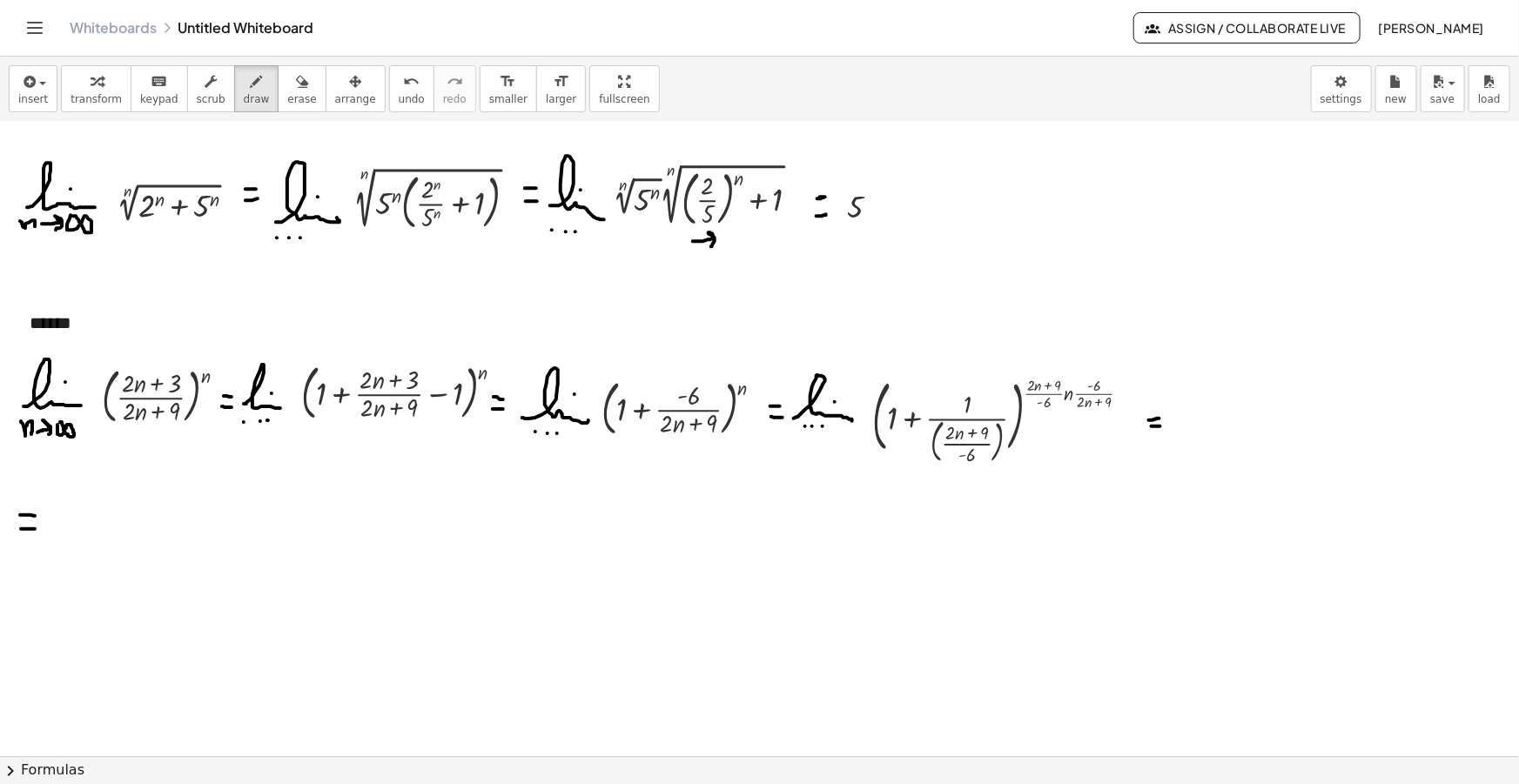
drag, startPoint x: 21, startPoint y: 528, endPoint x: 35, endPoint y: 528, distance: 14.0
click at [35, 528] on div at bounding box center [759, 497] width 1519 height 1381
drag, startPoint x: 67, startPoint y: 526, endPoint x: 113, endPoint y: 540, distance: 48.1
click at [113, 540] on div at bounding box center [759, 497] width 1519 height 1381
click at [94, 519] on div at bounding box center [759, 497] width 1519 height 1381
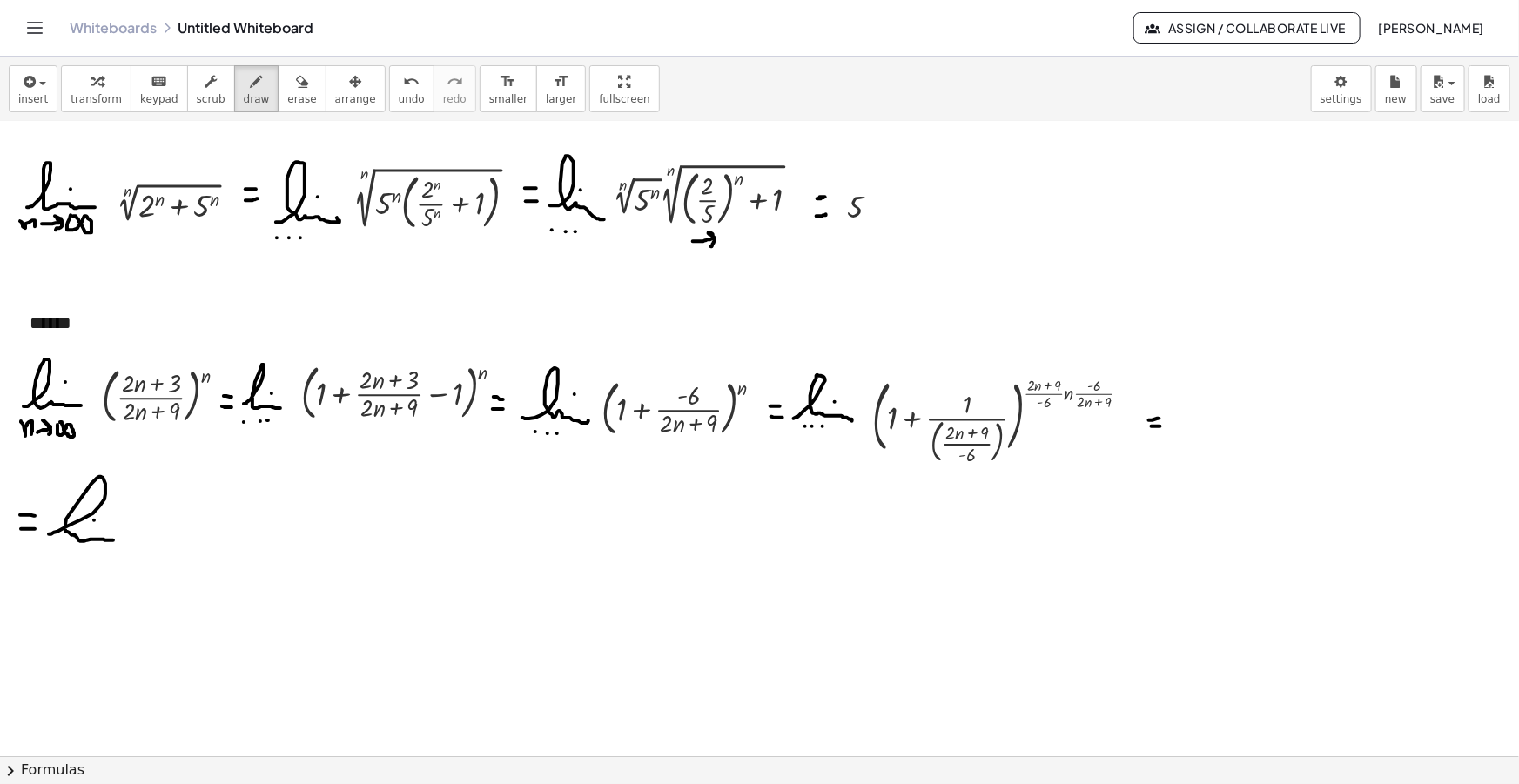
click at [65, 551] on div at bounding box center [759, 497] width 1519 height 1381
click at [72, 552] on div at bounding box center [759, 497] width 1519 height 1381
click at [79, 551] on div at bounding box center [759, 497] width 1519 height 1381
drag, startPoint x: 861, startPoint y: 461, endPoint x: 1066, endPoint y: 416, distance: 209.9
click at [1066, 416] on div at bounding box center [759, 497] width 1519 height 1381
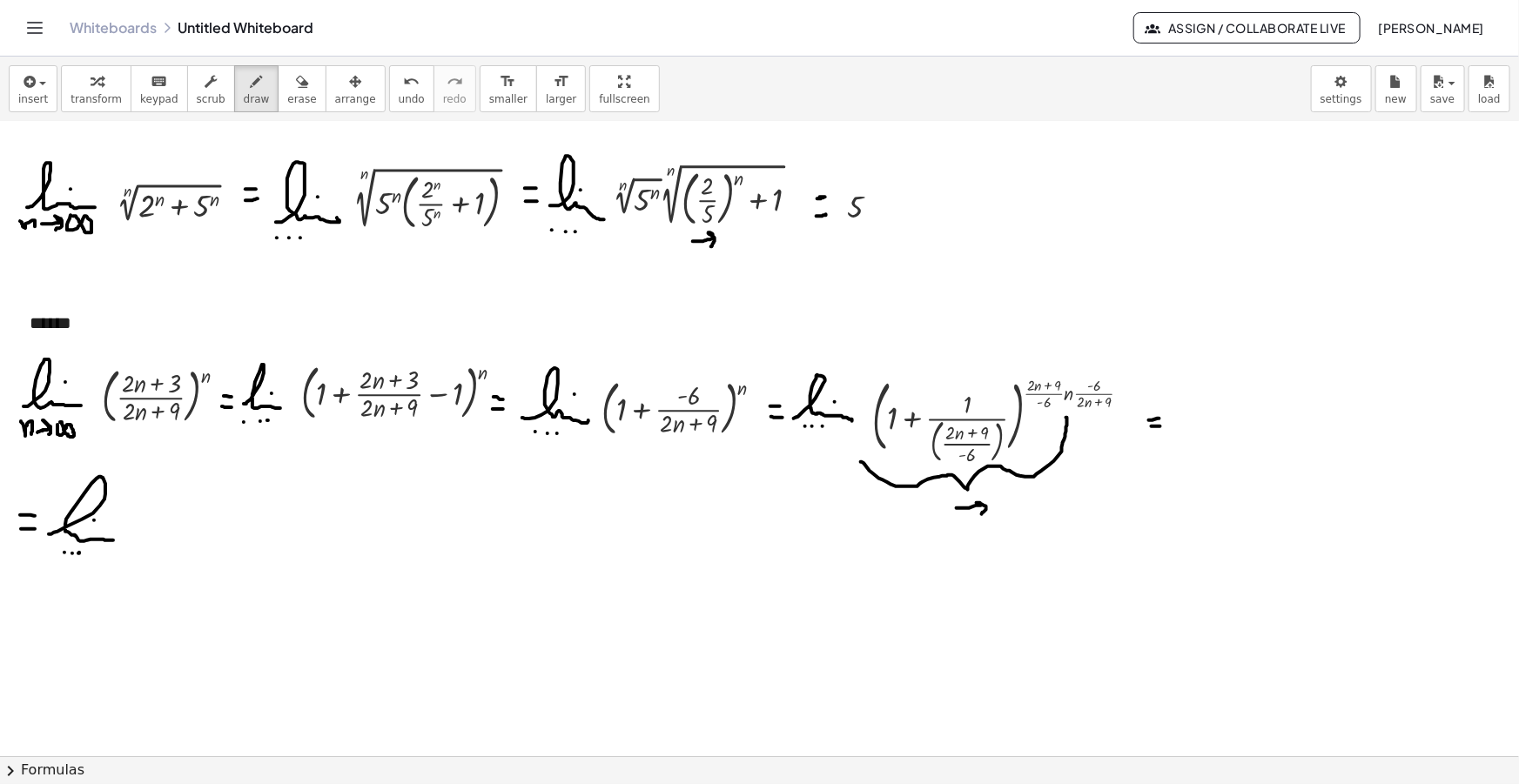
drag, startPoint x: 957, startPoint y: 507, endPoint x: 987, endPoint y: 510, distance: 30.1
click at [981, 513] on div at bounding box center [759, 497] width 1519 height 1381
drag, startPoint x: 993, startPoint y: 508, endPoint x: 997, endPoint y: 518, distance: 10.8
click at [1004, 517] on div at bounding box center [759, 497] width 1519 height 1381
click at [25, 93] on span "insert" at bounding box center [33, 99] width 29 height 12
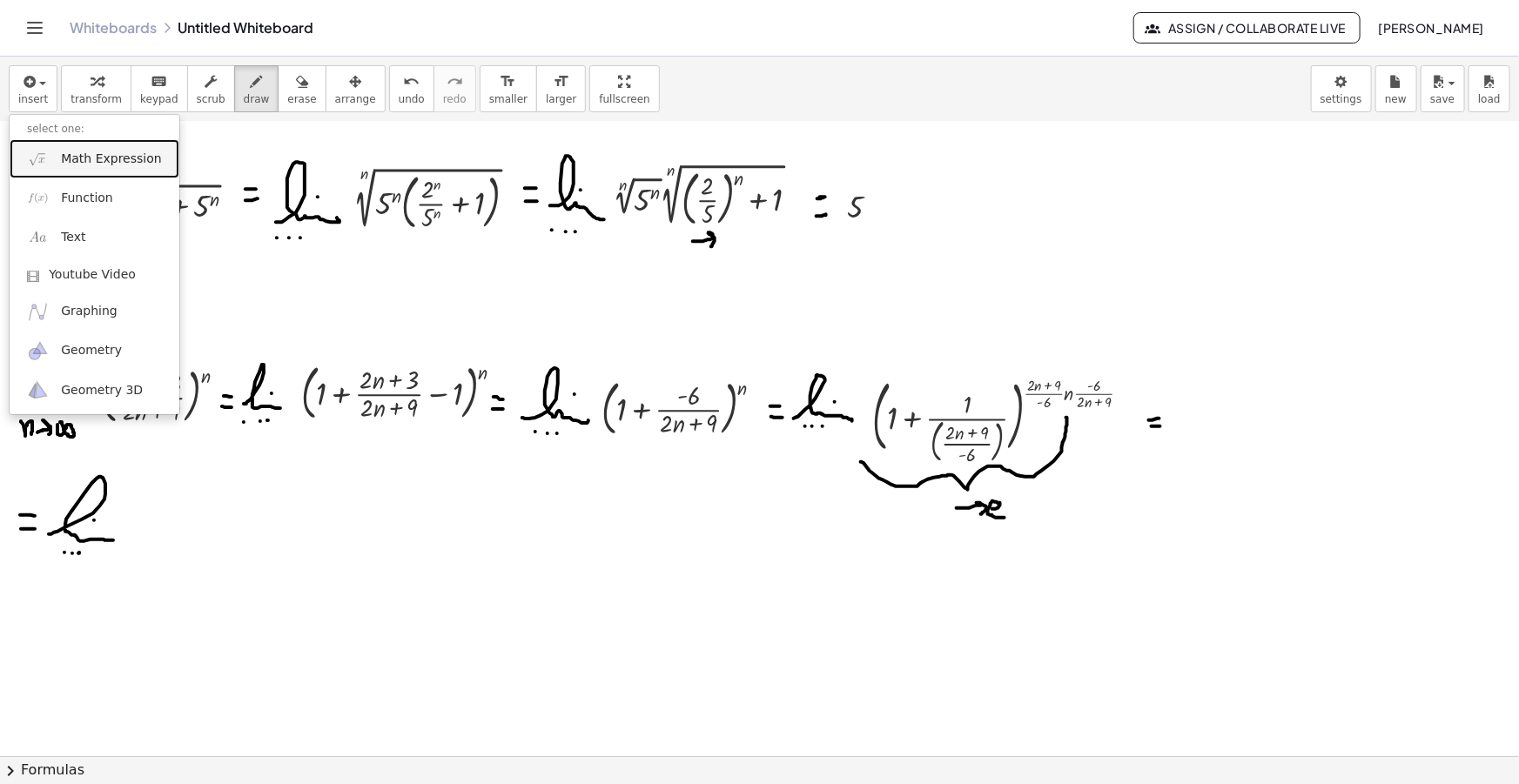
click at [78, 162] on span "Math Expression" at bounding box center [111, 159] width 100 height 18
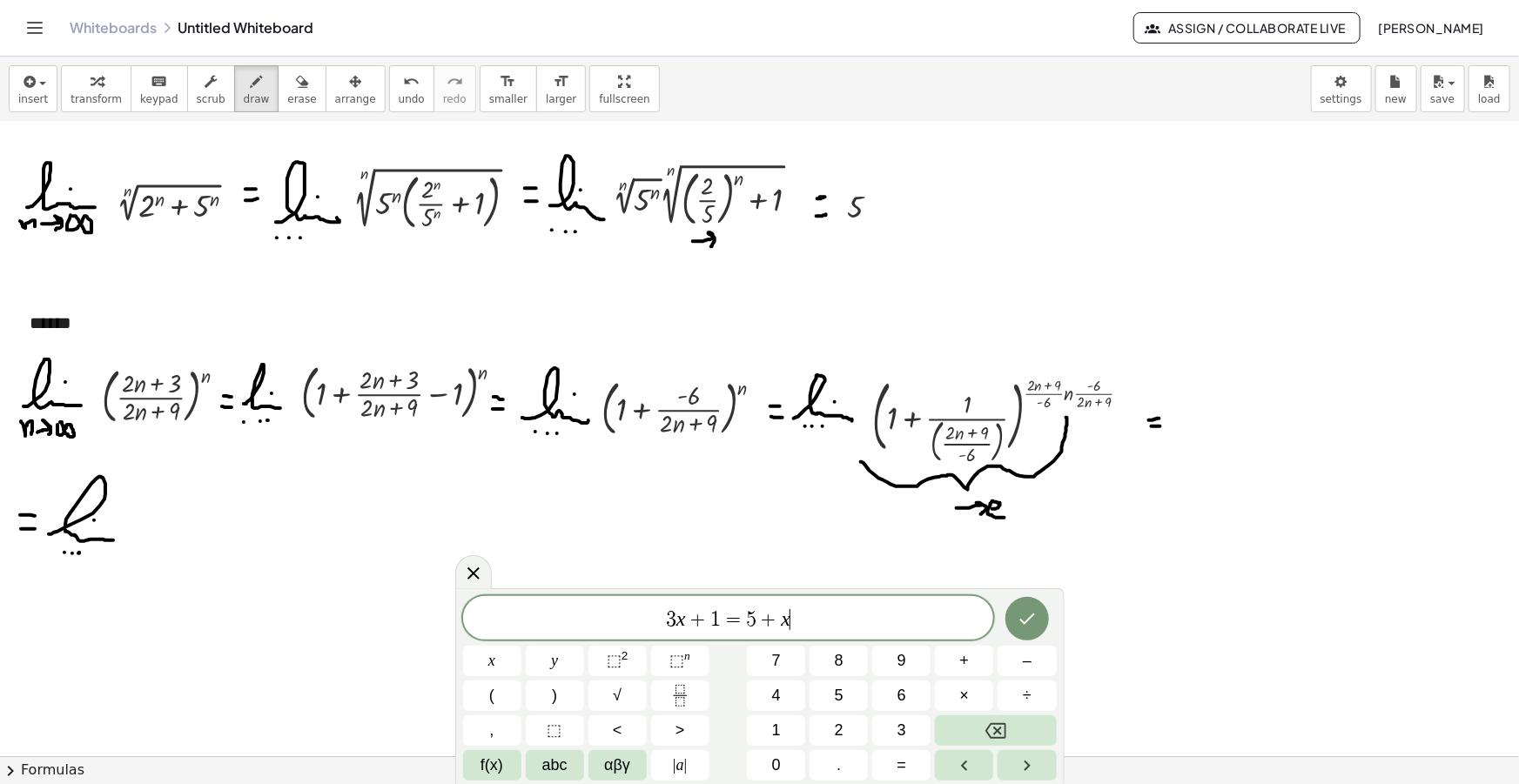
drag, startPoint x: 803, startPoint y: 613, endPoint x: 533, endPoint y: 609, distance: 270.0
click at [534, 609] on span "3 x + 1 = 5 + x ​" at bounding box center [728, 619] width 531 height 24
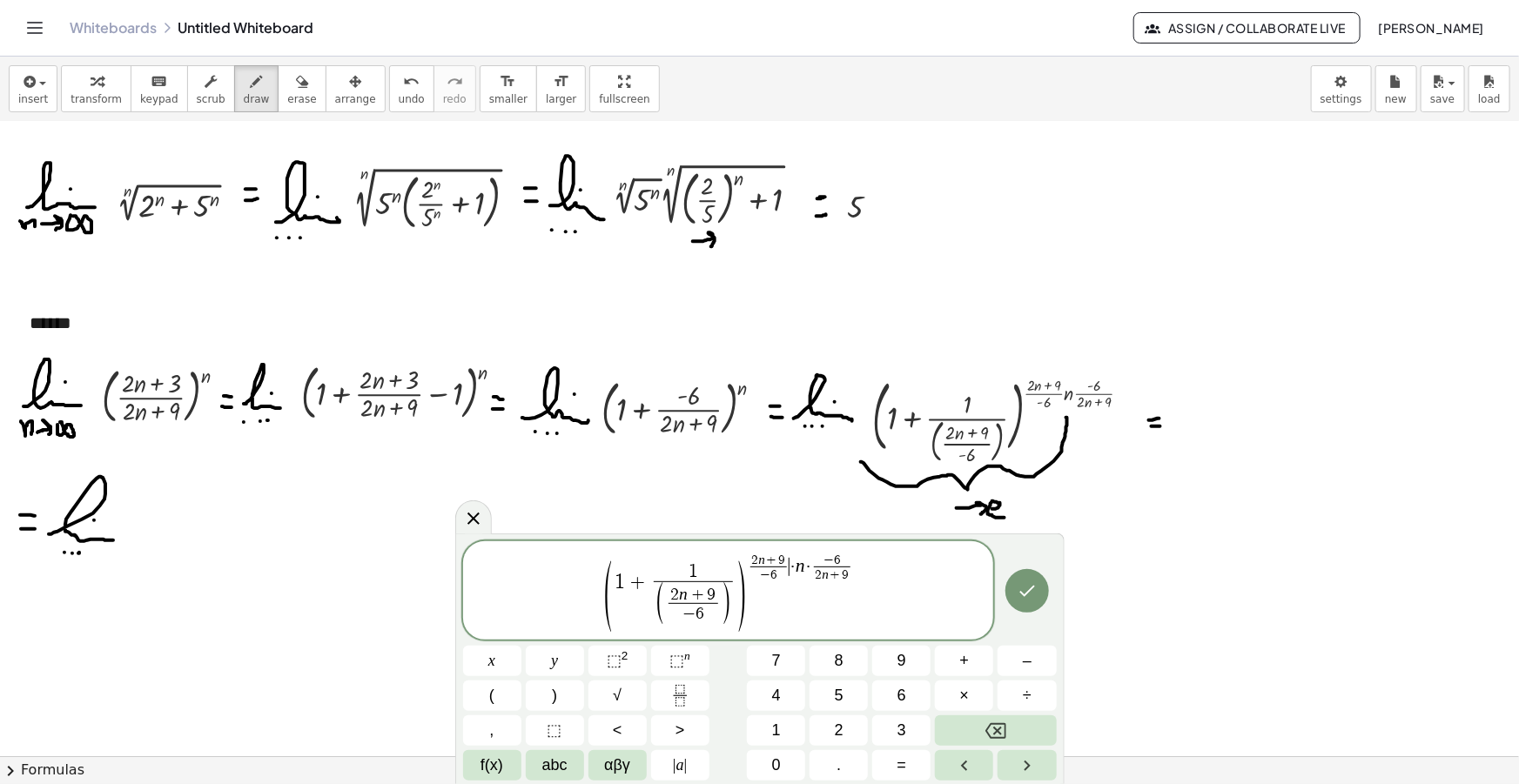
click at [791, 568] on span "·" at bounding box center [792, 567] width 6 height 20
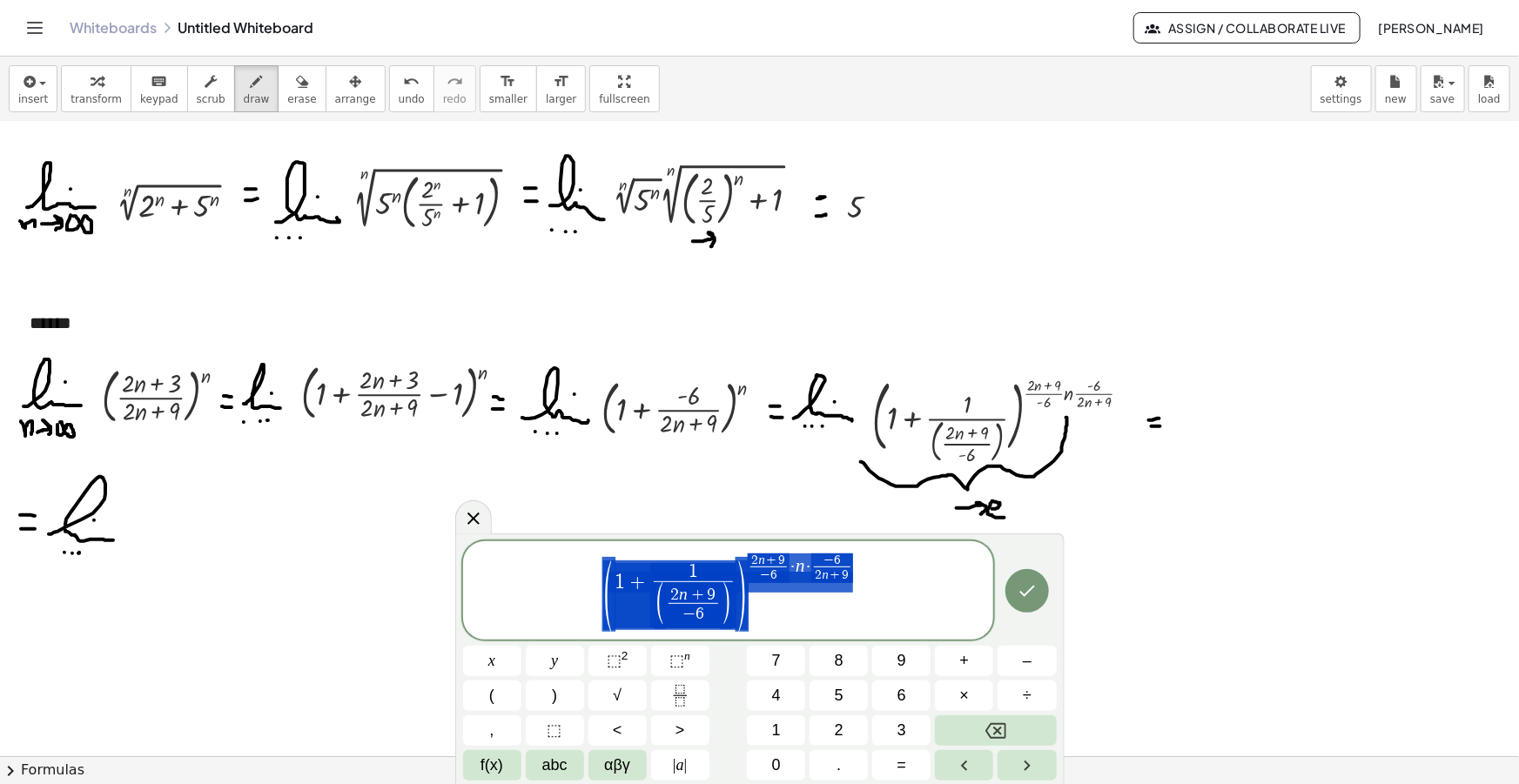
drag, startPoint x: 793, startPoint y: 565, endPoint x: 644, endPoint y: 591, distance: 151.3
drag, startPoint x: 877, startPoint y: 582, endPoint x: 473, endPoint y: 574, distance: 404.1
click at [474, 574] on span "( 1 + 1 ( 2 n + 9 − 6 ​ ) ​ ) 2 n + 9 − 6 ​ · n · − 6 2 n + 9 ​" at bounding box center [728, 591] width 531 height 80
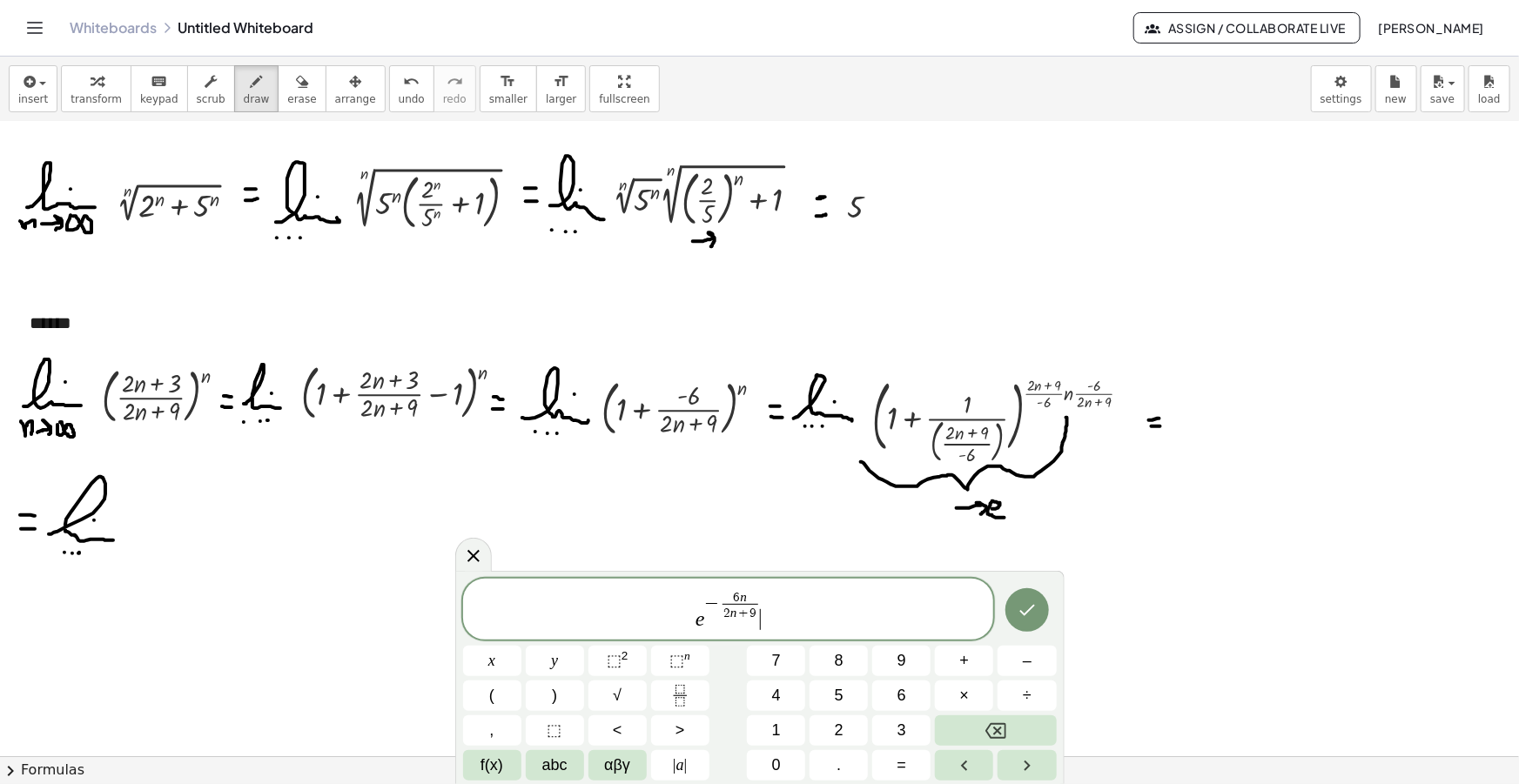
drag, startPoint x: 783, startPoint y: 622, endPoint x: 495, endPoint y: 625, distance: 288.0
click at [495, 625] on span "e − 6 n 2 n + 9 ​ ​" at bounding box center [728, 611] width 531 height 43
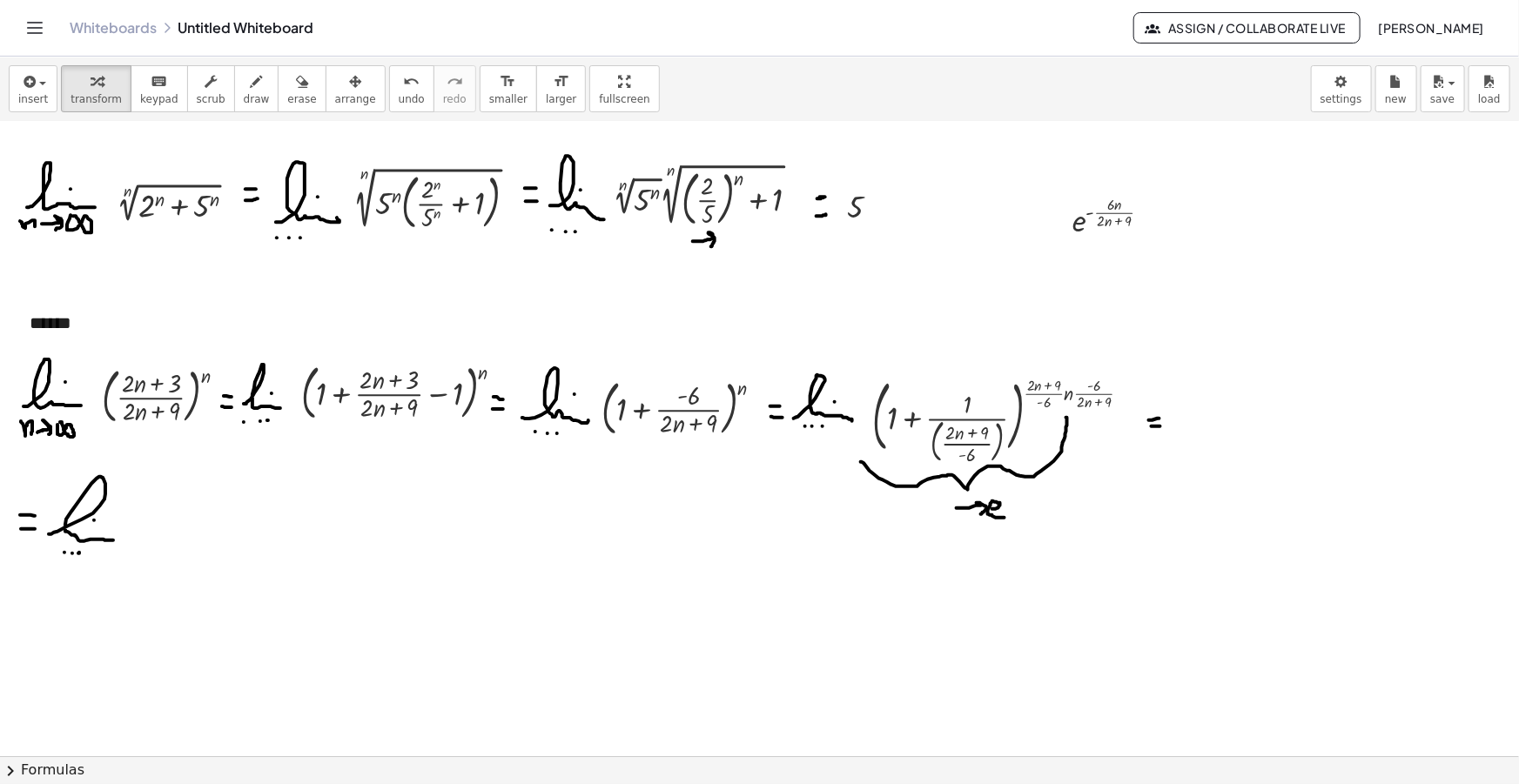
drag, startPoint x: 320, startPoint y: 76, endPoint x: 579, endPoint y: 138, distance: 266.3
click at [349, 76] on icon "button" at bounding box center [355, 81] width 12 height 21
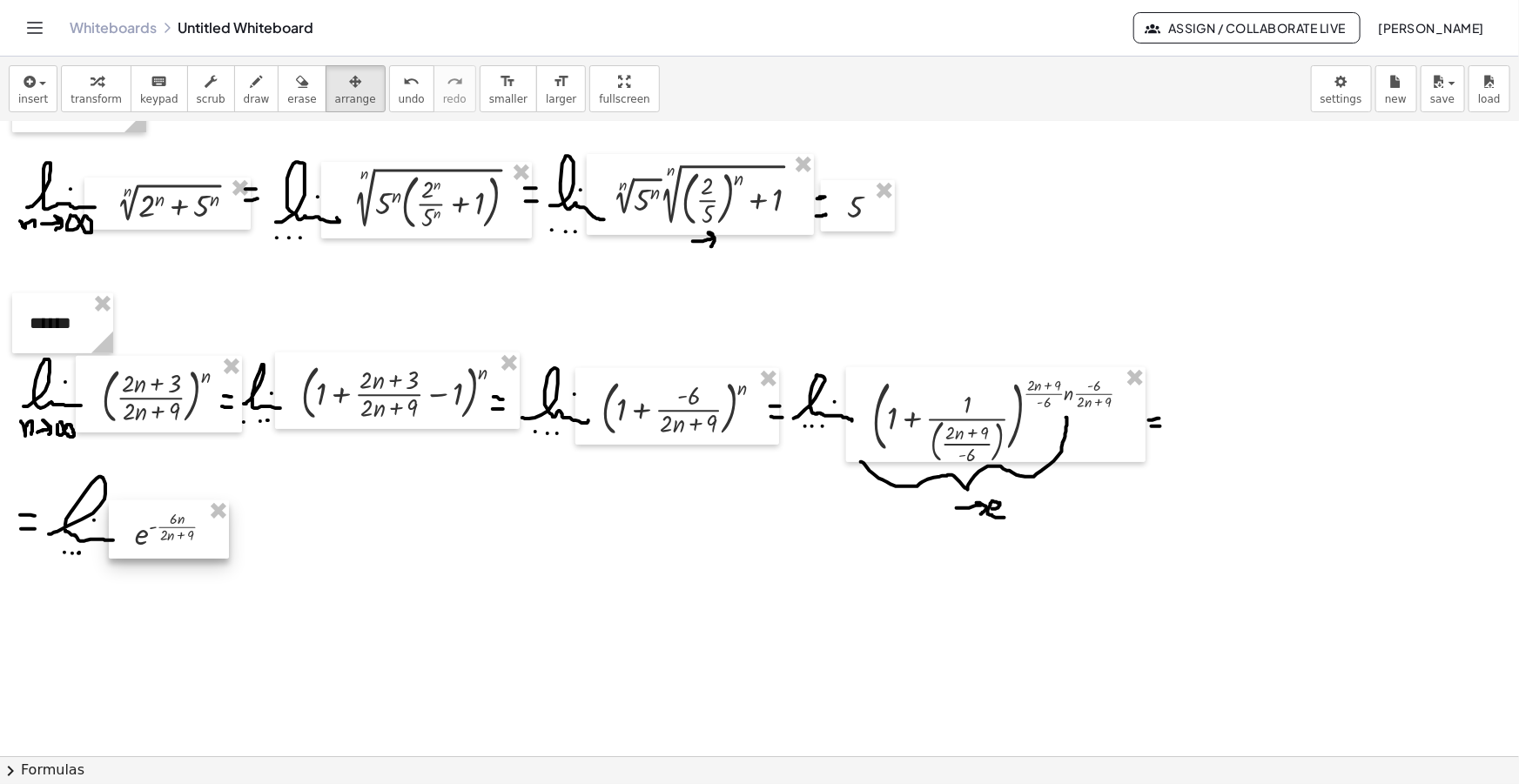
drag, startPoint x: 1123, startPoint y: 220, endPoint x: 186, endPoint y: 534, distance: 988.2
click at [186, 534] on div at bounding box center [168, 530] width 120 height 59
click at [250, 90] on icon "button" at bounding box center [256, 81] width 12 height 21
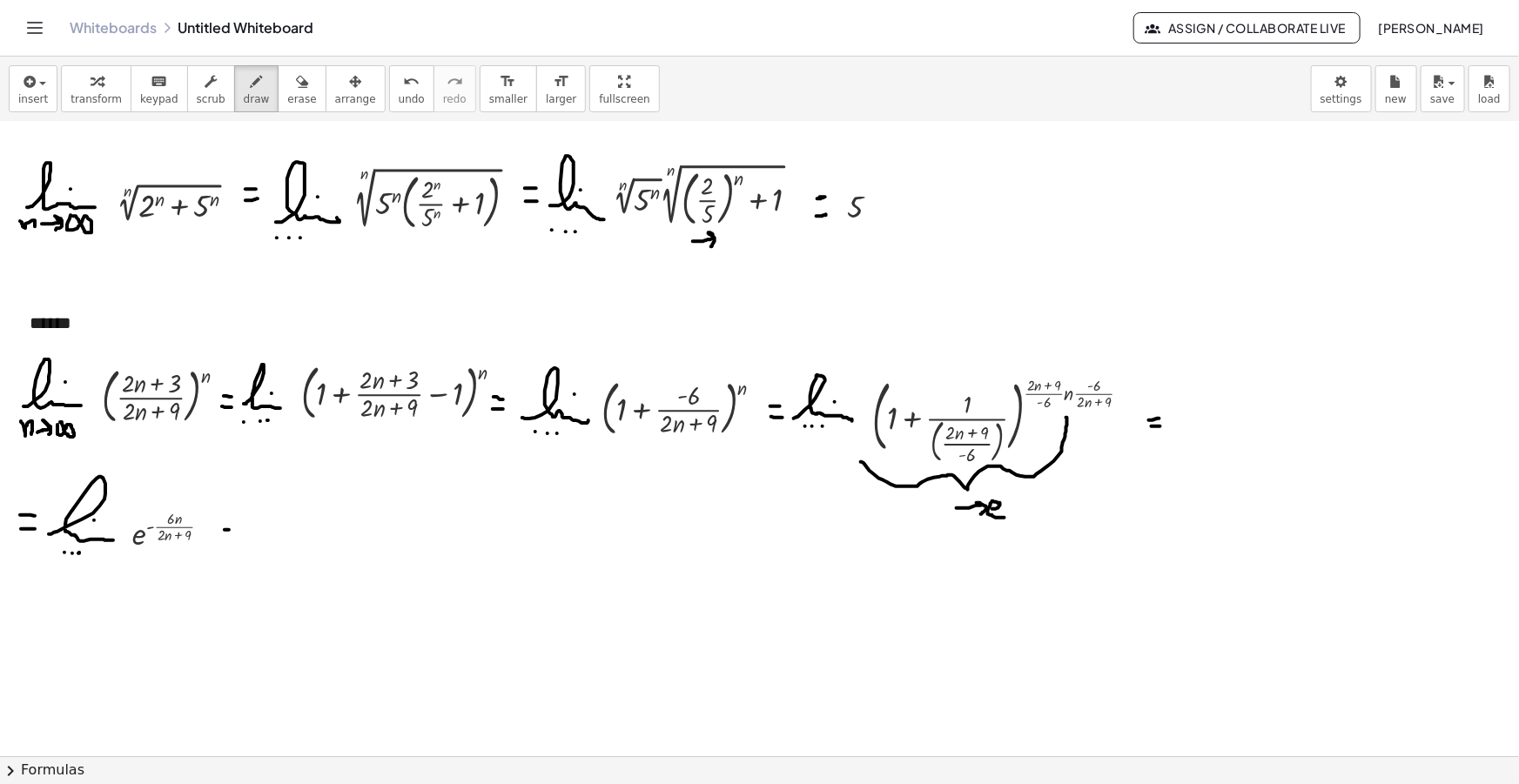
click at [232, 528] on div at bounding box center [759, 497] width 1519 height 1381
drag, startPoint x: 222, startPoint y: 540, endPoint x: 234, endPoint y: 539, distance: 12.0
click at [234, 539] on div at bounding box center [759, 497] width 1519 height 1381
drag, startPoint x: 224, startPoint y: 527, endPoint x: 234, endPoint y: 528, distance: 10.0
click at [234, 528] on div at bounding box center [759, 497] width 1519 height 1381
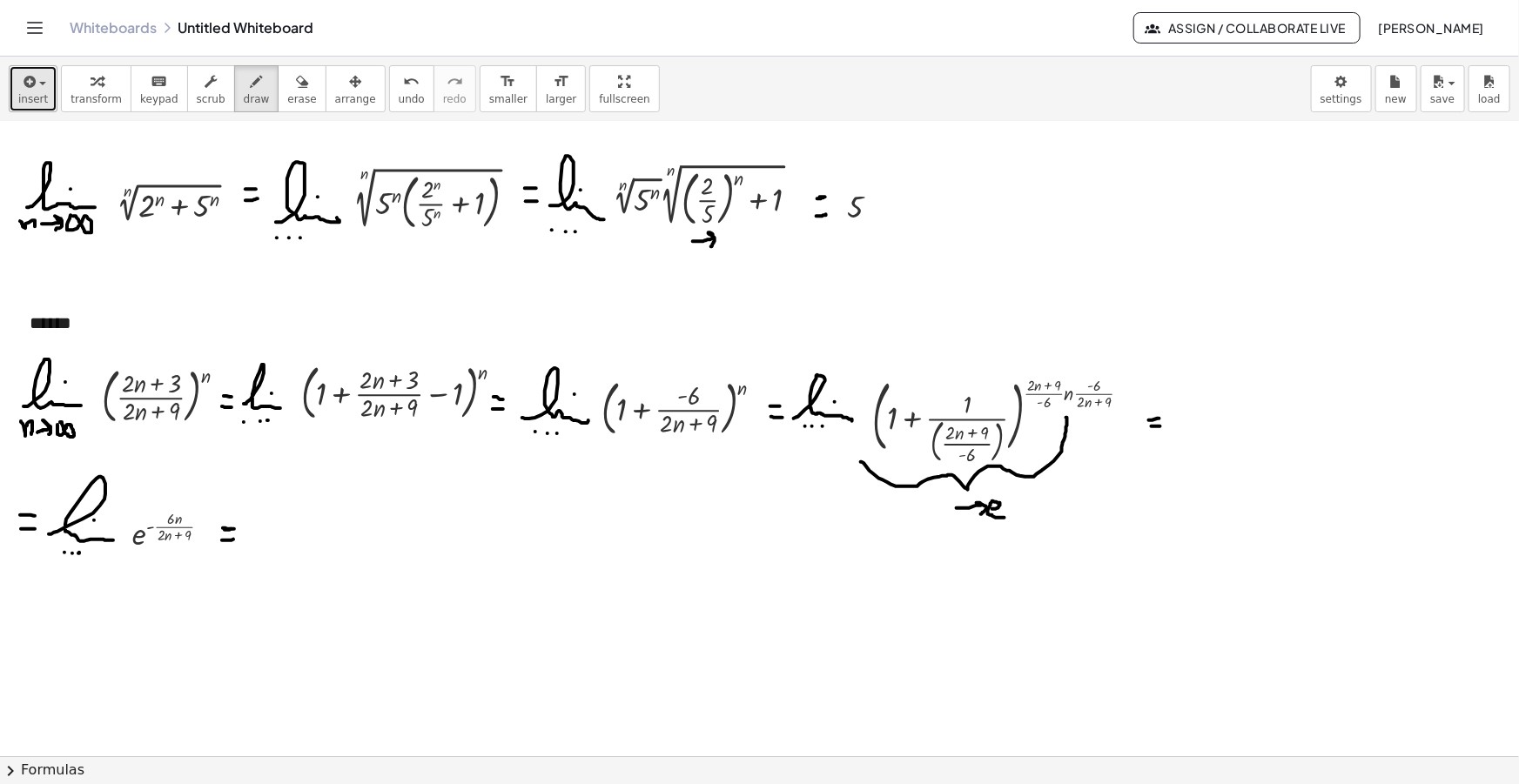
click at [15, 91] on button "insert" at bounding box center [33, 89] width 49 height 47
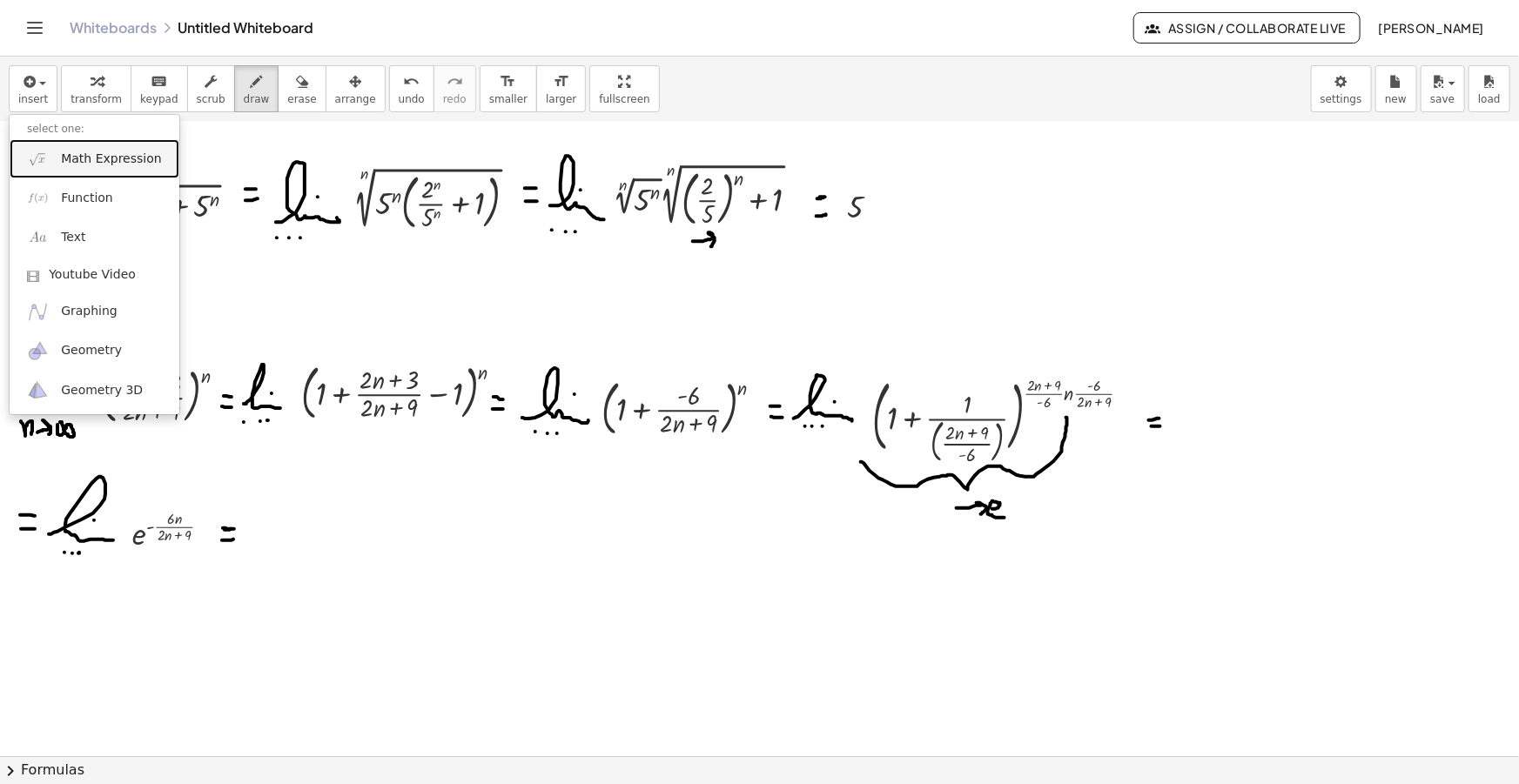
click at [117, 170] on link "Math Expression" at bounding box center [95, 158] width 170 height 39
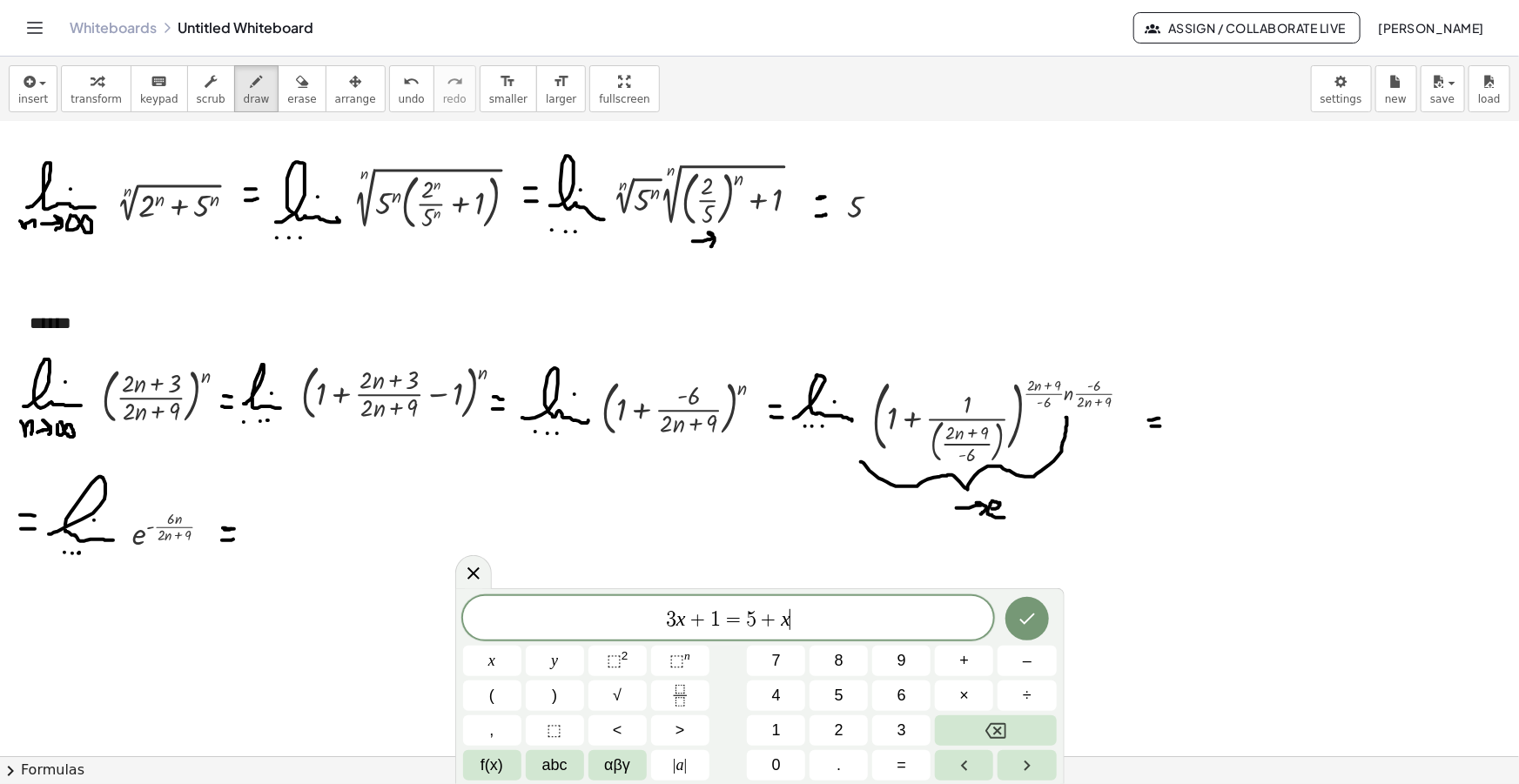
drag, startPoint x: 830, startPoint y: 627, endPoint x: 459, endPoint y: 609, distance: 371.4
click at [459, 609] on div "******** 3 x + 1 = 5 + x ​ x y ⬚ 2 ⬚ n 7 8 9 + – ( ) √ 4 5 6 × ÷ , ⬚ < > 1 2 3 …" at bounding box center [759, 686] width 609 height 196
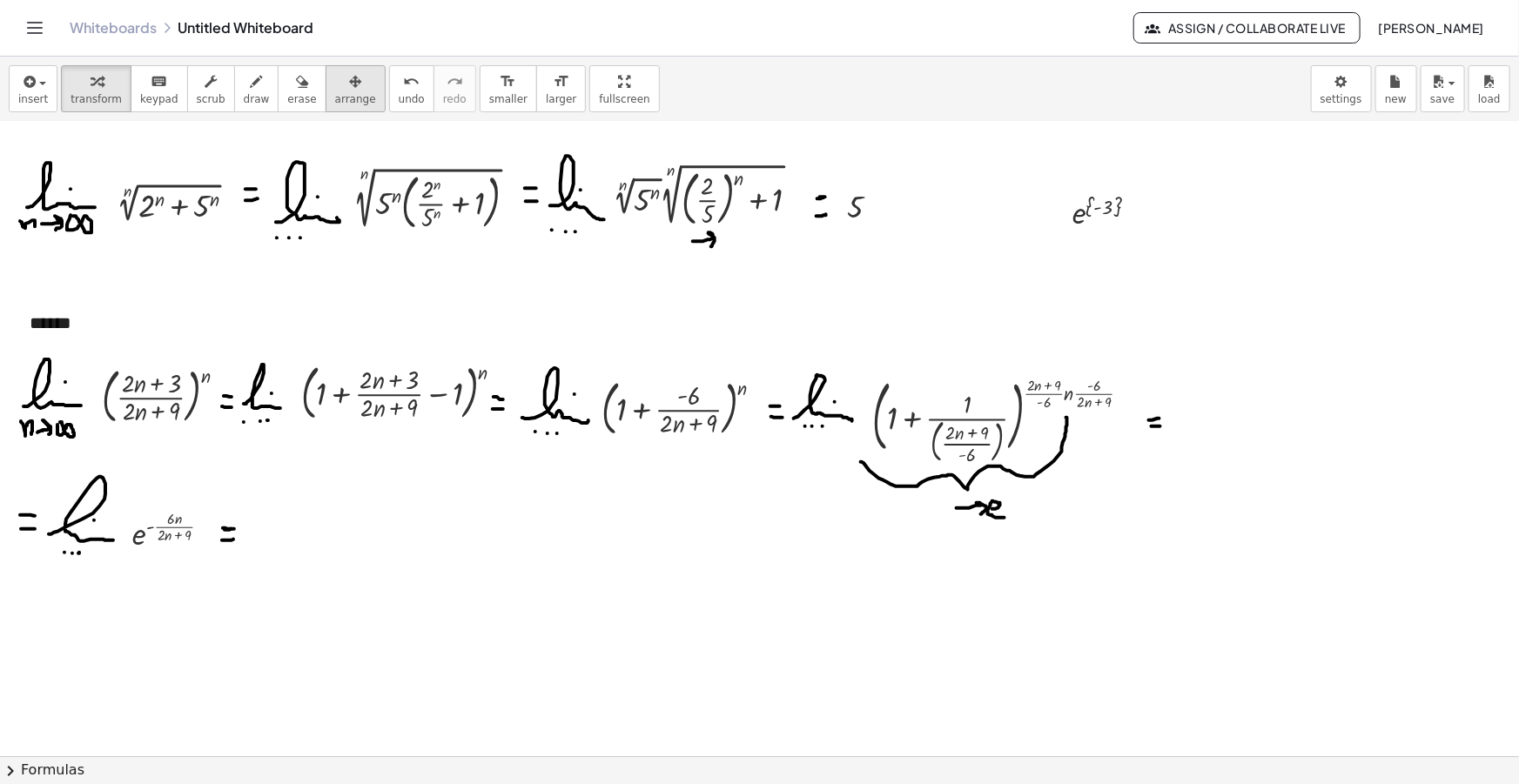
click at [296, 107] on button "erase" at bounding box center [301, 89] width 48 height 47
click at [335, 104] on span "arrange" at bounding box center [356, 99] width 41 height 12
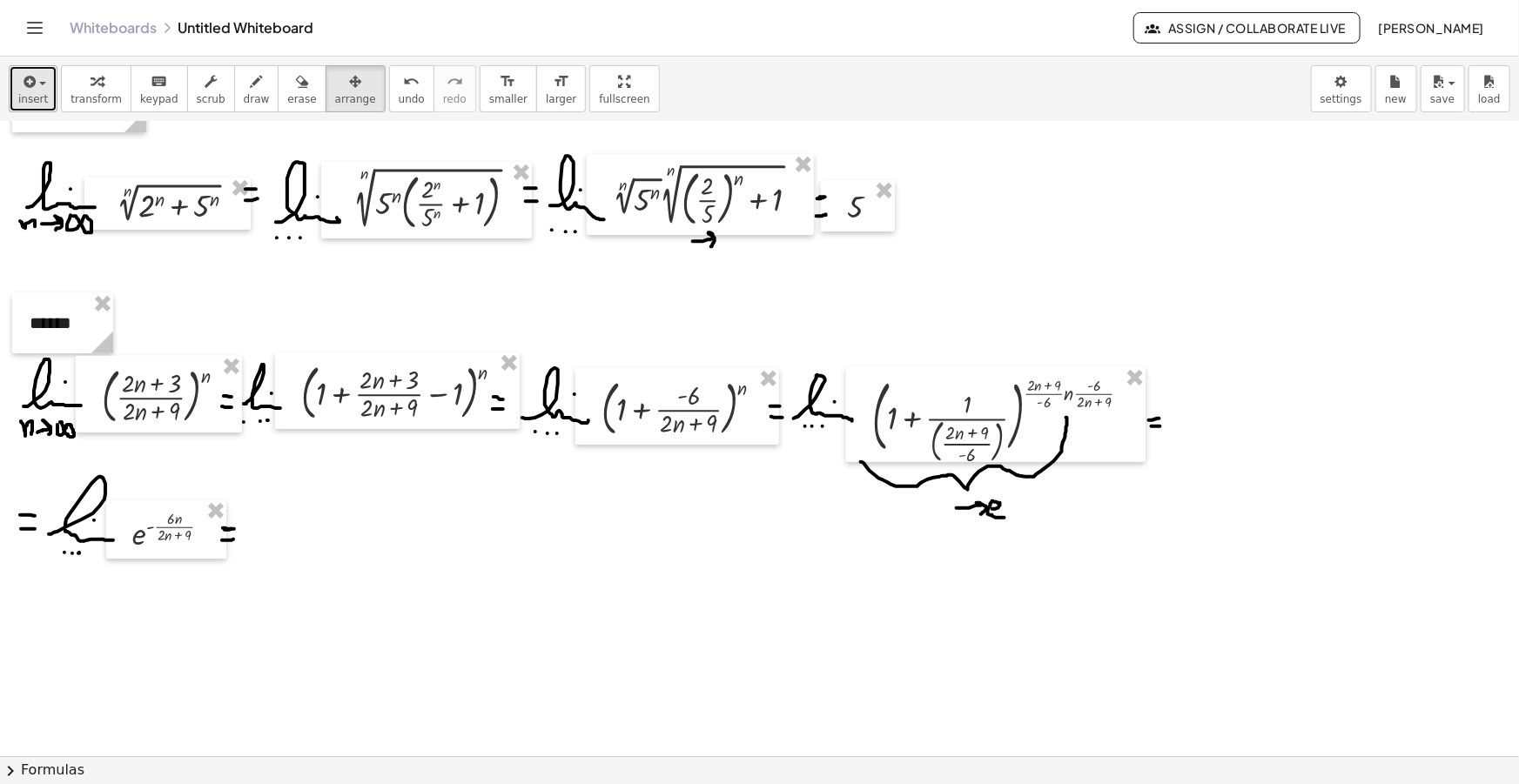
click at [28, 74] on icon "button" at bounding box center [27, 81] width 16 height 21
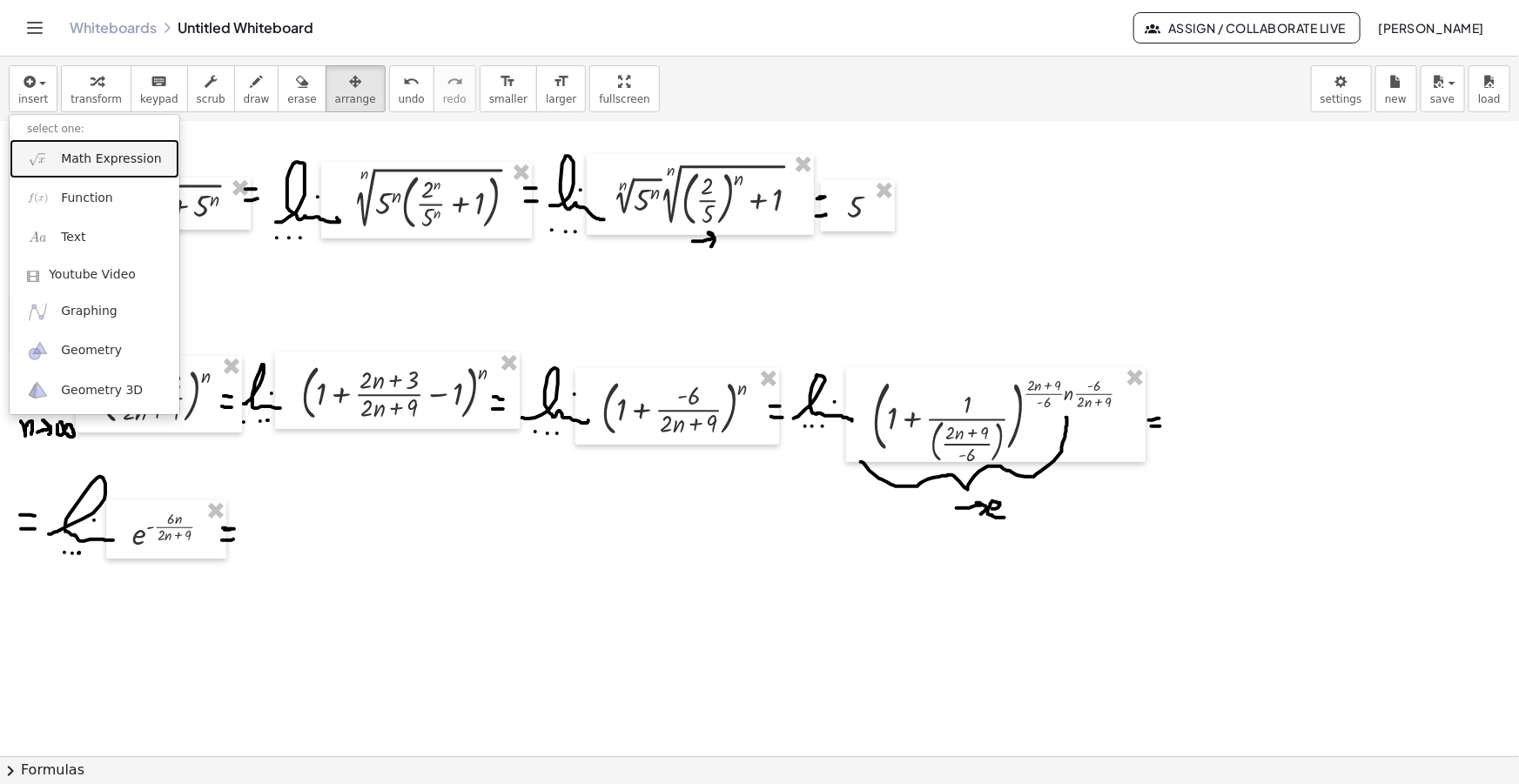
click at [117, 152] on span "Math Expression" at bounding box center [111, 159] width 100 height 18
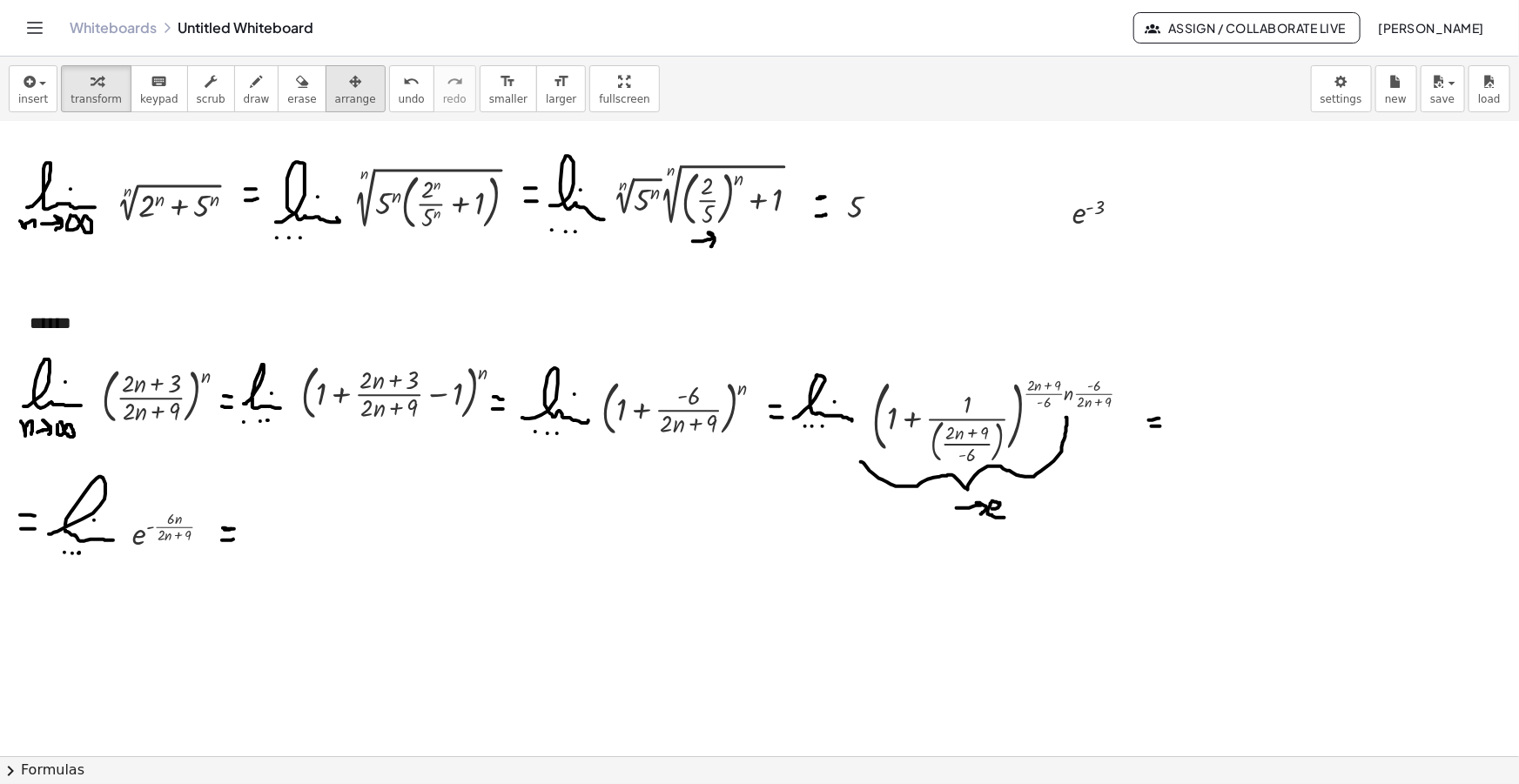
click at [335, 87] on div "button" at bounding box center [356, 80] width 41 height 21
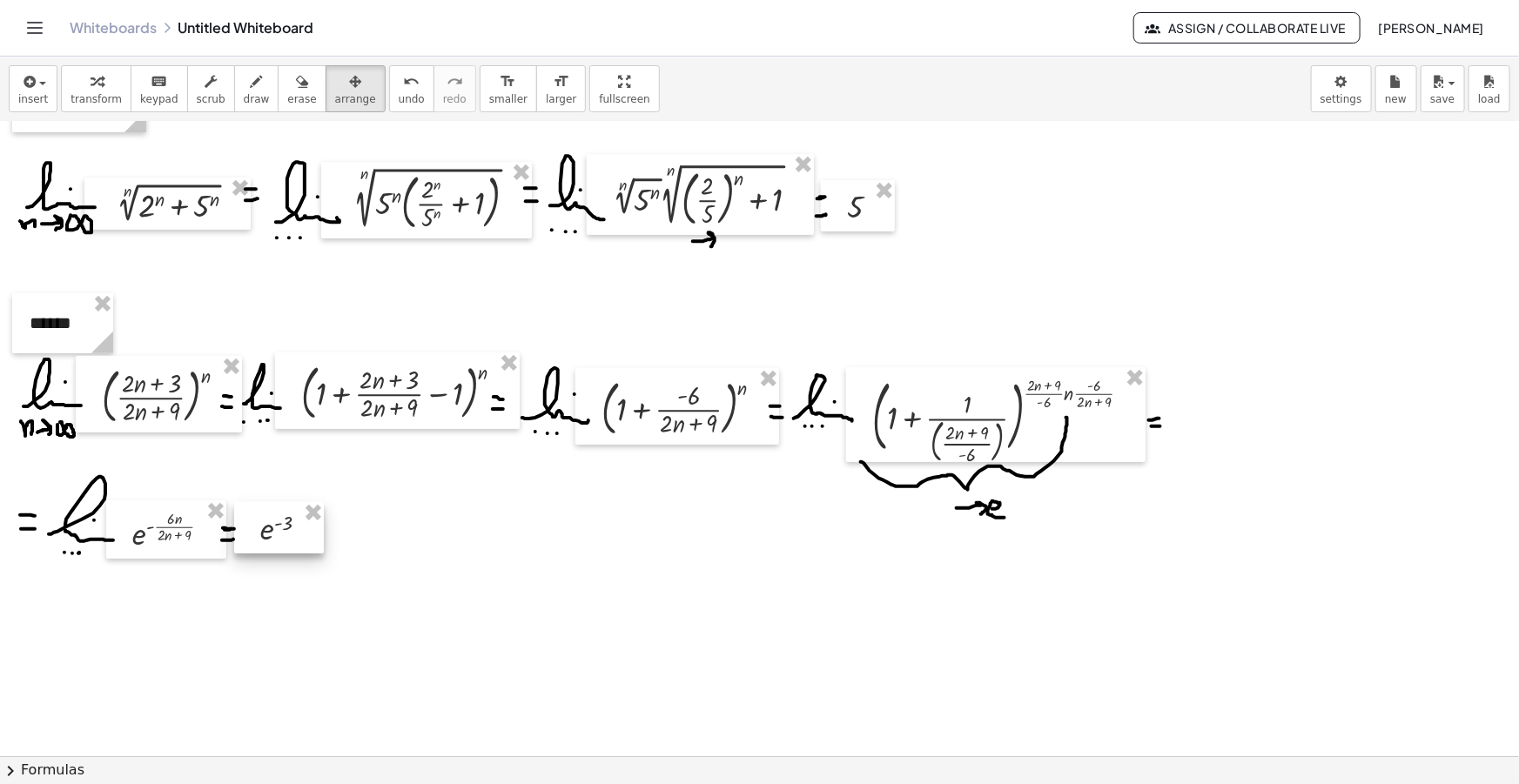
drag, startPoint x: 1105, startPoint y: 223, endPoint x: 289, endPoint y: 542, distance: 876.1
click at [288, 542] on div at bounding box center [279, 528] width 90 height 52
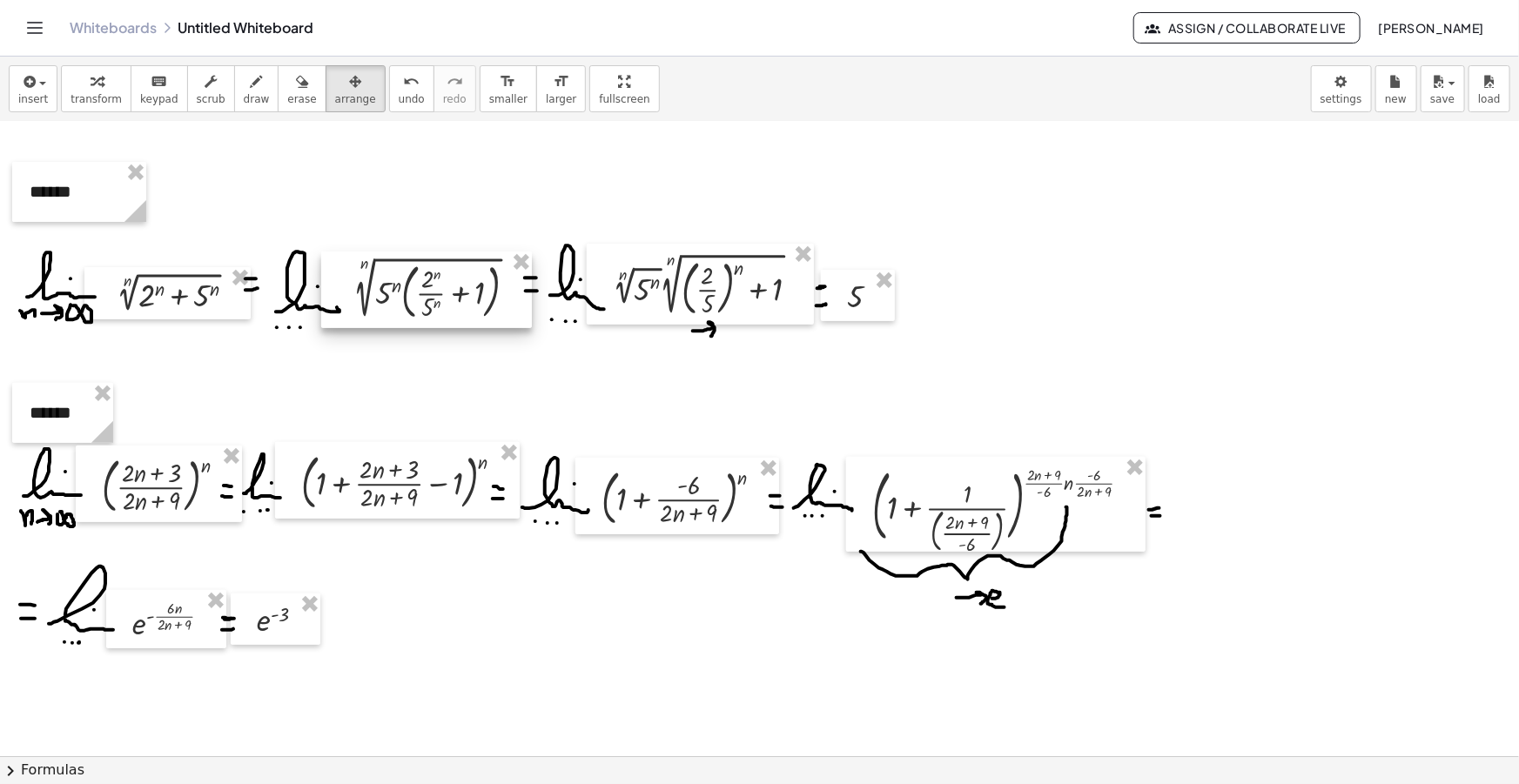
scroll to position [237, 0]
